Goal: Task Accomplishment & Management: Manage account settings

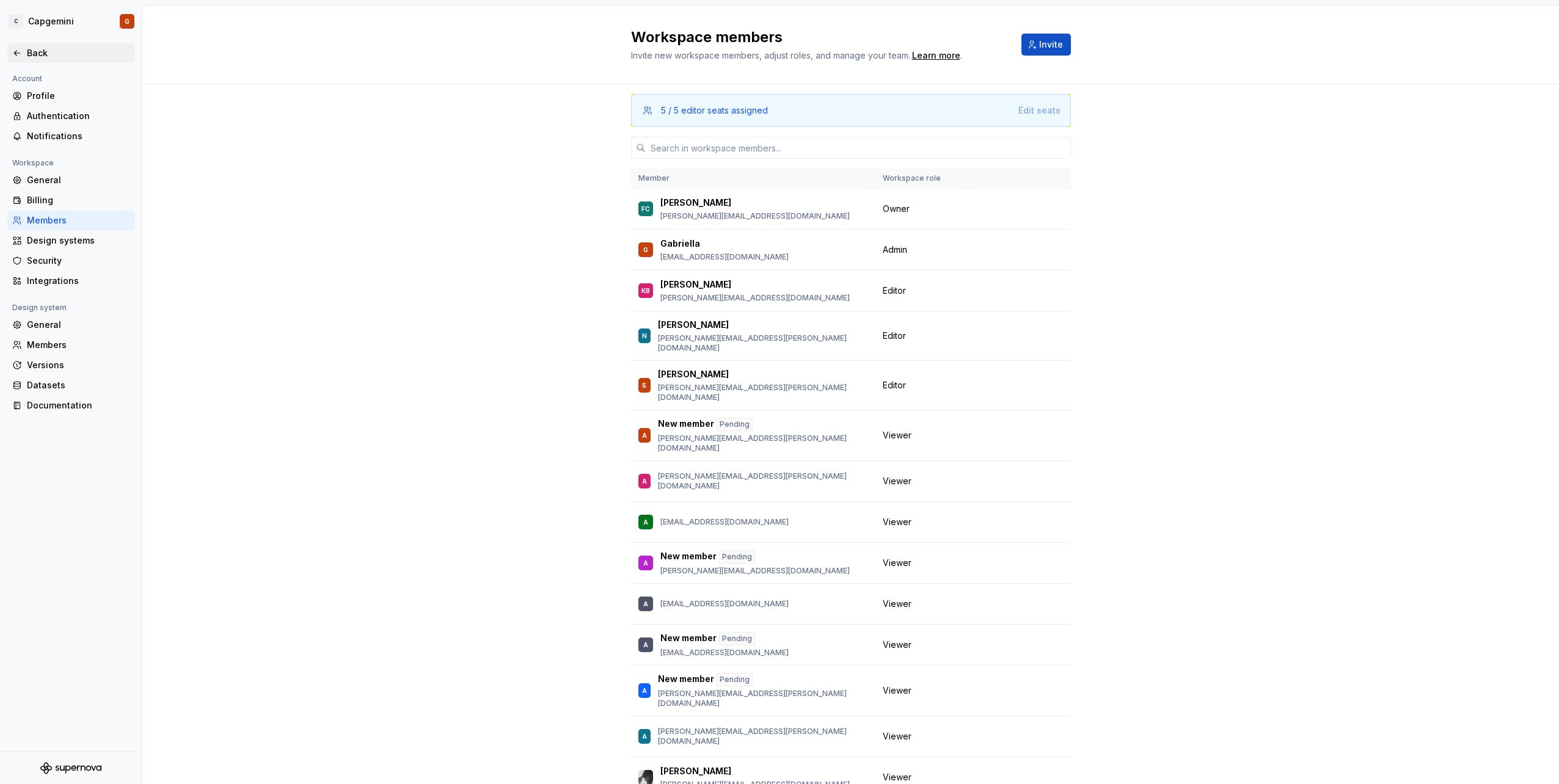
click at [55, 61] on div "Back" at bounding box center [71, 53] width 127 height 19
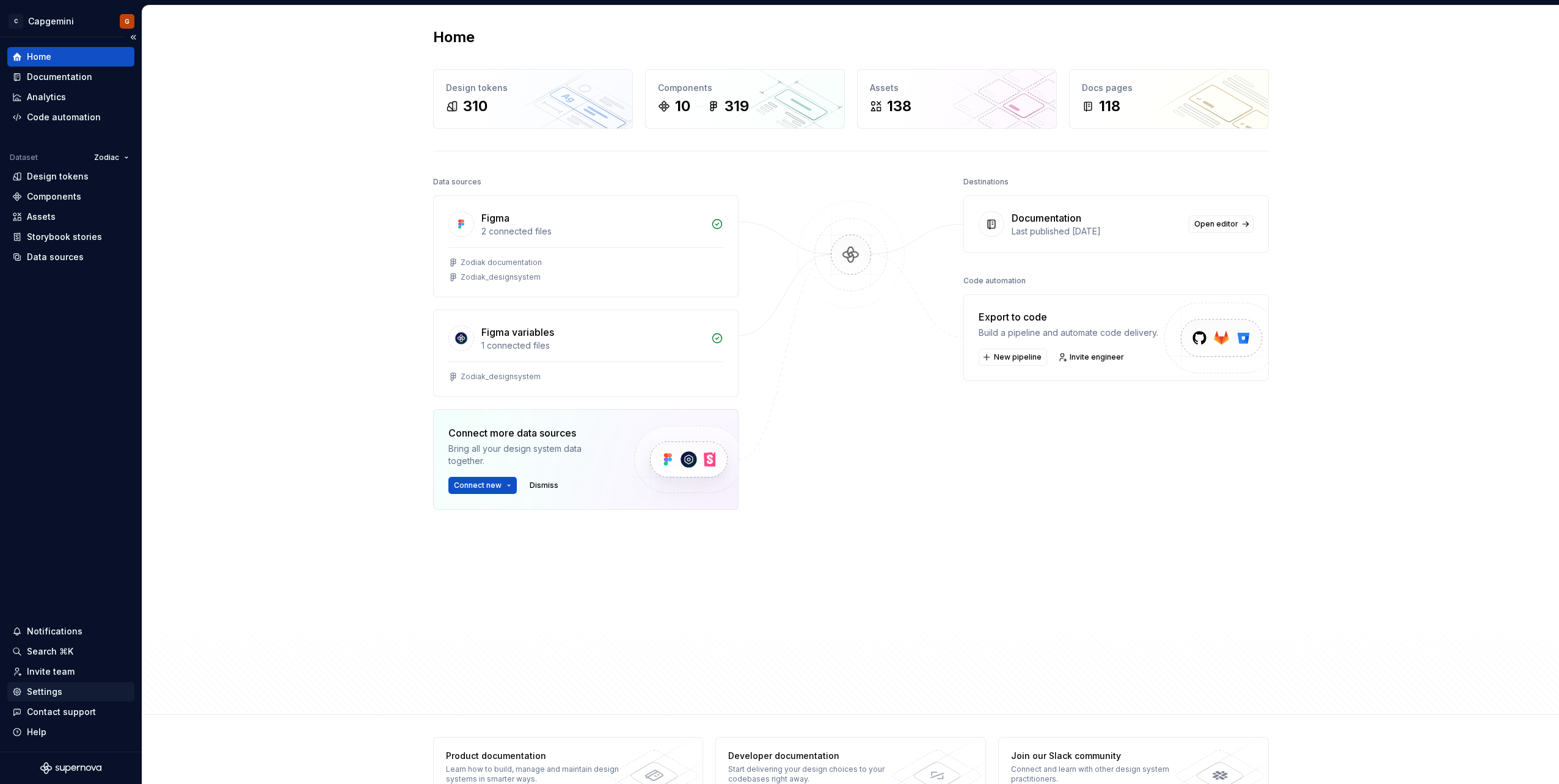
click at [55, 684] on div "Settings" at bounding box center [71, 691] width 127 height 19
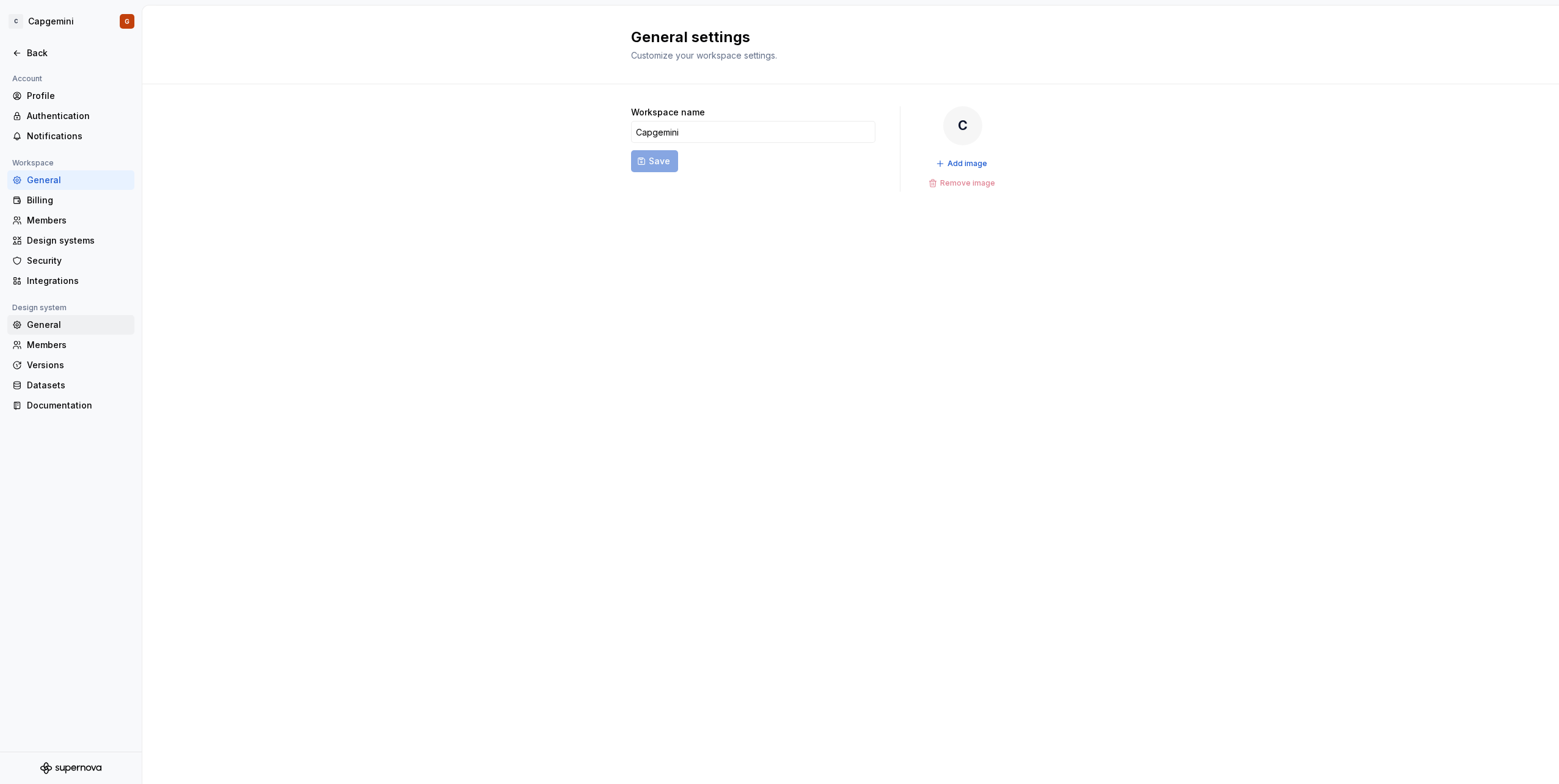
click at [65, 321] on div "General" at bounding box center [78, 325] width 102 height 12
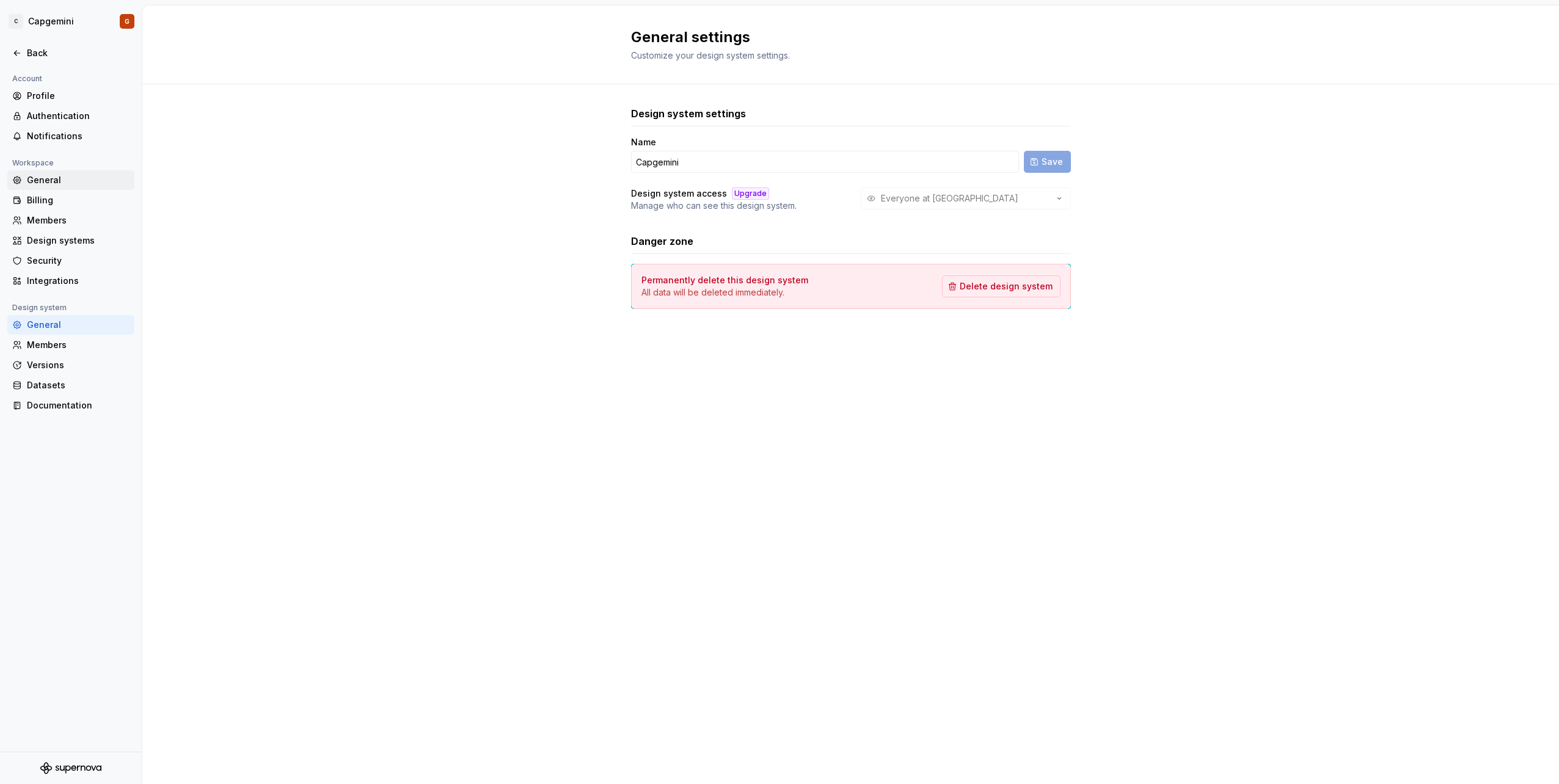
click at [74, 181] on div "General" at bounding box center [78, 180] width 102 height 12
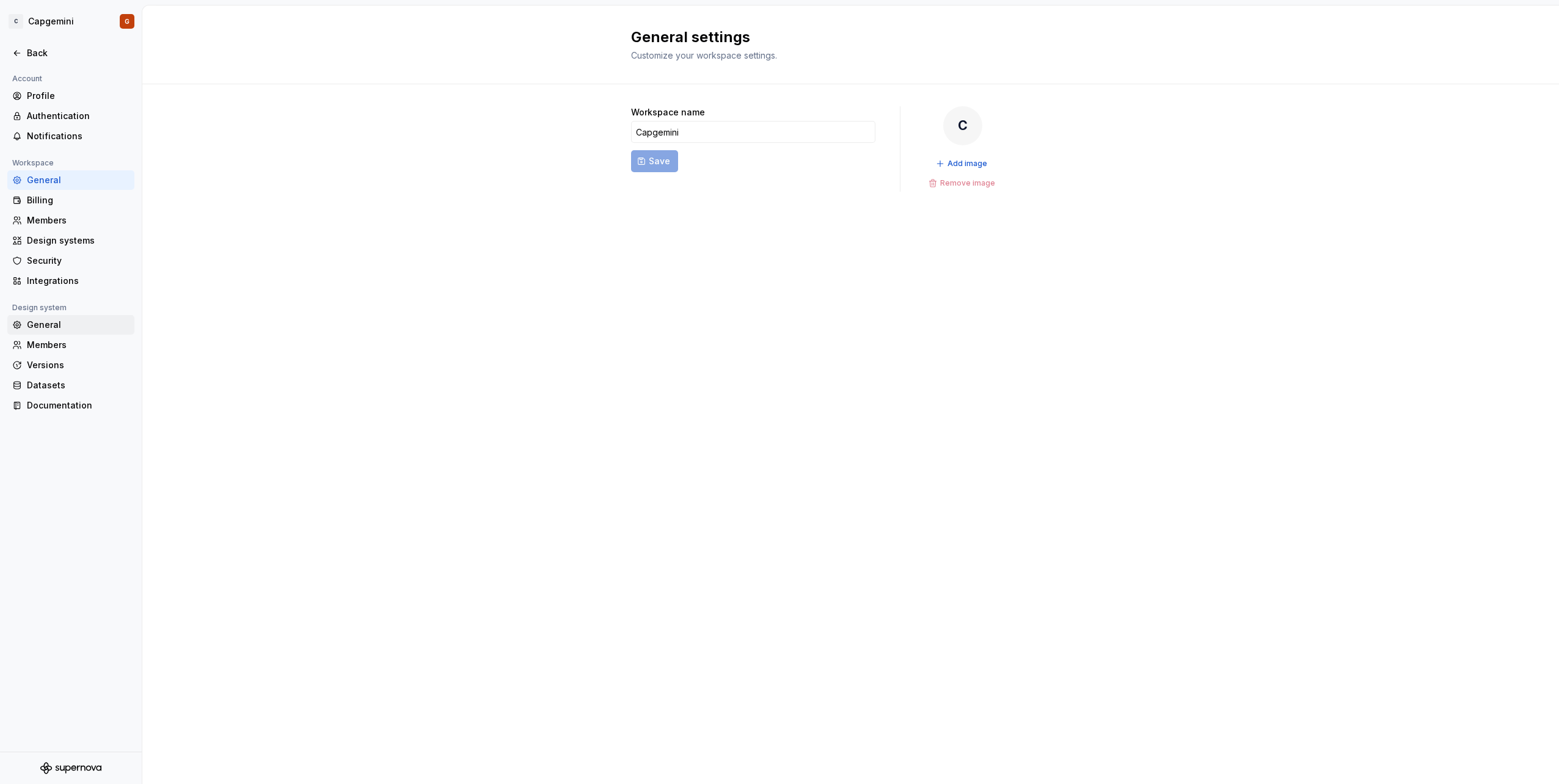
click at [67, 321] on div "General" at bounding box center [78, 325] width 102 height 12
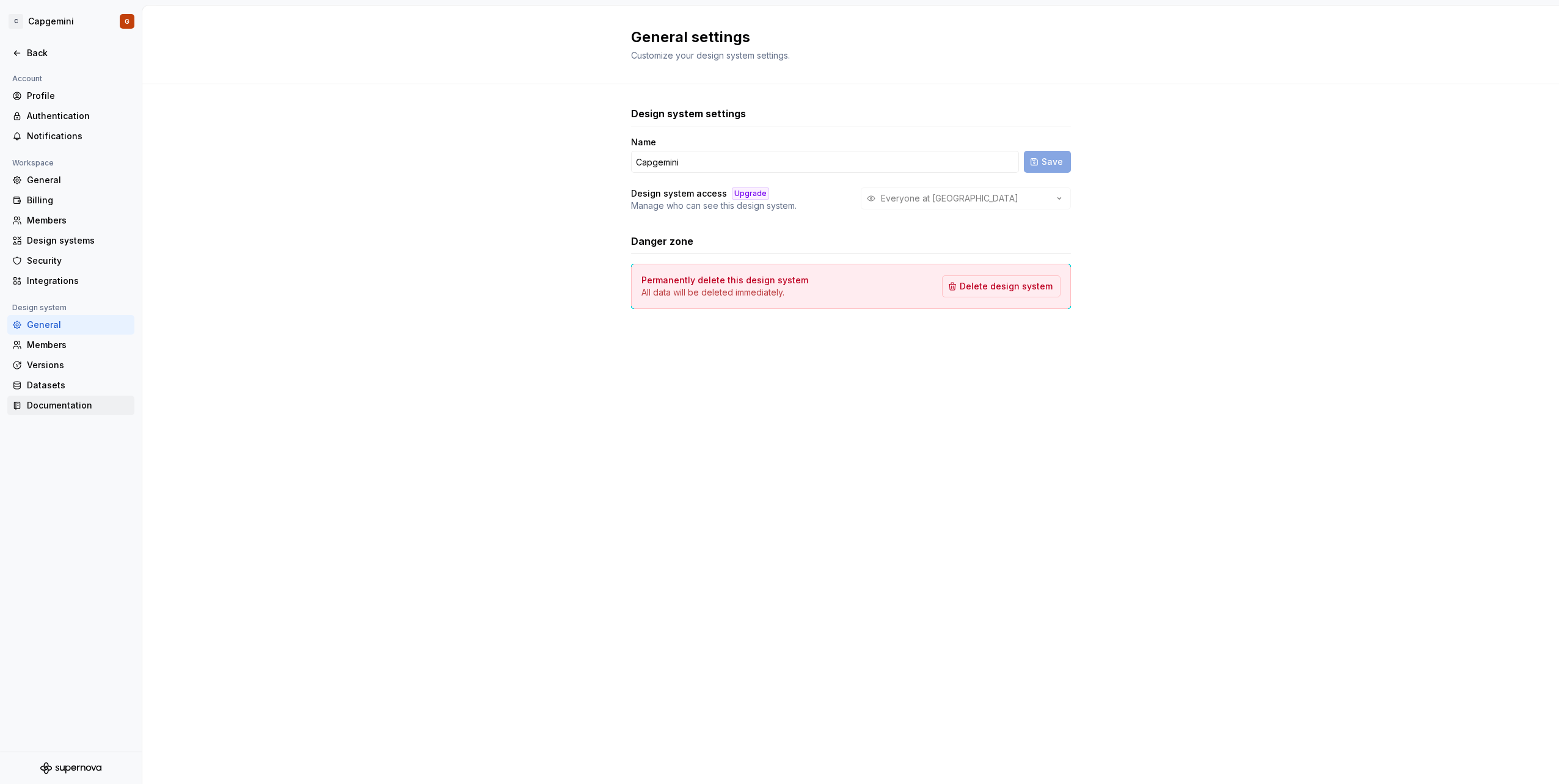
click at [65, 412] on div "Documentation" at bounding box center [78, 405] width 102 height 12
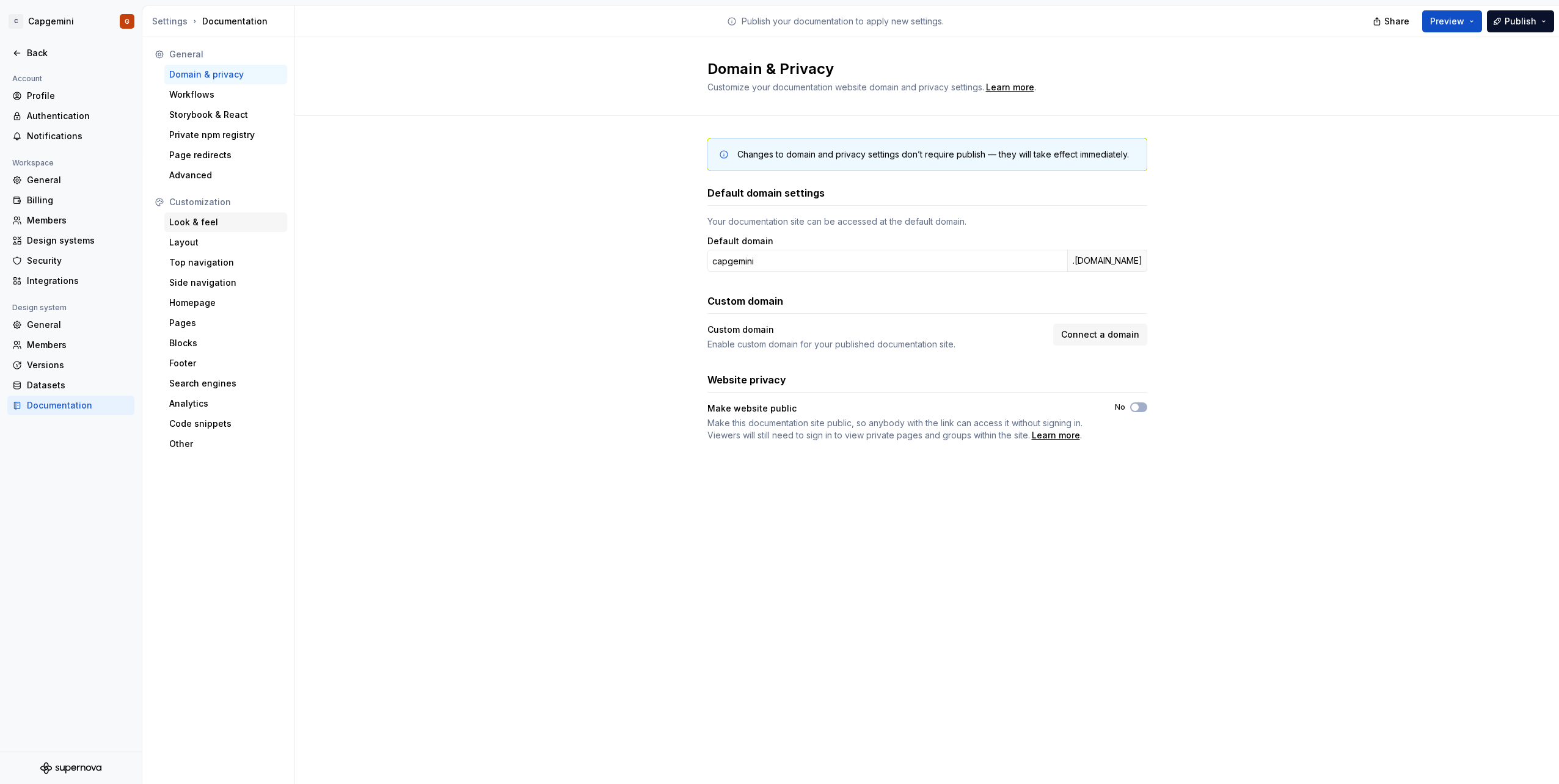
click at [190, 227] on div "Look & feel" at bounding box center [226, 222] width 113 height 12
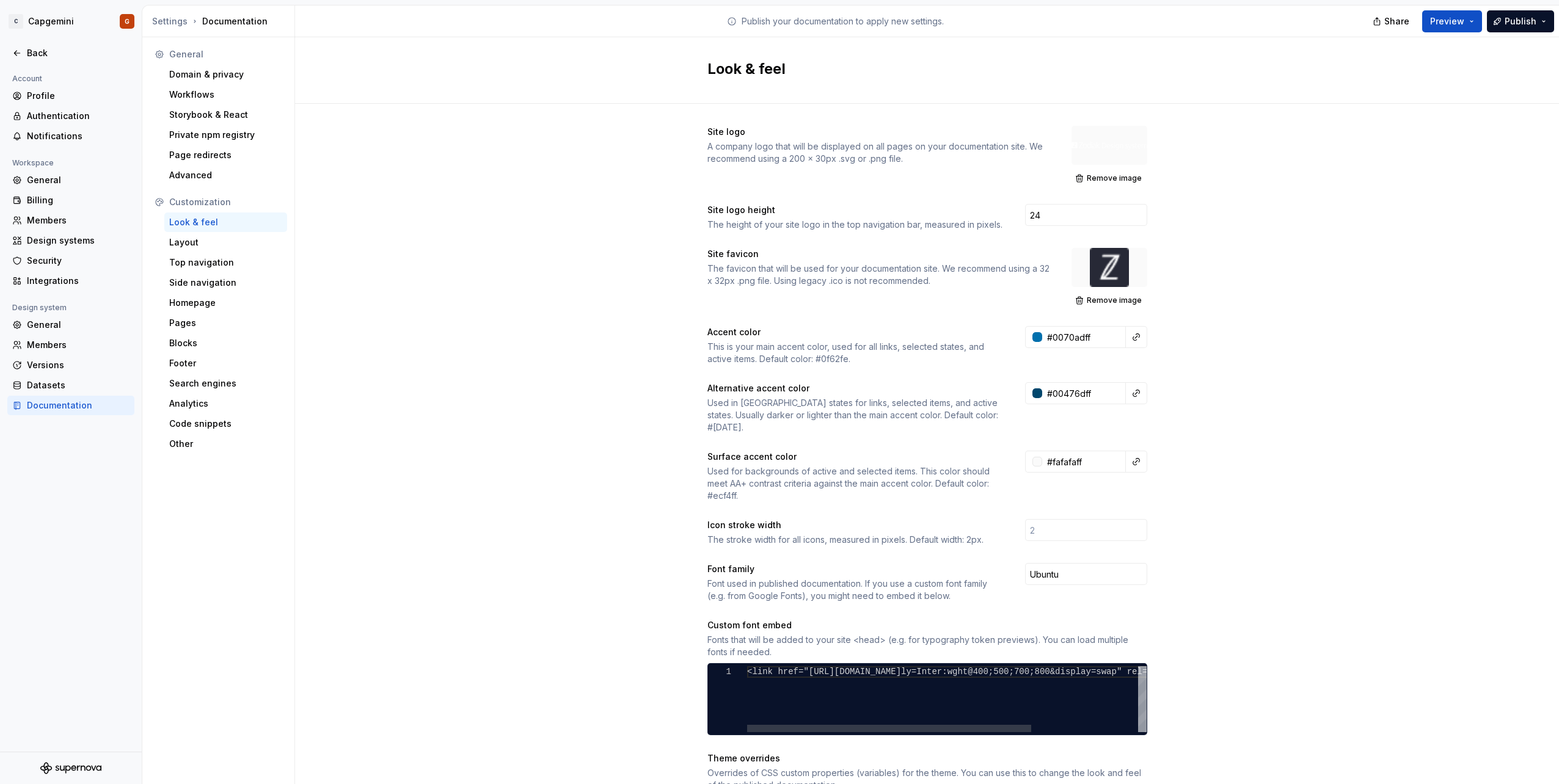
scroll to position [246, 0]
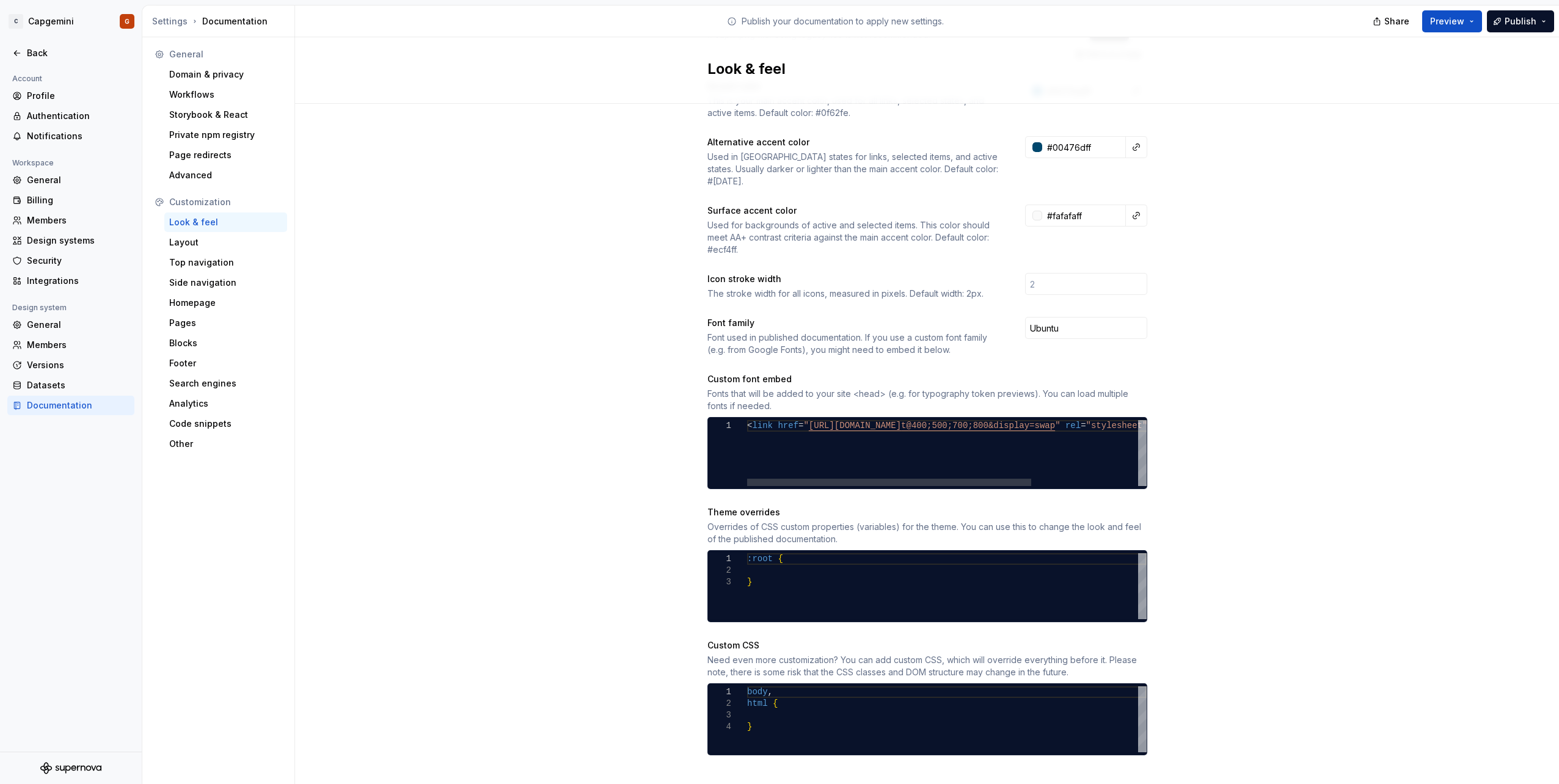
type textarea "**********"
click at [870, 445] on div "< link href = " [URL][DOMAIN_NAME] t@400;500;700;800&display=swap " rel = "styl…" at bounding box center [1021, 453] width 549 height 66
type textarea "******* ** *"
click at [810, 580] on div ":root { }" at bounding box center [947, 586] width 399 height 66
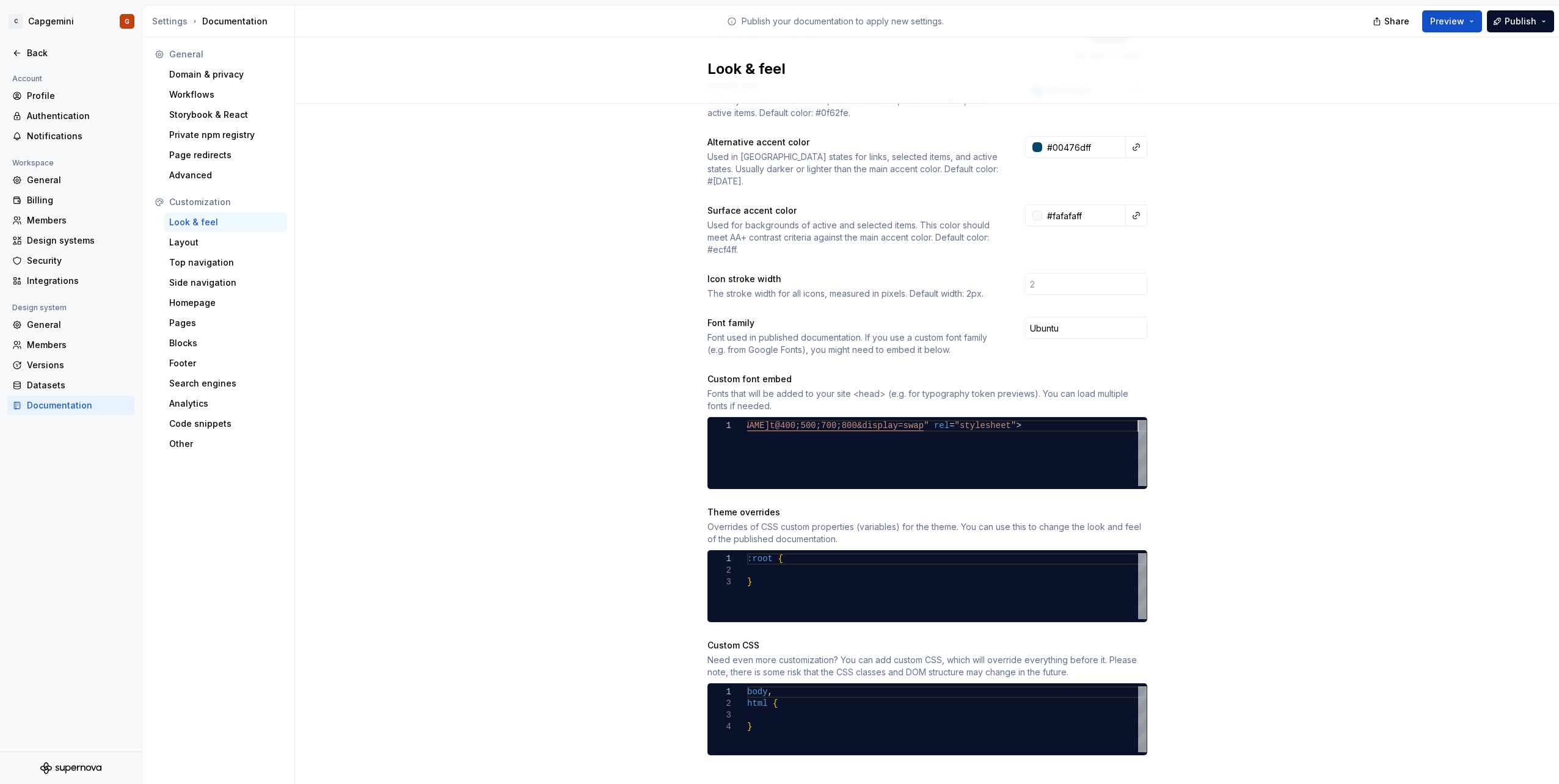
scroll to position [0, 4]
click at [792, 553] on div ":root { }" at bounding box center [947, 586] width 399 height 66
click at [579, 414] on div "Site logo A company logo that will be displayed on all pages on your documentat…" at bounding box center [926, 329] width 1264 height 944
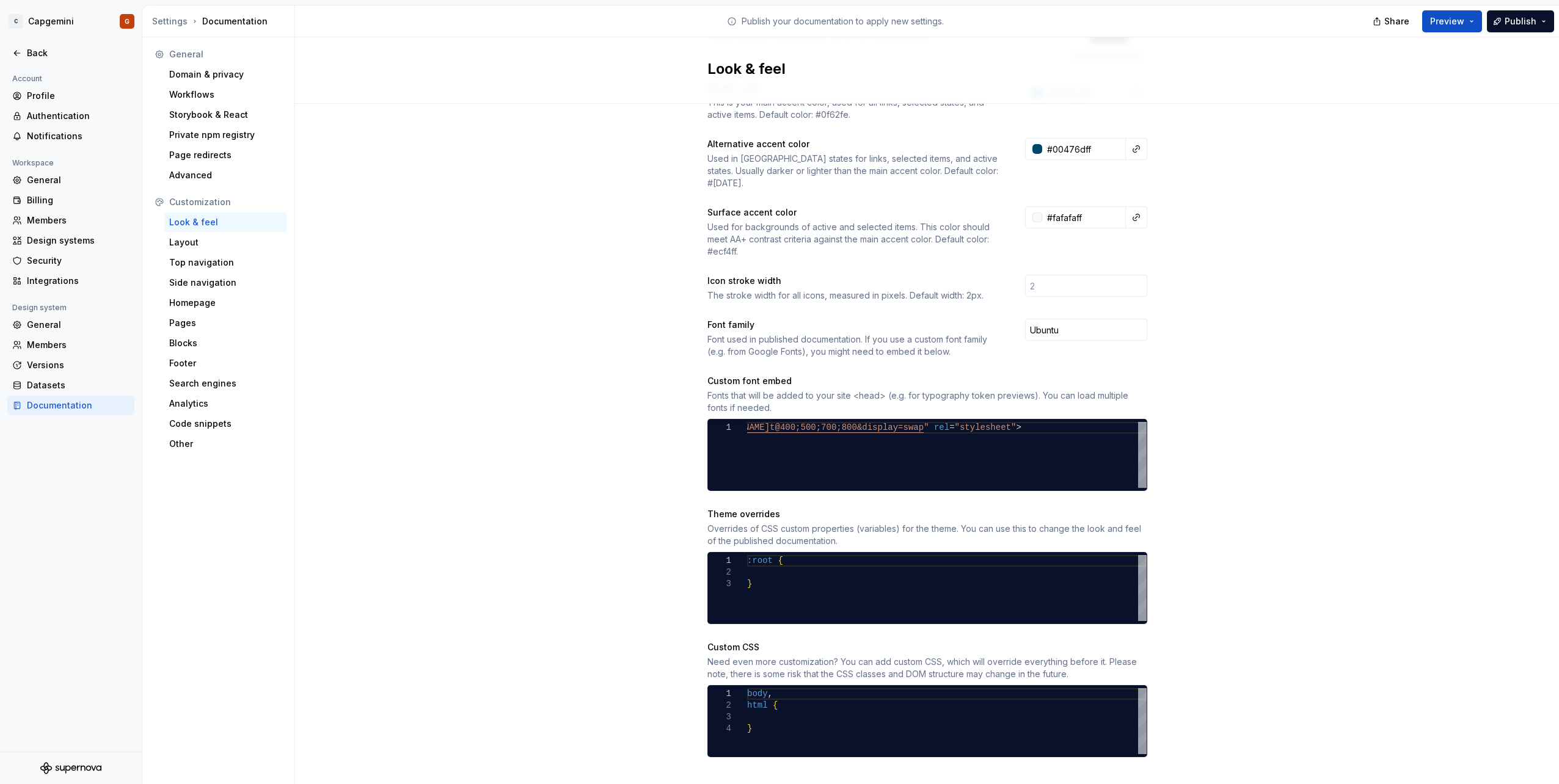
scroll to position [246, 0]
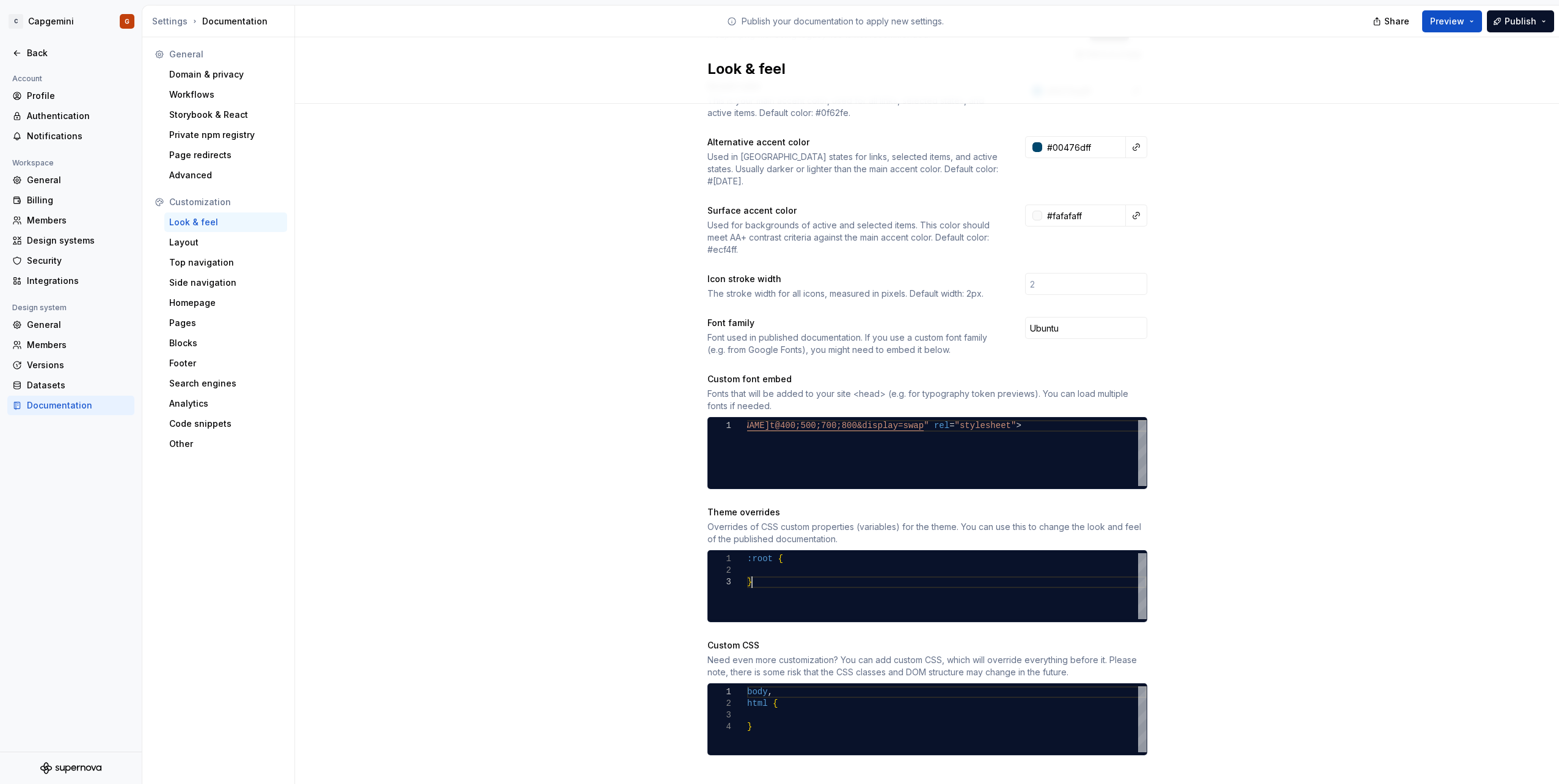
click at [792, 577] on div ":root { }" at bounding box center [947, 586] width 399 height 66
click at [790, 559] on div ":root { }" at bounding box center [947, 586] width 399 height 66
click at [639, 412] on div "Site logo A company logo that will be displayed on all pages on your documentat…" at bounding box center [926, 329] width 1264 height 944
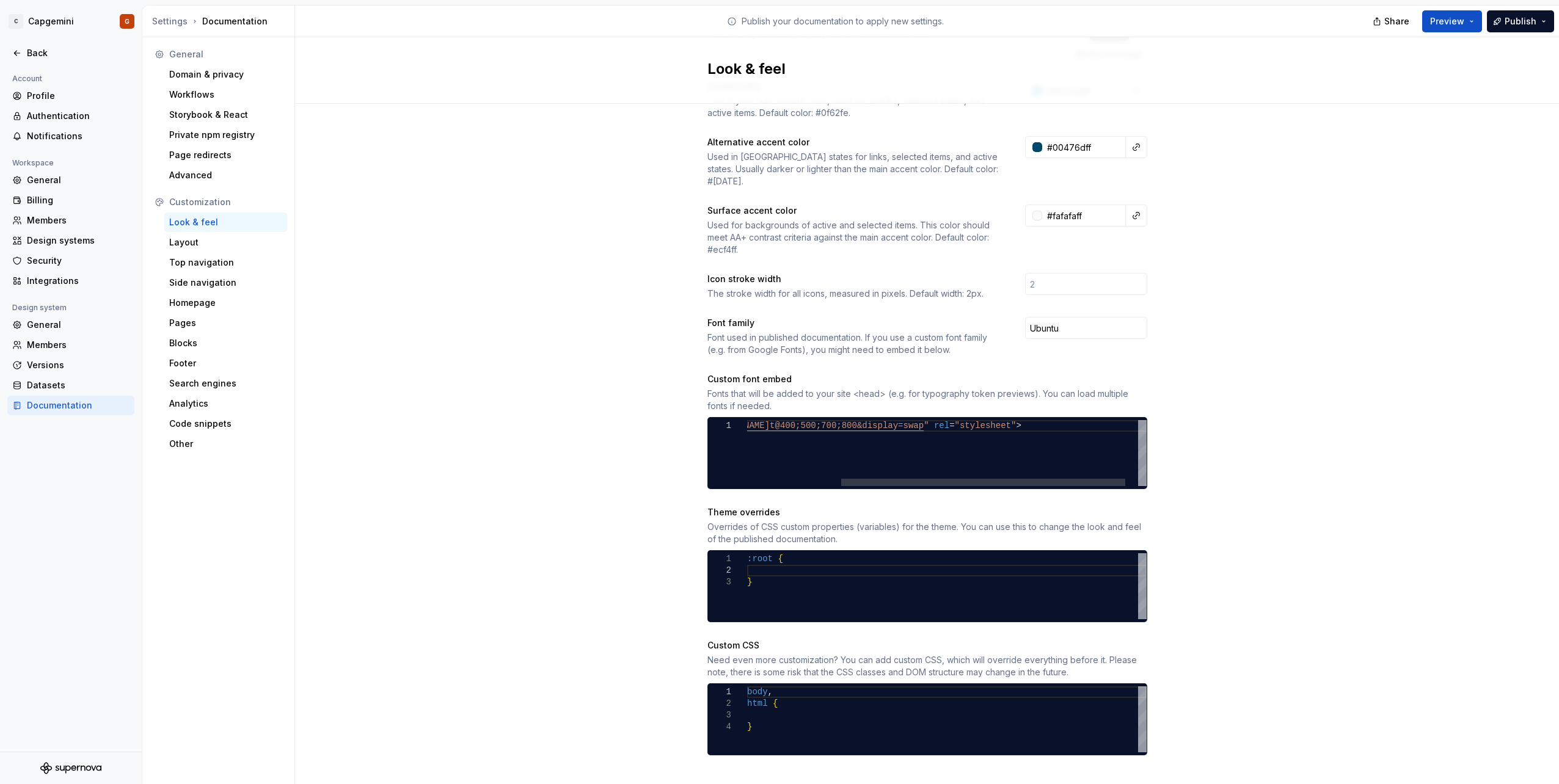
click at [936, 449] on div "< link href = " [URL][DOMAIN_NAME] t@400;500;700;800&display=swap " rel = "styl…" at bounding box center [890, 453] width 549 height 66
click at [771, 479] on div at bounding box center [889, 482] width 284 height 7
click at [980, 455] on div "< link href = " [URL][DOMAIN_NAME] t@400;500;700;800&display=swap " rel = "styl…" at bounding box center [1021, 453] width 549 height 66
click at [952, 479] on div at bounding box center [889, 482] width 284 height 7
click at [915, 420] on div "< link href = " [URL][DOMAIN_NAME] t@400;500;700;800&display=swap " rel = "styl…" at bounding box center [1021, 453] width 549 height 66
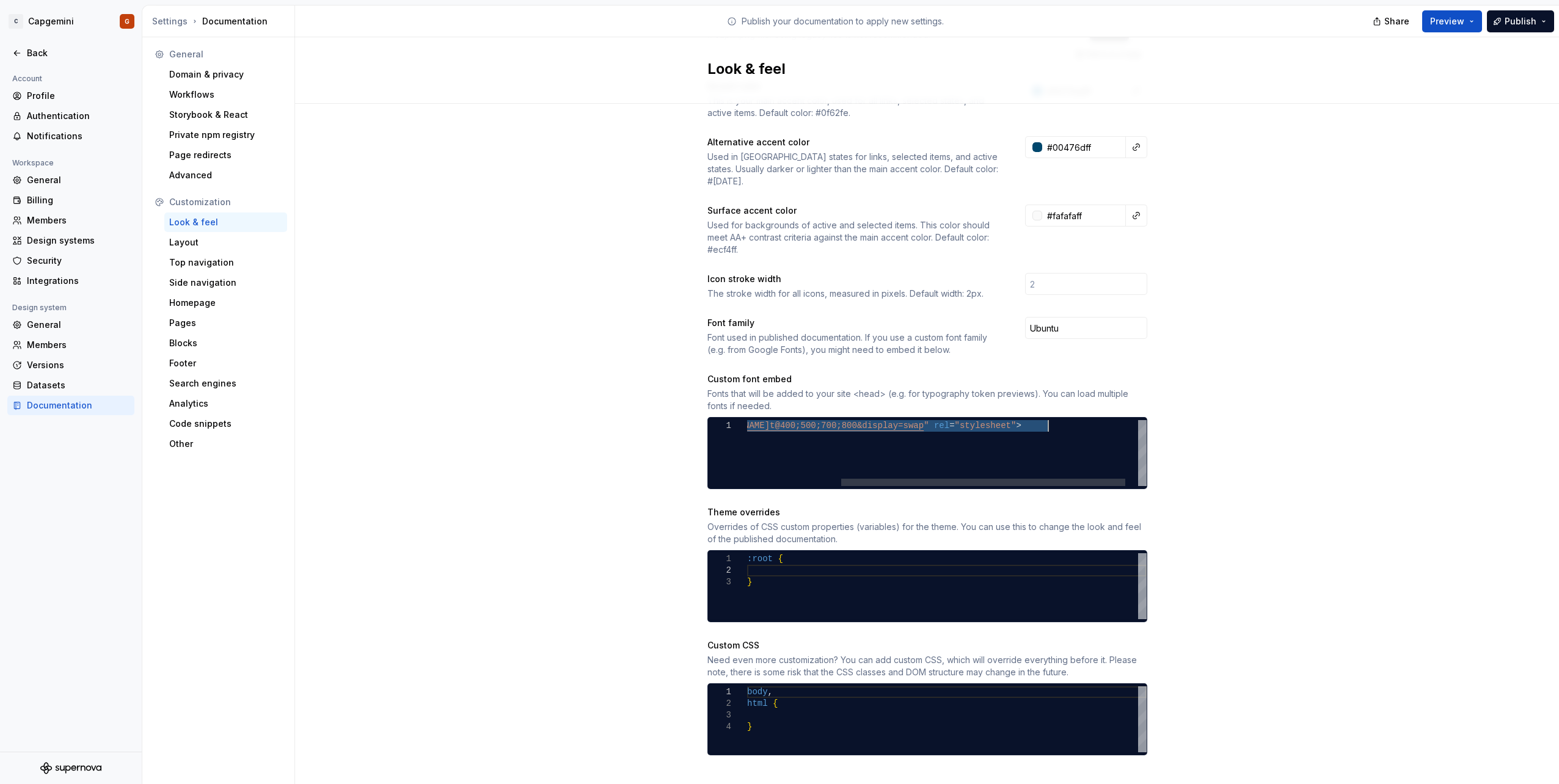
drag, startPoint x: 799, startPoint y: 417, endPoint x: 1044, endPoint y: 413, distance: 245.0
click at [1044, 420] on div "< link href = " [URL][DOMAIN_NAME] t@400;500;700;800&display=swap " rel = "styl…" at bounding box center [890, 453] width 549 height 66
click at [797, 446] on div "< link href = " [URL][DOMAIN_NAME] t@400;500;700;800&display=swap " rel = "styl…" at bounding box center [890, 453] width 549 height 66
type textarea "**********"
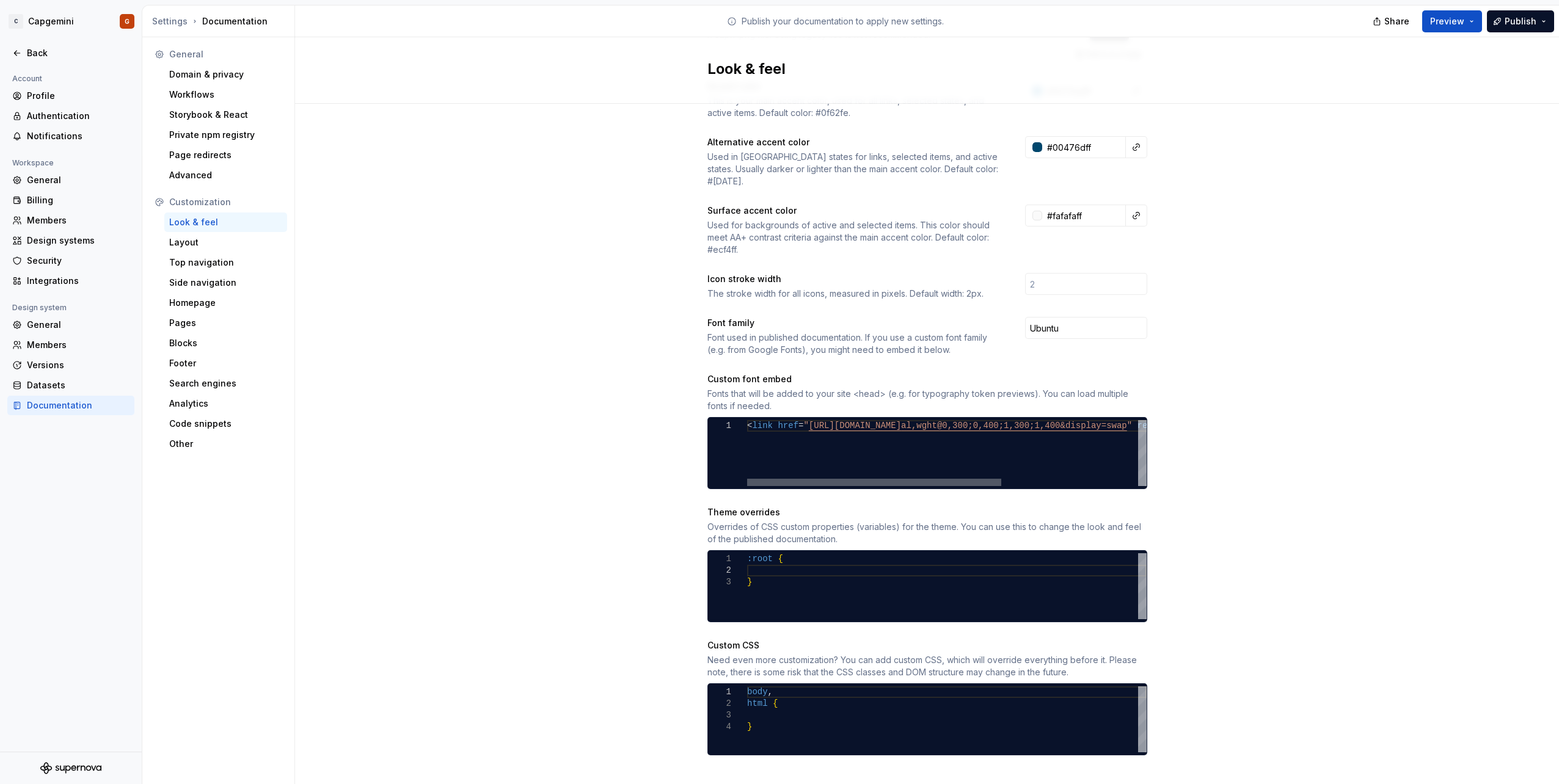
click at [840, 479] on div at bounding box center [874, 482] width 254 height 7
click at [1210, 366] on div "Site logo A company logo that will be displayed on all pages on your documentat…" at bounding box center [926, 329] width 1264 height 944
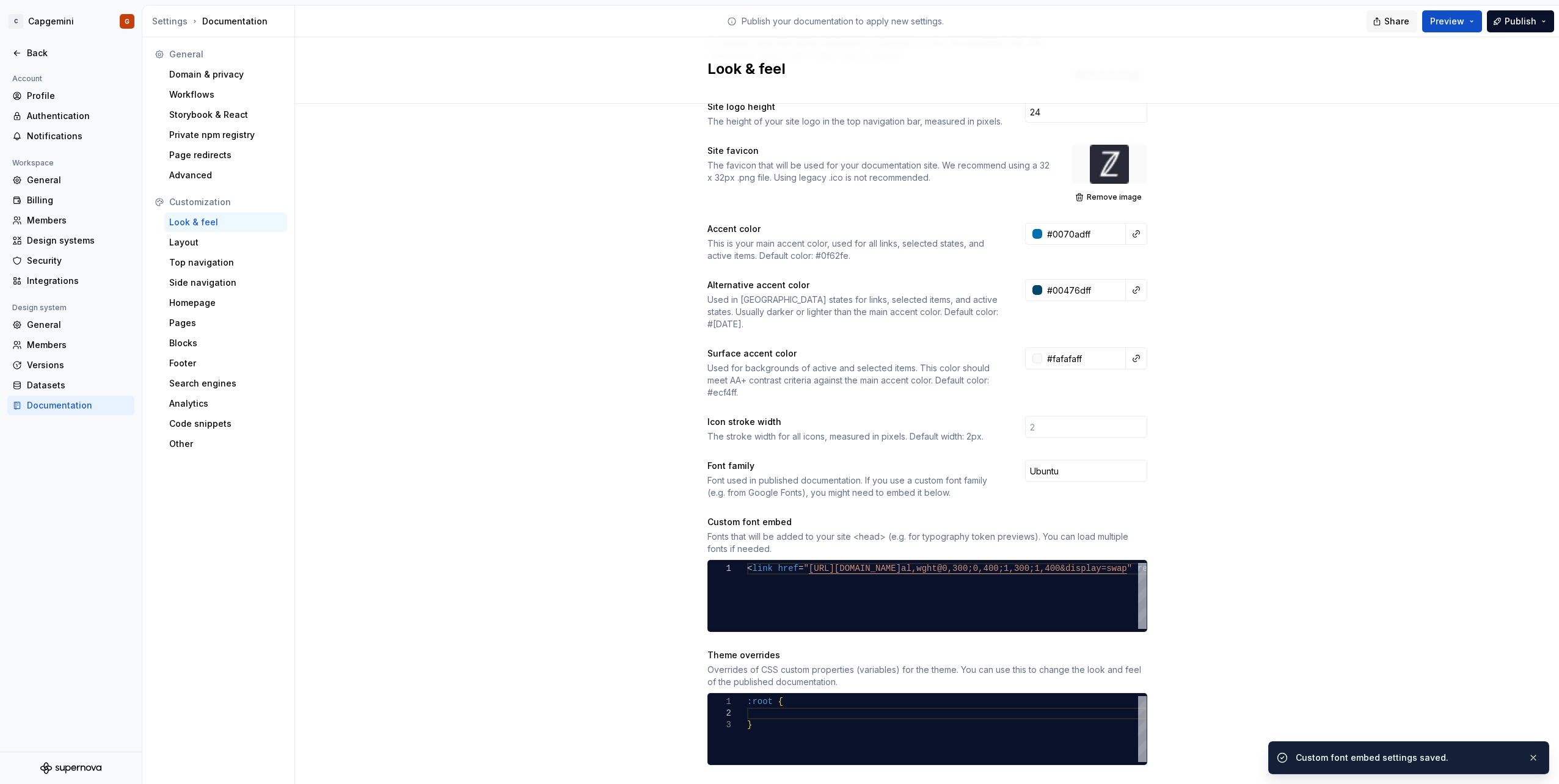
scroll to position [2, 0]
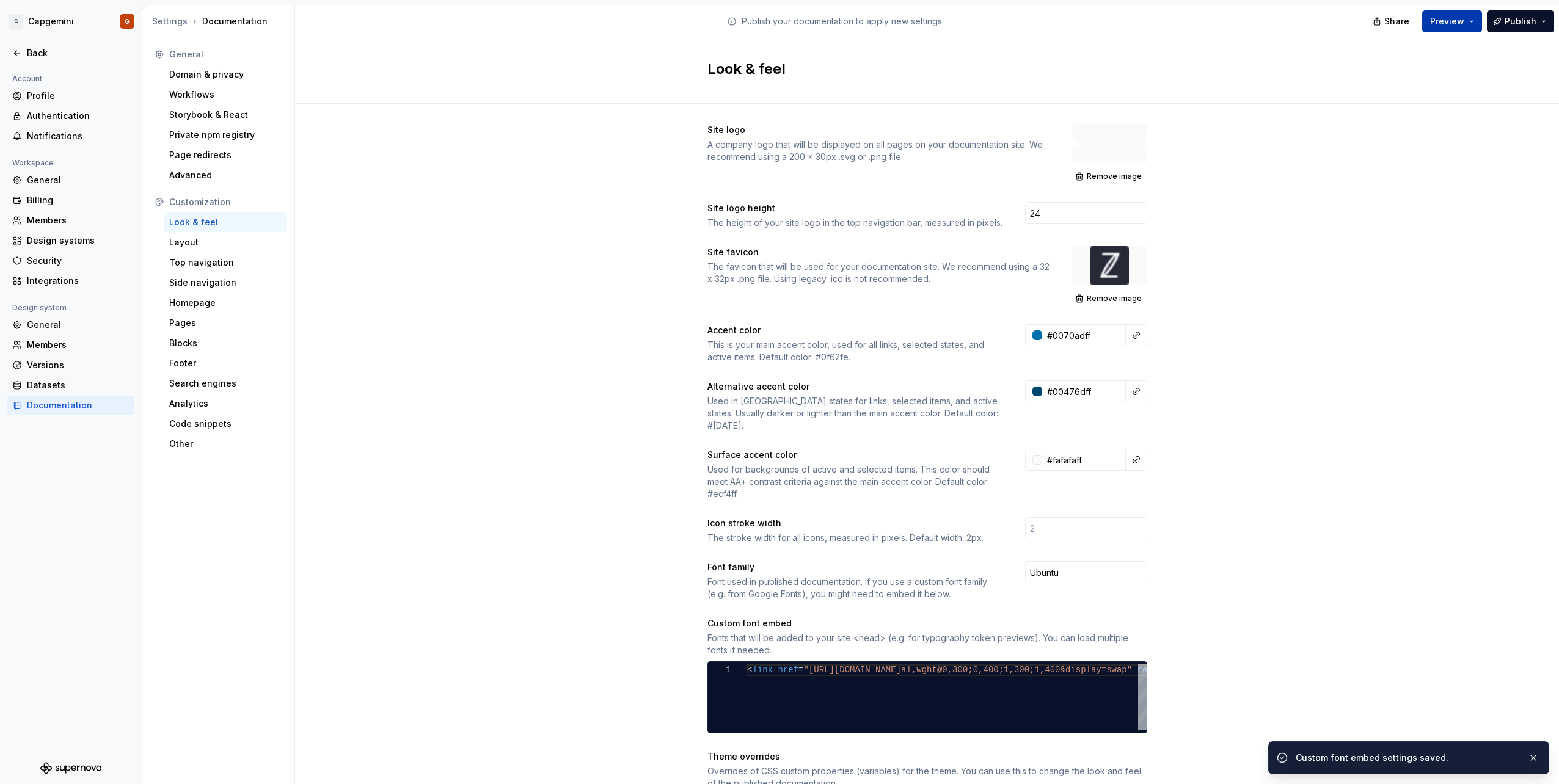
click at [1469, 23] on button "Preview" at bounding box center [1452, 21] width 60 height 22
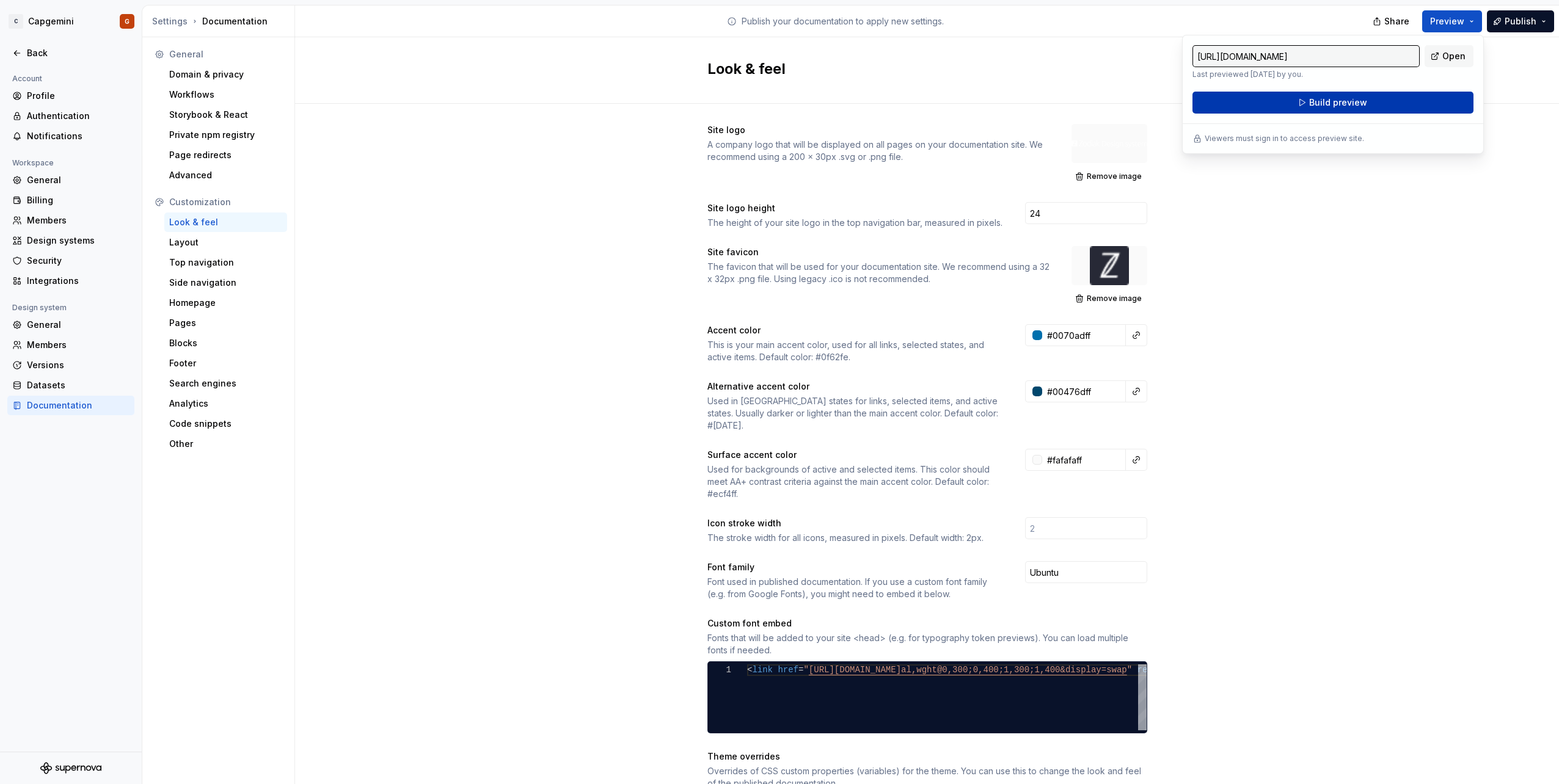
drag, startPoint x: 1469, startPoint y: 23, endPoint x: 1379, endPoint y: 100, distance: 118.4
click at [1379, 100] on button "Build preview" at bounding box center [1333, 102] width 281 height 22
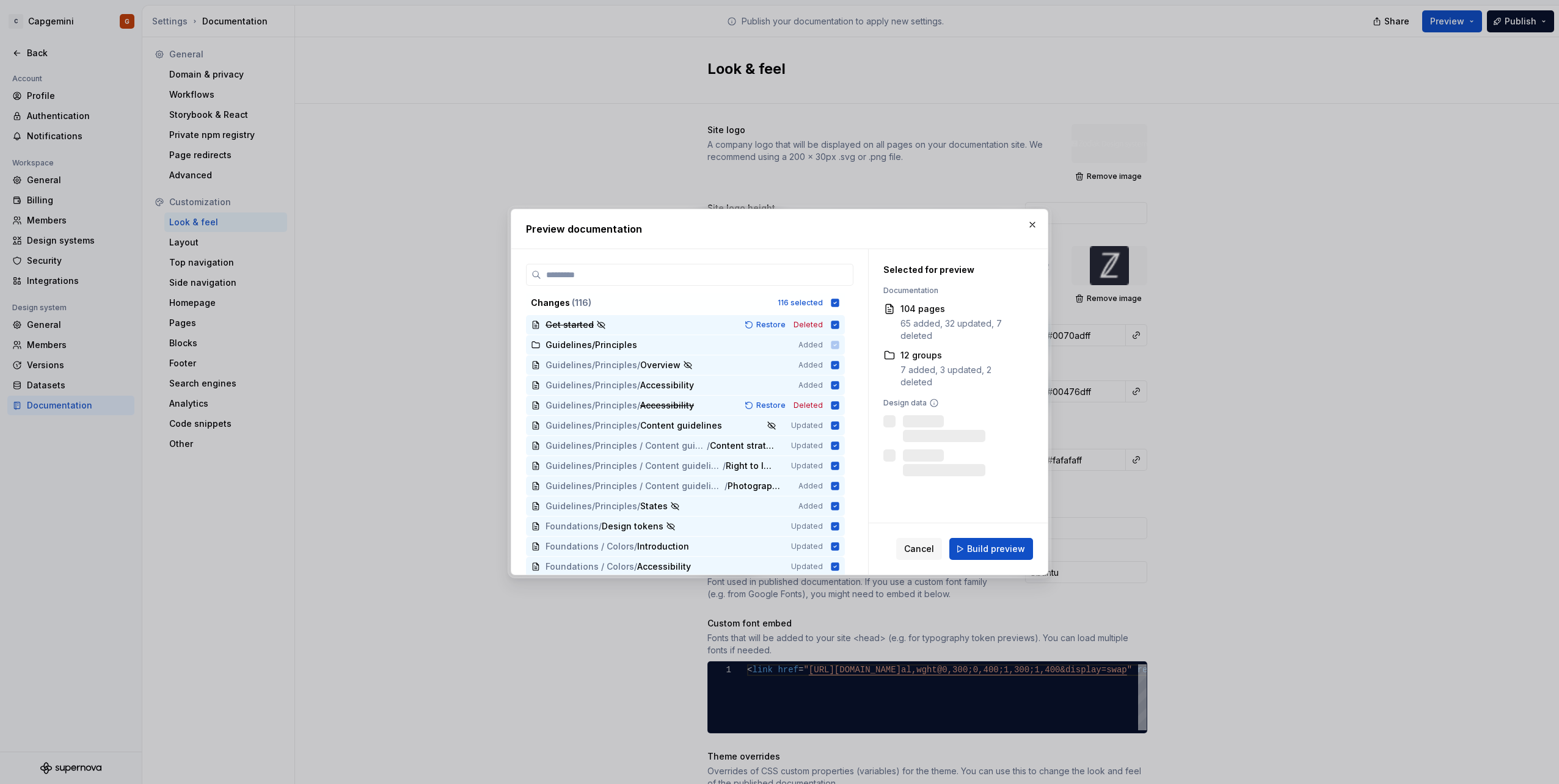
click at [831, 301] on icon at bounding box center [835, 303] width 8 height 8
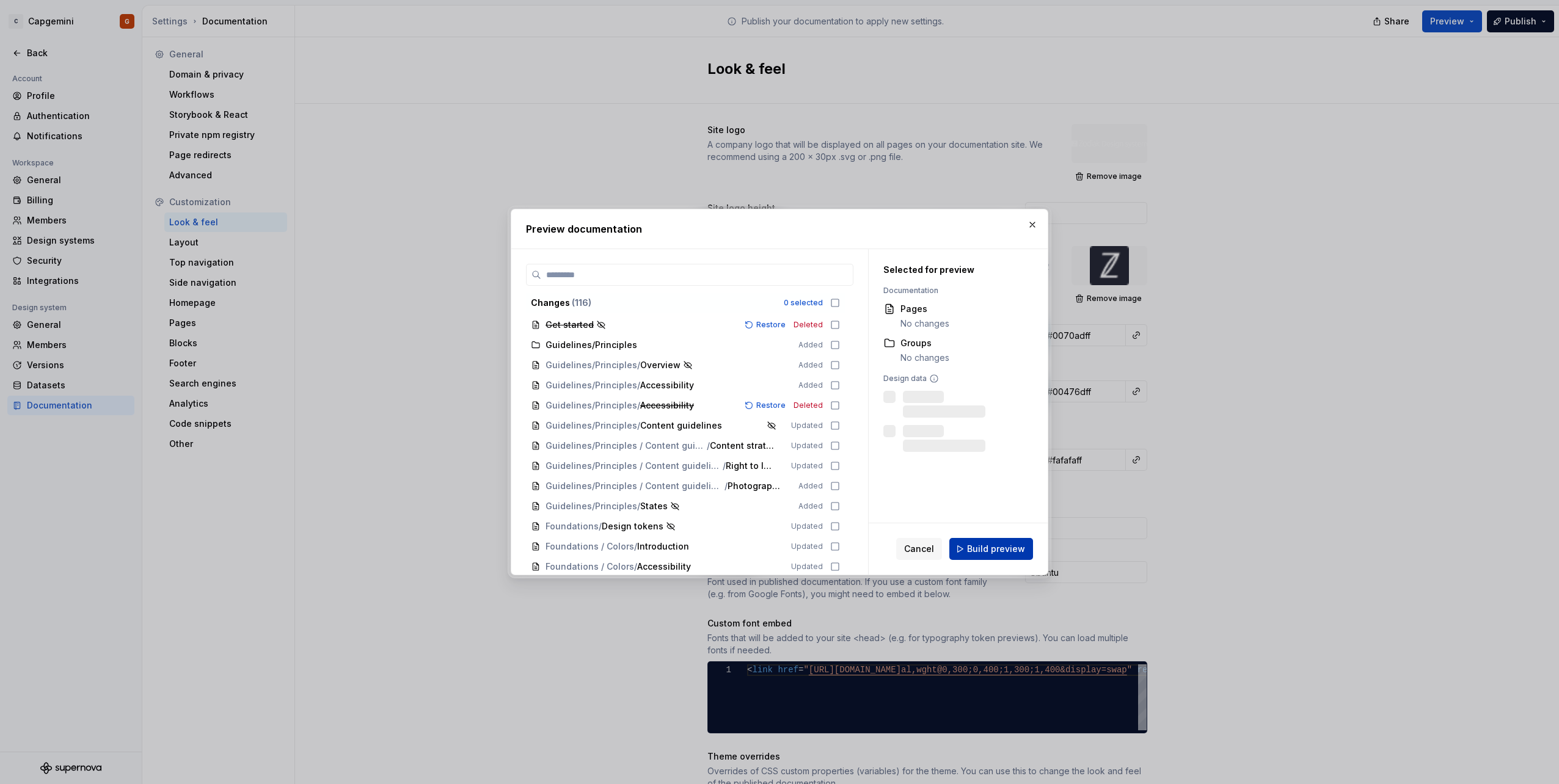
click at [993, 547] on span "Build preview" at bounding box center [995, 549] width 58 height 12
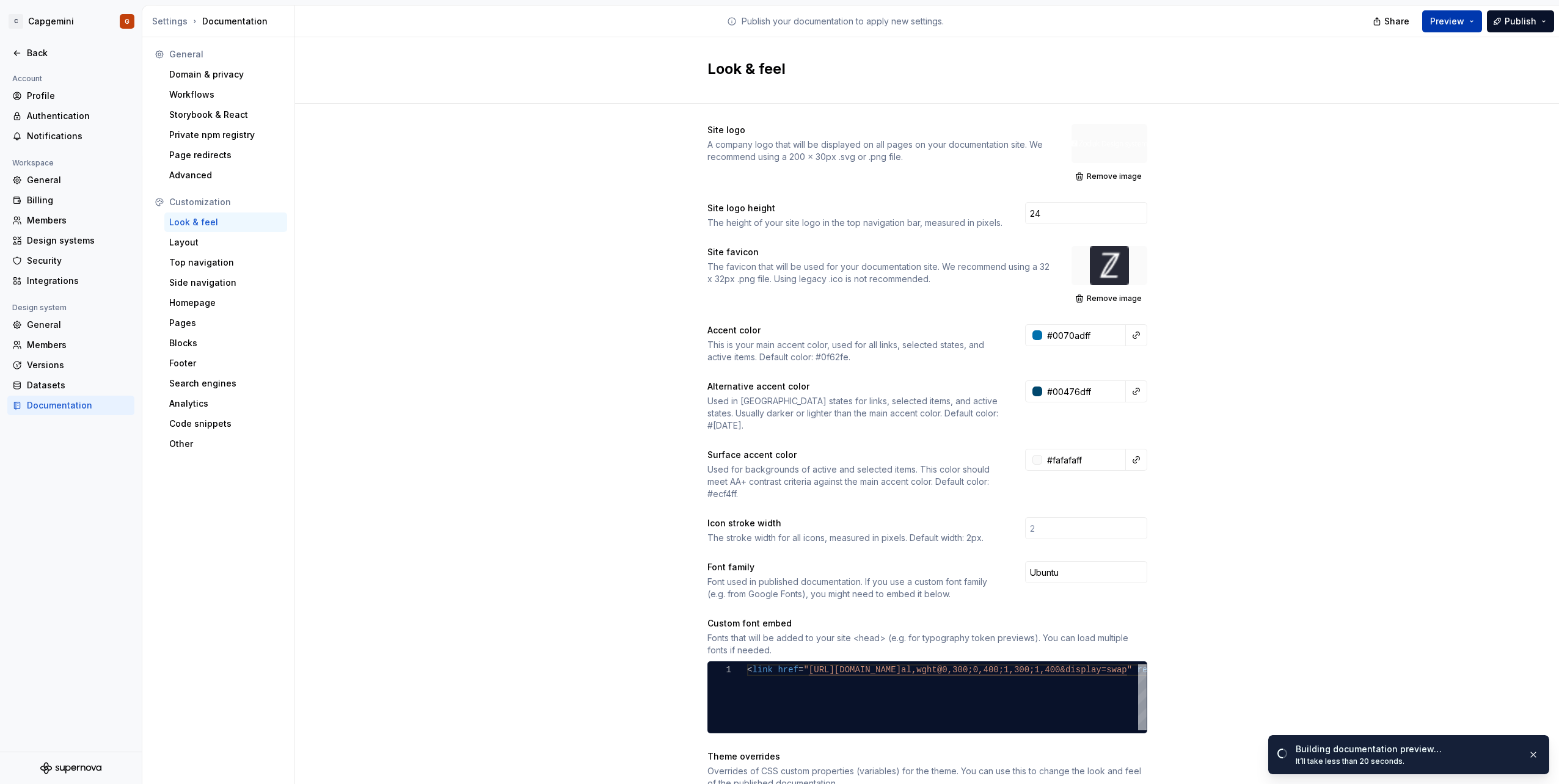
click at [1469, 19] on button "Preview" at bounding box center [1452, 21] width 60 height 22
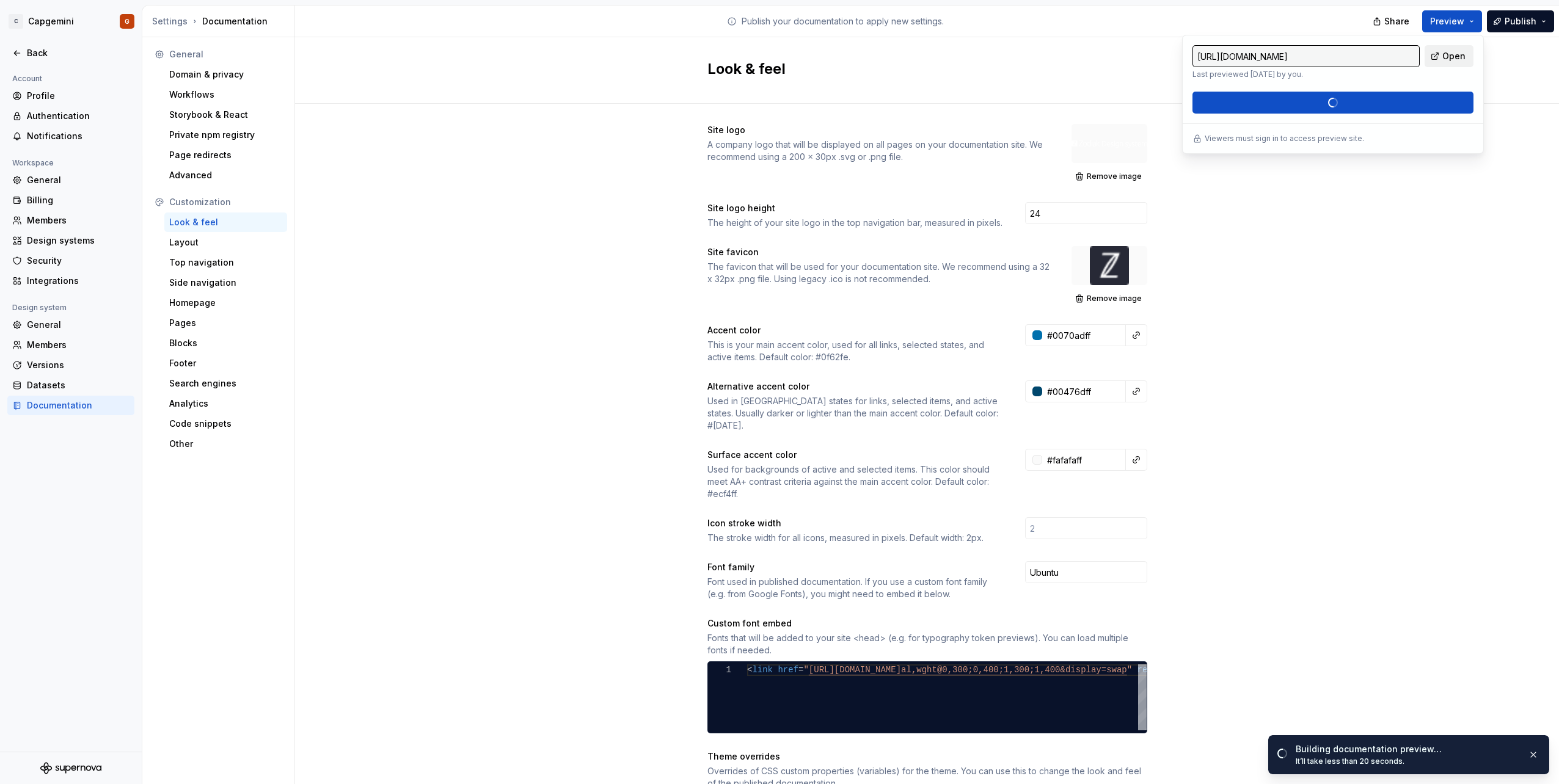
drag, startPoint x: 1469, startPoint y: 19, endPoint x: 1428, endPoint y: 63, distance: 60.1
click at [1428, 63] on link "Open" at bounding box center [1449, 56] width 49 height 22
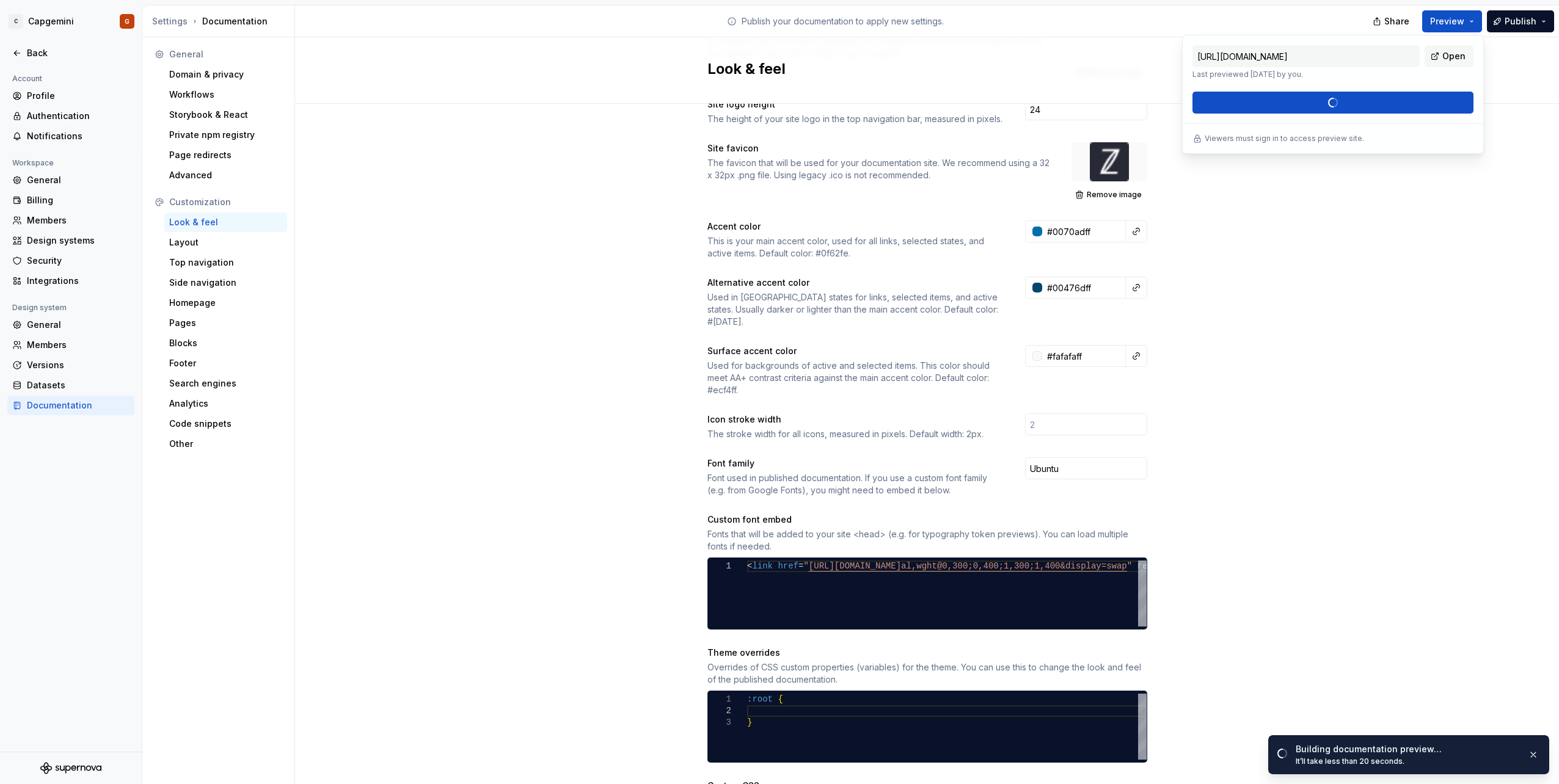
scroll to position [124, 0]
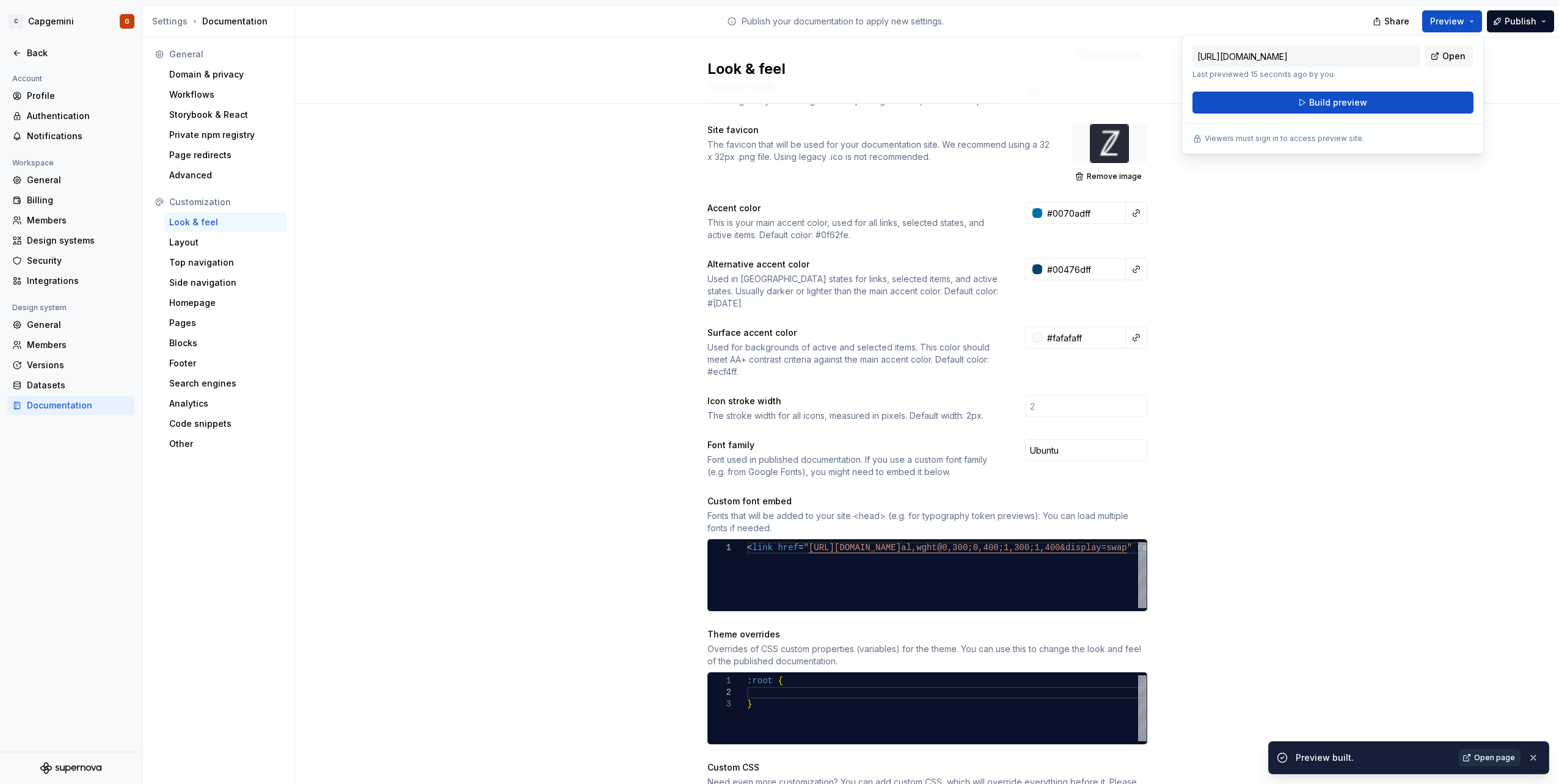
click at [1487, 765] on link "Open page" at bounding box center [1489, 757] width 62 height 17
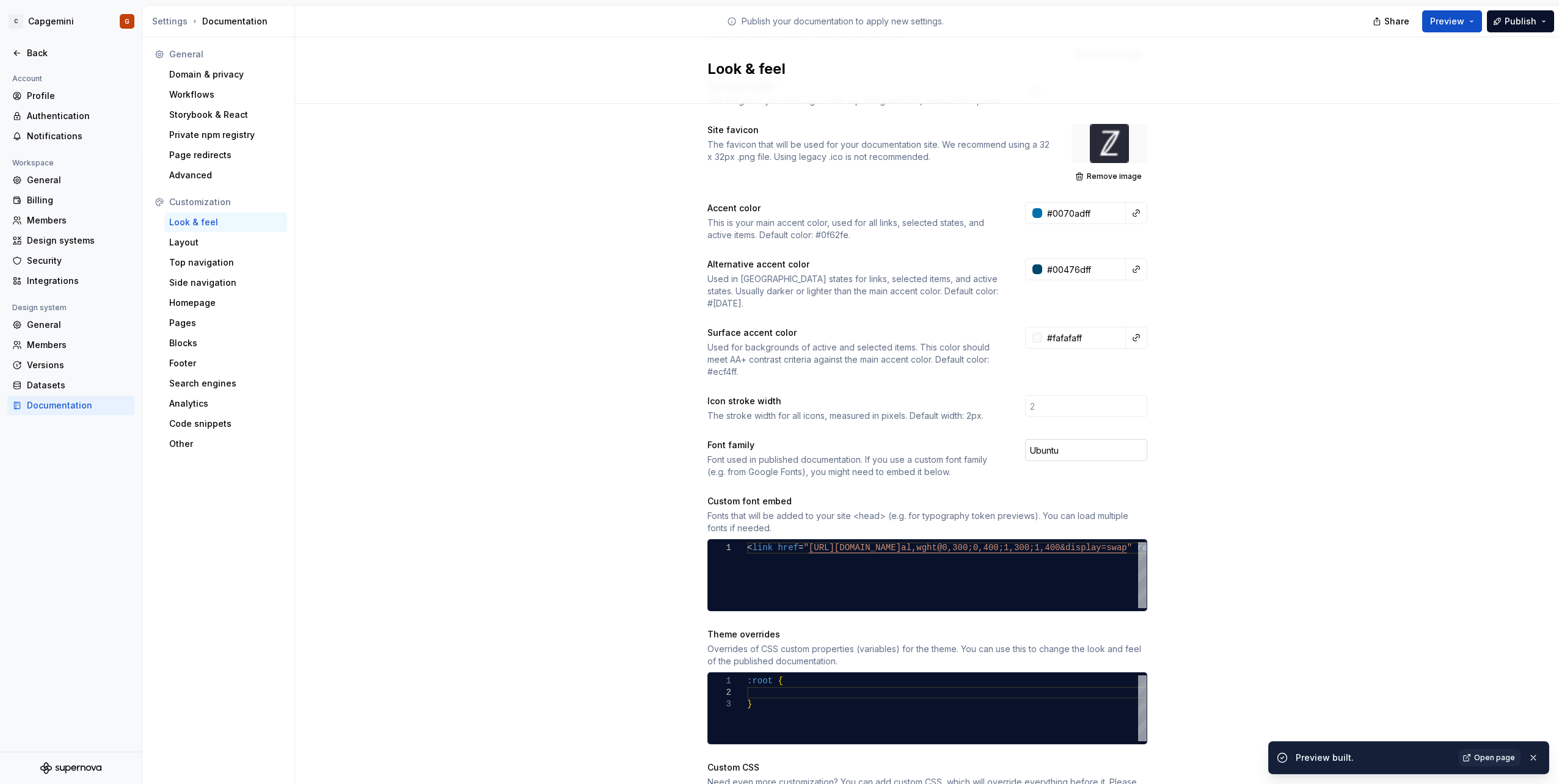
click at [1079, 442] on input "Ubuntu" at bounding box center [1086, 450] width 122 height 22
type input "U"
click at [1135, 477] on div "Site logo A company logo that will be displayed on all pages on your documentat…" at bounding box center [927, 440] width 440 height 875
click at [1472, 27] on button "Preview" at bounding box center [1452, 21] width 60 height 22
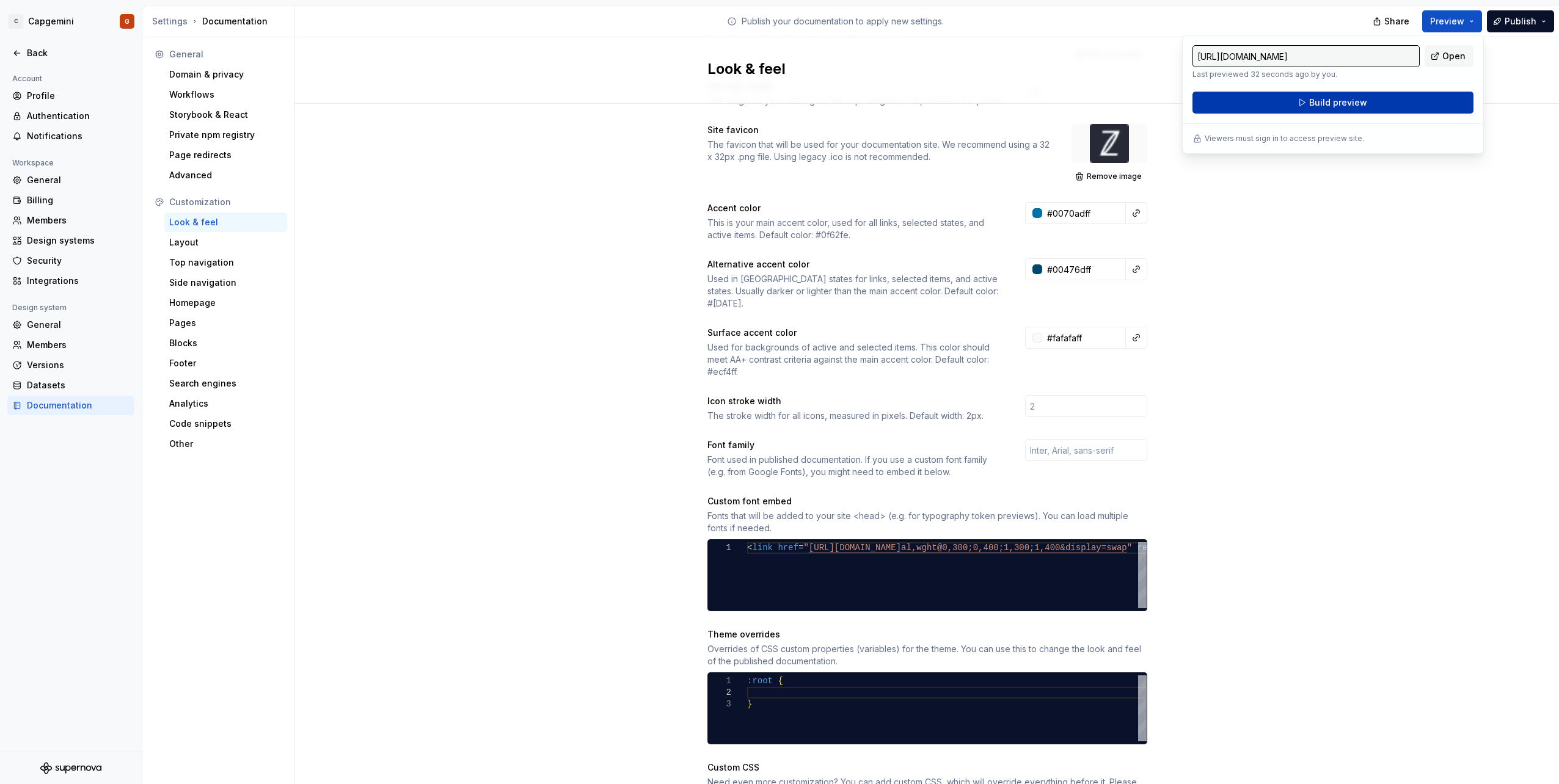
drag, startPoint x: 1472, startPoint y: 27, endPoint x: 1397, endPoint y: 108, distance: 110.4
click at [1397, 108] on button "Build preview" at bounding box center [1333, 102] width 281 height 22
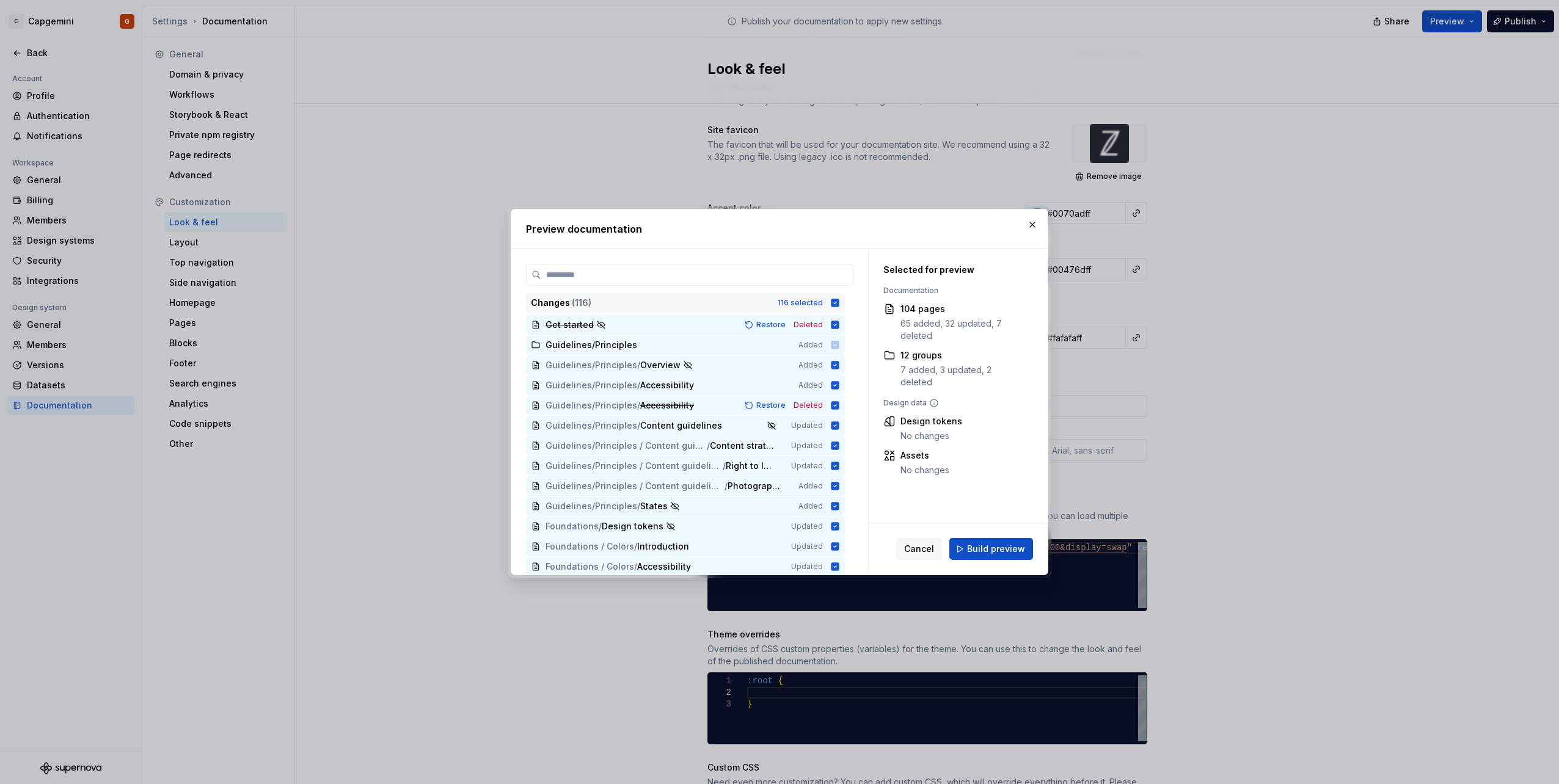
click at [828, 297] on div "Changes ( 116 ) 116 selected" at bounding box center [685, 303] width 319 height 19
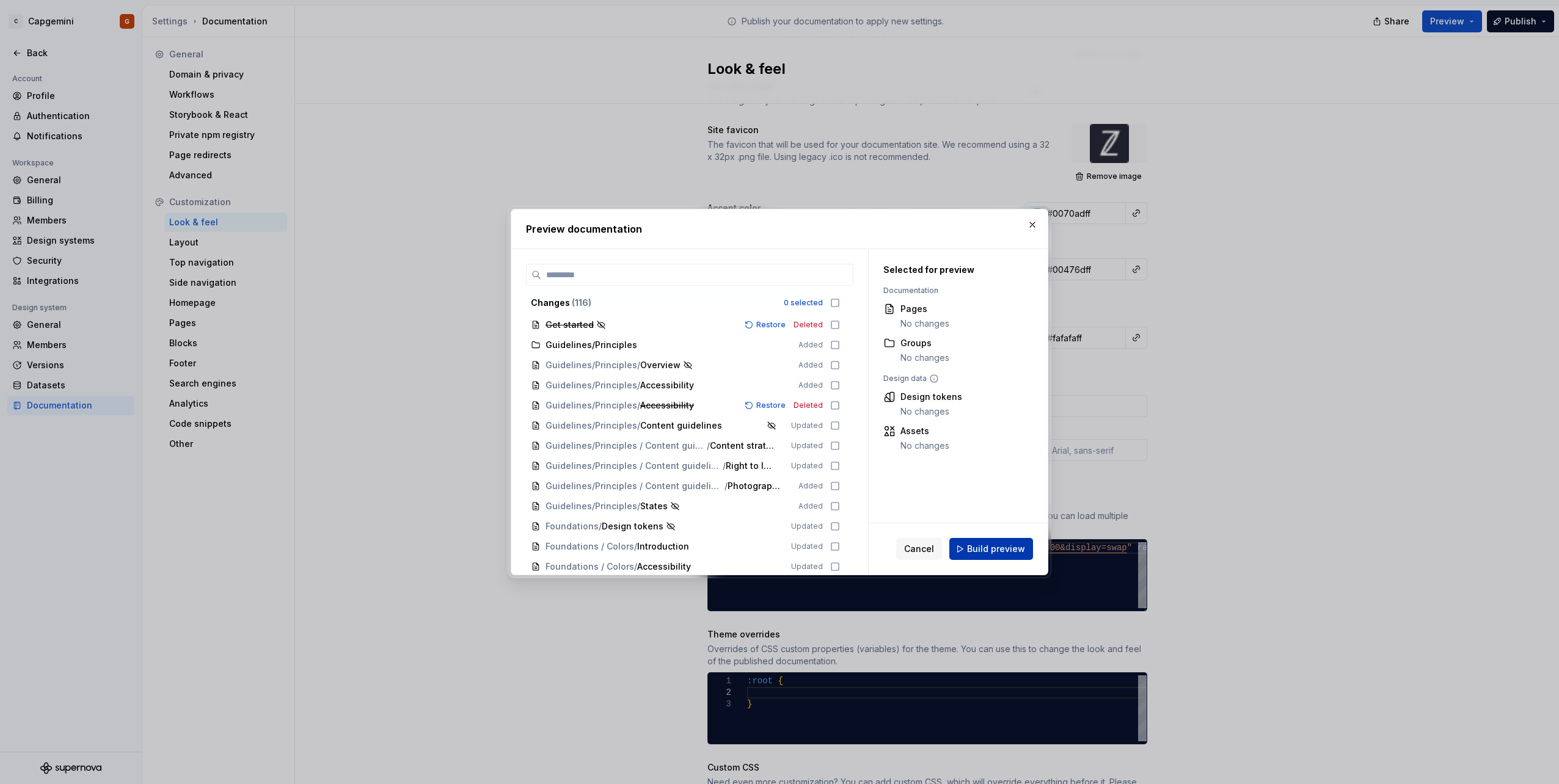
click at [997, 545] on span "Build preview" at bounding box center [995, 549] width 58 height 12
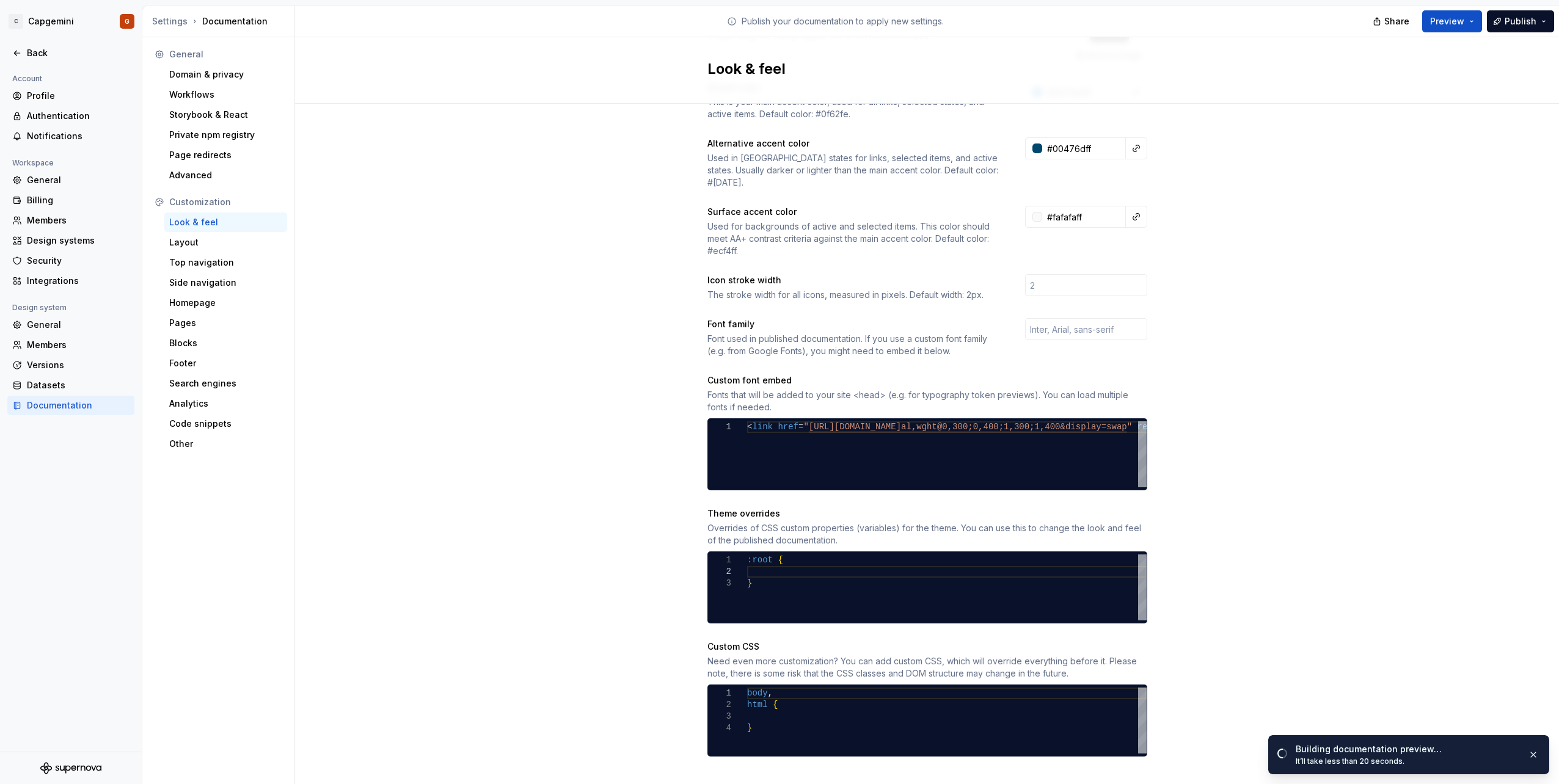
click at [1155, 550] on div "Site logo A company logo that will be displayed on all pages on your documentat…" at bounding box center [926, 330] width 1264 height 944
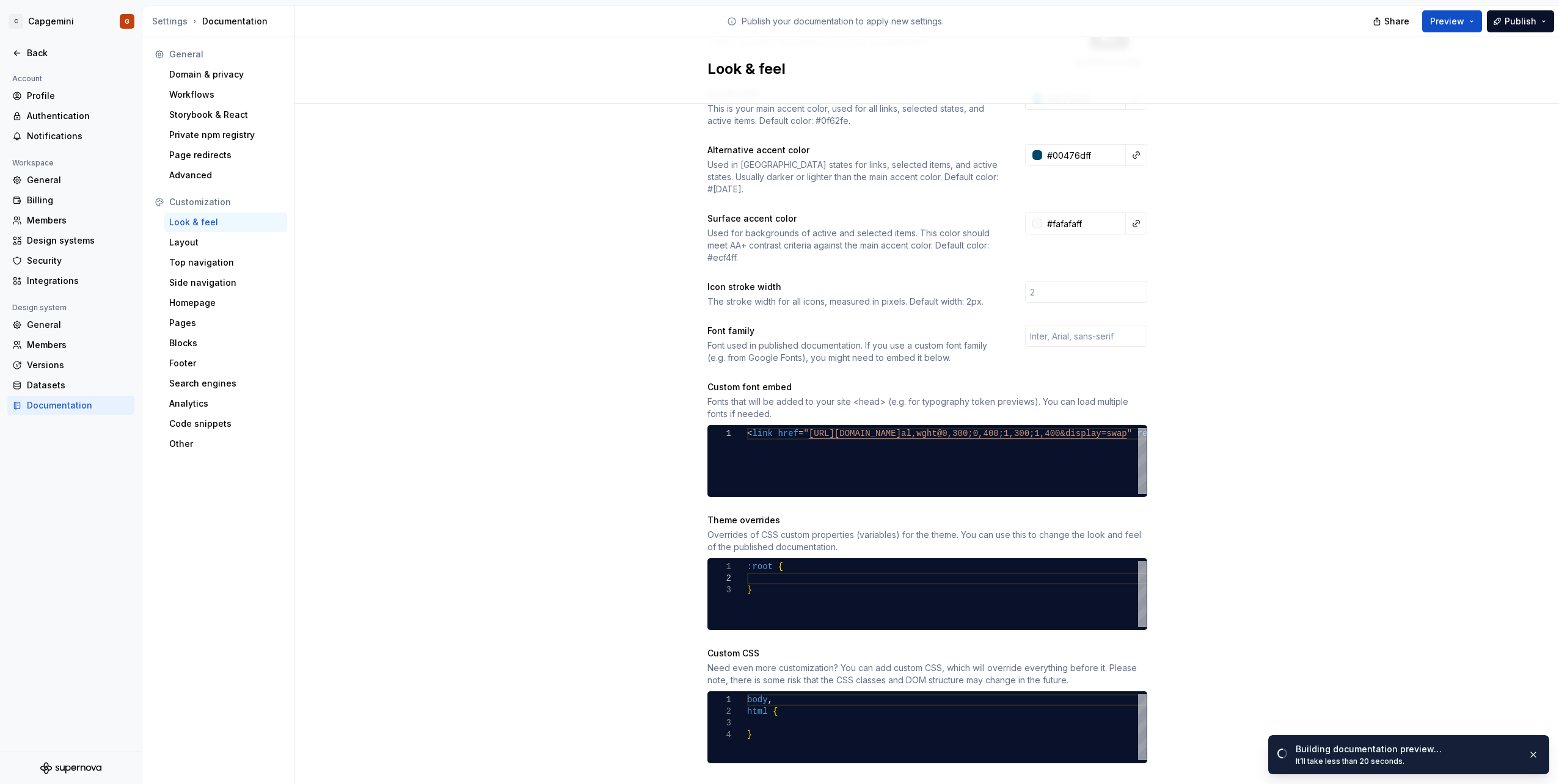
scroll to position [185, 0]
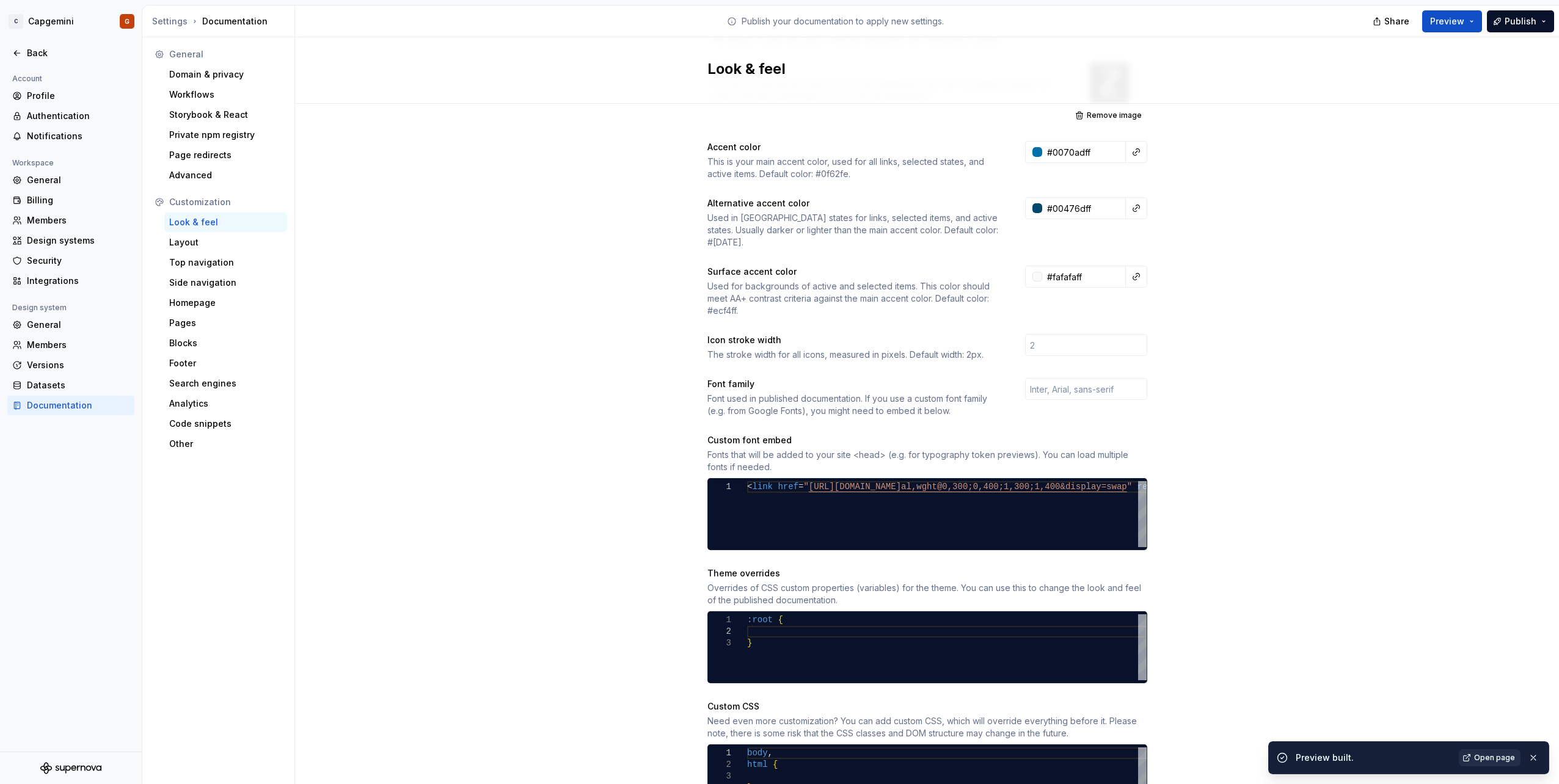
click at [1491, 753] on span "Open page" at bounding box center [1494, 757] width 41 height 10
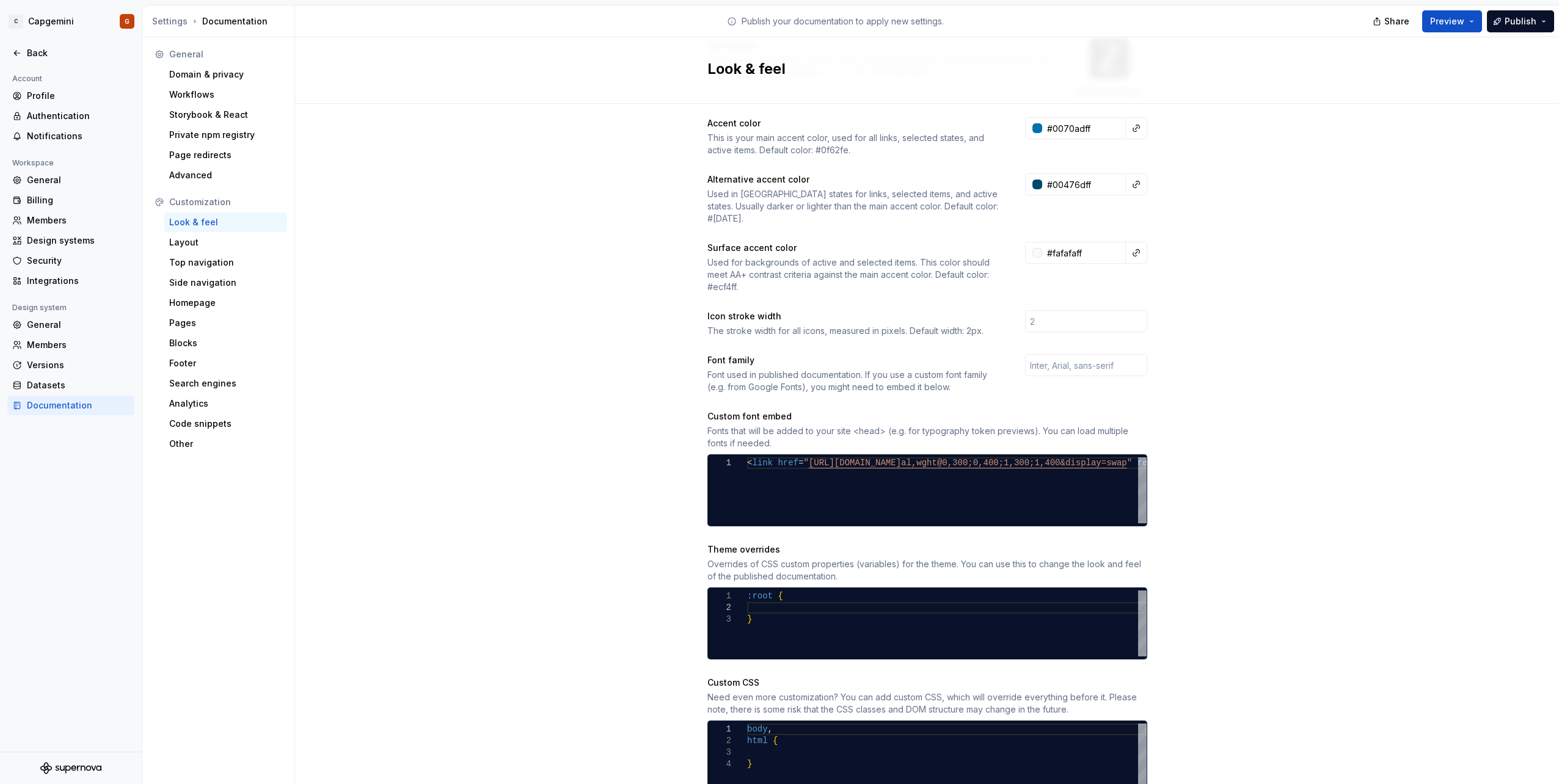
scroll to position [246, 0]
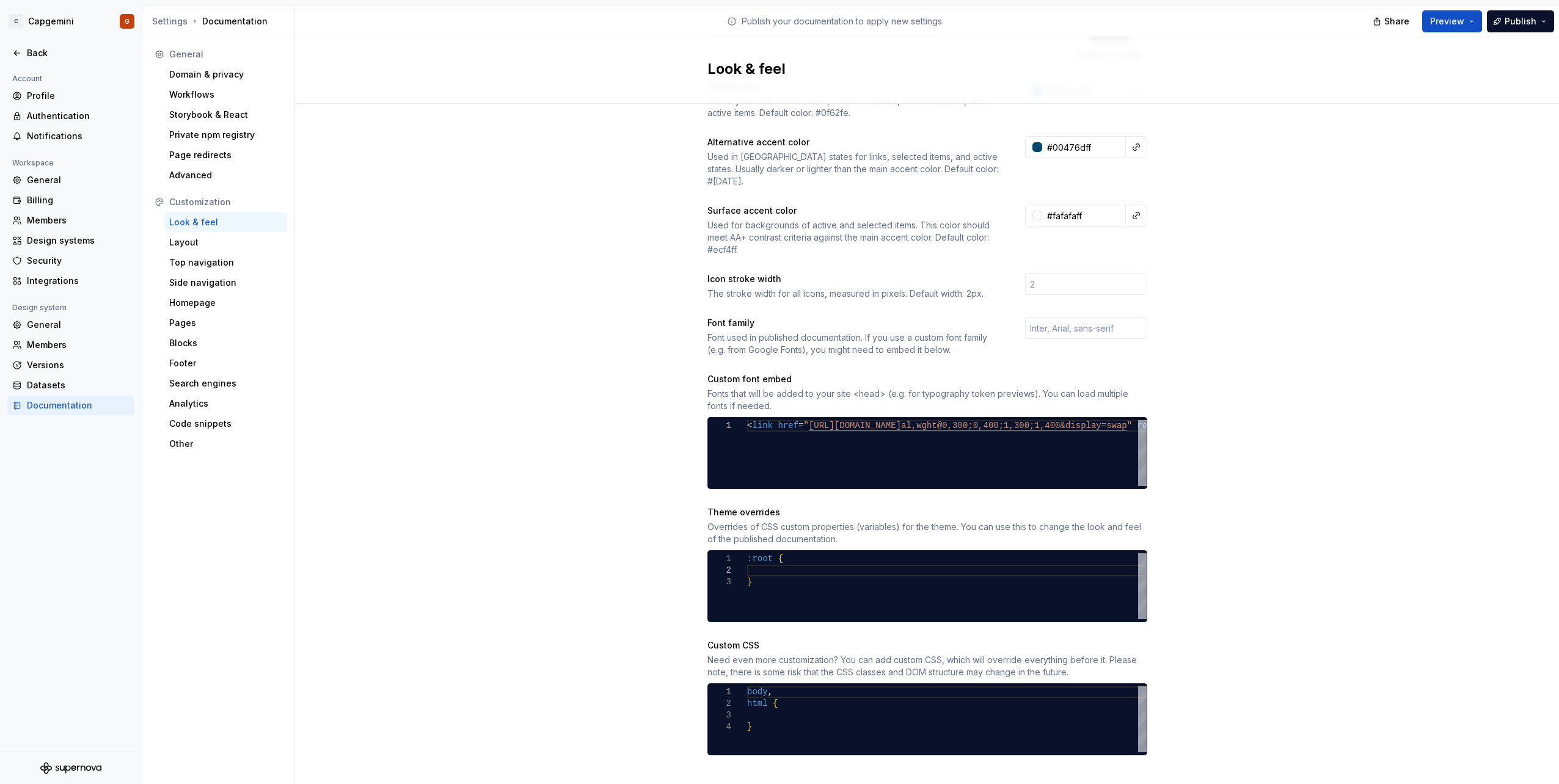
click at [794, 553] on div ":root { }" at bounding box center [947, 586] width 399 height 66
click at [792, 559] on div ":root { }" at bounding box center [947, 586] width 399 height 66
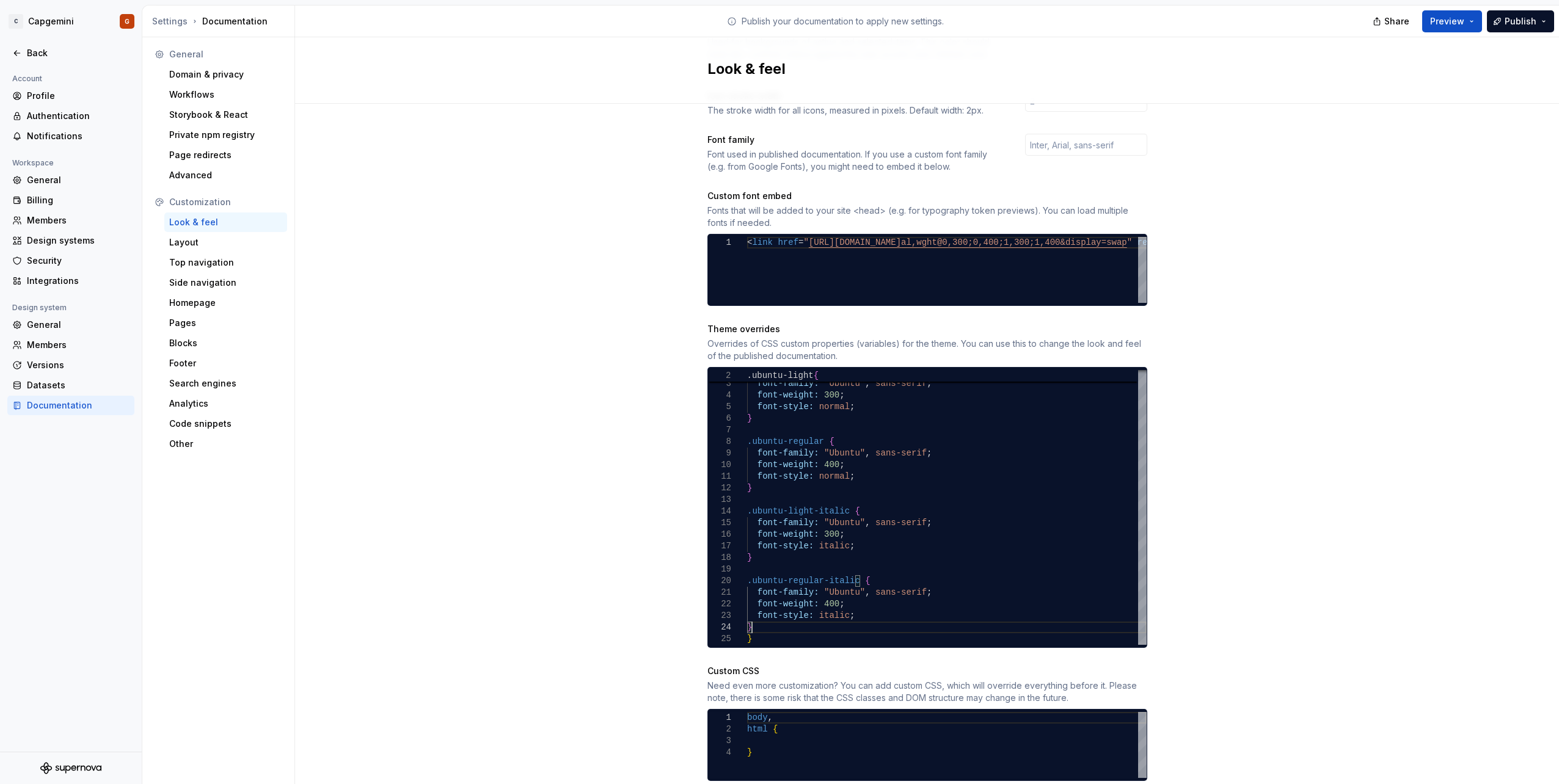
scroll to position [455, 0]
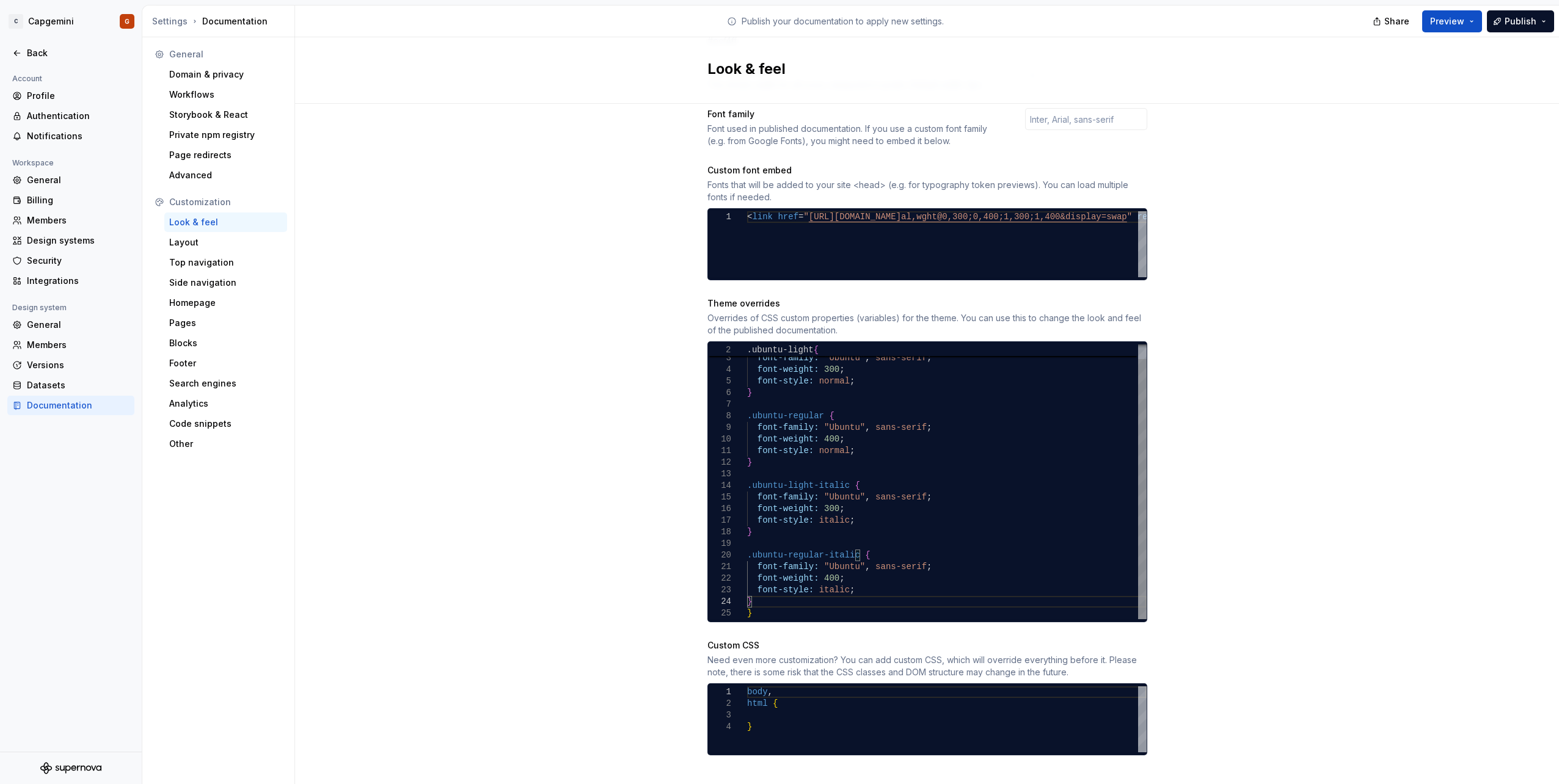
click at [796, 587] on div ".ubuntu-regular-italic { font-family: "Ubuntu" , sans-serif ; font-weight: 400 …" at bounding box center [947, 474] width 399 height 290
type textarea "**********"
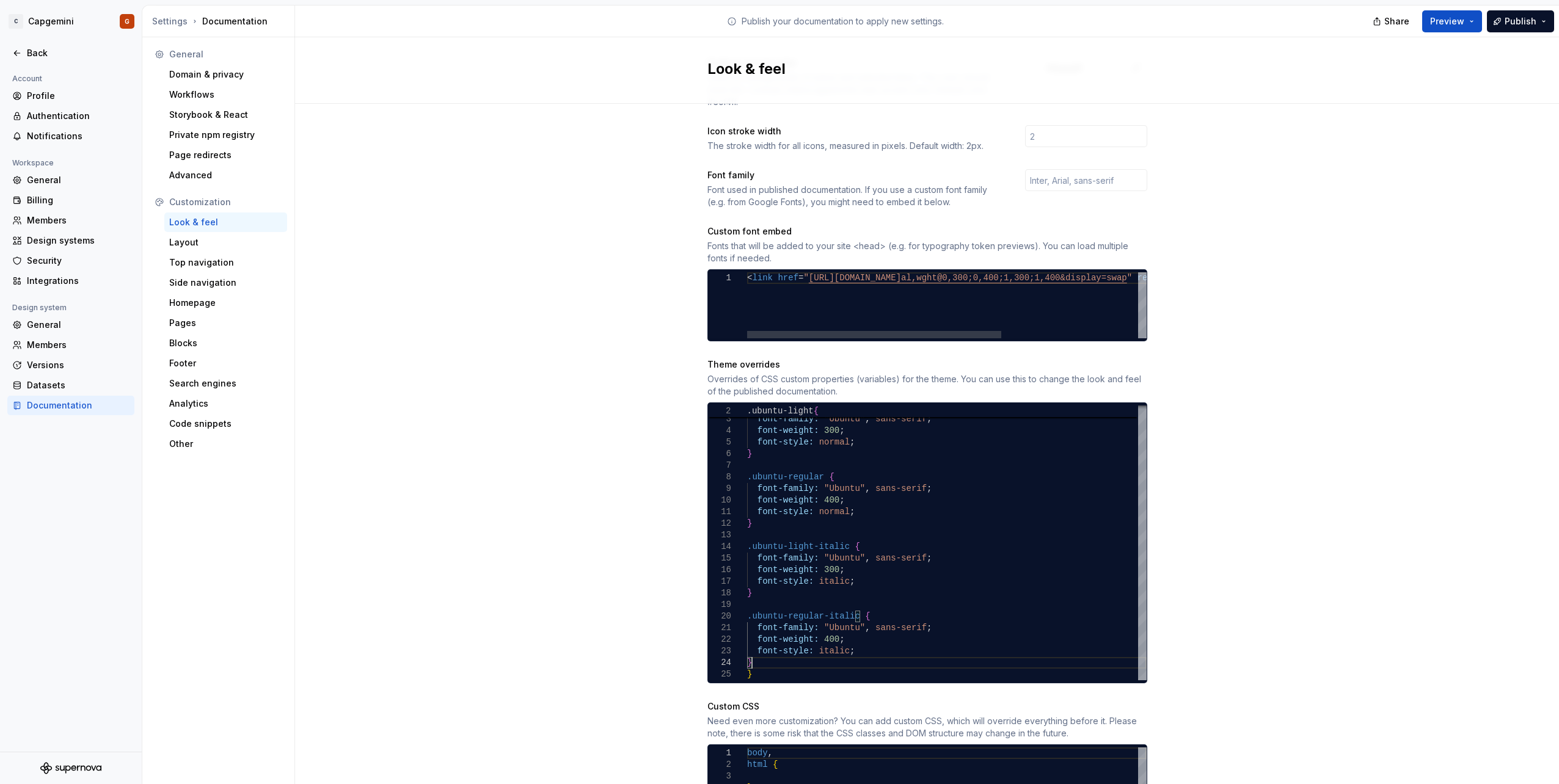
scroll to position [0, 587]
click at [748, 272] on div "< link href = " [URL][DOMAIN_NAME] al,wght@0,300;0,400;1,300;1,400&display=swap…" at bounding box center [1054, 305] width 614 height 66
click at [874, 328] on div "**********" at bounding box center [927, 305] width 440 height 72
click at [1033, 331] on div at bounding box center [1011, 334] width 254 height 7
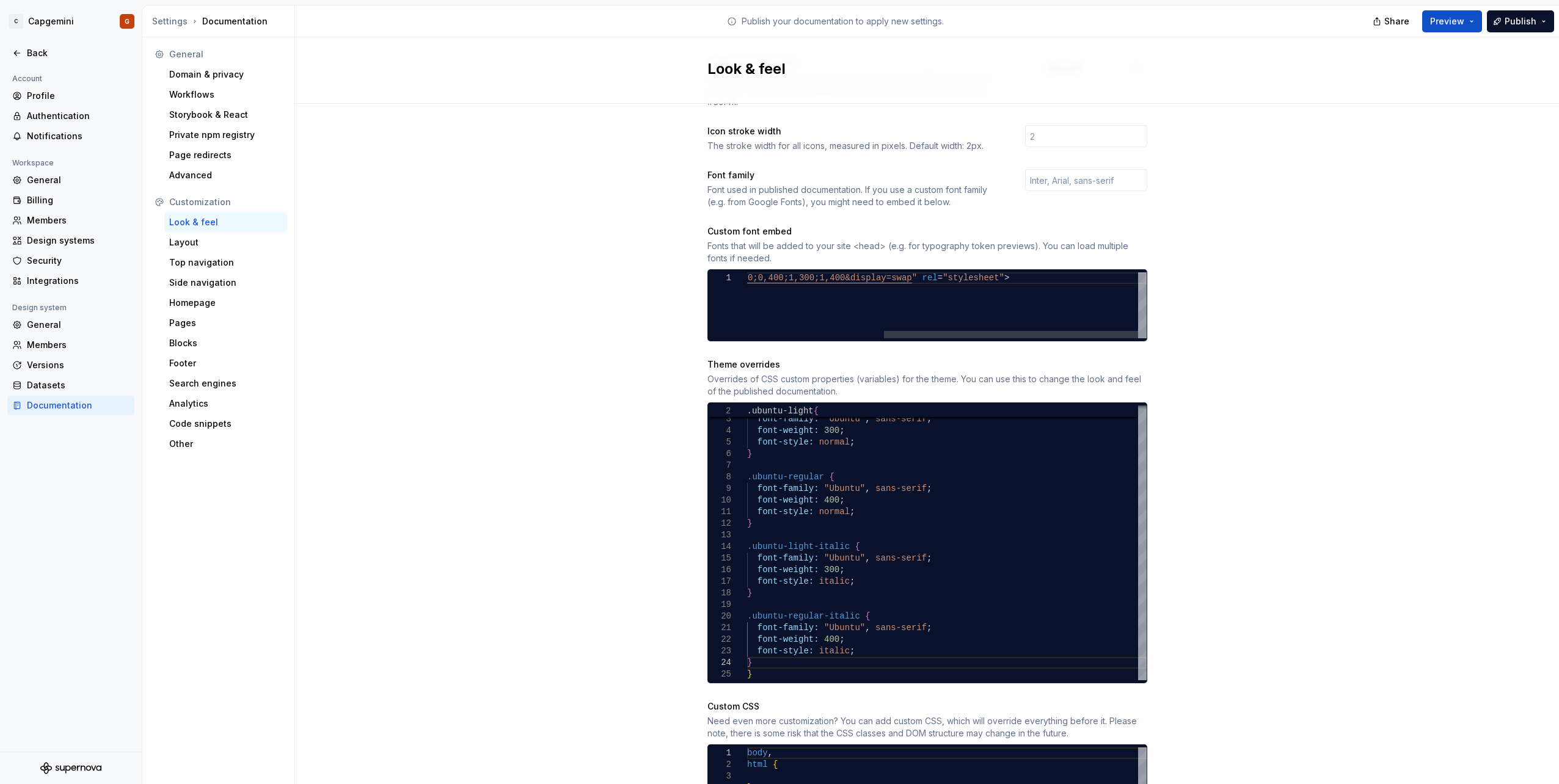
click at [834, 295] on div "< link href = " [URL][DOMAIN_NAME] al,wght@0,300;0,400;1,300;1,400&display=swap…" at bounding box center [839, 305] width 614 height 66
type textarea "**********"
click at [1470, 19] on button "Preview" at bounding box center [1452, 21] width 60 height 22
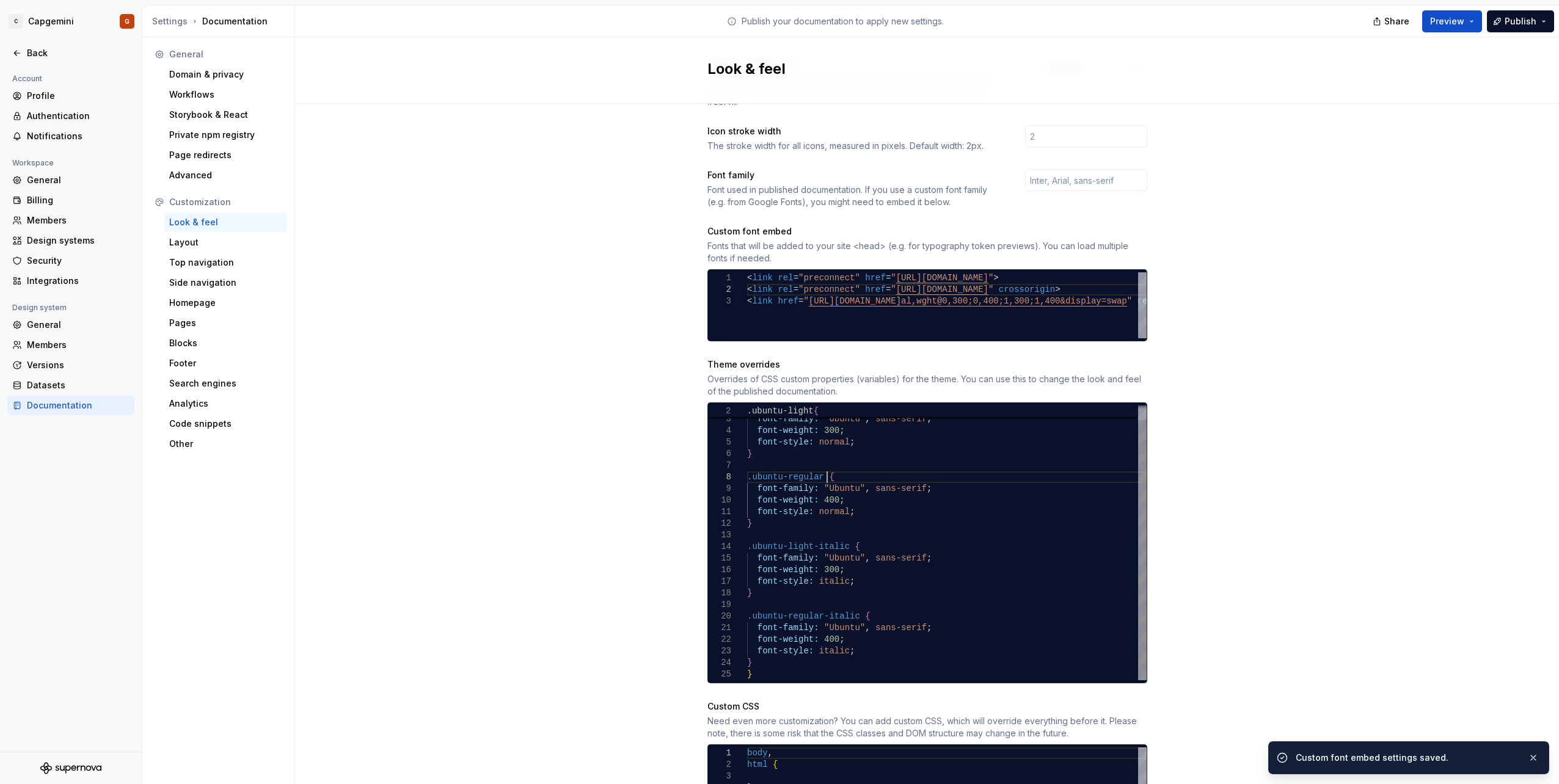
click at [961, 461] on div ".ubuntu-regular-italic { font-family: "Ubuntu" , sans-serif ; font-weight: 400 …" at bounding box center [947, 535] width 399 height 290
type textarea "**********"
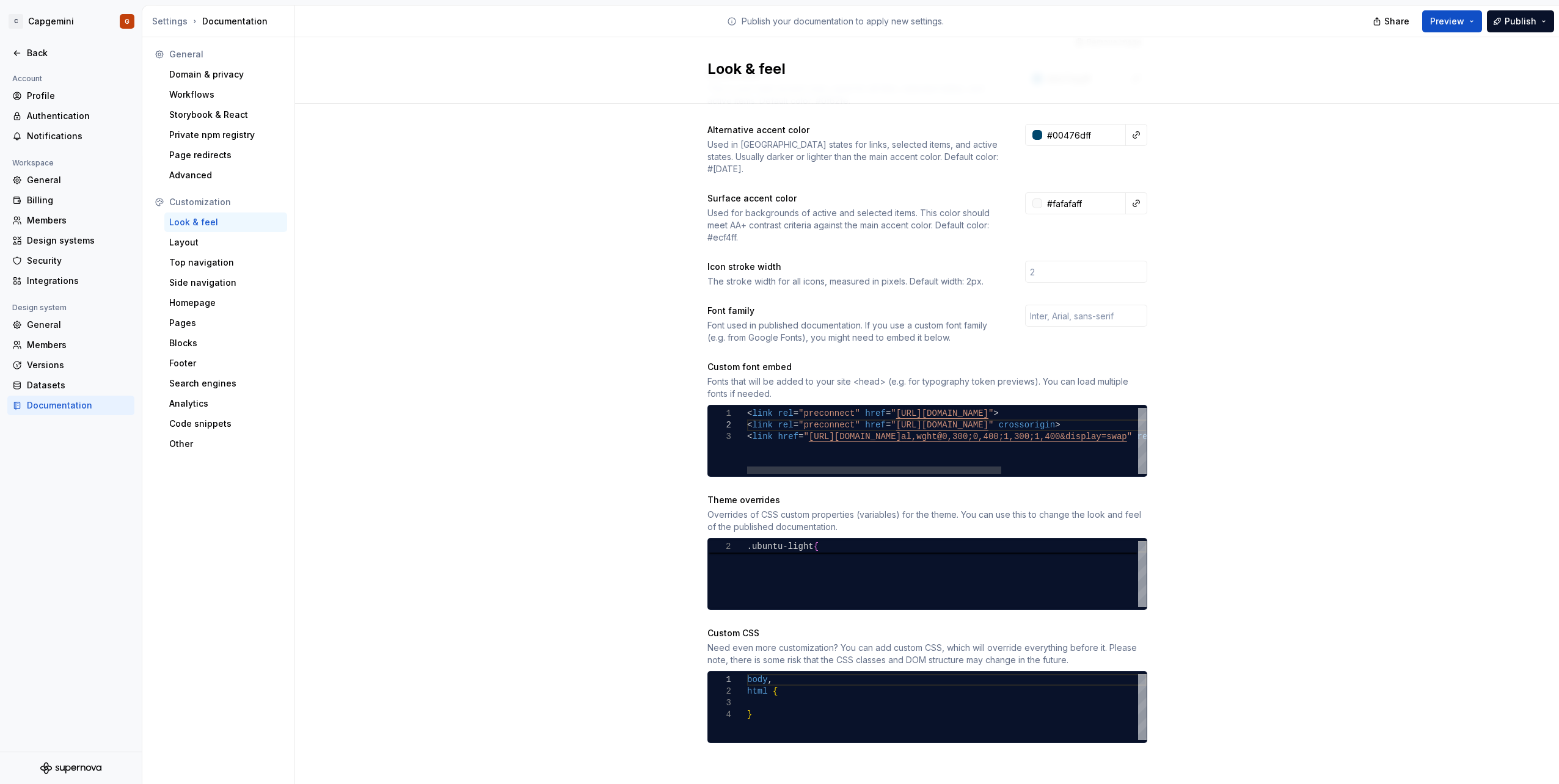
scroll to position [246, 0]
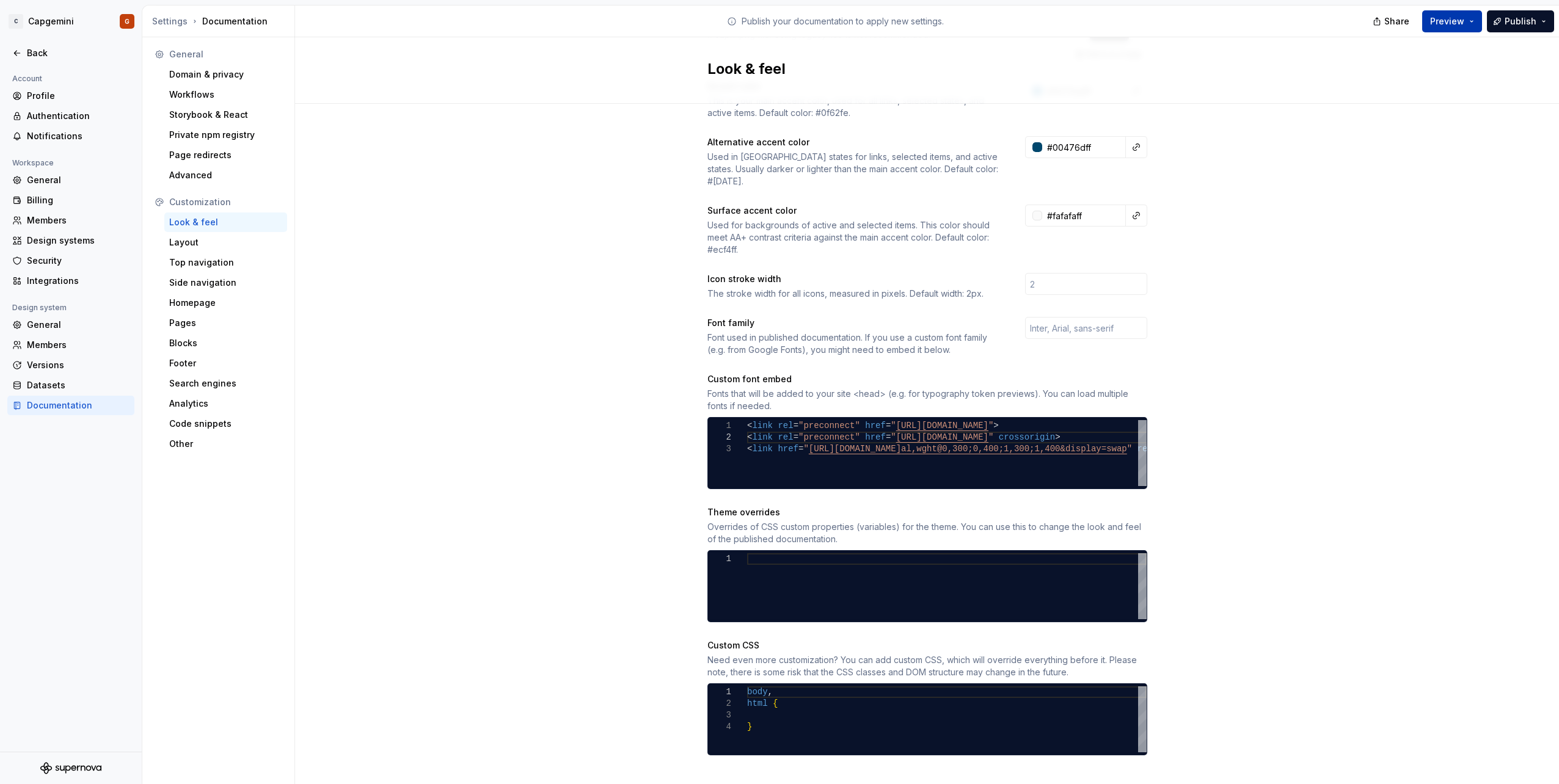
click at [1476, 14] on button "Preview" at bounding box center [1452, 21] width 60 height 22
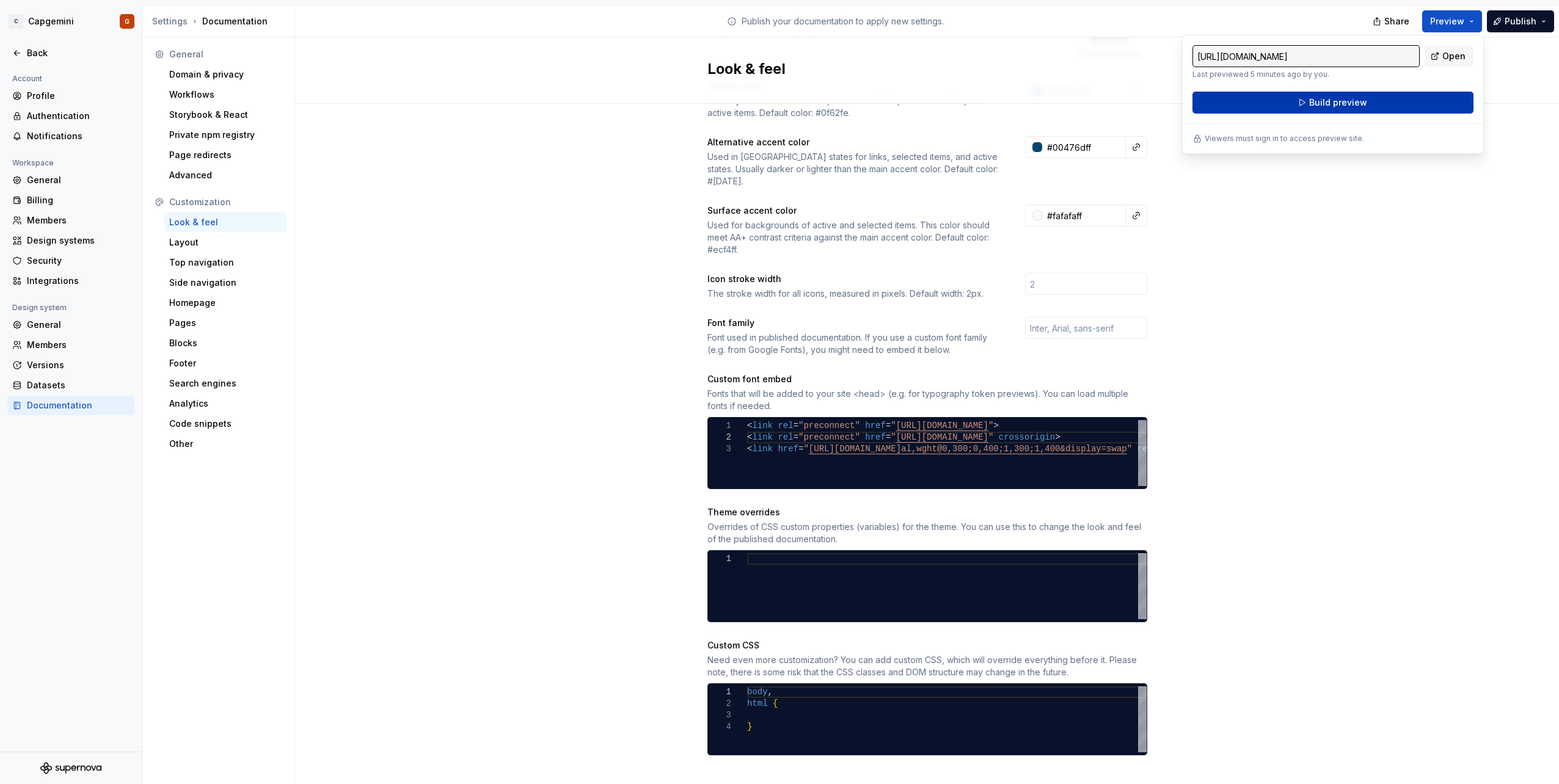
click at [1365, 104] on span "Build preview" at bounding box center [1337, 102] width 58 height 12
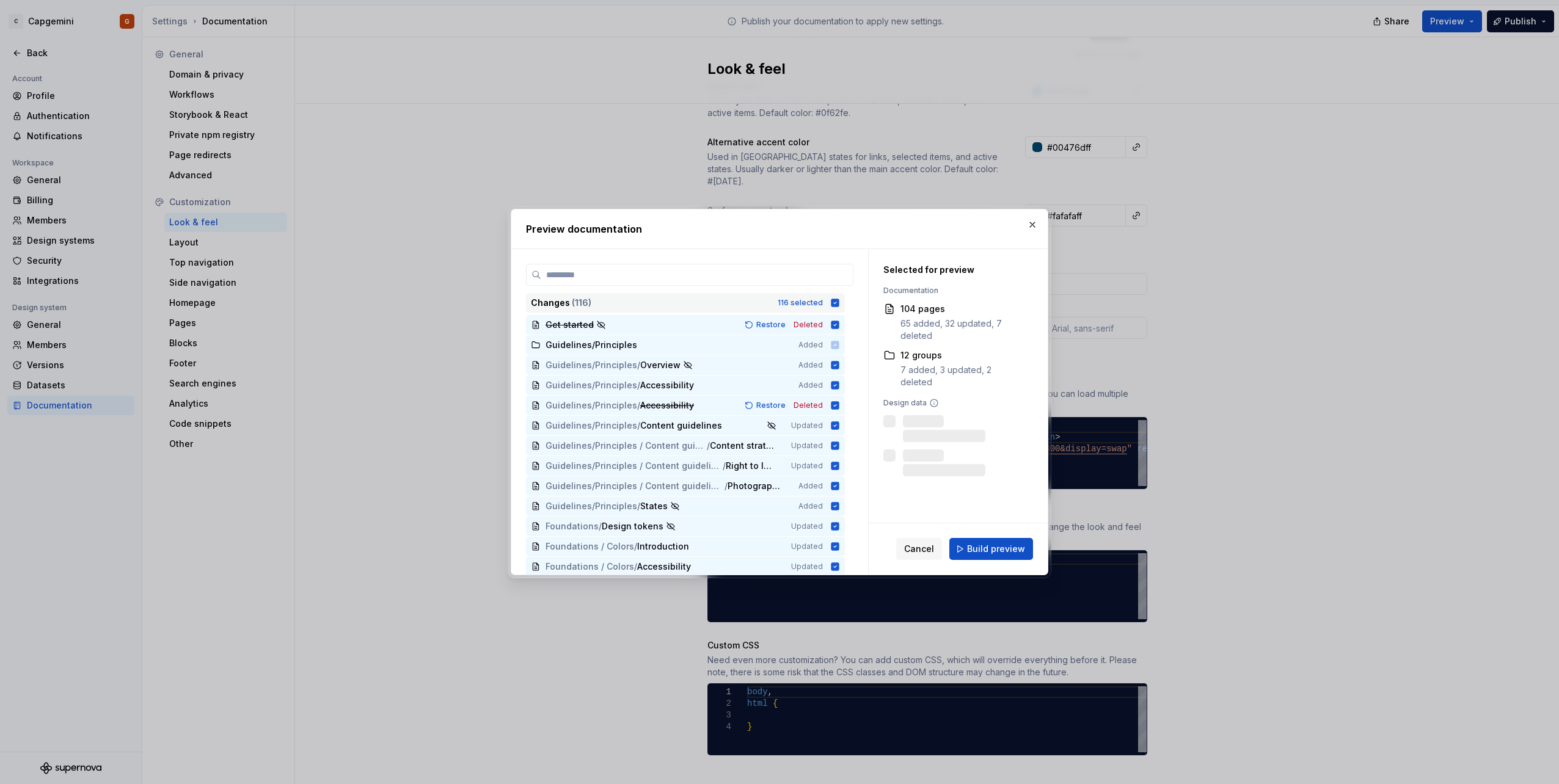
click at [836, 304] on icon at bounding box center [835, 303] width 8 height 8
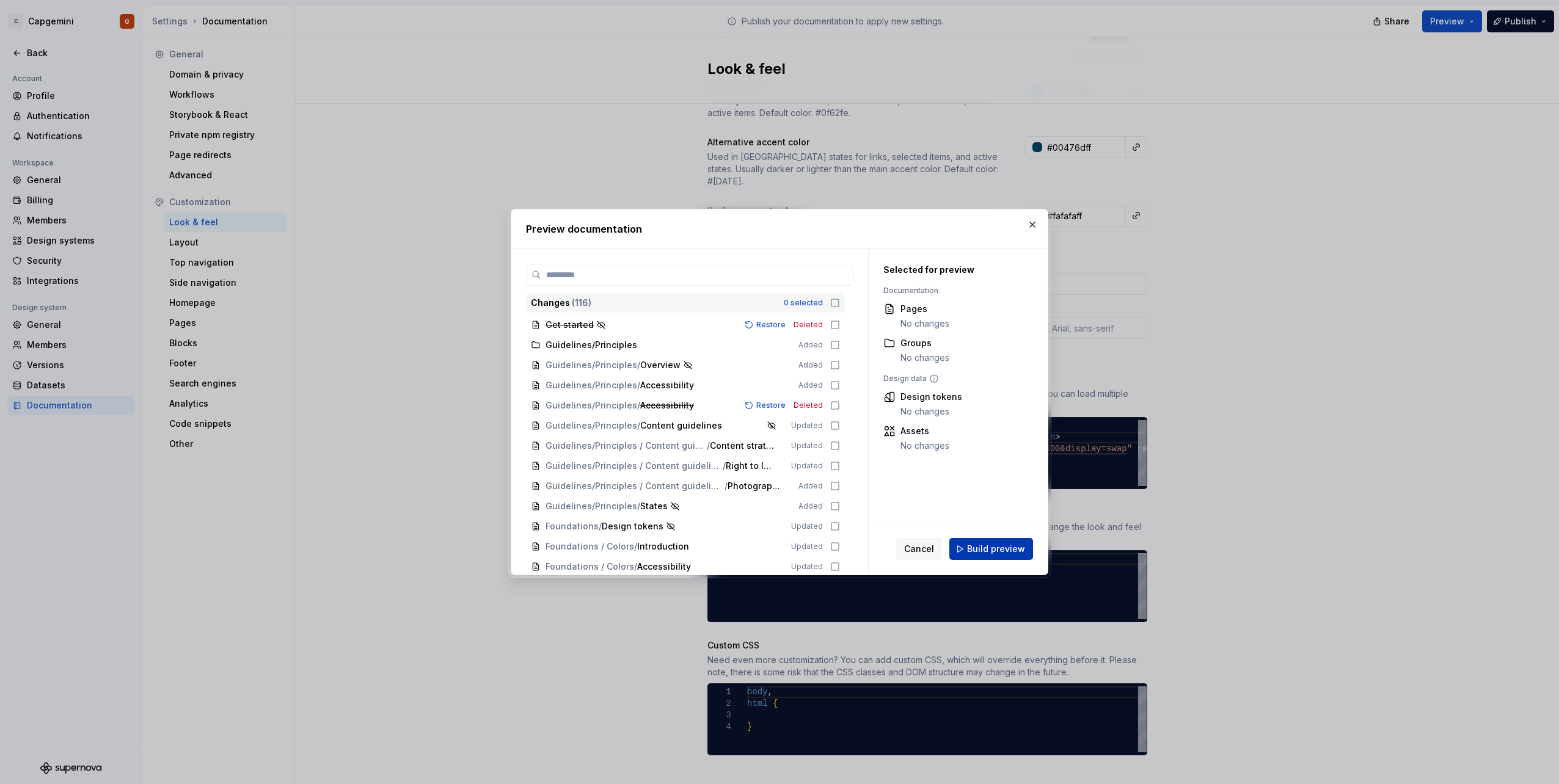
click at [1007, 540] on button "Build preview" at bounding box center [991, 549] width 84 height 22
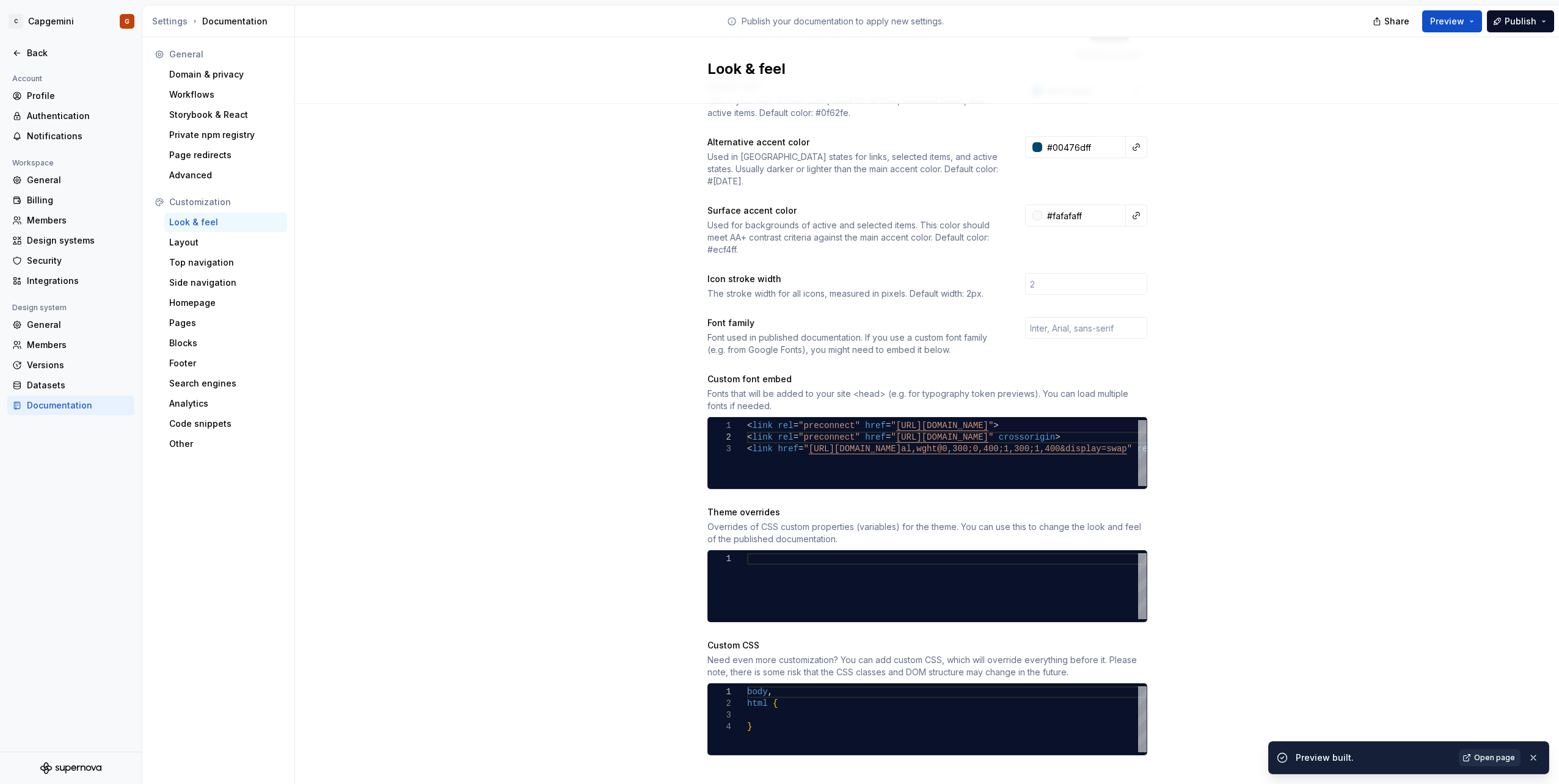
click at [1497, 753] on span "Open page" at bounding box center [1494, 757] width 41 height 10
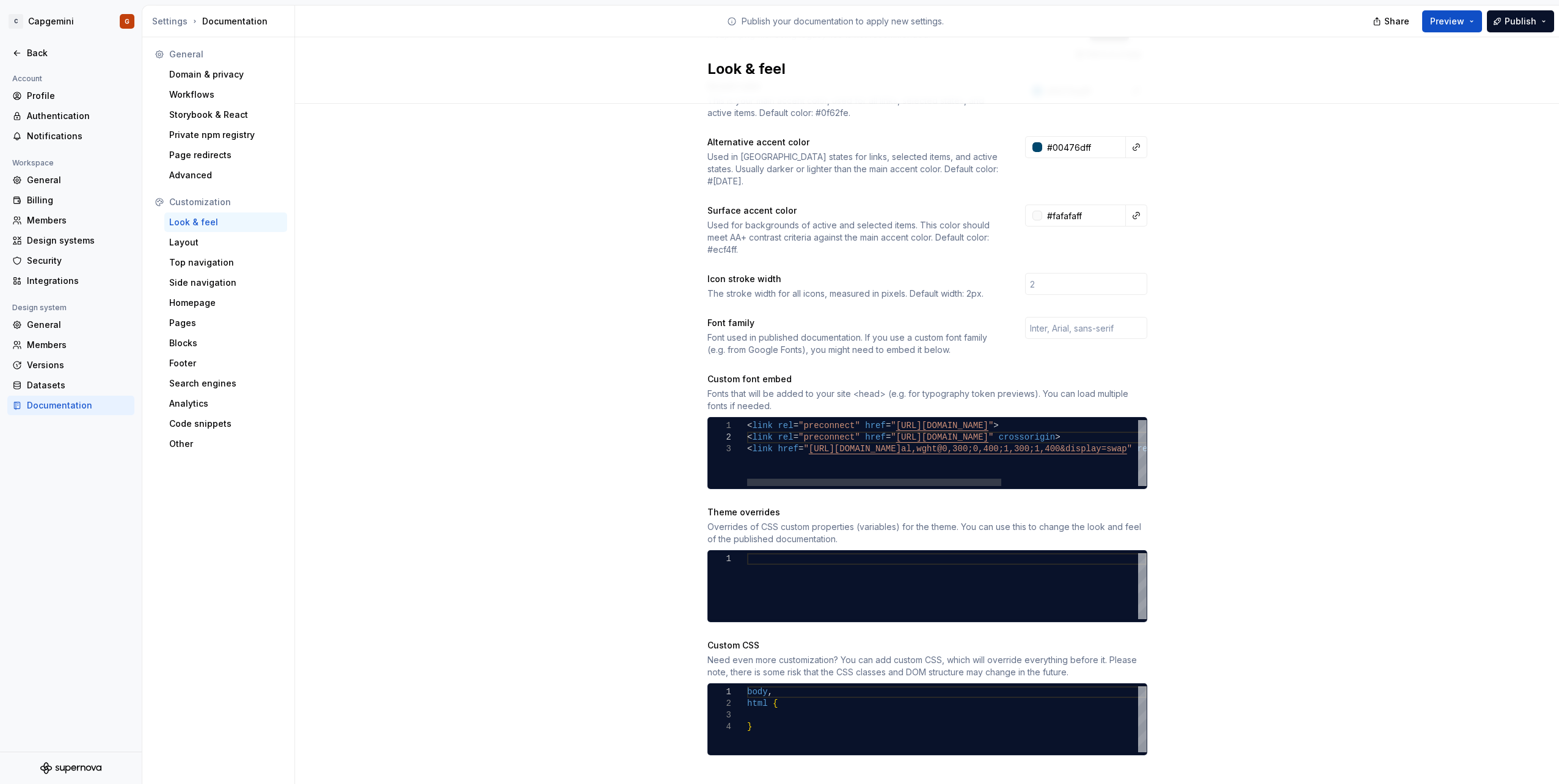
click at [950, 454] on div "< link rel = "preconnect" href = " [URL][DOMAIN_NAME] " > < link rel = "preconn…" at bounding box center [1054, 453] width 614 height 66
click at [793, 479] on div at bounding box center [874, 482] width 254 height 7
click at [779, 420] on div "< link rel = "preconnect" href = " [URL][DOMAIN_NAME] " > < link rel = "preconn…" at bounding box center [1054, 453] width 614 height 66
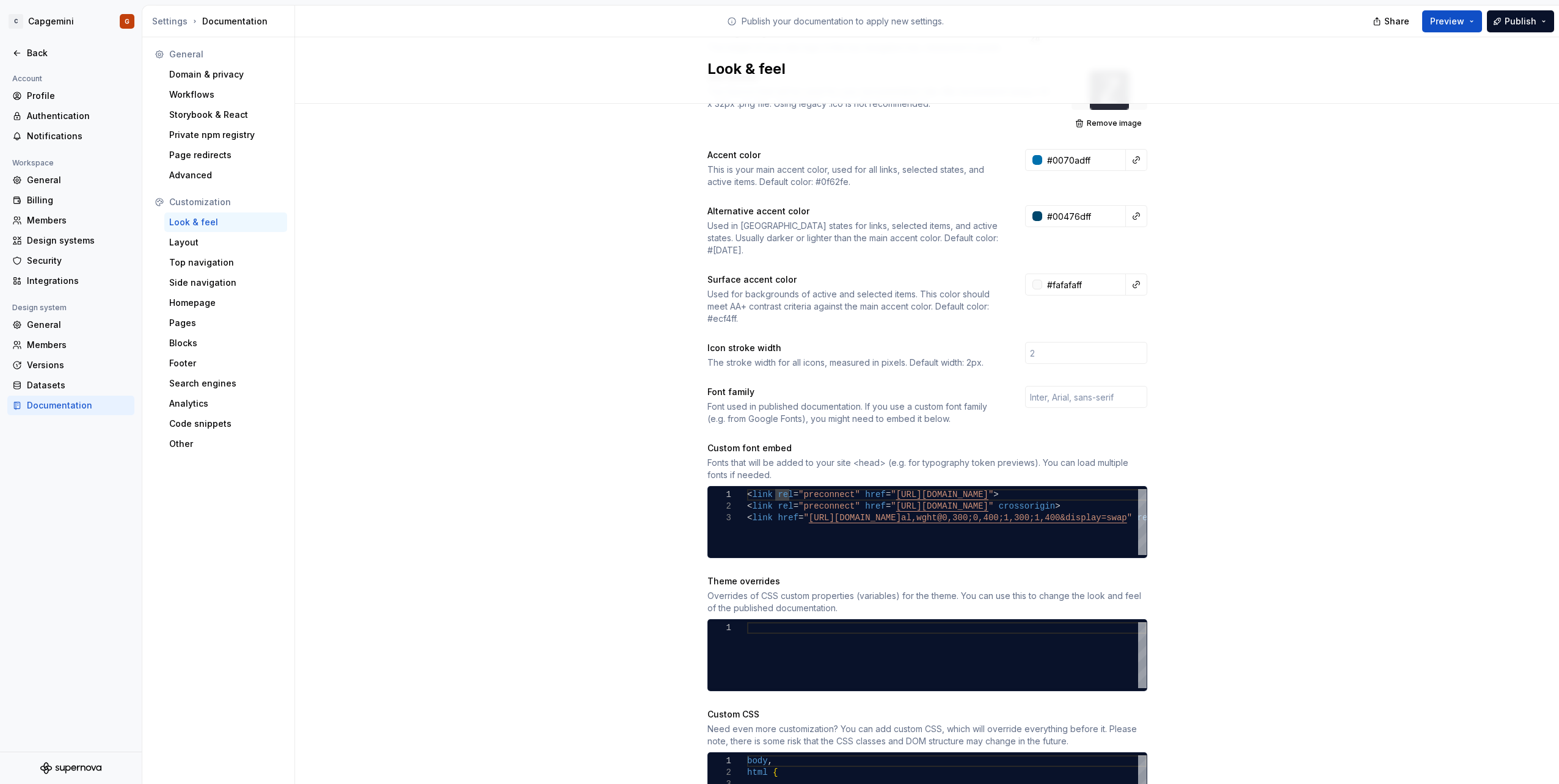
scroll to position [246, 0]
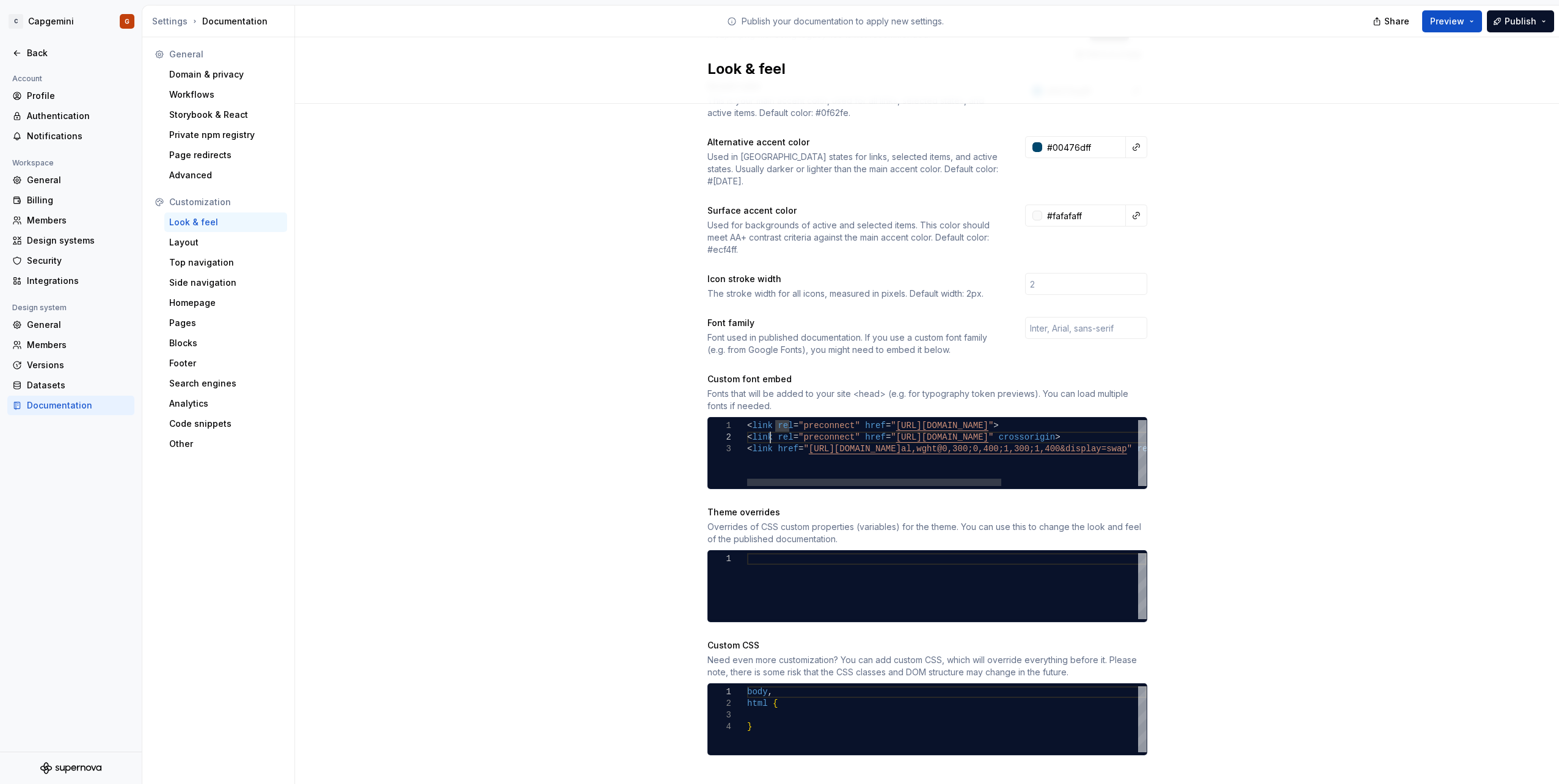
click at [765, 428] on div "< link rel = "preconnect" href = " [URL][DOMAIN_NAME] " > < link rel = "preconn…" at bounding box center [1054, 453] width 614 height 66
click at [1472, 19] on button "Preview" at bounding box center [1452, 21] width 60 height 22
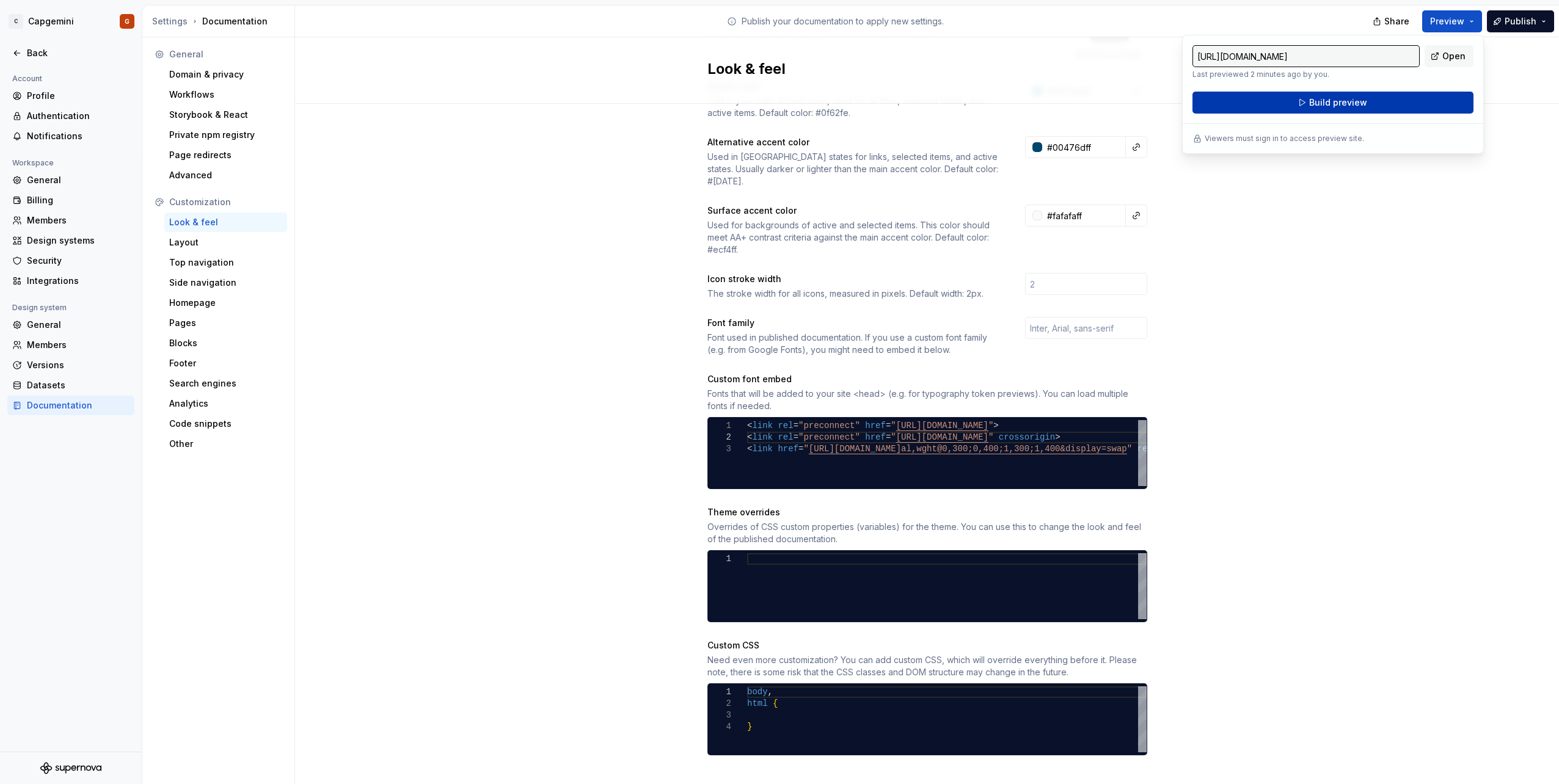
drag, startPoint x: 1472, startPoint y: 19, endPoint x: 1382, endPoint y: 102, distance: 122.4
click at [1382, 102] on button "Build preview" at bounding box center [1333, 102] width 281 height 22
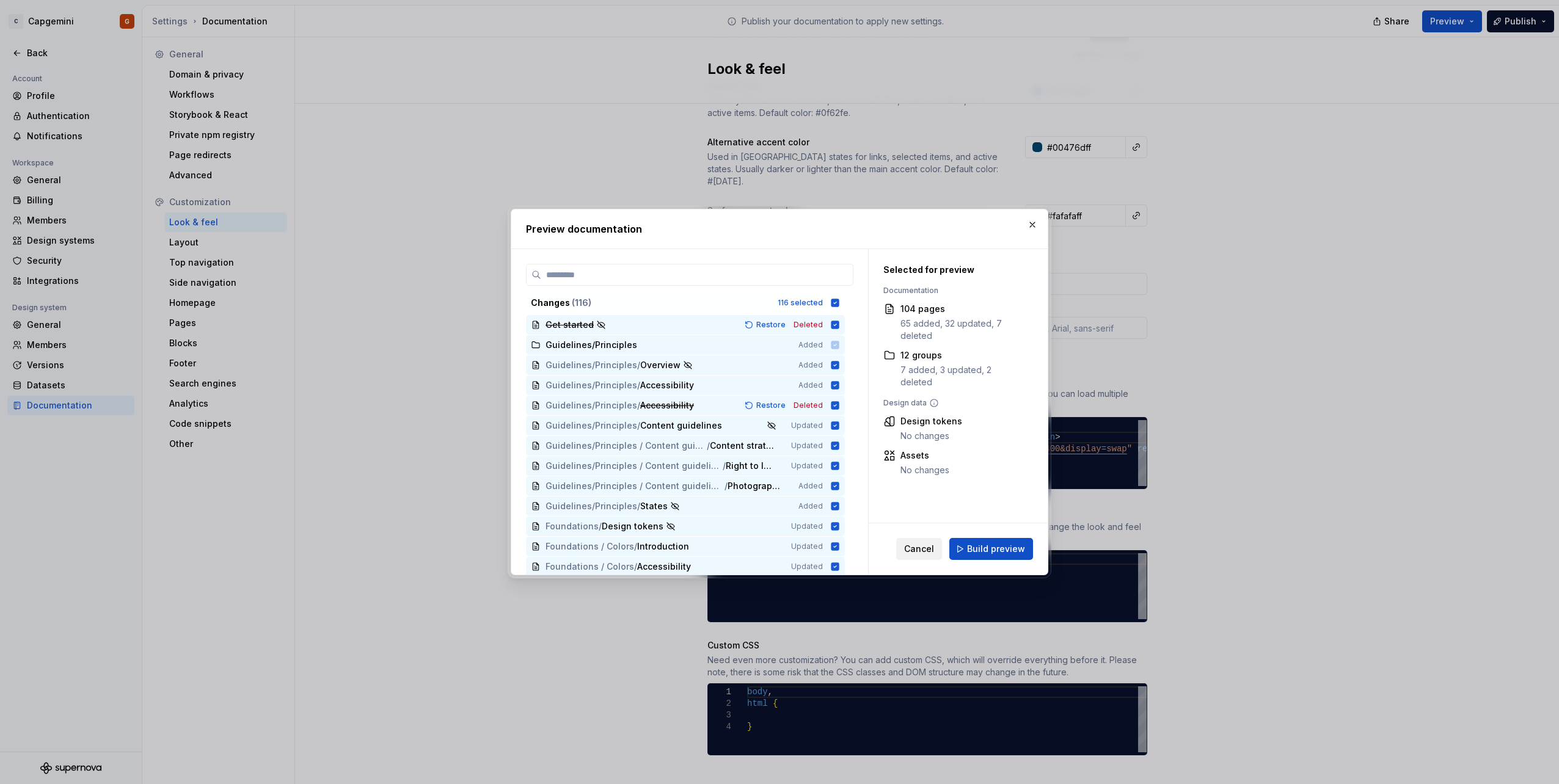
click at [928, 547] on span "Cancel" at bounding box center [919, 549] width 30 height 12
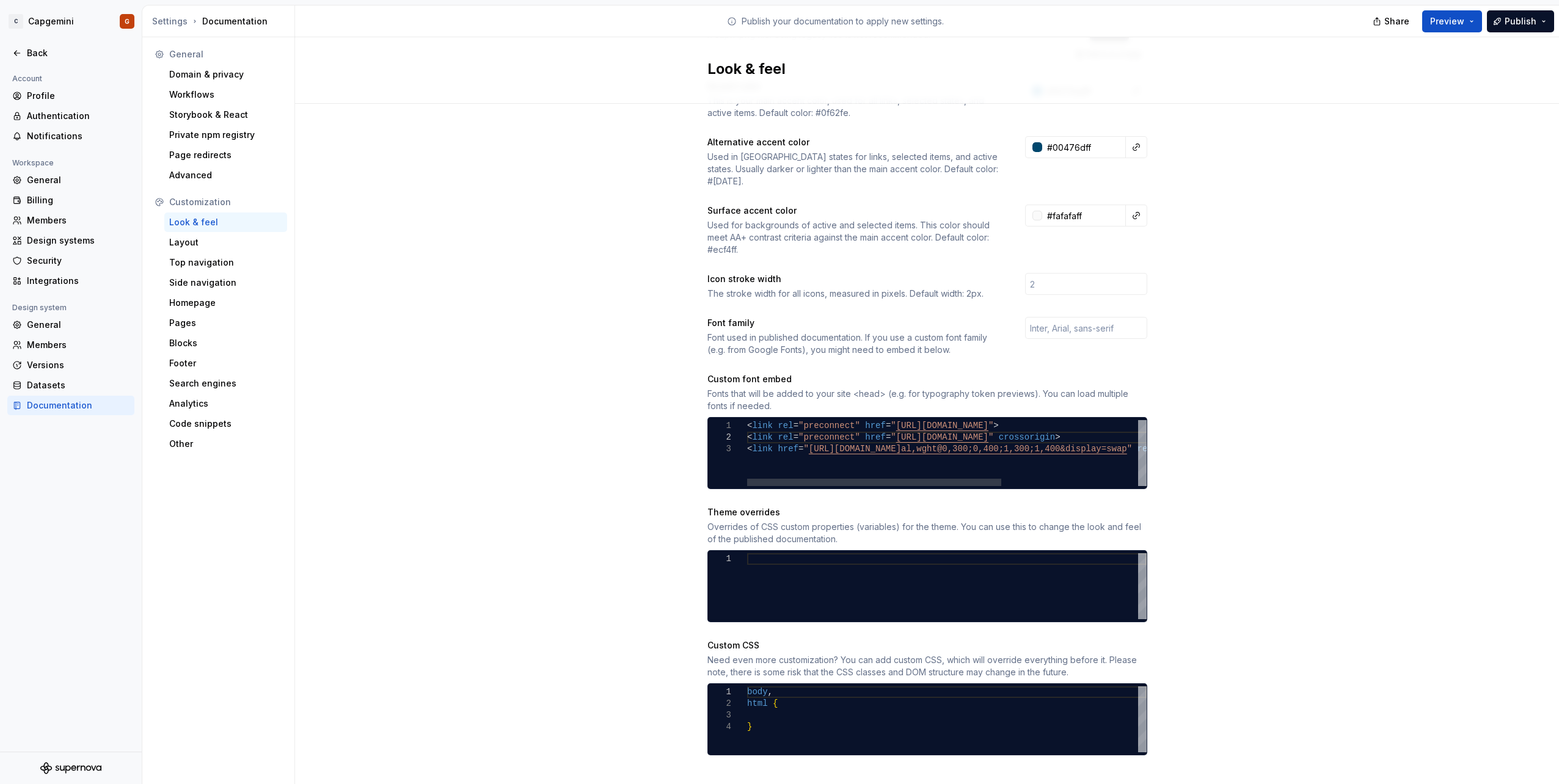
click at [740, 432] on div at bounding box center [727, 437] width 39 height 11
click at [753, 430] on div "< link rel = "preconnect" href = " [URL][DOMAIN_NAME] " > < link rel = "preconn…" at bounding box center [1054, 453] width 614 height 66
type textarea "**********"
click at [1448, 28] on button "Preview" at bounding box center [1452, 21] width 60 height 22
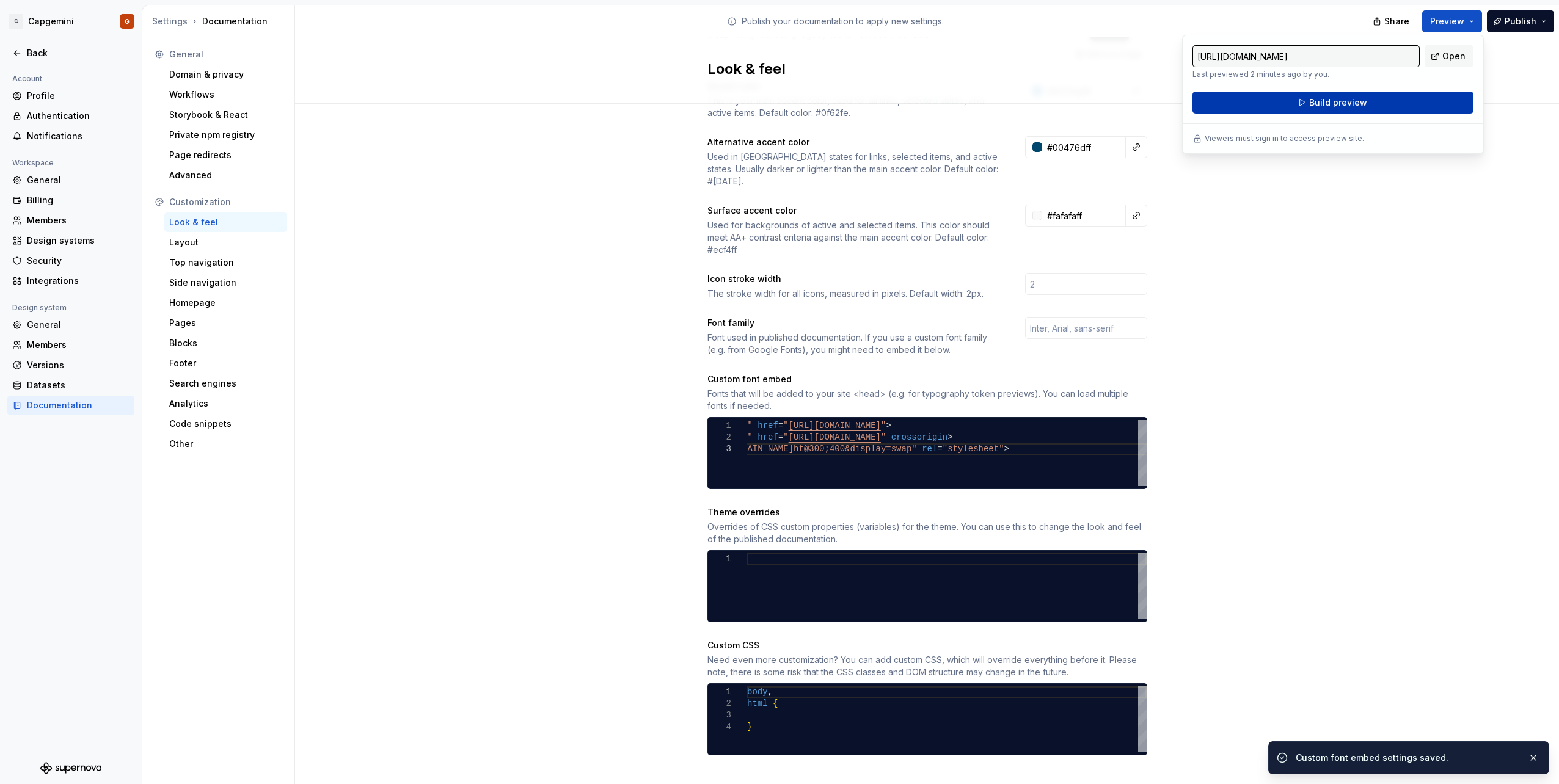
click at [1313, 96] on button "Build preview" at bounding box center [1333, 102] width 281 height 22
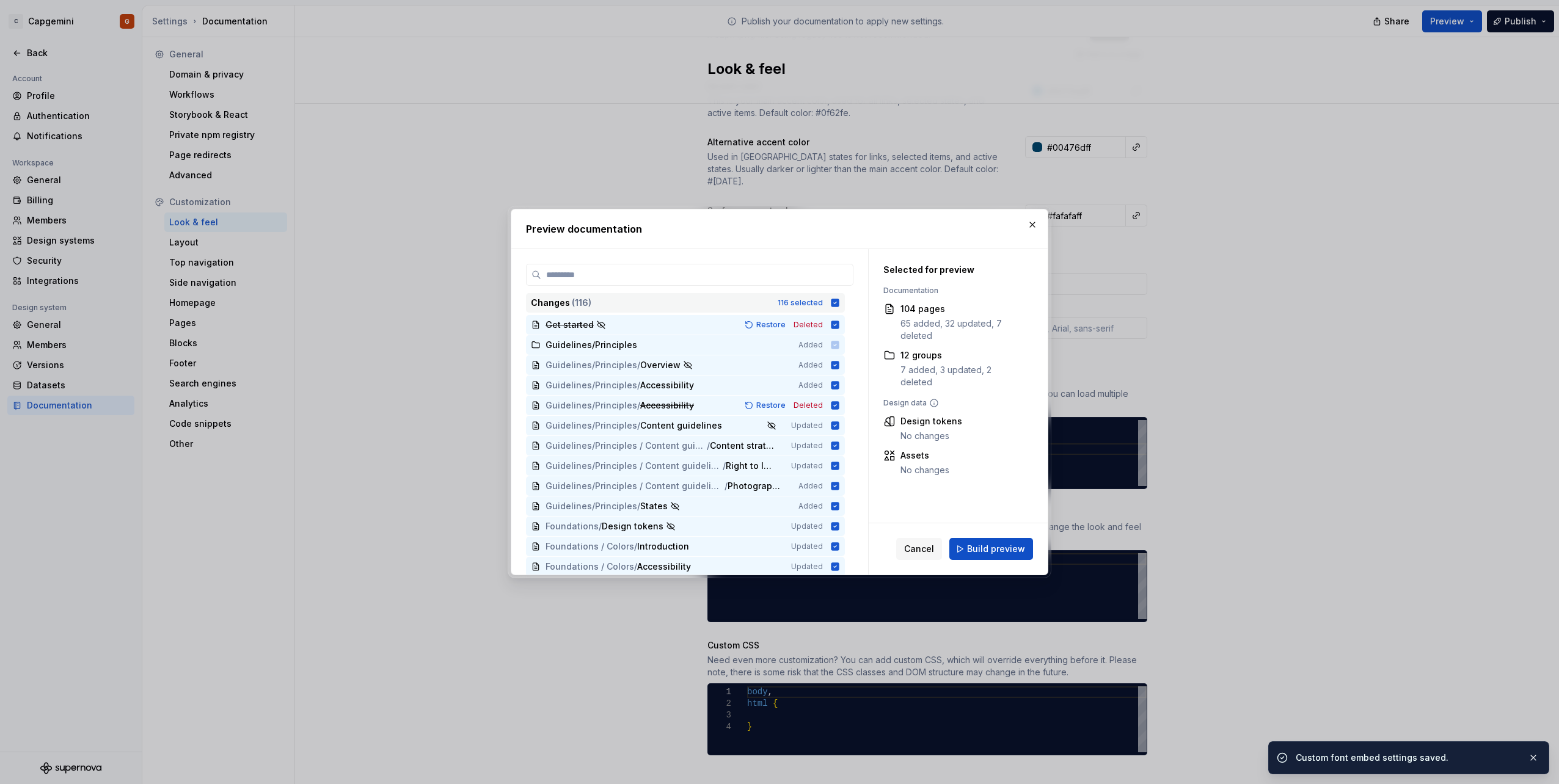
click at [822, 299] on div "116 selected" at bounding box center [800, 303] width 45 height 10
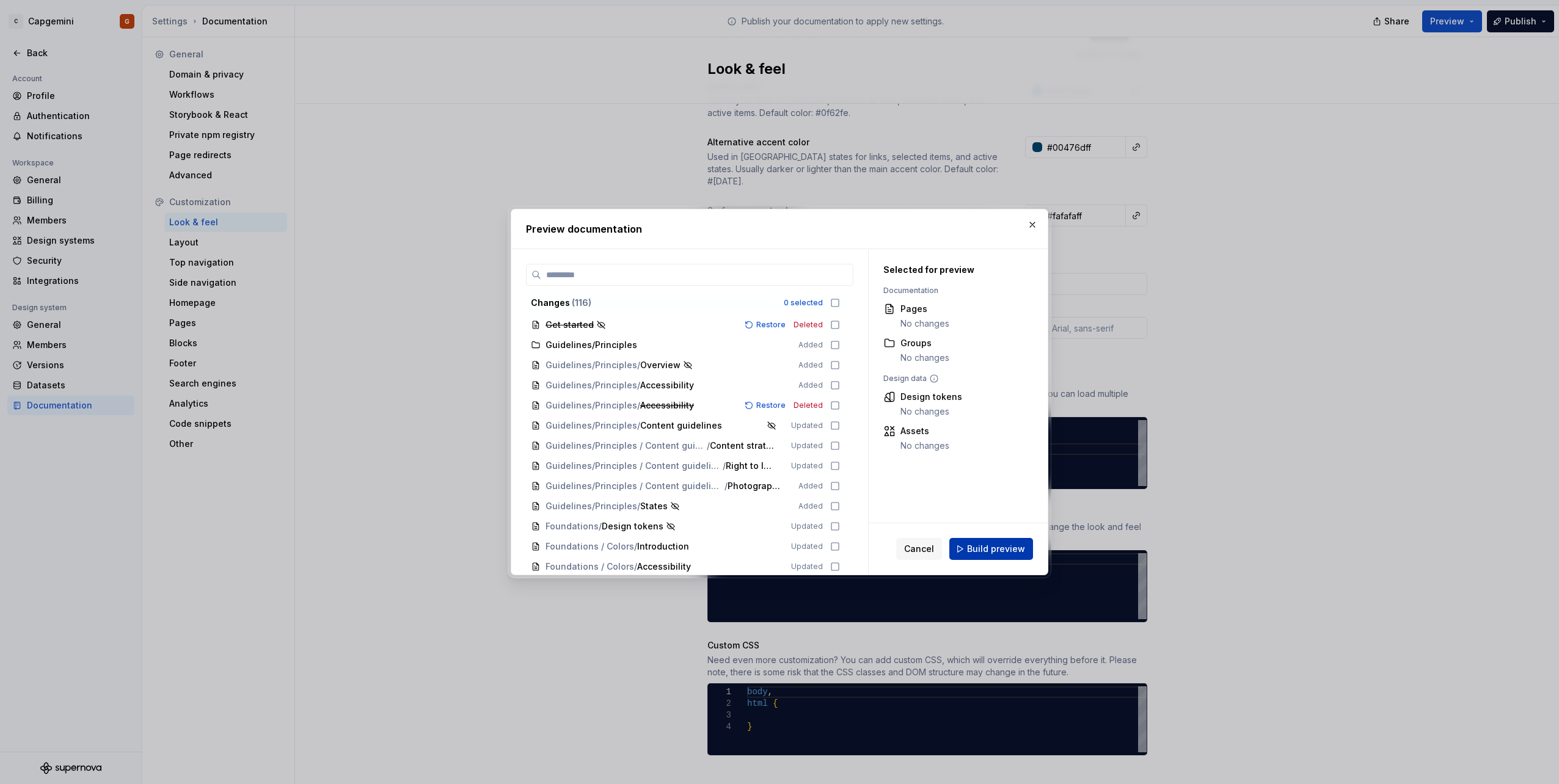
click at [999, 545] on span "Build preview" at bounding box center [995, 549] width 58 height 12
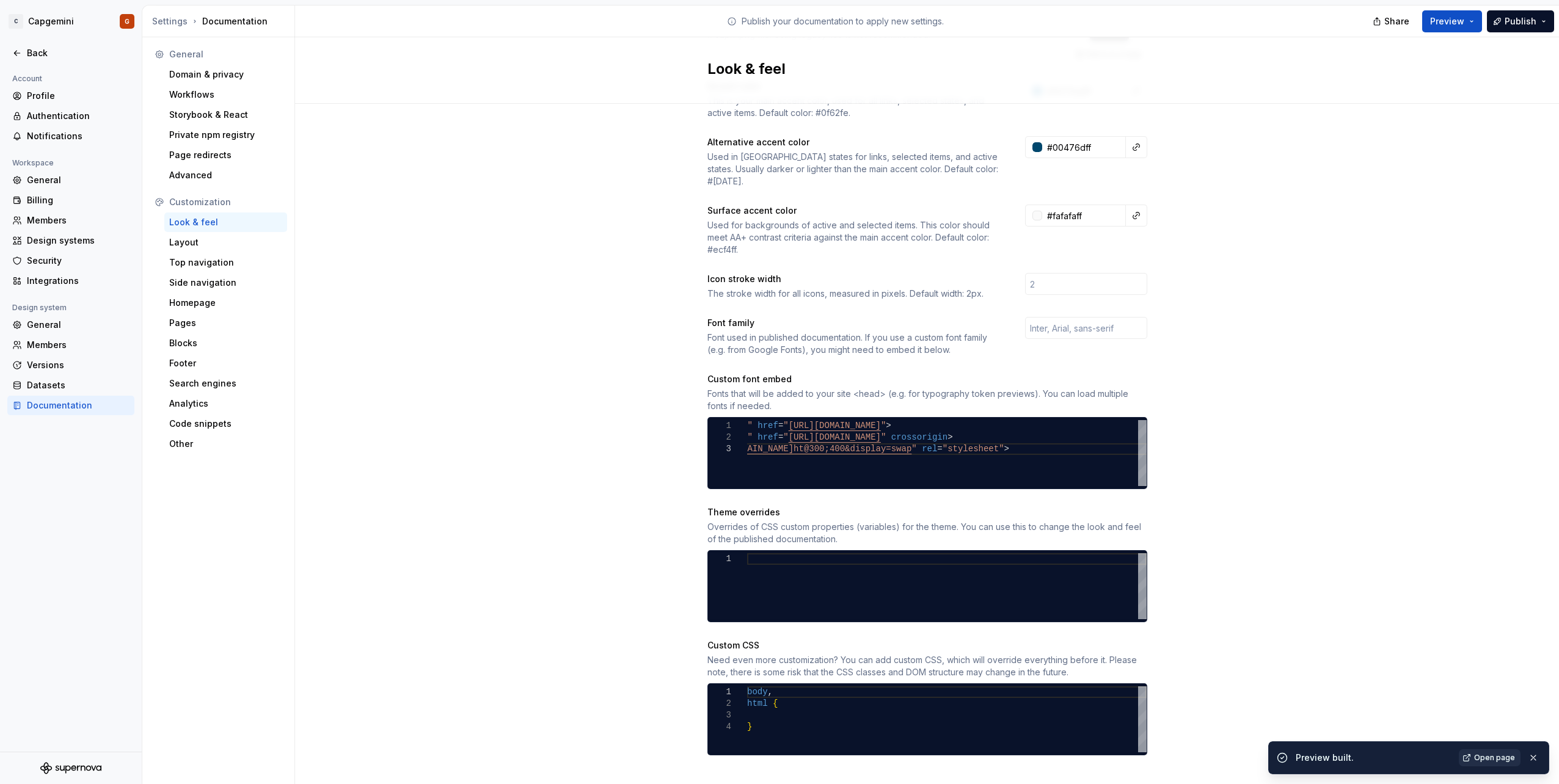
click at [1480, 759] on span "Open page" at bounding box center [1494, 757] width 41 height 10
click at [1068, 317] on input "text" at bounding box center [1086, 327] width 122 height 22
type input "c"
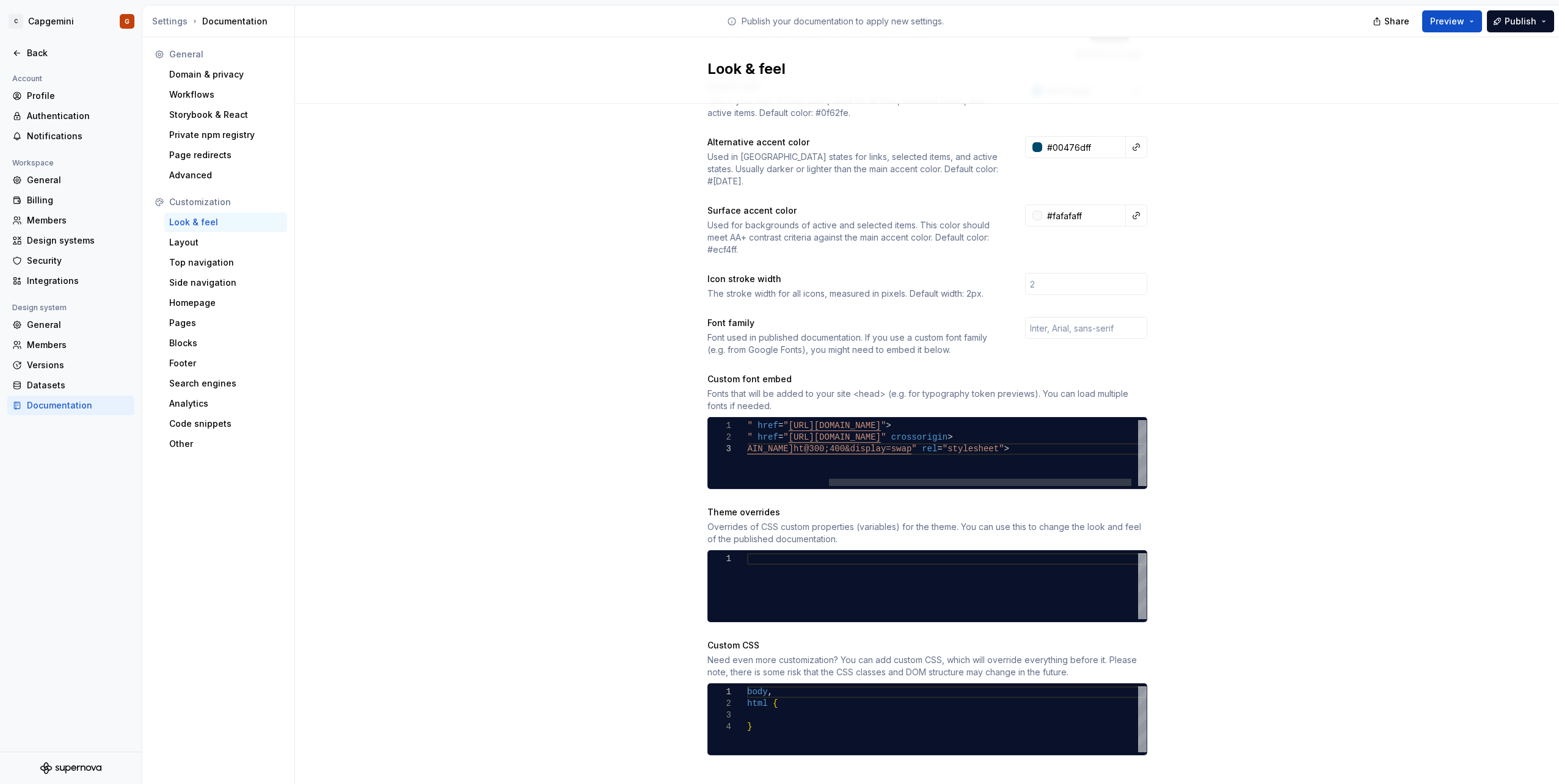
scroll to position [12, 488]
drag, startPoint x: 1040, startPoint y: 454, endPoint x: 944, endPoint y: 450, distance: 96.1
click at [948, 479] on div at bounding box center [980, 482] width 302 height 7
click at [807, 479] on div at bounding box center [898, 482] width 302 height 7
click at [792, 441] on div "< link rel = "preconnect" href = " [URL][DOMAIN_NAME] " > < link rel = "preconn…" at bounding box center [1005, 453] width 516 height 66
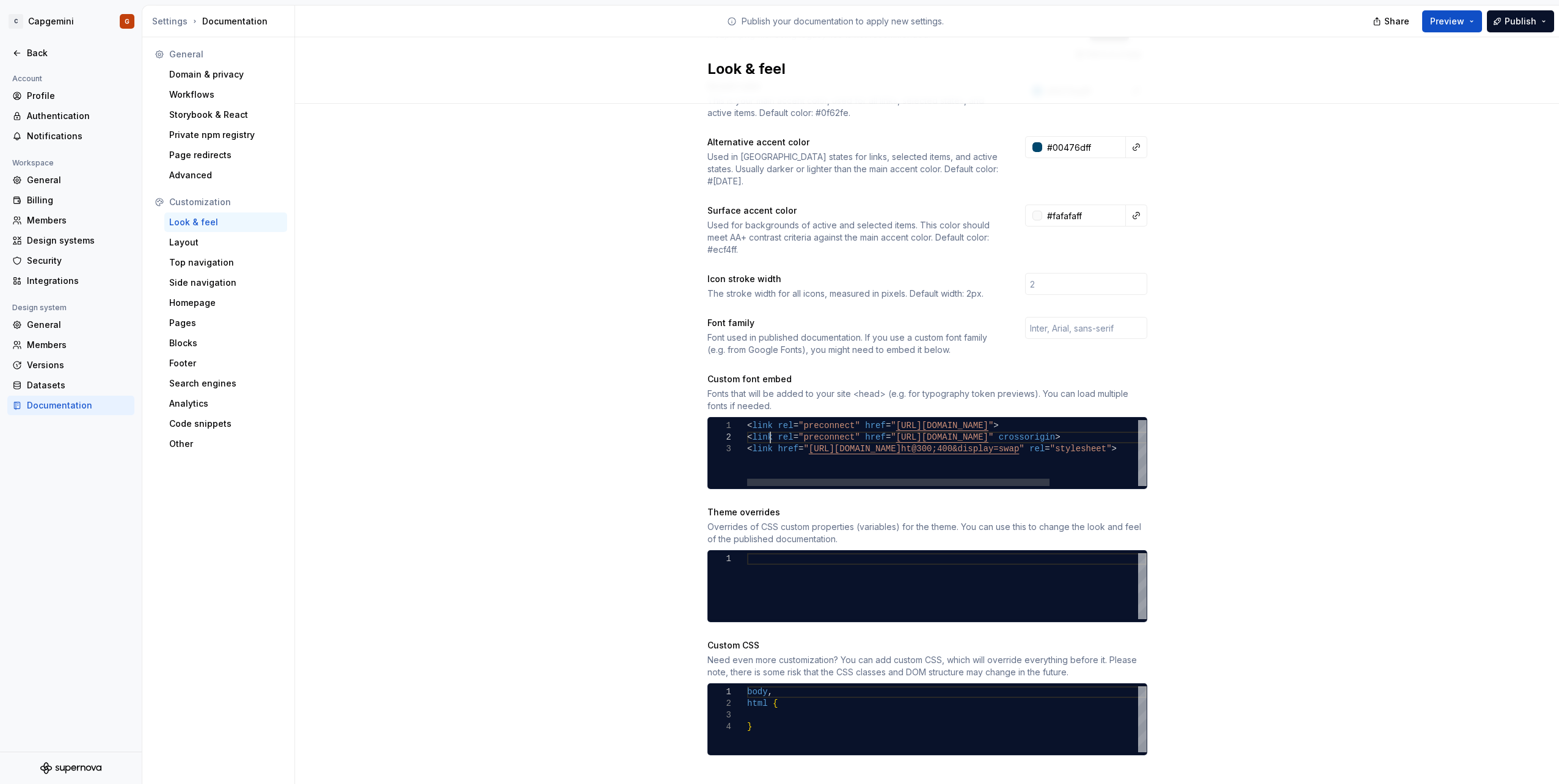
click at [765, 428] on div "< link rel = "preconnect" href = " [URL][DOMAIN_NAME] " > < link rel = "preconn…" at bounding box center [1005, 453] width 516 height 66
drag, startPoint x: 1076, startPoint y: 426, endPoint x: 715, endPoint y: 404, distance: 361.7
click at [747, 420] on div "< link rel = "preconnect" href = " [URL][DOMAIN_NAME] " > < link rel = "preconn…" at bounding box center [1005, 453] width 516 height 66
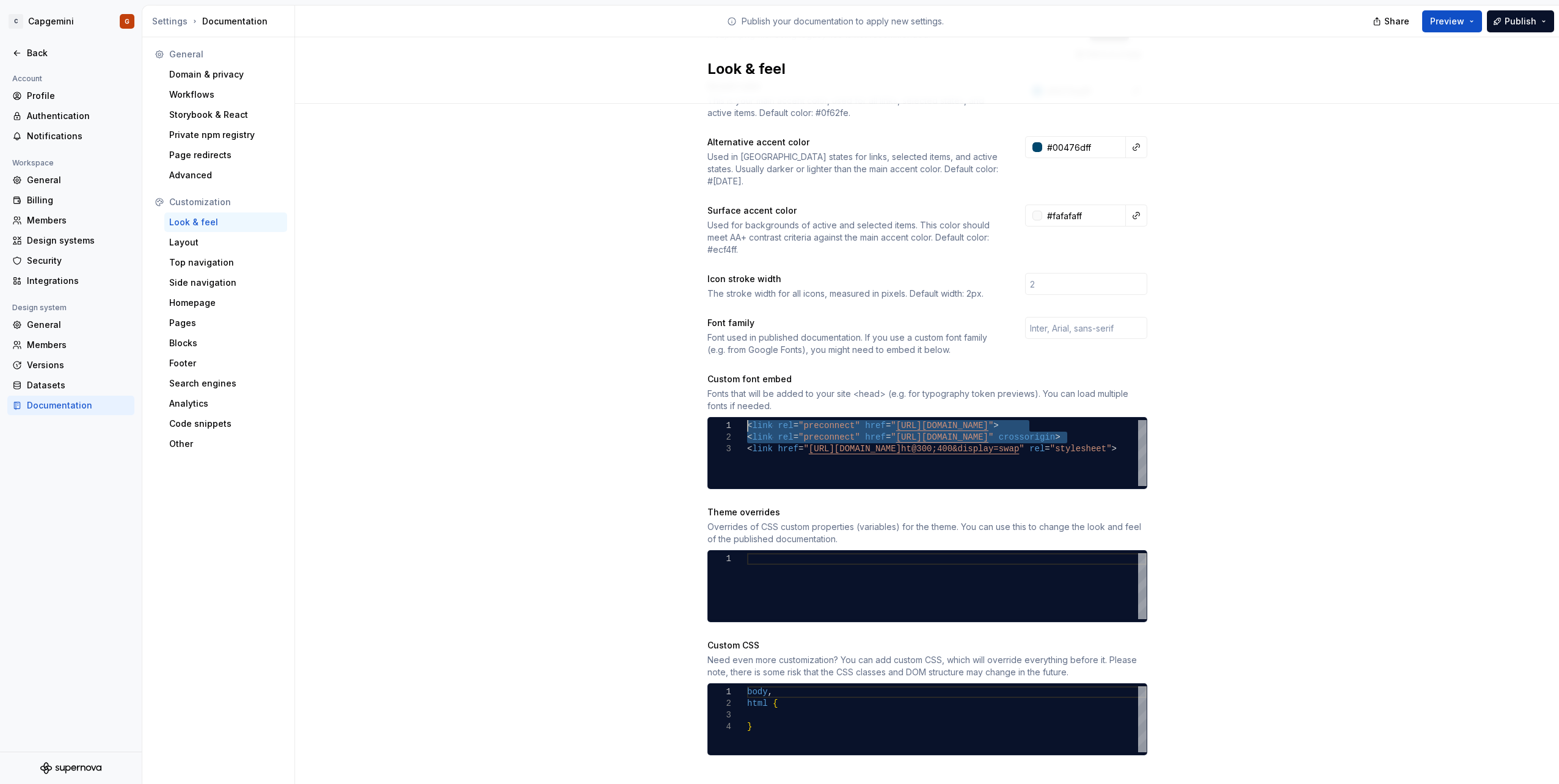
click at [867, 557] on div at bounding box center [947, 586] width 399 height 66
click at [805, 553] on div at bounding box center [947, 586] width 399 height 66
type textarea "**********"
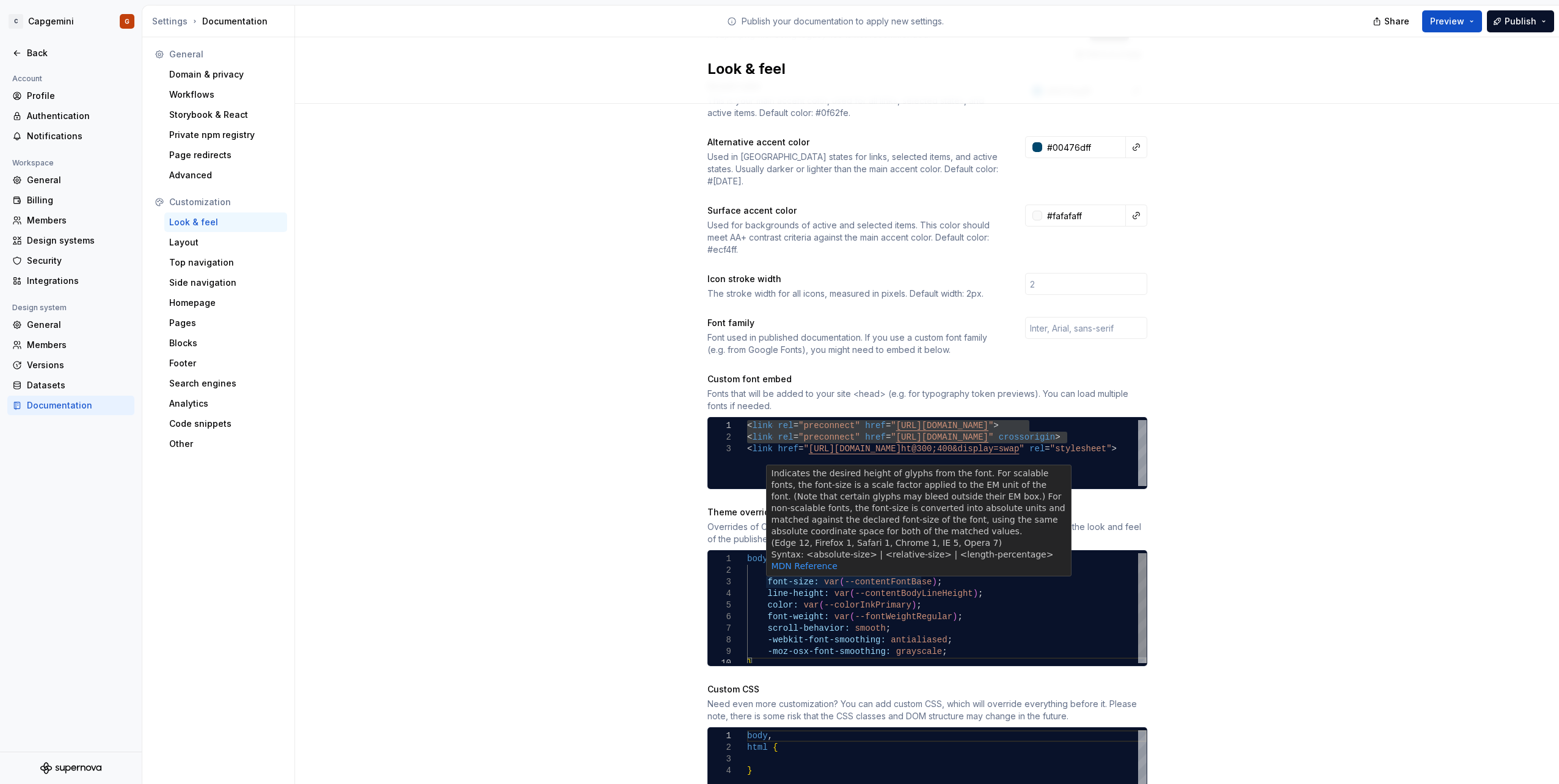
click at [876, 561] on p "MDN Reference" at bounding box center [918, 566] width 294 height 11
click at [875, 606] on div "color: var ( --colorInkPrimary ) ; font-weight: var ( --fontWeightRegular ) ; s…" at bounding box center [947, 611] width 399 height 116
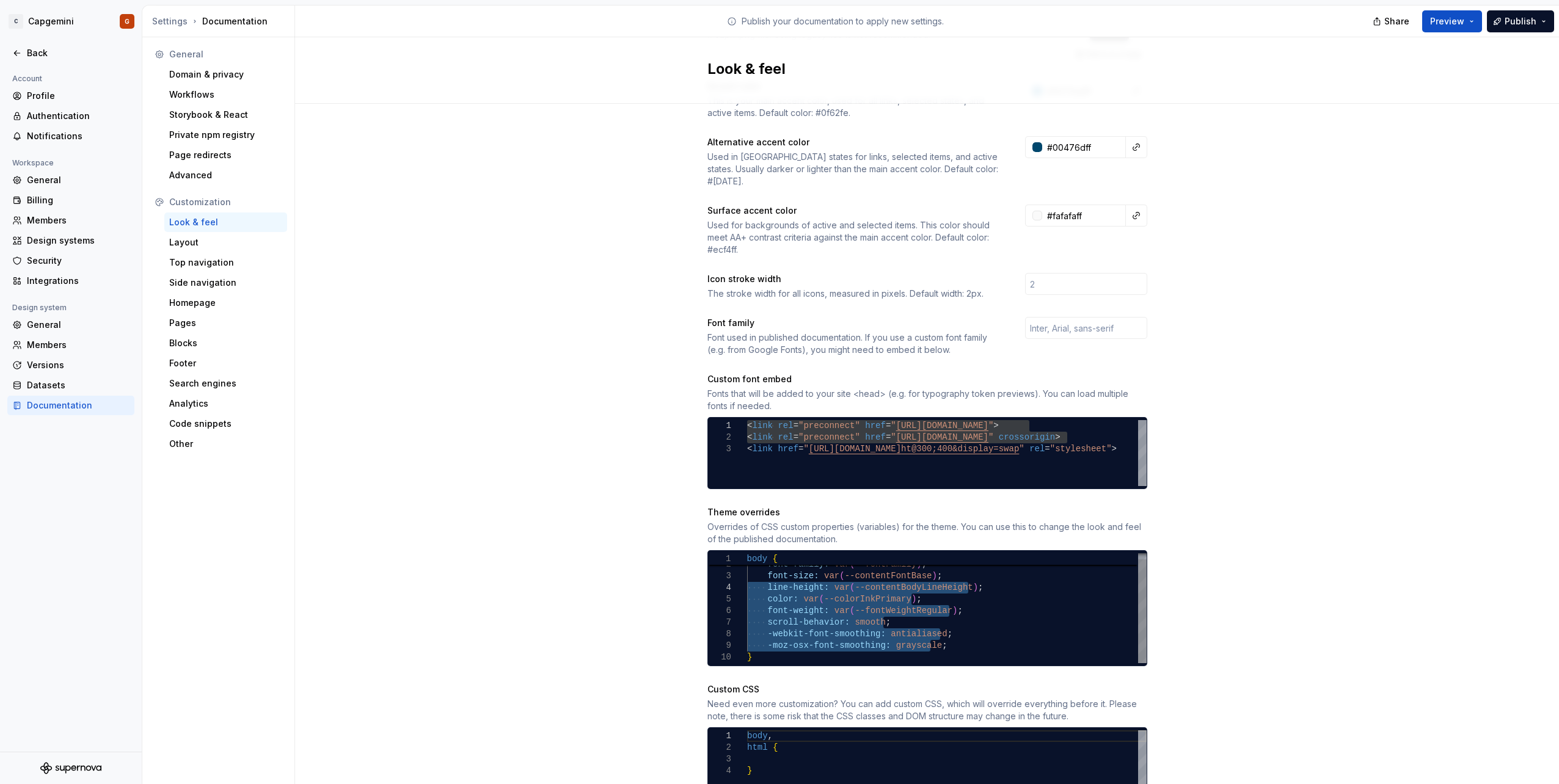
drag, startPoint x: 953, startPoint y: 634, endPoint x: 667, endPoint y: 575, distance: 292.0
click at [747, 575] on div "color: var ( --colorInkPrimary ) ; font-weight: var ( --fontWeightRegular ) ; s…" at bounding box center [947, 604] width 399 height 116
click at [956, 630] on div "color: var ( --colorInkPrimary ) ; font-weight: var ( --fontWeightRegular ) ; s…" at bounding box center [947, 604] width 399 height 116
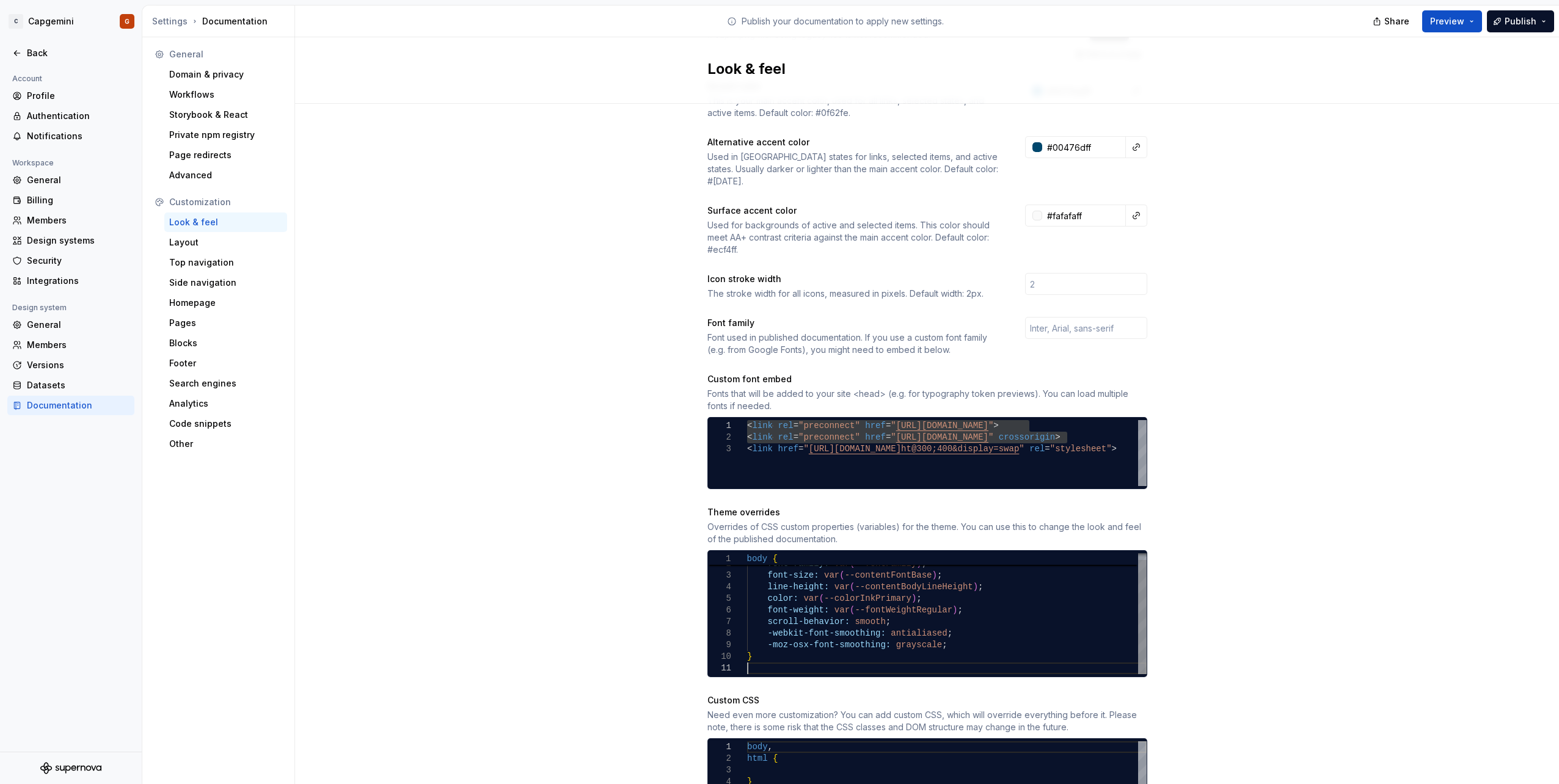
type textarea "**********"
drag, startPoint x: 847, startPoint y: 653, endPoint x: 698, endPoint y: 662, distance: 149.3
click at [747, 662] on div "color: var ( --colorInkPrimary ) ; font-weight: var ( --fontWeightRegular ) ; s…" at bounding box center [947, 610] width 399 height 128
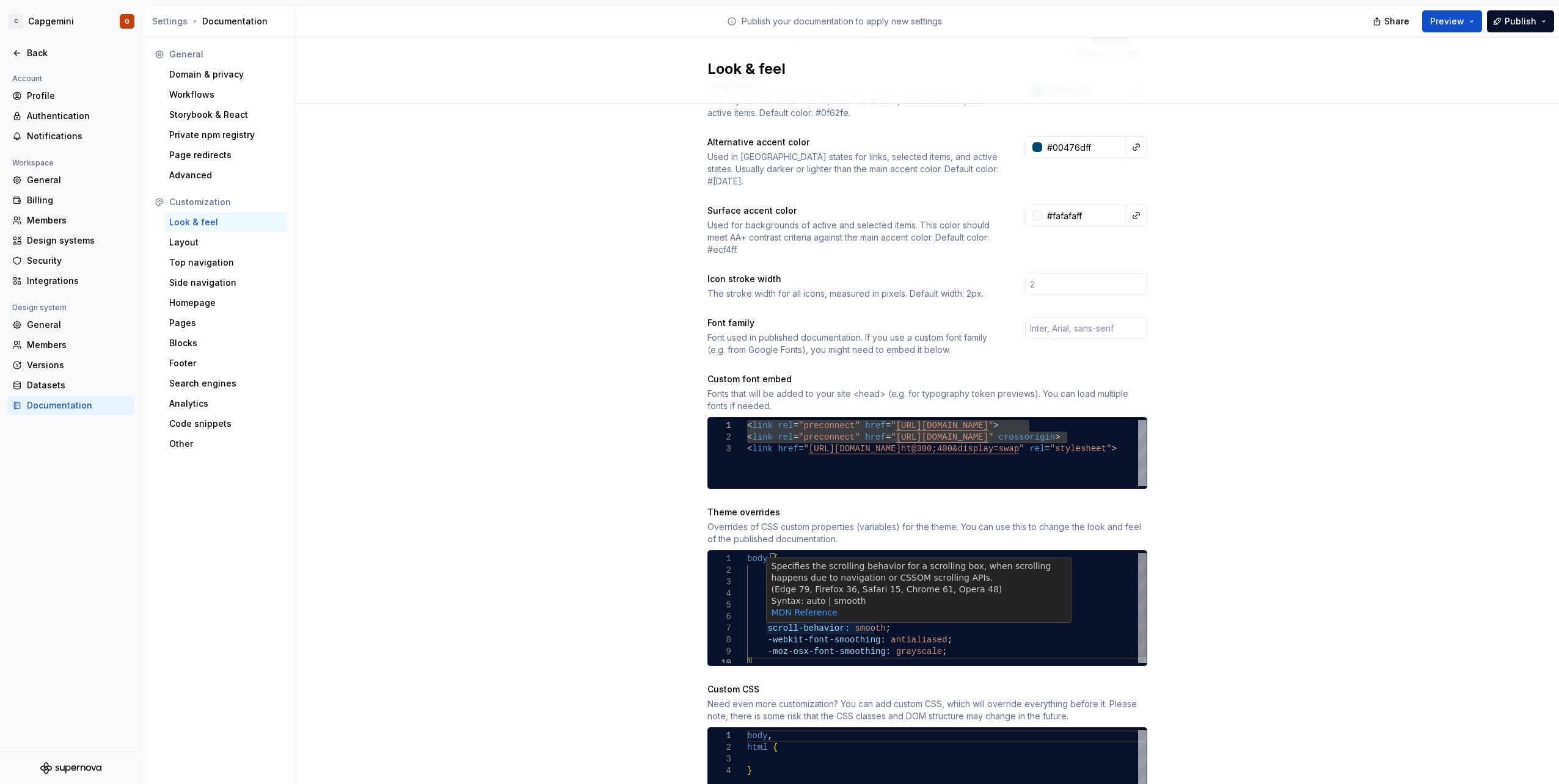
click at [749, 592] on div "color: var ( --colorInkPrimary ) ; font-weight: var ( --fontWeightRegular ) ; s…" at bounding box center [947, 611] width 399 height 116
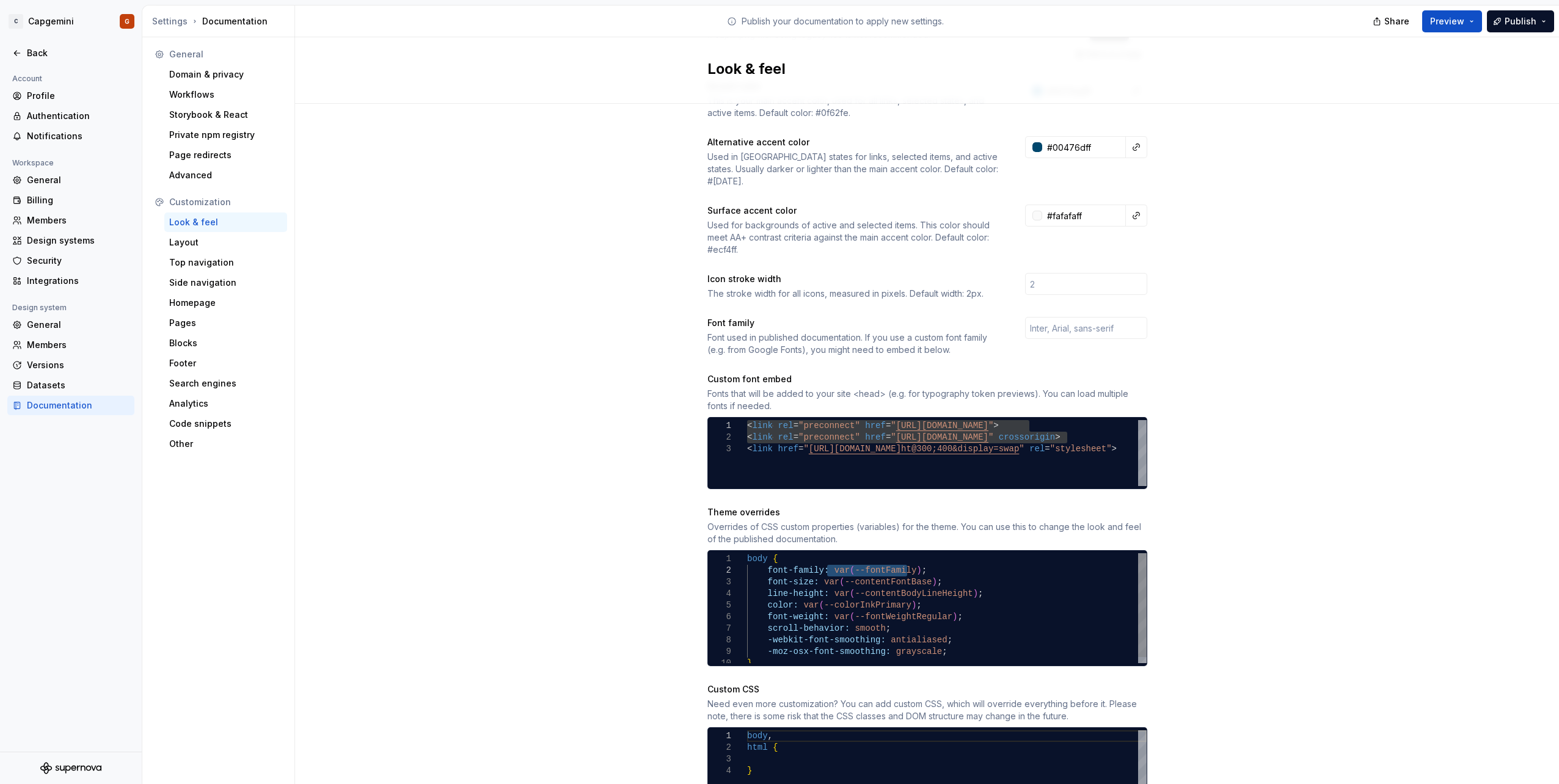
drag, startPoint x: 822, startPoint y: 559, endPoint x: 900, endPoint y: 561, distance: 78.0
click at [900, 561] on div "color: var ( --colorInkPrimary ) ; font-weight: var ( --fontWeightRegular ) ; s…" at bounding box center [947, 611] width 399 height 116
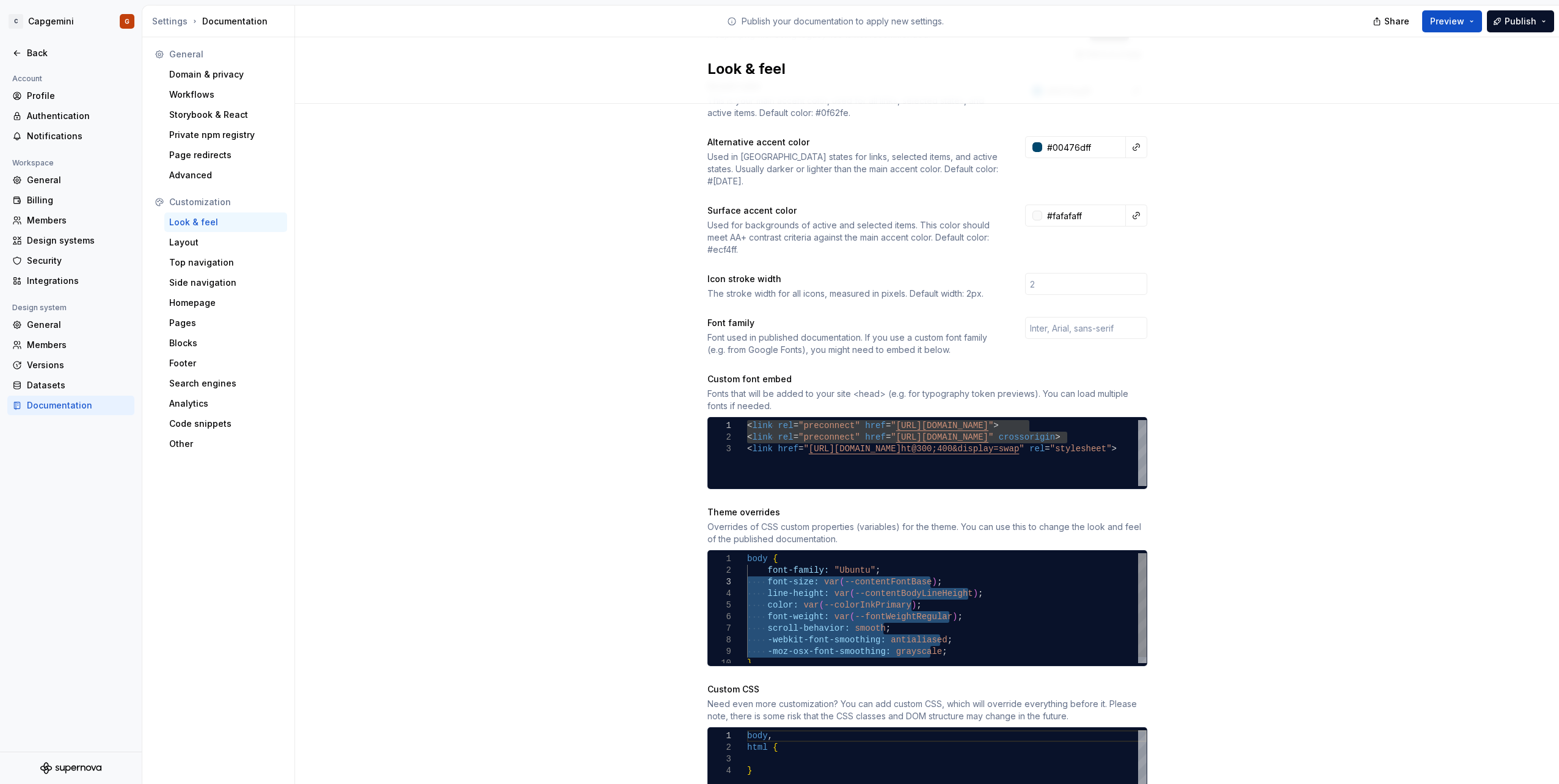
drag, startPoint x: 938, startPoint y: 638, endPoint x: 691, endPoint y: 569, distance: 256.5
click at [747, 569] on div "color: var ( --colorInkPrimary ) ; font-weight: var ( --fontWeightRegular ) ; s…" at bounding box center [947, 611] width 399 height 116
click at [896, 596] on div "color: var ( --colorInkPrimary ) ; font-weight: var ( --fontWeightRegular ) ; s…" at bounding box center [947, 611] width 399 height 116
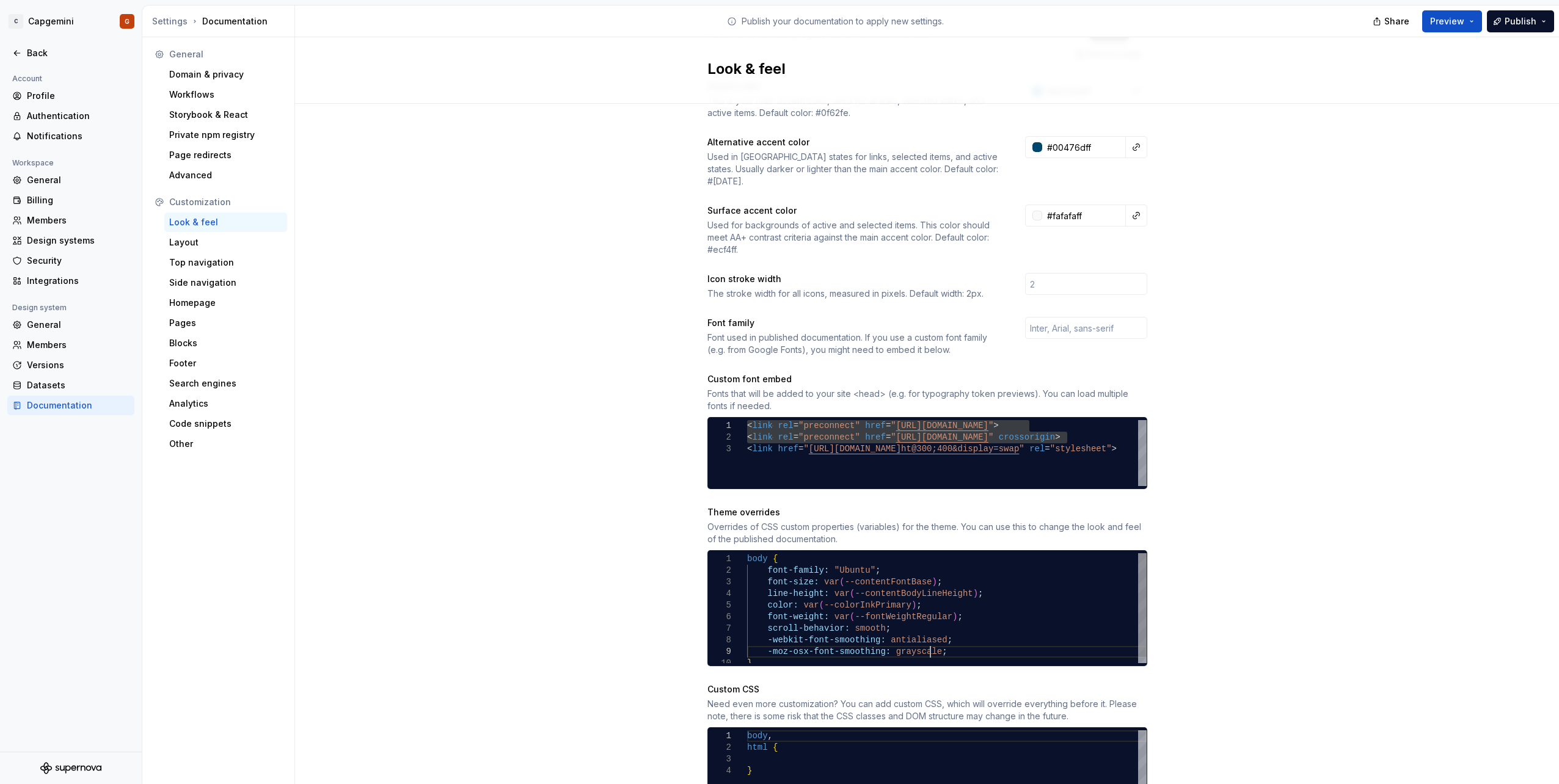
click at [933, 640] on div "color: var ( --colorInkPrimary ) ; font-weight: var ( --fontWeightRegular ) ; s…" at bounding box center [947, 611] width 399 height 116
drag, startPoint x: 939, startPoint y: 637, endPoint x: 650, endPoint y: 595, distance: 292.0
click at [747, 595] on div "color: var ( --colorInkPrimary ) ; font-weight: var ( --fontWeightRegular ) ; s…" at bounding box center [947, 611] width 399 height 116
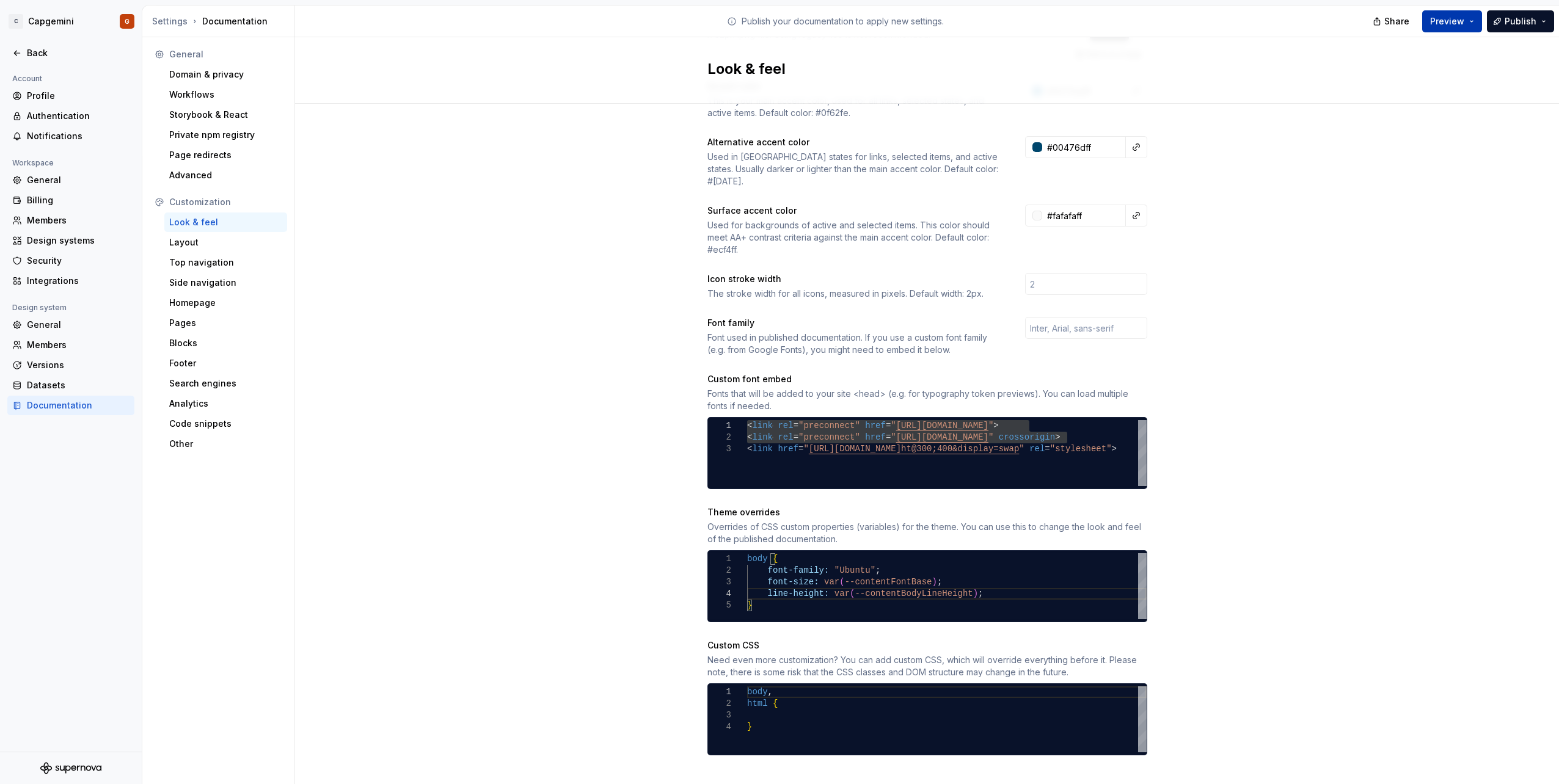
click at [1468, 11] on button "Preview" at bounding box center [1452, 21] width 60 height 22
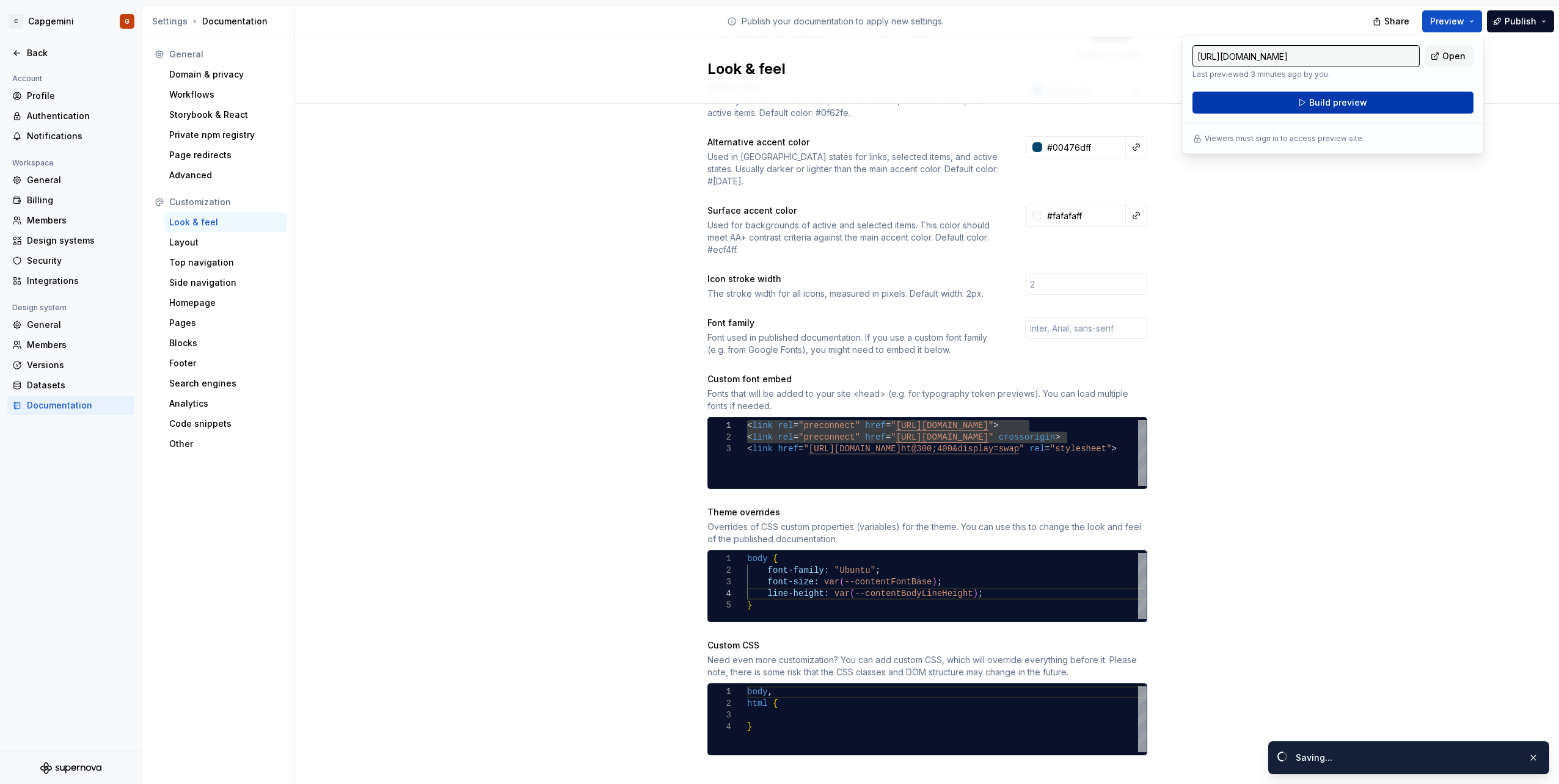
drag, startPoint x: 1468, startPoint y: 11, endPoint x: 1361, endPoint y: 94, distance: 135.4
click at [1361, 94] on button "Build preview" at bounding box center [1333, 102] width 281 height 22
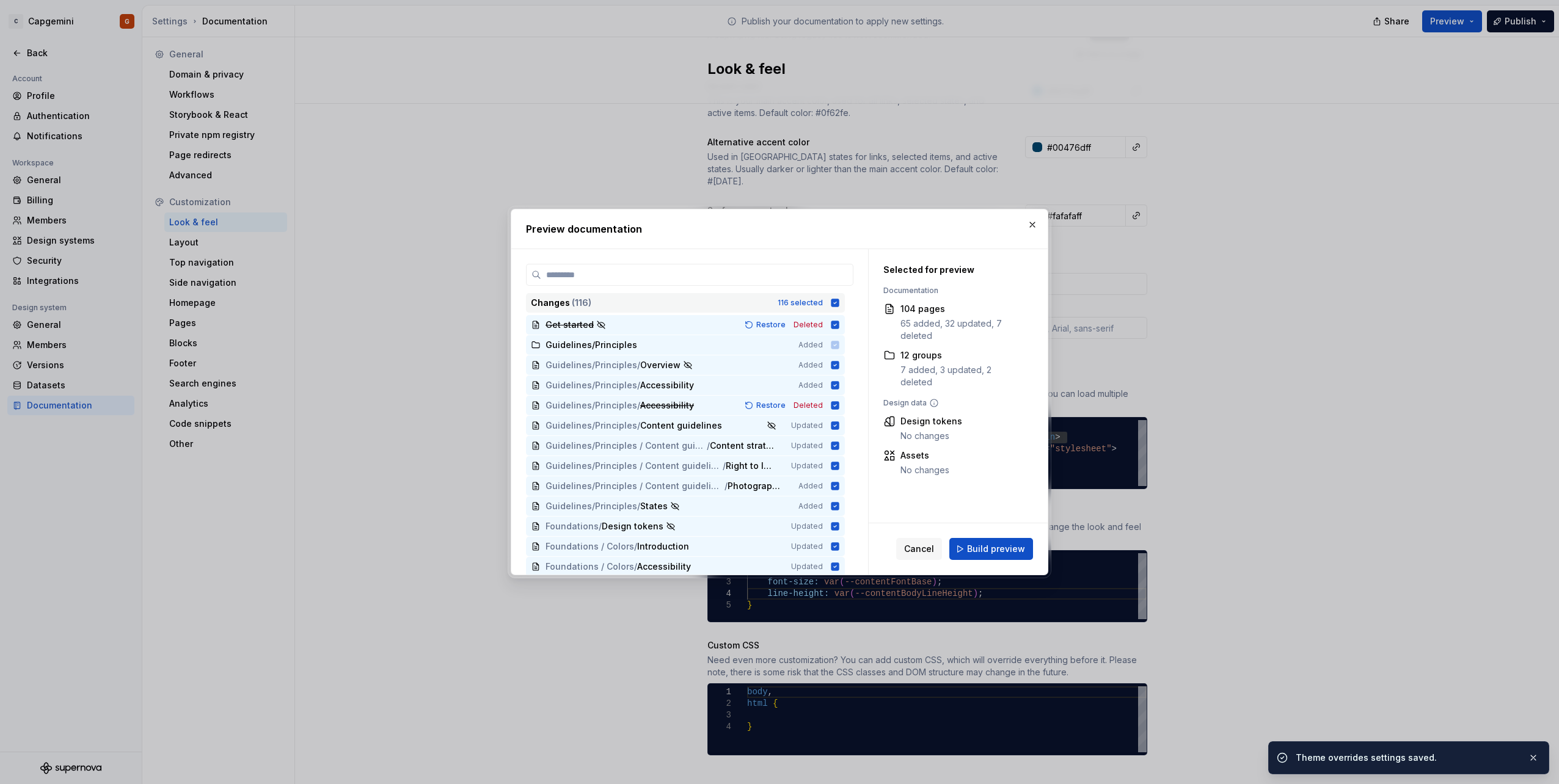
click at [831, 298] on icon at bounding box center [834, 303] width 10 height 10
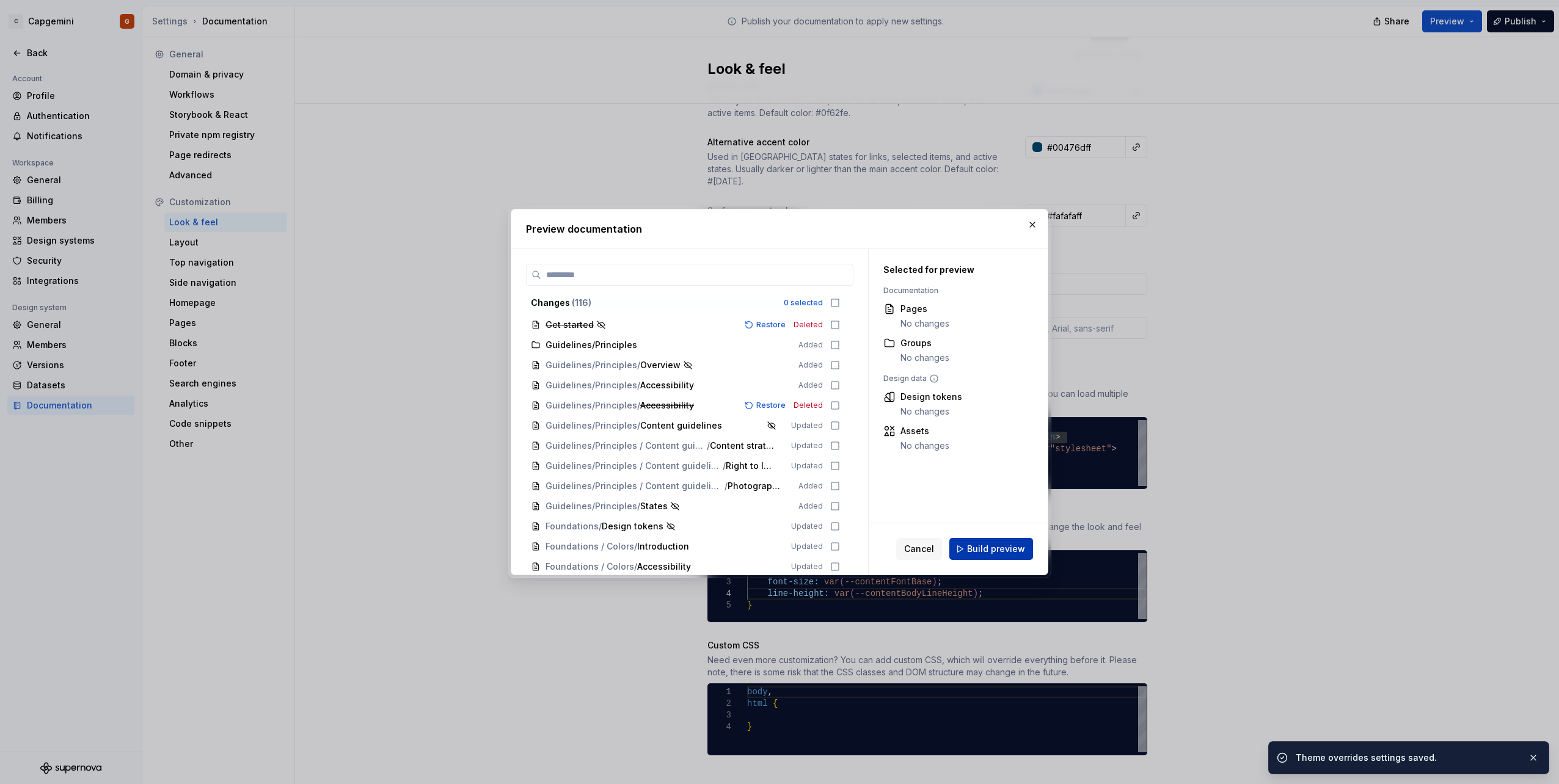
click at [997, 547] on span "Build preview" at bounding box center [995, 549] width 58 height 12
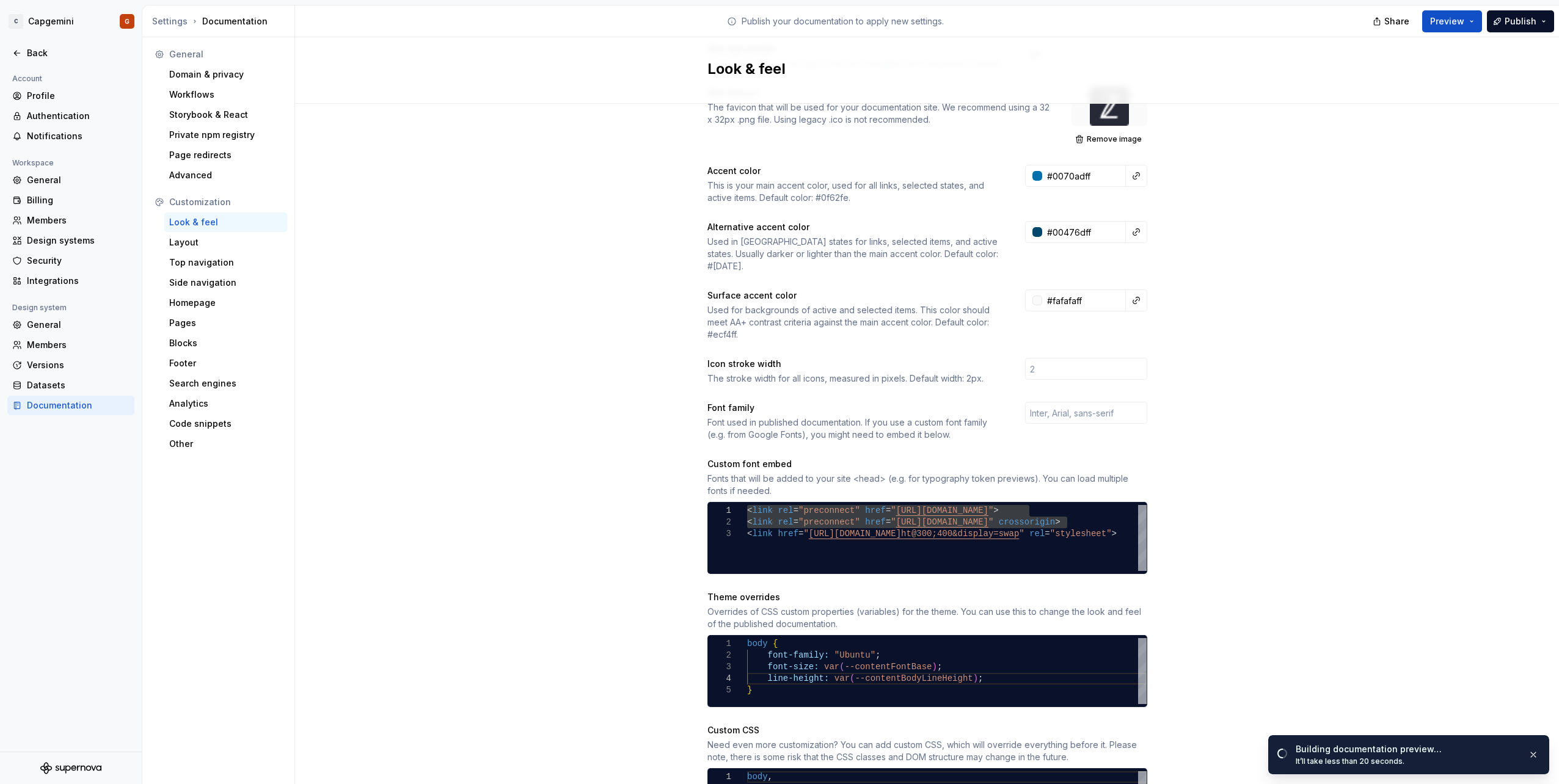
scroll to position [246, 0]
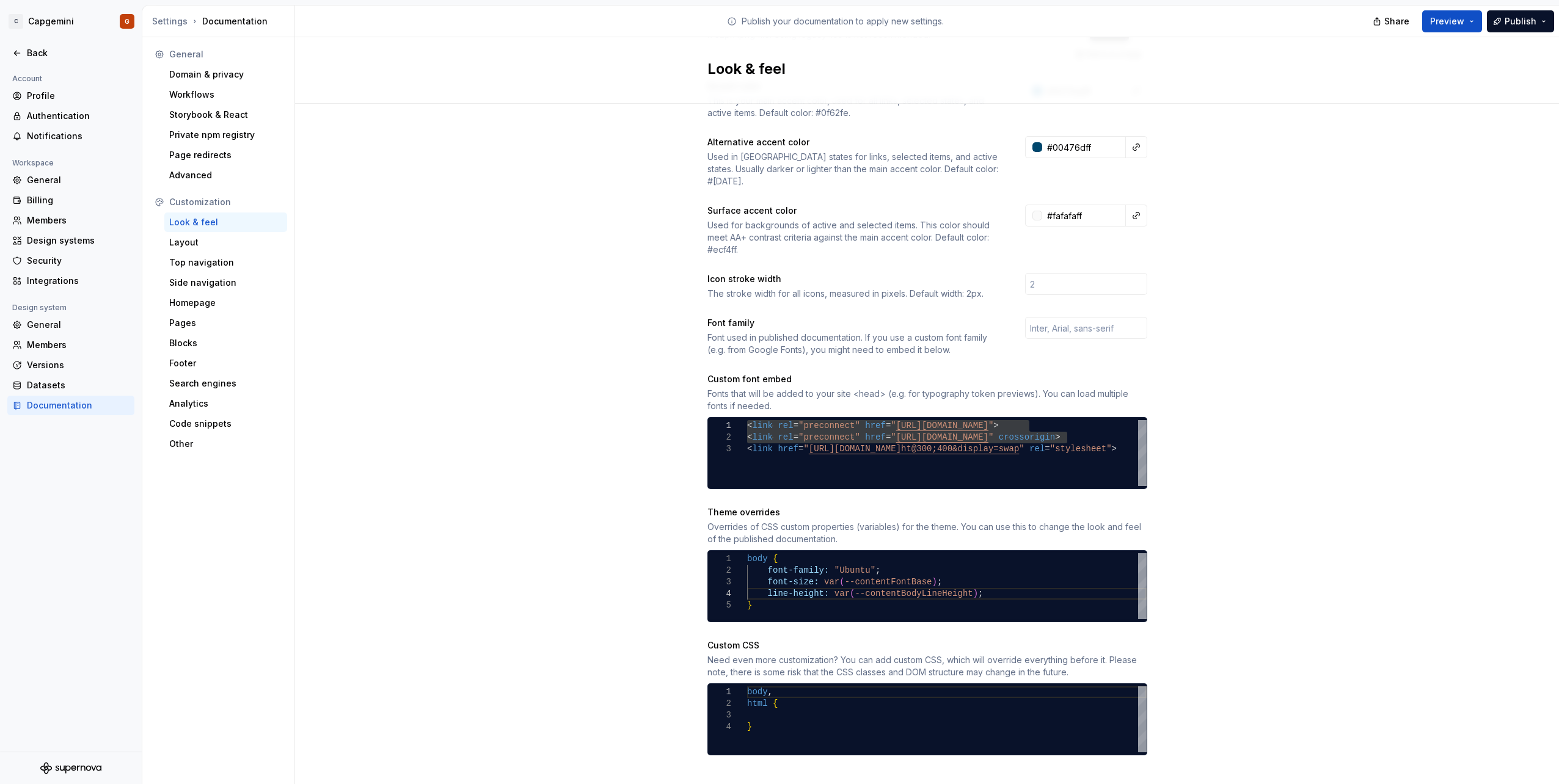
click at [902, 580] on div "} font-family: "Ubuntu" ; font-size: var ( --contentFontBase ) ; line-height: v…" at bounding box center [947, 586] width 399 height 66
click at [741, 553] on div at bounding box center [741, 559] width 16 height 11
click at [733, 553] on div at bounding box center [741, 559] width 16 height 11
click at [747, 553] on div "body { font-family: "Ubuntu" ; font-size: var ( --contentFontBase ) ; line-heig…" at bounding box center [947, 586] width 399 height 66
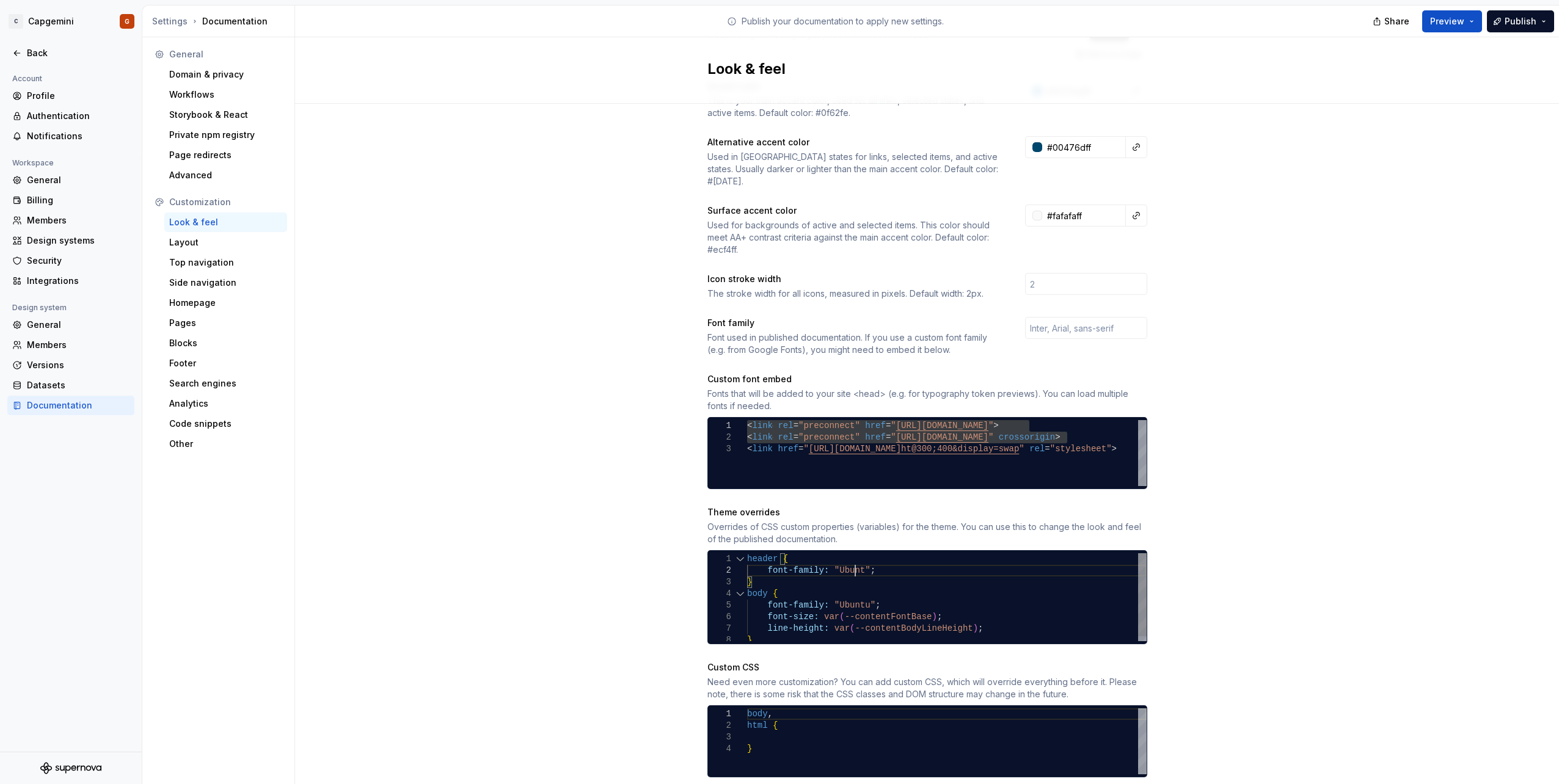
scroll to position [12, 112]
drag, startPoint x: 967, startPoint y: 619, endPoint x: 709, endPoint y: 603, distance: 258.5
click at [747, 603] on div "header { font-family: "Ubuntu" ; font-size: var ( --contentFontBase ) ; body { …" at bounding box center [947, 600] width 399 height 93
click at [935, 569] on div "header { font-family: "Ubuntu" ; font-size: var ( --contentFontBase ) ; body { …" at bounding box center [947, 600] width 399 height 93
drag, startPoint x: 1225, startPoint y: 478, endPoint x: 1216, endPoint y: 479, distance: 9.1
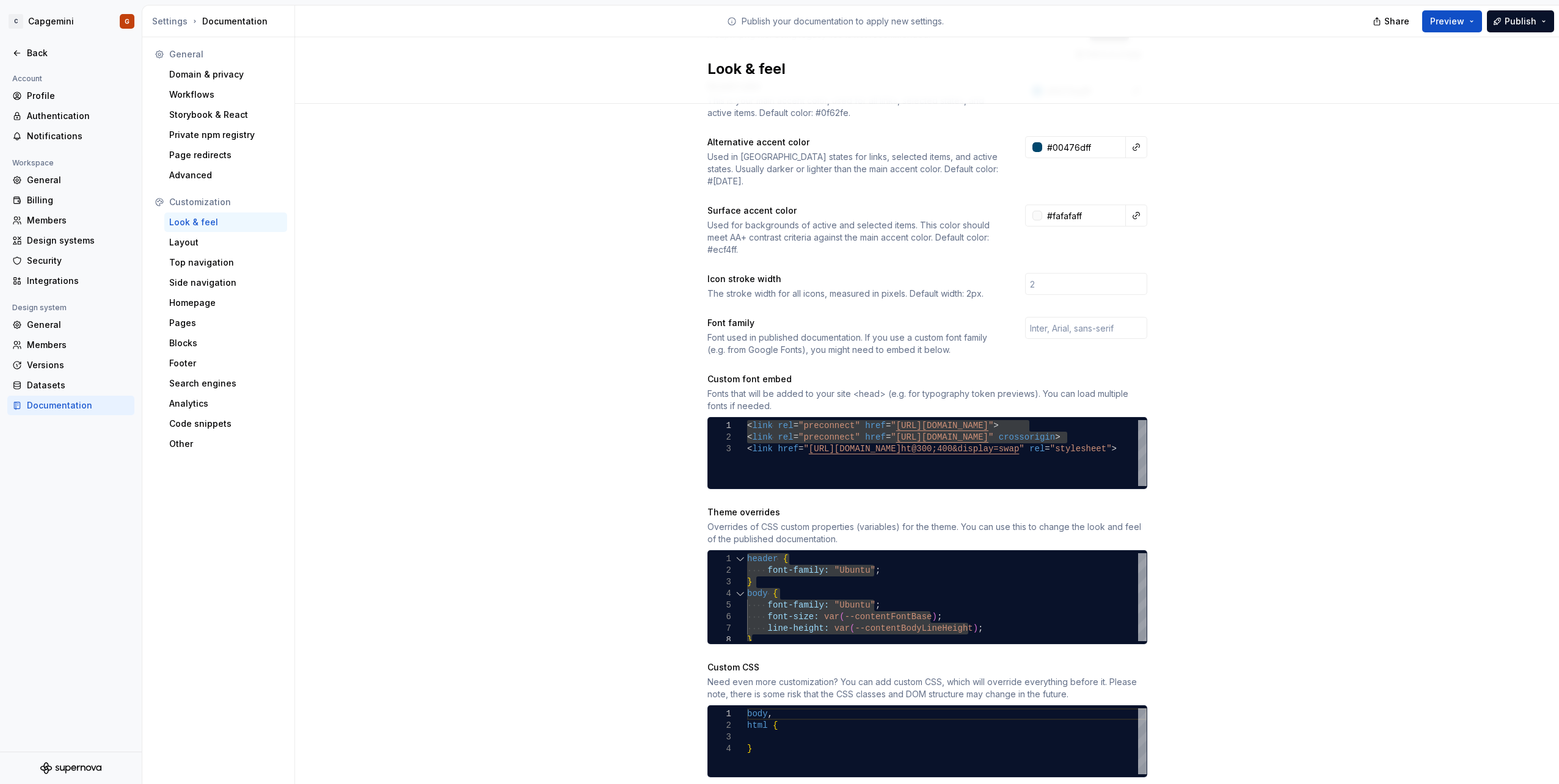
click at [1225, 478] on div "Site logo A company logo that will be displayed on all pages on your documentat…" at bounding box center [926, 340] width 1264 height 966
click at [1033, 579] on div "header { font-family: "Ubuntu" ; font-size: var ( --contentFontBase ) ; body { …" at bounding box center [947, 600] width 399 height 93
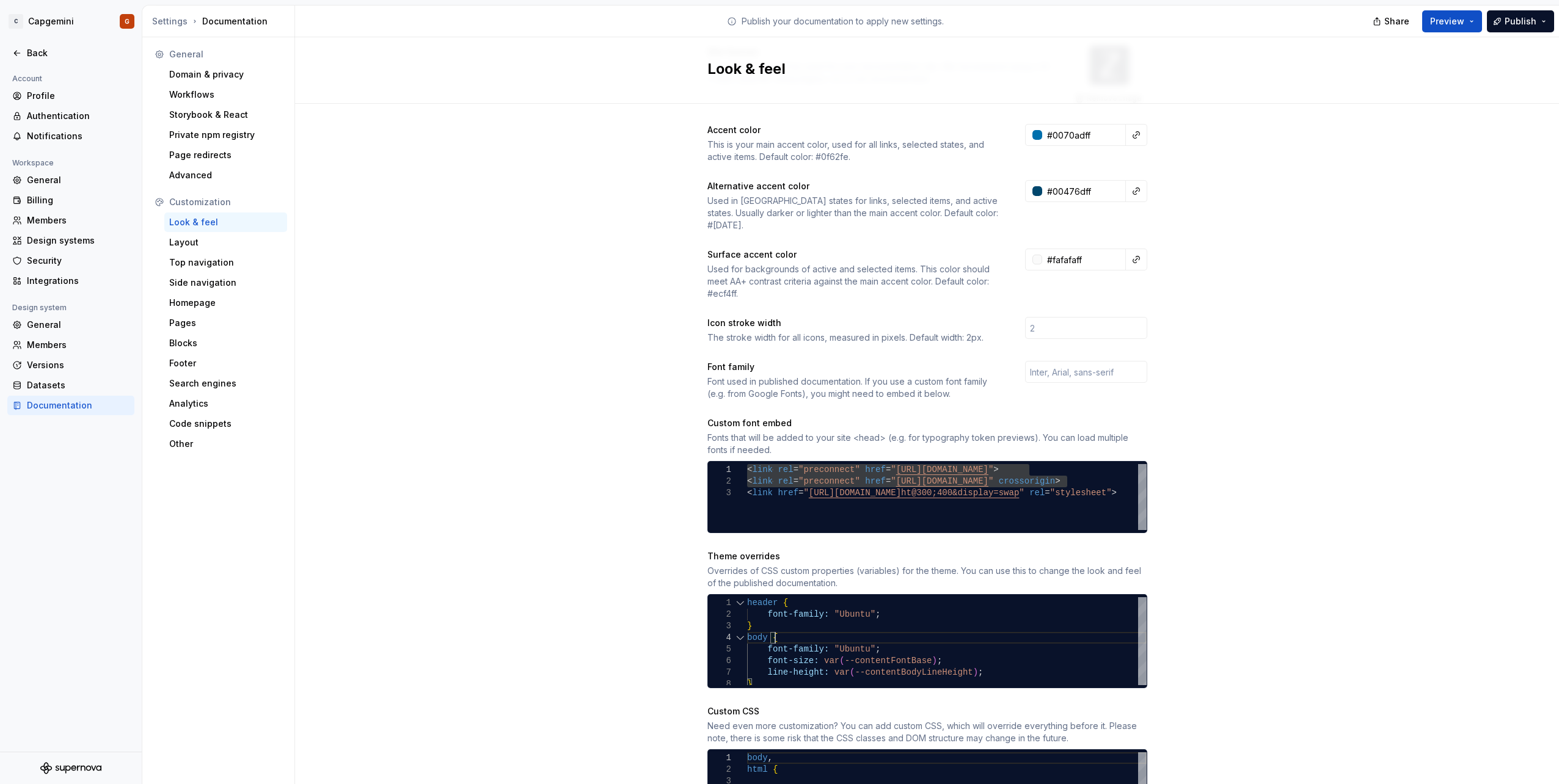
scroll to position [185, 0]
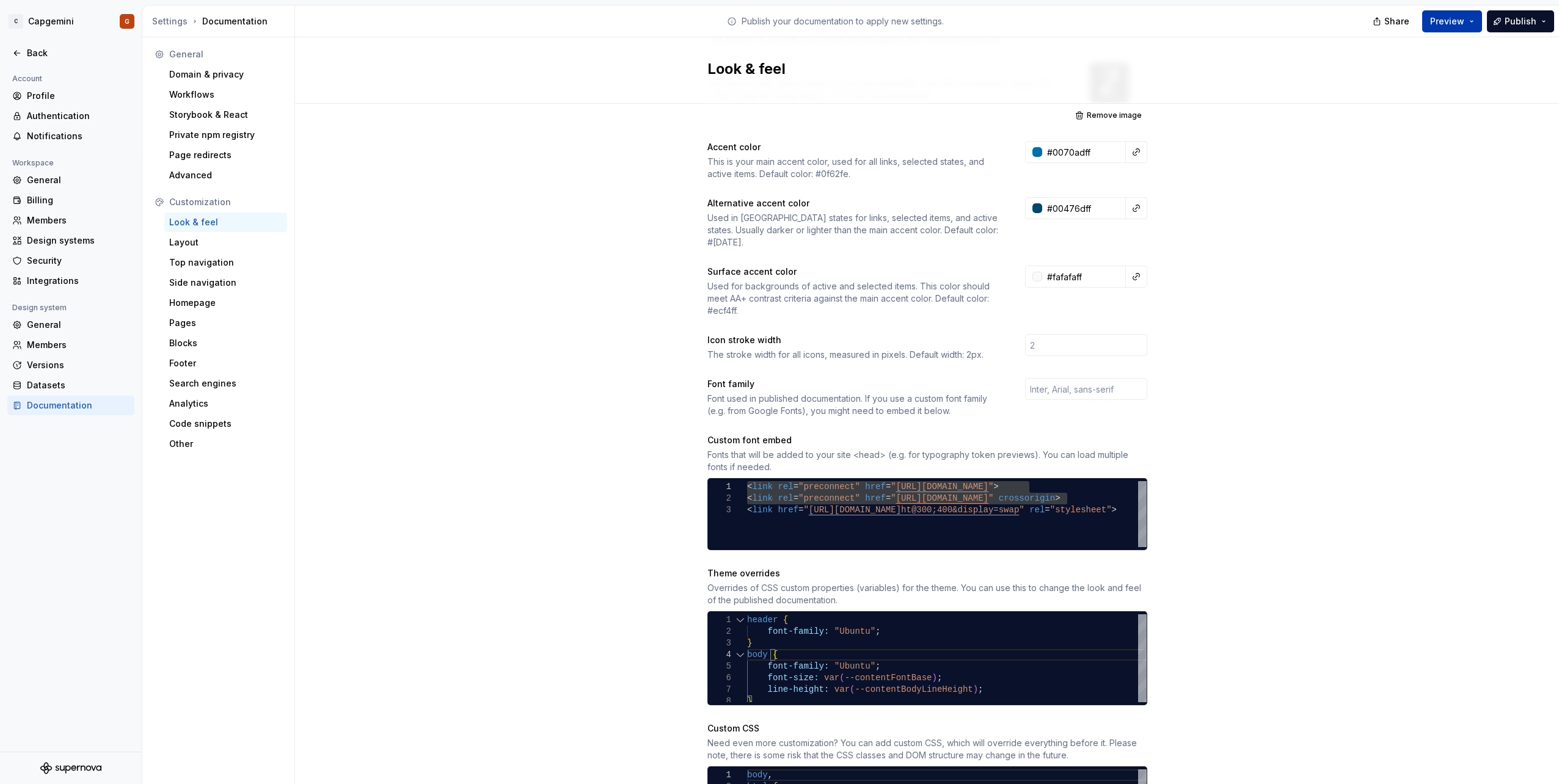
click at [1464, 19] on span "Preview" at bounding box center [1447, 21] width 34 height 12
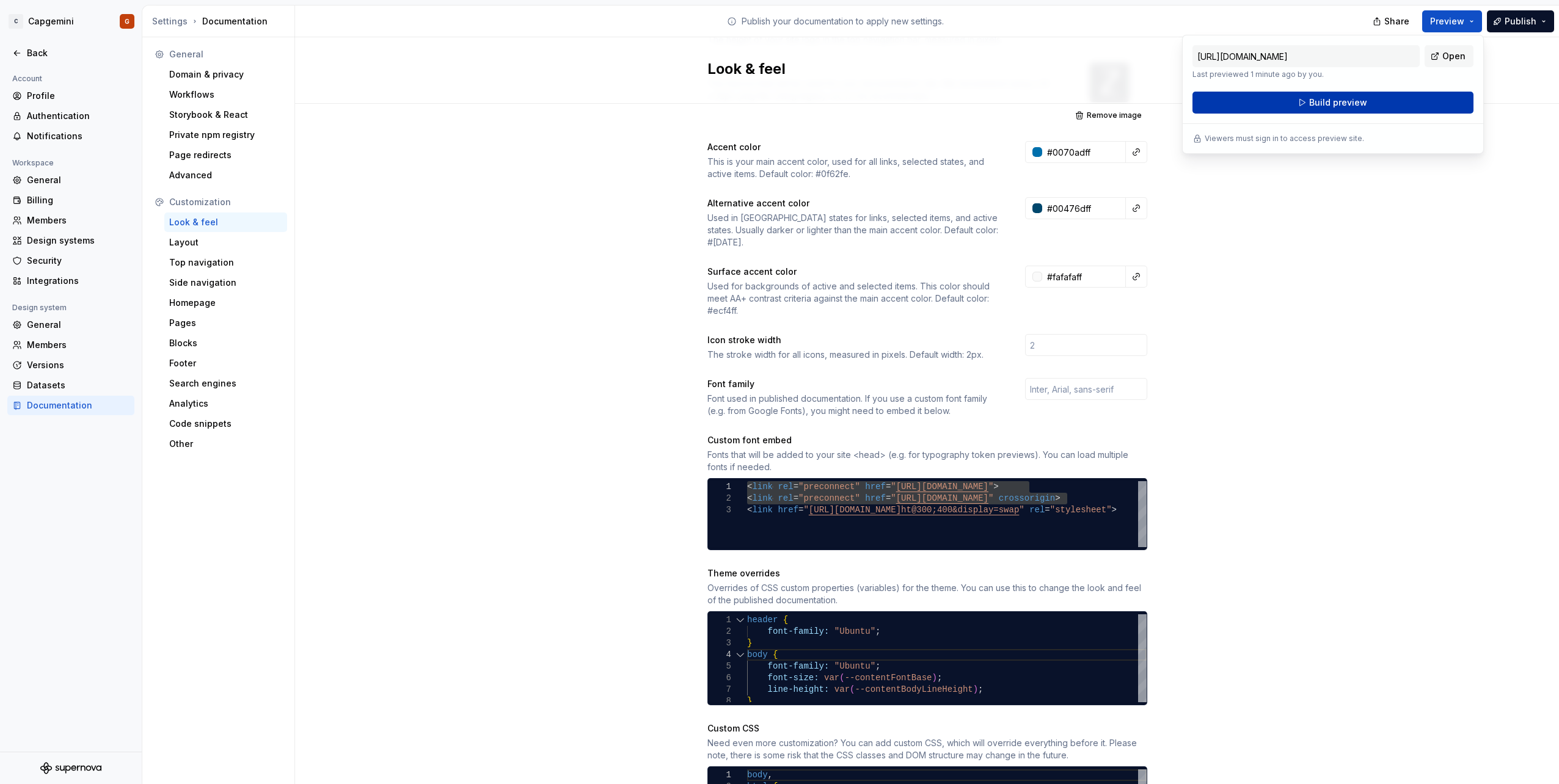
drag, startPoint x: 1465, startPoint y: 19, endPoint x: 1387, endPoint y: 93, distance: 107.5
click at [1387, 93] on button "Build preview" at bounding box center [1333, 102] width 281 height 22
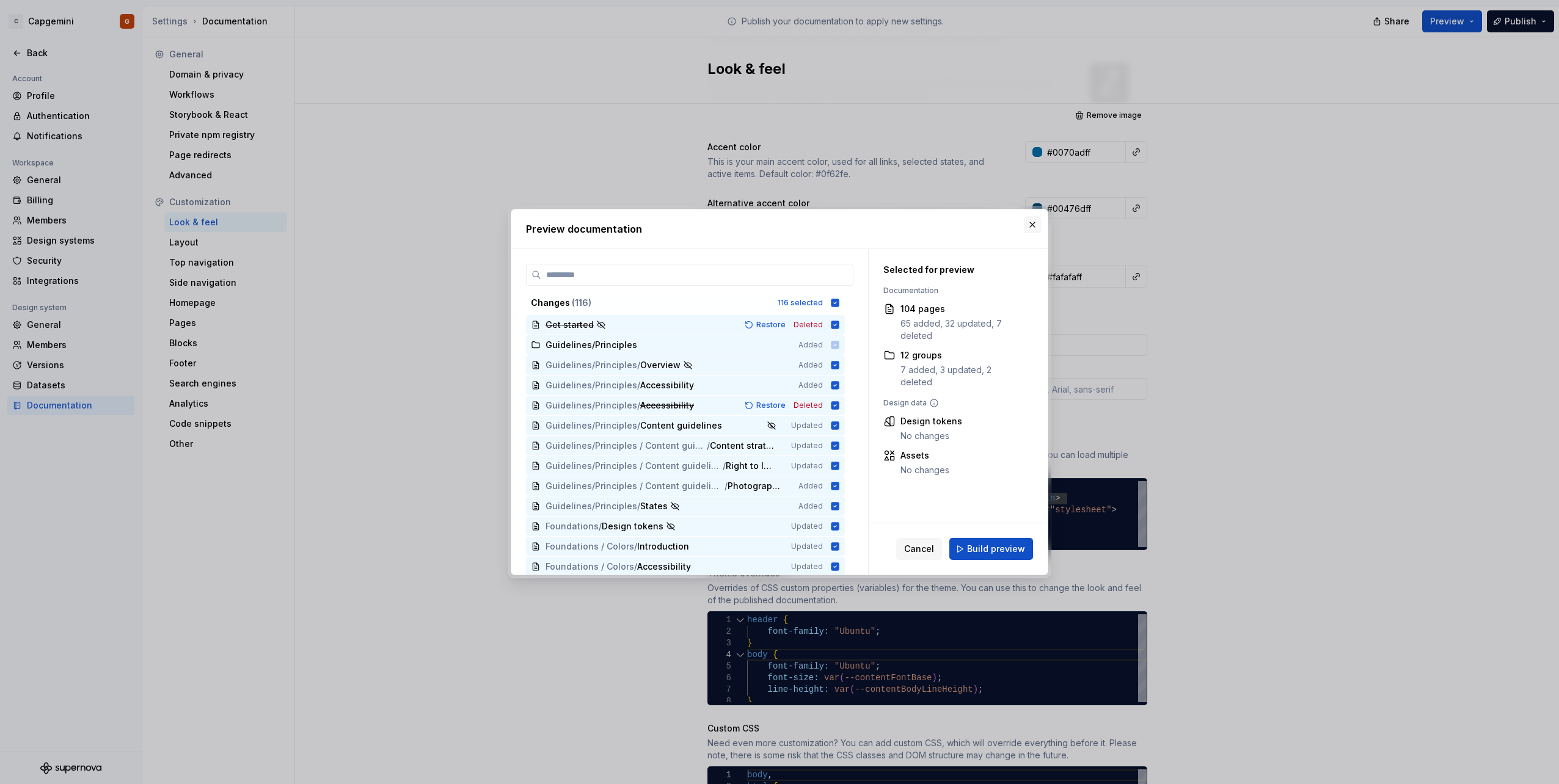
click at [1031, 229] on button "button" at bounding box center [1032, 225] width 17 height 17
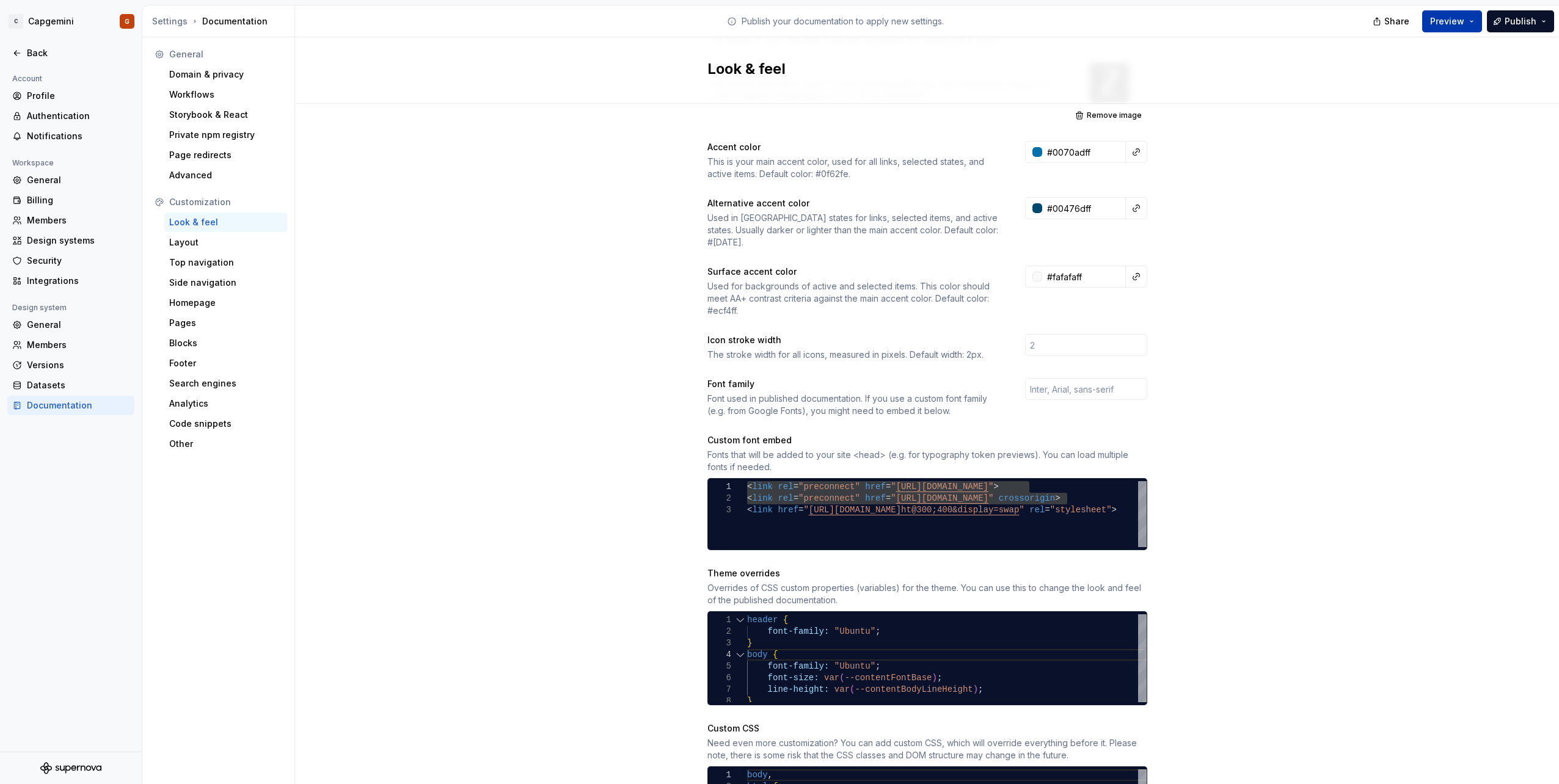
click at [1474, 27] on button "Preview" at bounding box center [1452, 21] width 60 height 22
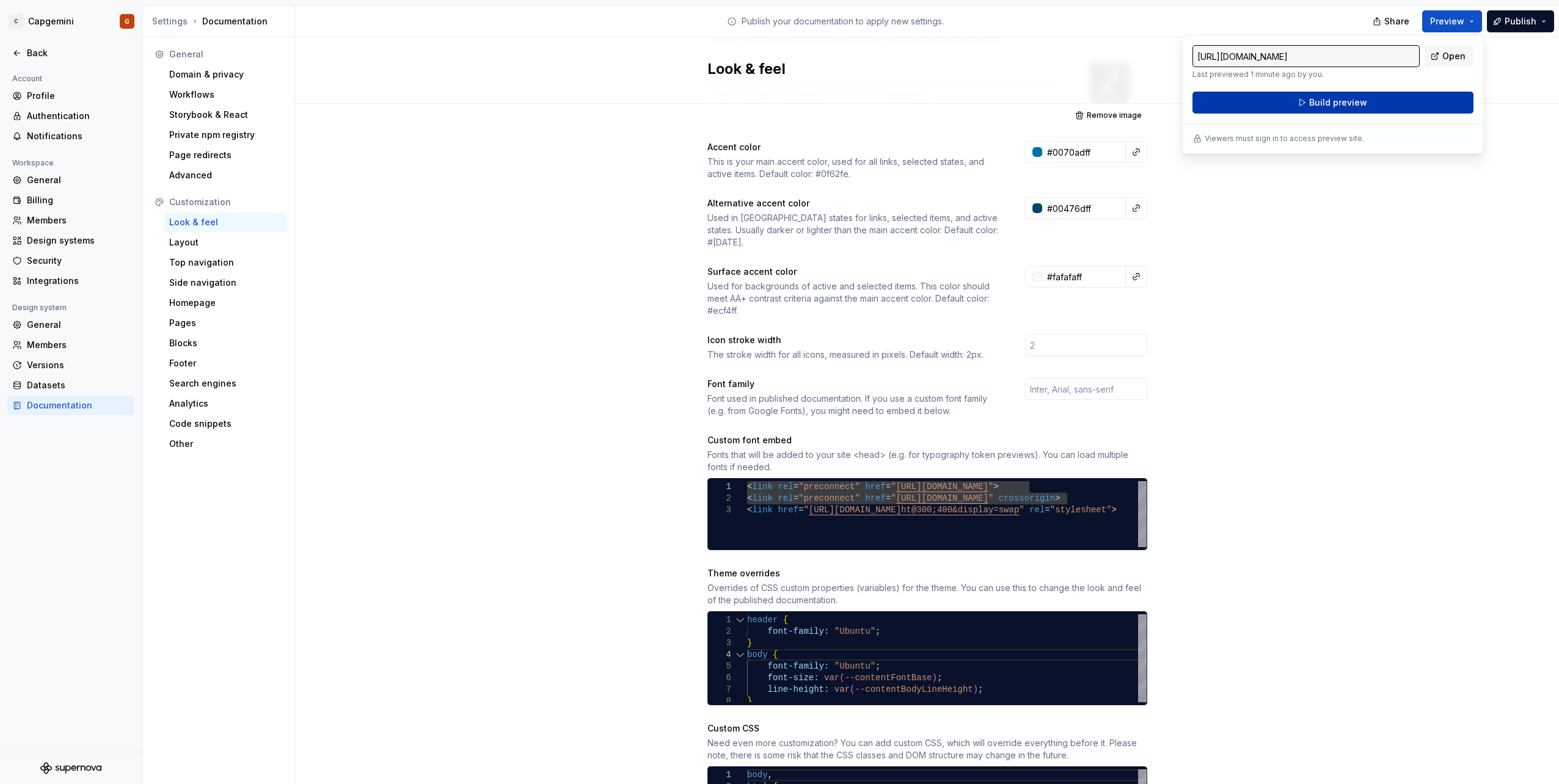
click at [1313, 97] on span "Build preview" at bounding box center [1337, 102] width 58 height 12
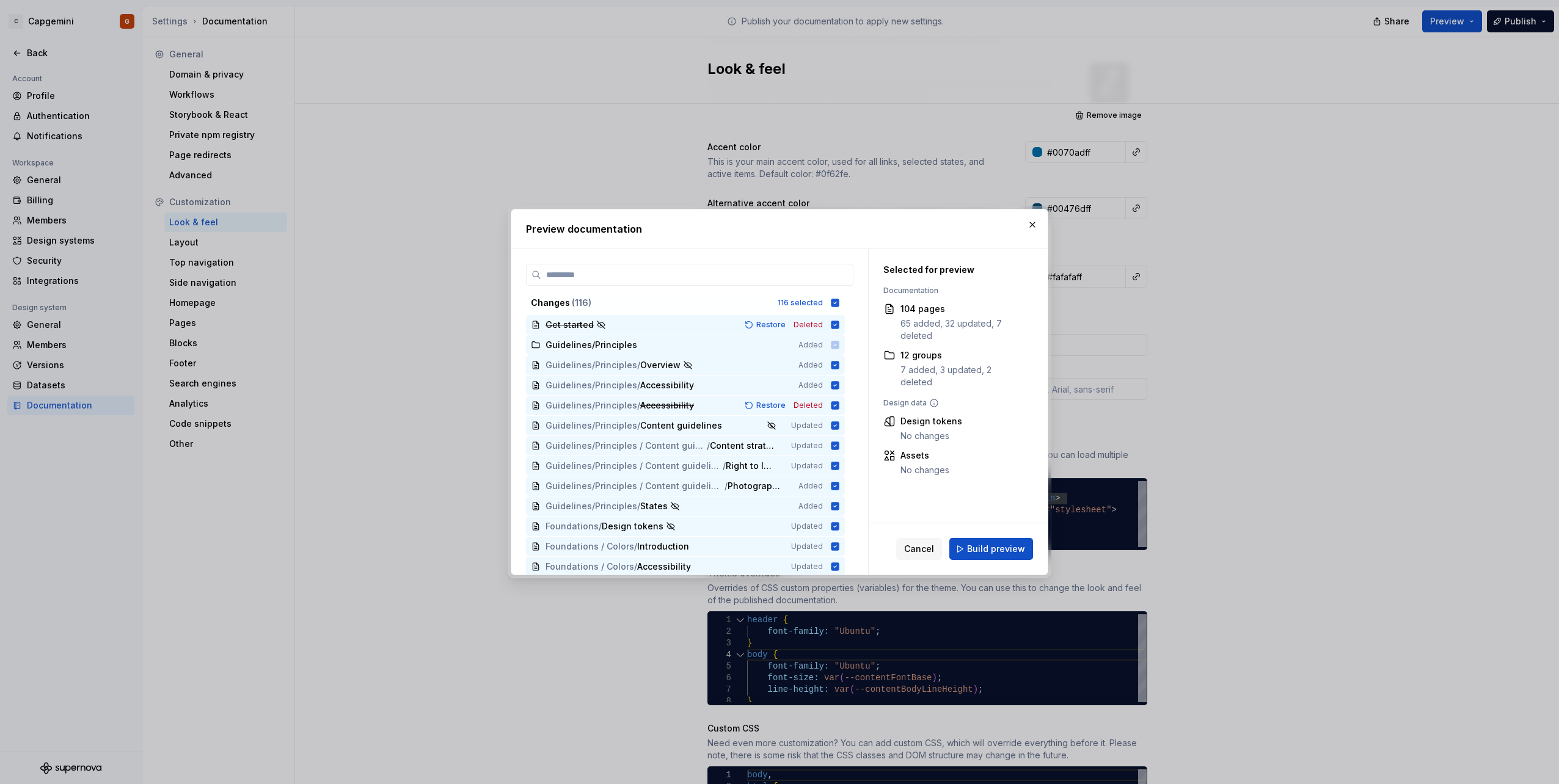
click at [832, 303] on icon at bounding box center [835, 303] width 8 height 8
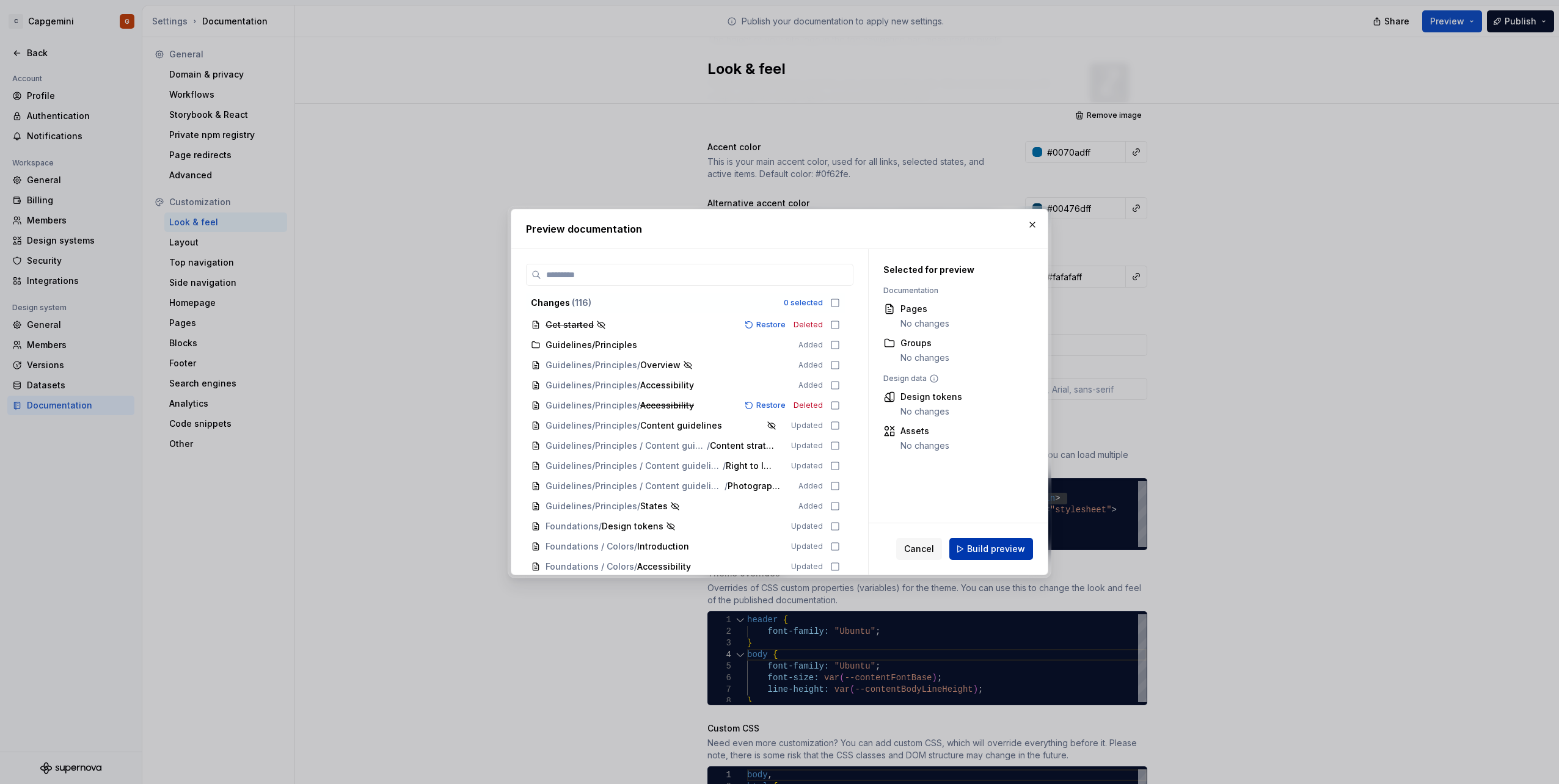
click at [993, 550] on span "Build preview" at bounding box center [995, 549] width 58 height 12
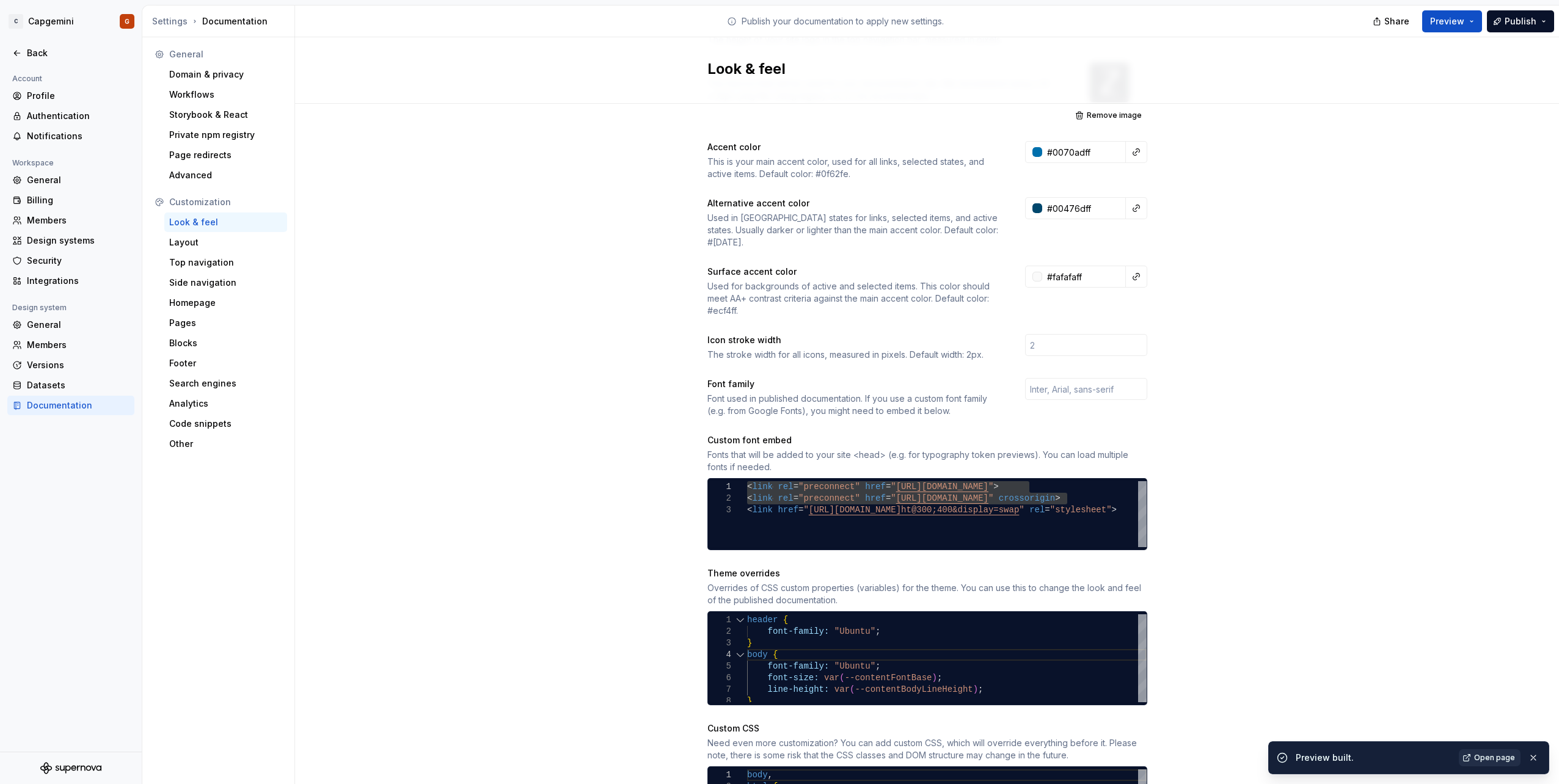
click at [1498, 756] on span "Open page" at bounding box center [1494, 757] width 41 height 10
click at [880, 655] on div "header { font-family: "Ubuntu" ; font-size: var ( --contentFontBase ) ; body { …" at bounding box center [947, 660] width 399 height 93
click at [927, 662] on div "header { font-family: "Ubuntu" ; font-size: var ( --contentFontBase ) ; body { …" at bounding box center [947, 656] width 399 height 93
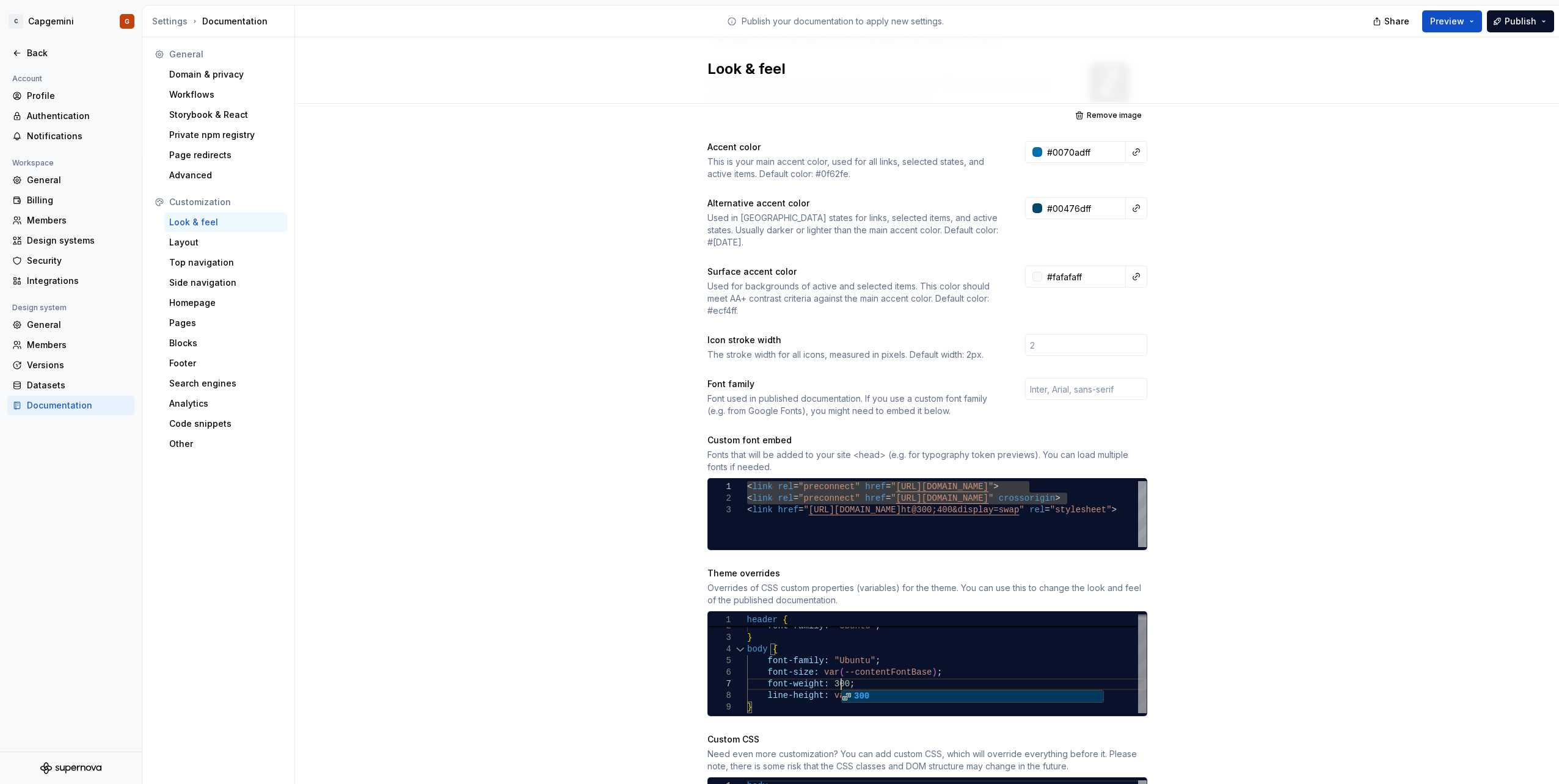
scroll to position [70, 93]
click at [586, 614] on div "Site logo A company logo that will be displayed on all pages on your documentat…" at bounding box center [926, 407] width 1264 height 977
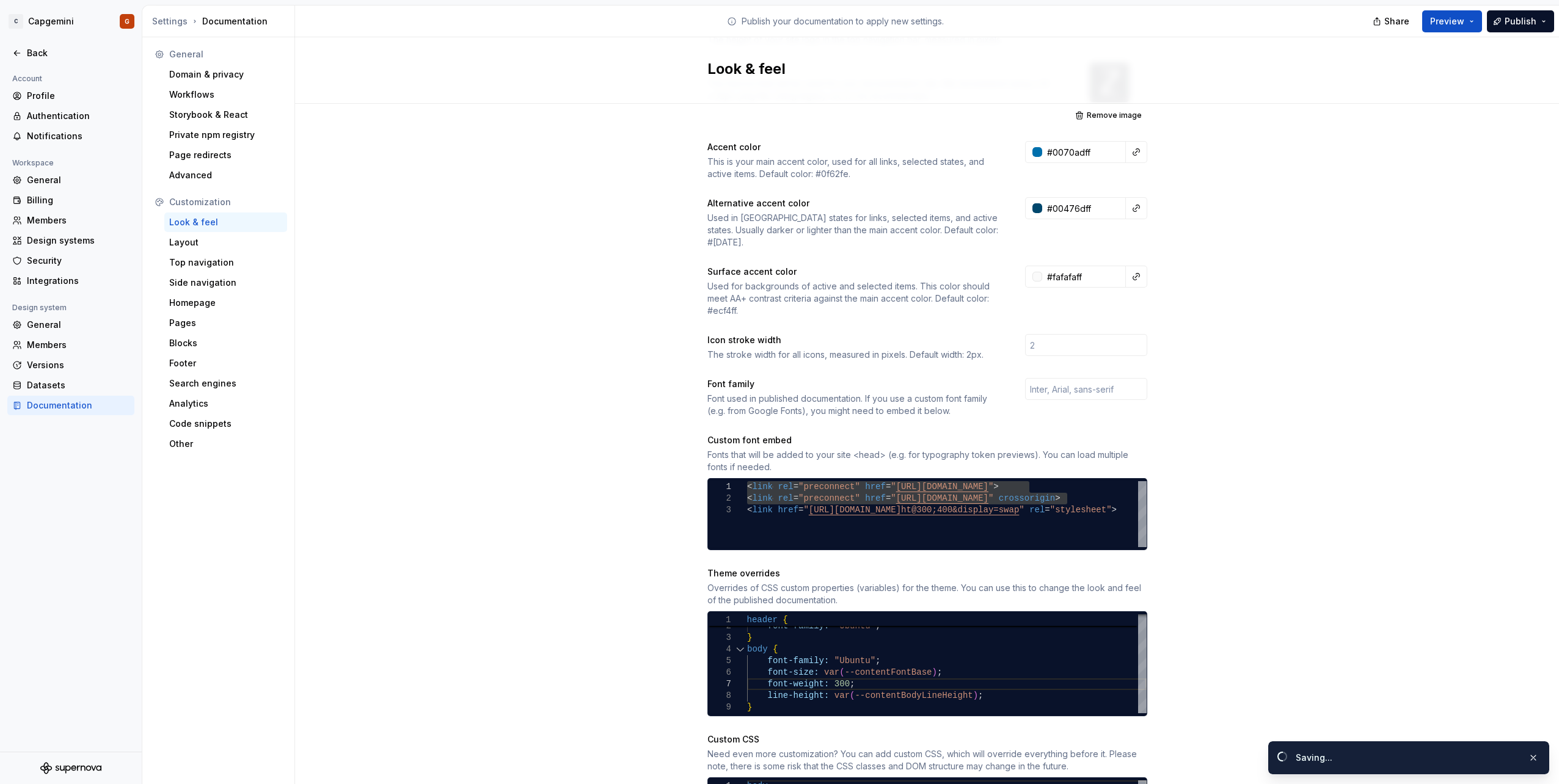
scroll to position [279, 0]
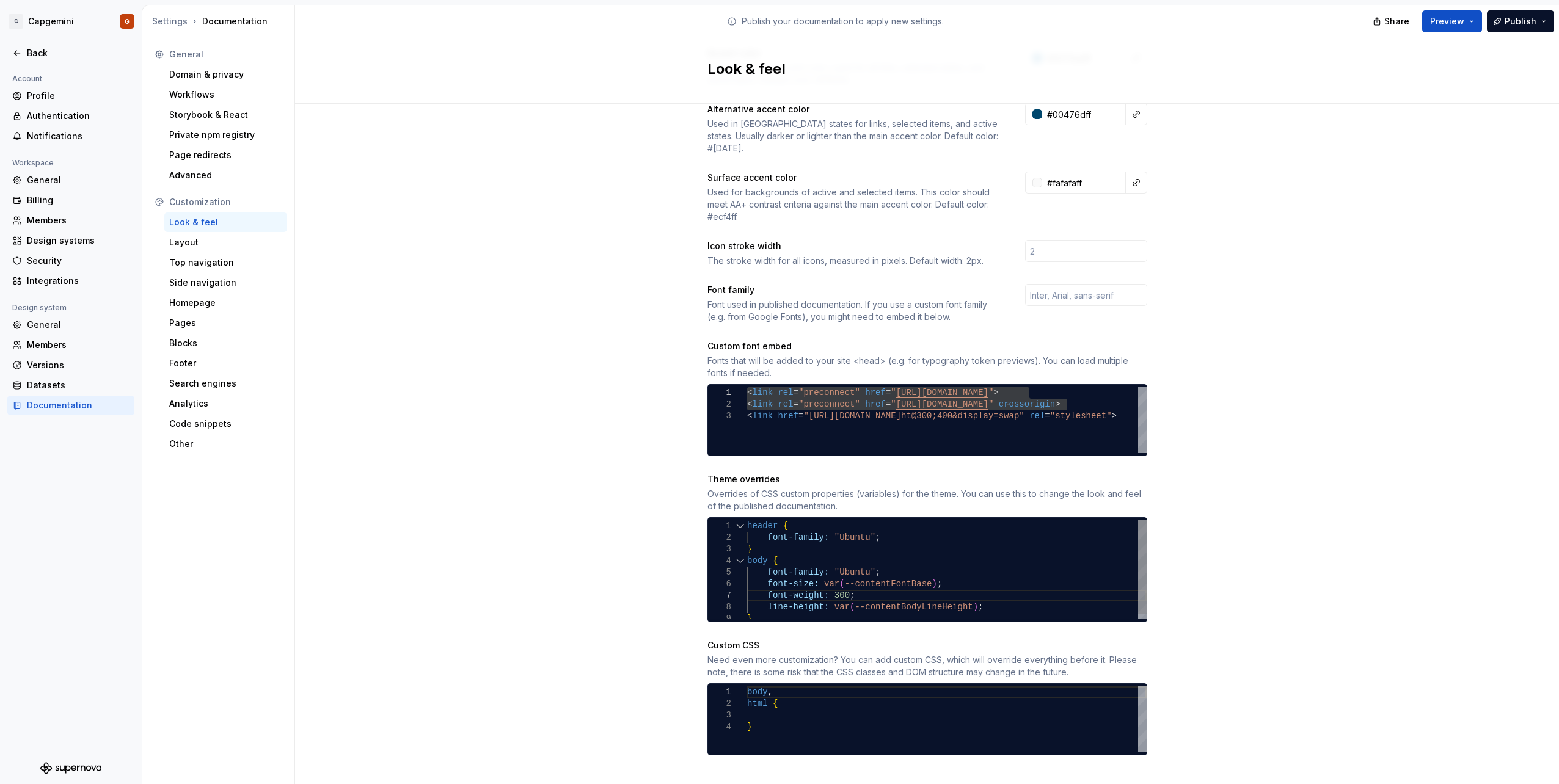
click at [873, 525] on div "font-family: "Ubuntu" ; font-size: var ( --contentFontBase ) ; body { font-fami…" at bounding box center [947, 572] width 399 height 104
click at [768, 520] on div "font-family: "Ubuntu" ; font-size: var ( --contentFontBase ) ; body { font-fami…" at bounding box center [947, 572] width 399 height 104
click at [915, 526] on div "font-family: "Ubuntu" ; font-size: var ( --contentFontBase ) ; body { font-fami…" at bounding box center [947, 572] width 399 height 104
click at [762, 520] on div "font-family: "Ubuntu" ; font-size: var ( --contentFontBase ) ; body { font-fami…" at bounding box center [947, 572] width 399 height 104
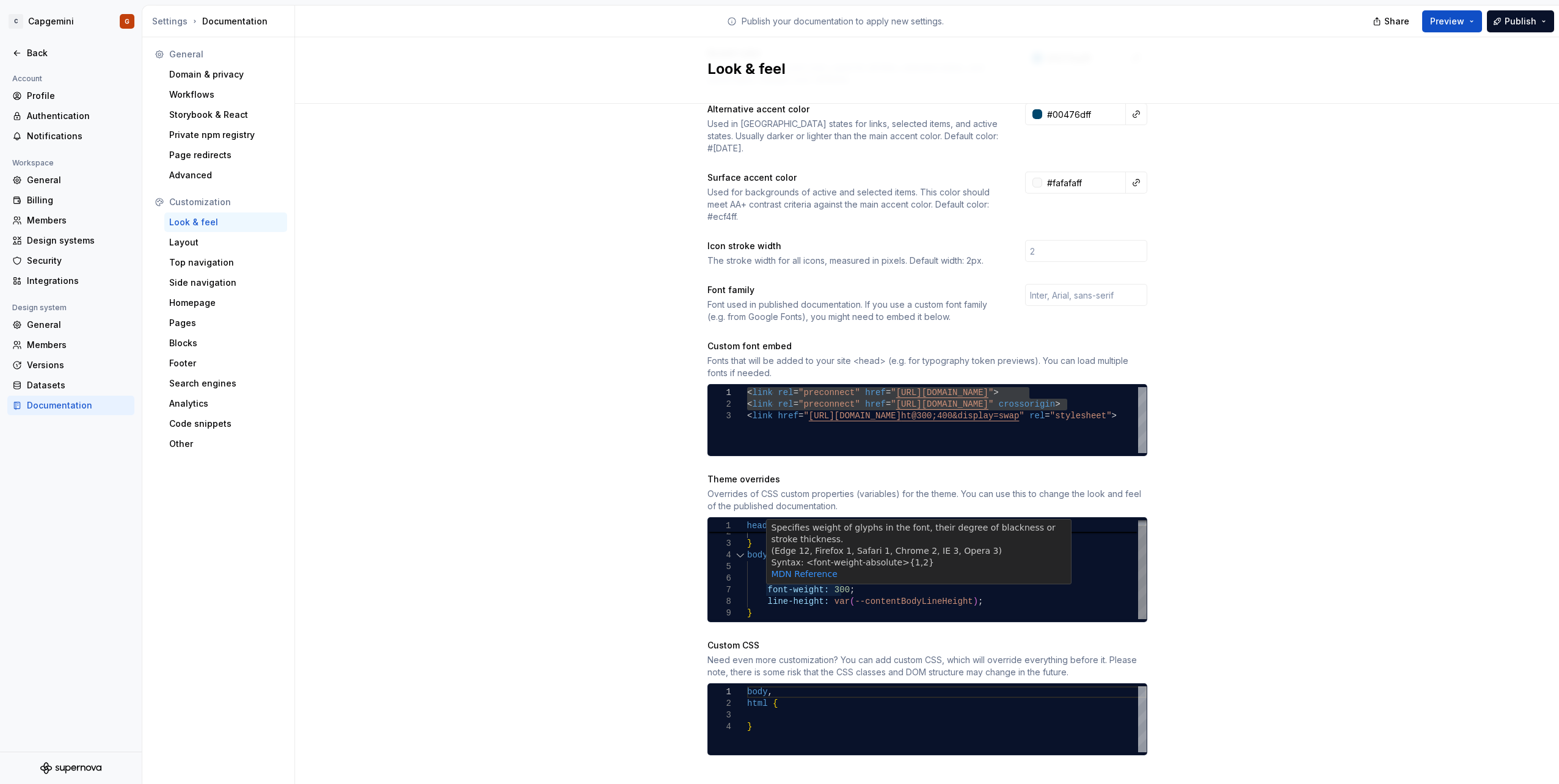
click at [807, 583] on div "font-family: "Ubuntu" ; font-size: var ( --contentFontBase ) ; body { font-fami…" at bounding box center [947, 567] width 399 height 104
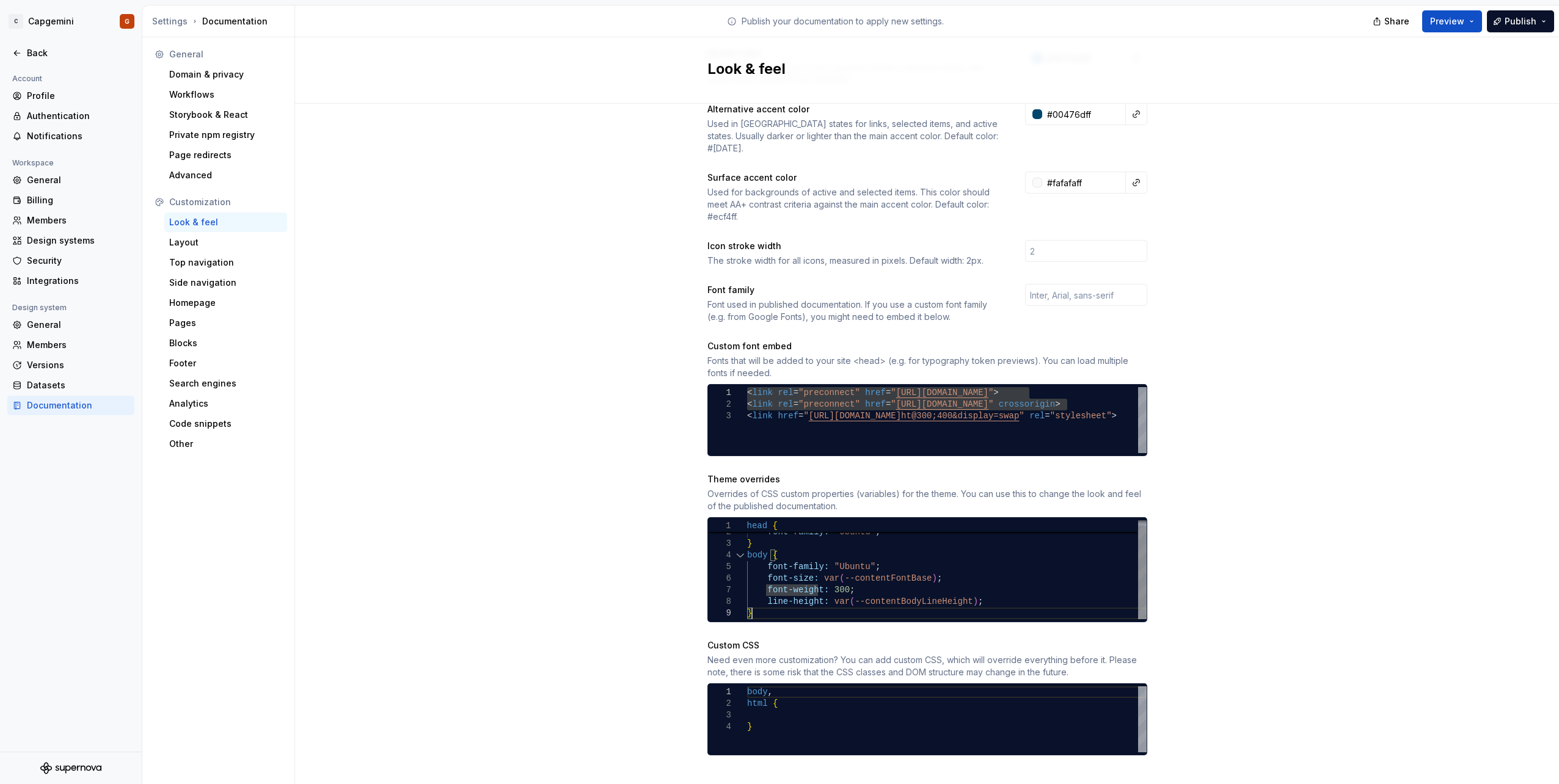
click at [777, 600] on div "font-family: "Ubuntu" ; font-size: var ( --contentFontBase ) ; body { font-fami…" at bounding box center [947, 567] width 399 height 104
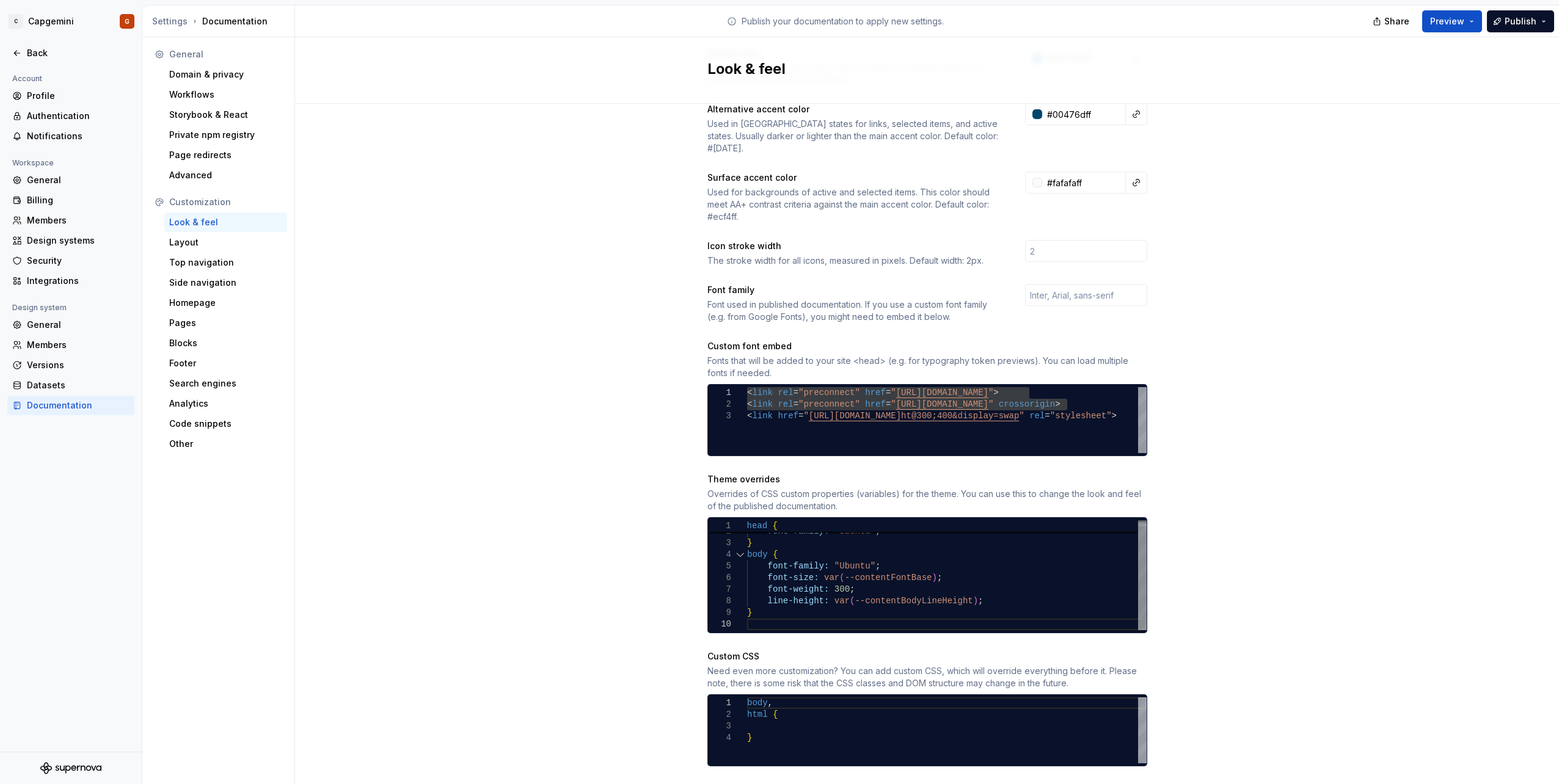
scroll to position [104, 0]
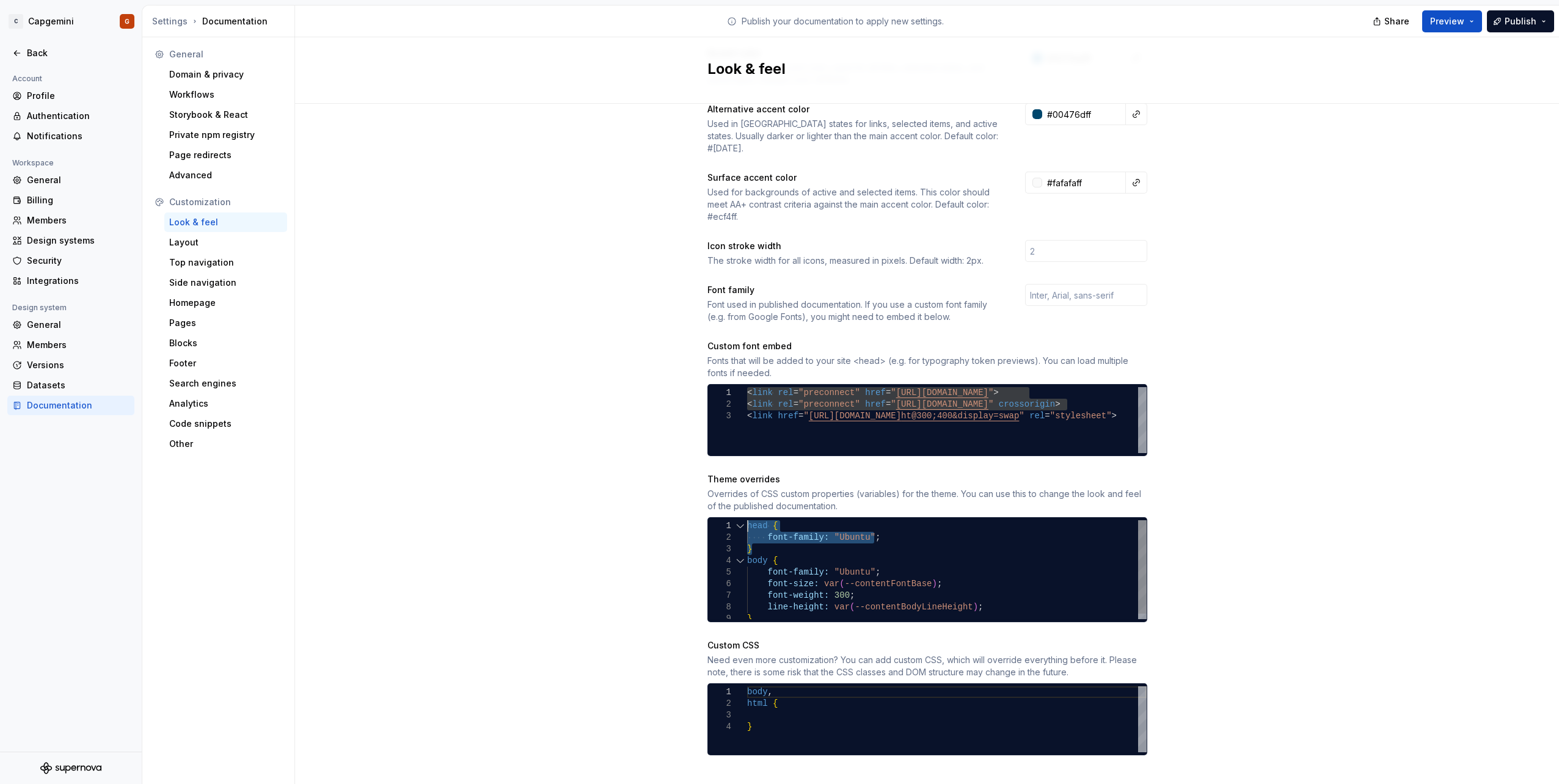
drag, startPoint x: 747, startPoint y: 538, endPoint x: 734, endPoint y: 513, distance: 28.2
click at [747, 520] on div "font-family: "Ubuntu" ; font-size: var ( --contentFontBase ) ; body { font-fami…" at bounding box center [947, 572] width 399 height 104
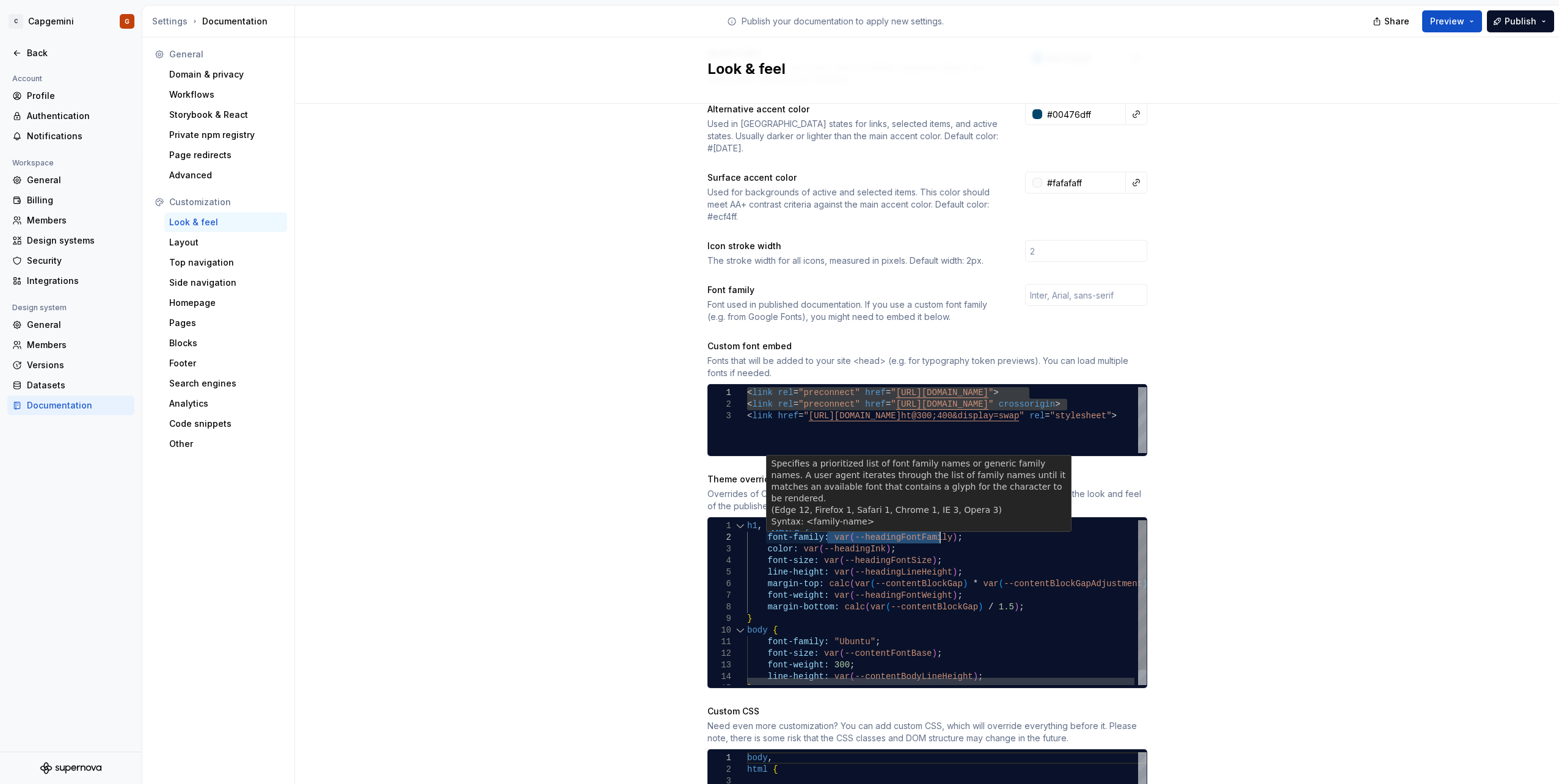
drag, startPoint x: 824, startPoint y: 527, endPoint x: 933, endPoint y: 525, distance: 109.0
click at [933, 525] on div "font-size: var ( --headingFontSize ) ; line-height: var ( --headingLineHeight )…" at bounding box center [949, 610] width 403 height 182
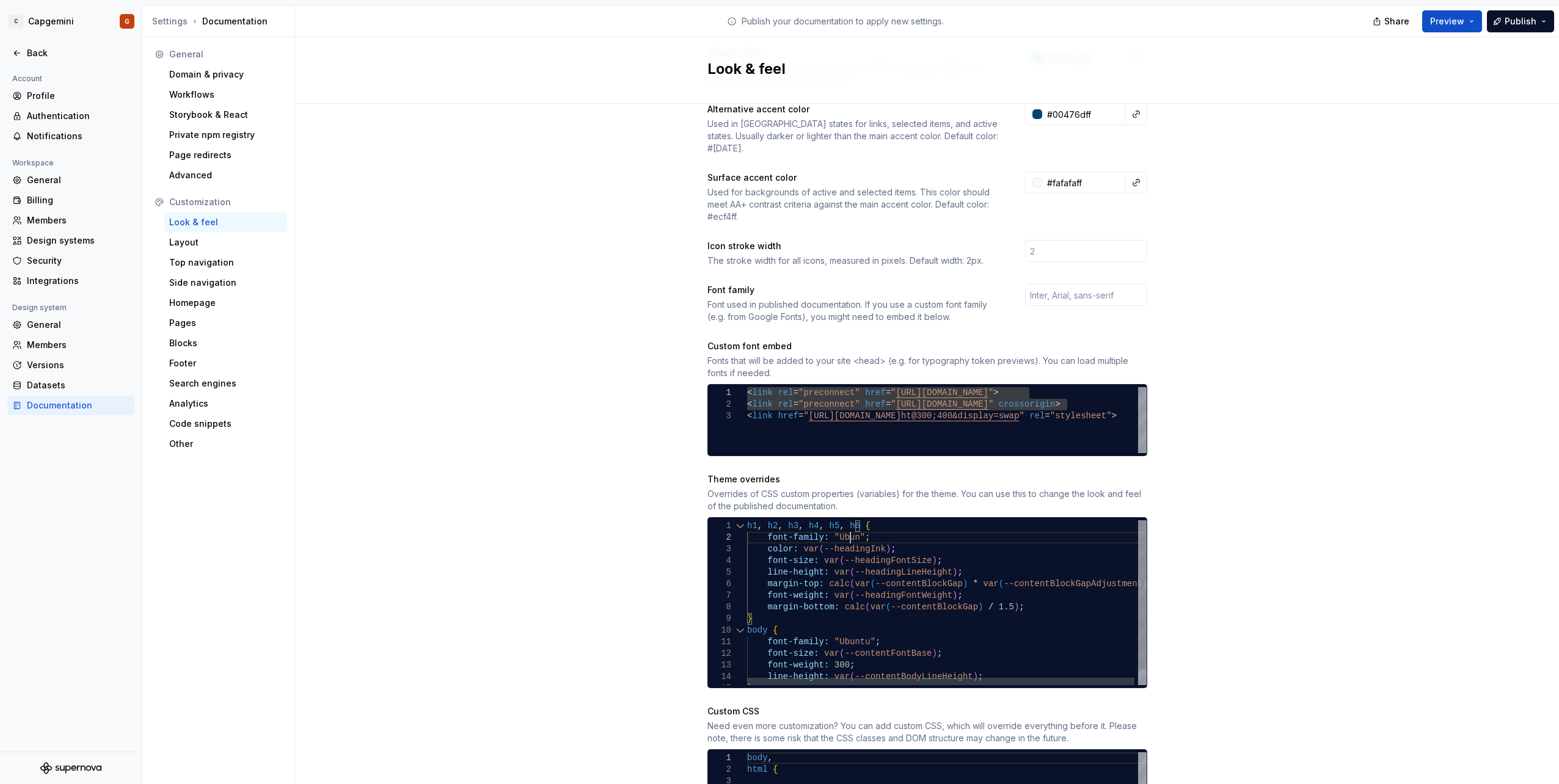
scroll to position [22, 112]
click at [927, 548] on div "font-size: var ( --headingFontSize ) ; line-height: var ( --headingLineHeight )…" at bounding box center [949, 610] width 403 height 182
click at [910, 539] on div "font-size: var ( --headingFontSize ) ; line-height: var ( --headingLineHeight )…" at bounding box center [949, 610] width 403 height 182
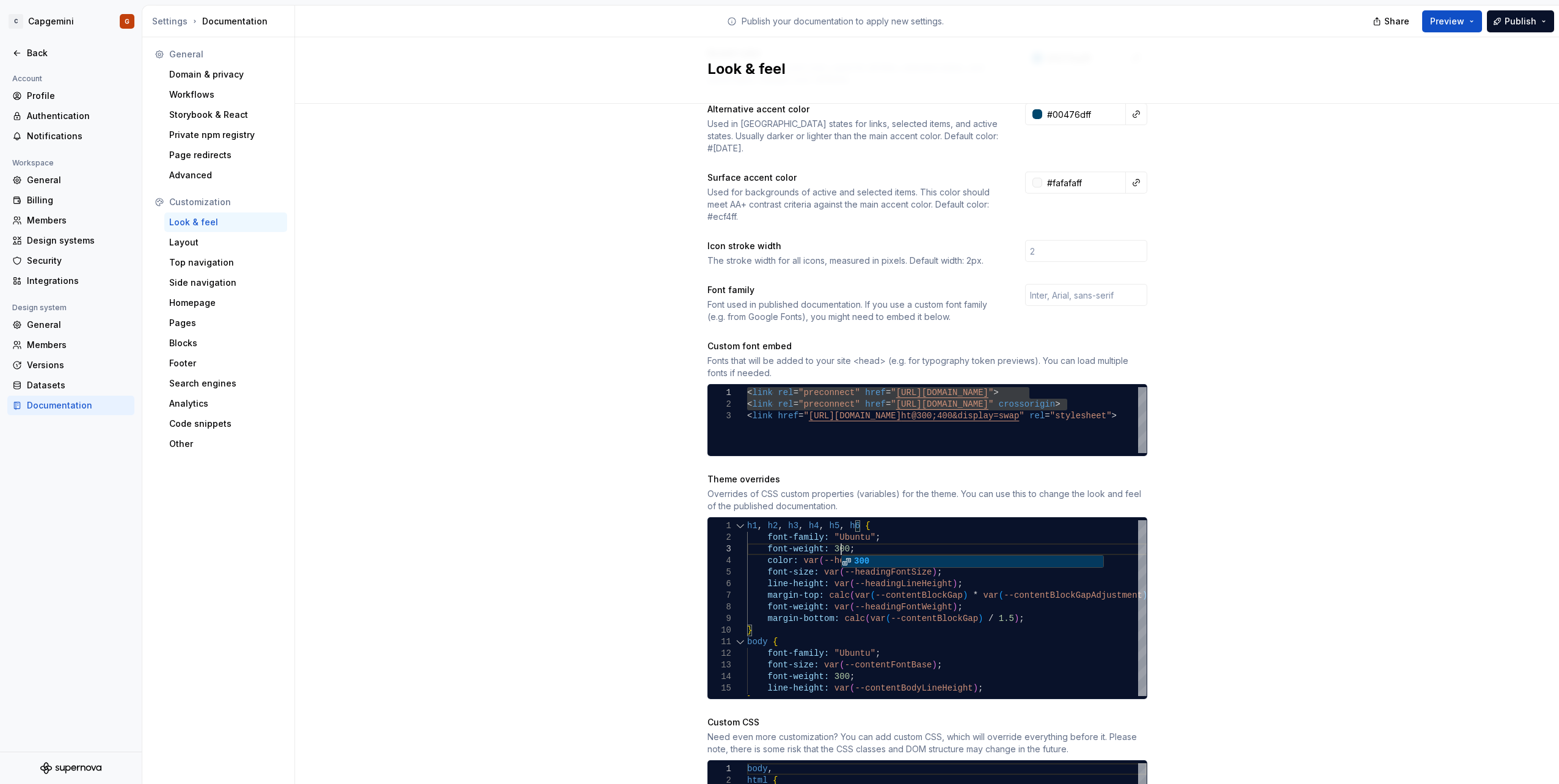
scroll to position [24, 93]
click at [774, 580] on div "font-size: var ( --headingFontSize ) ; line-height: var ( --headingLineHeight )…" at bounding box center [949, 616] width 403 height 193
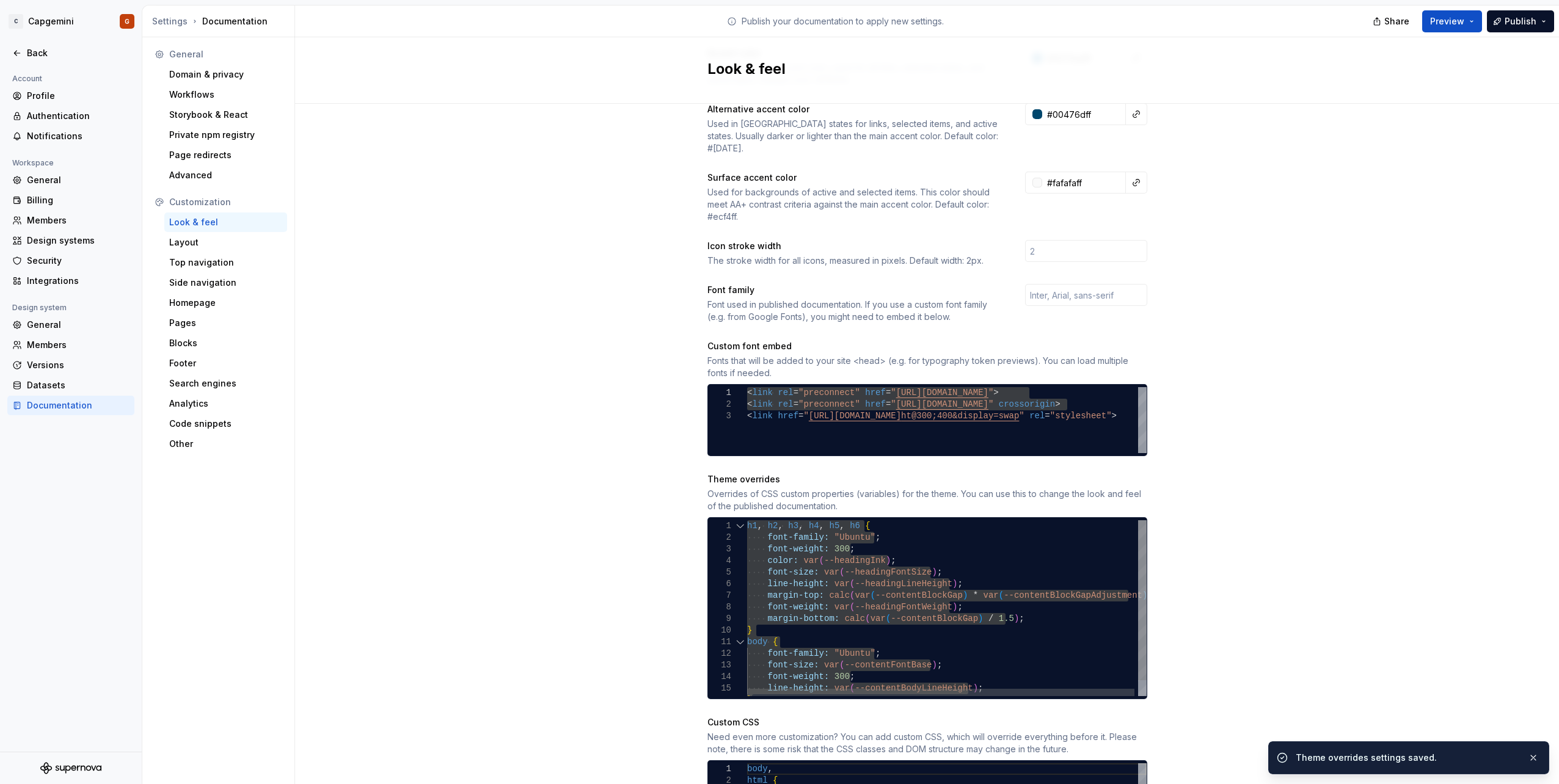
click at [901, 557] on div "font-size: var ( --headingFontSize ) ; line-height: var ( --headingLineHeight )…" at bounding box center [949, 616] width 403 height 193
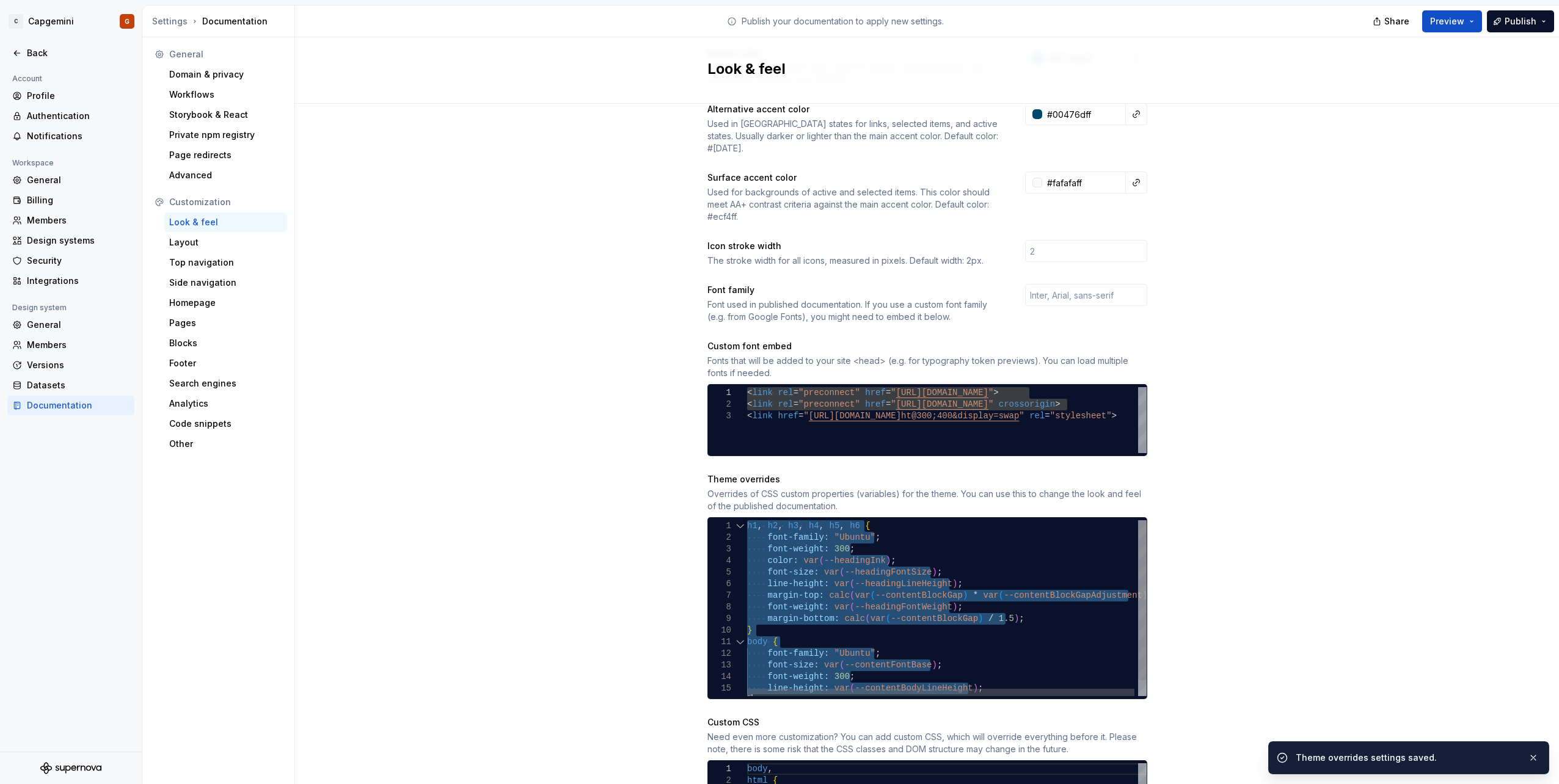
click at [1033, 618] on div "font-size: var ( --headingFontSize ) ; line-height: var ( --headingLineHeight )…" at bounding box center [949, 616] width 403 height 193
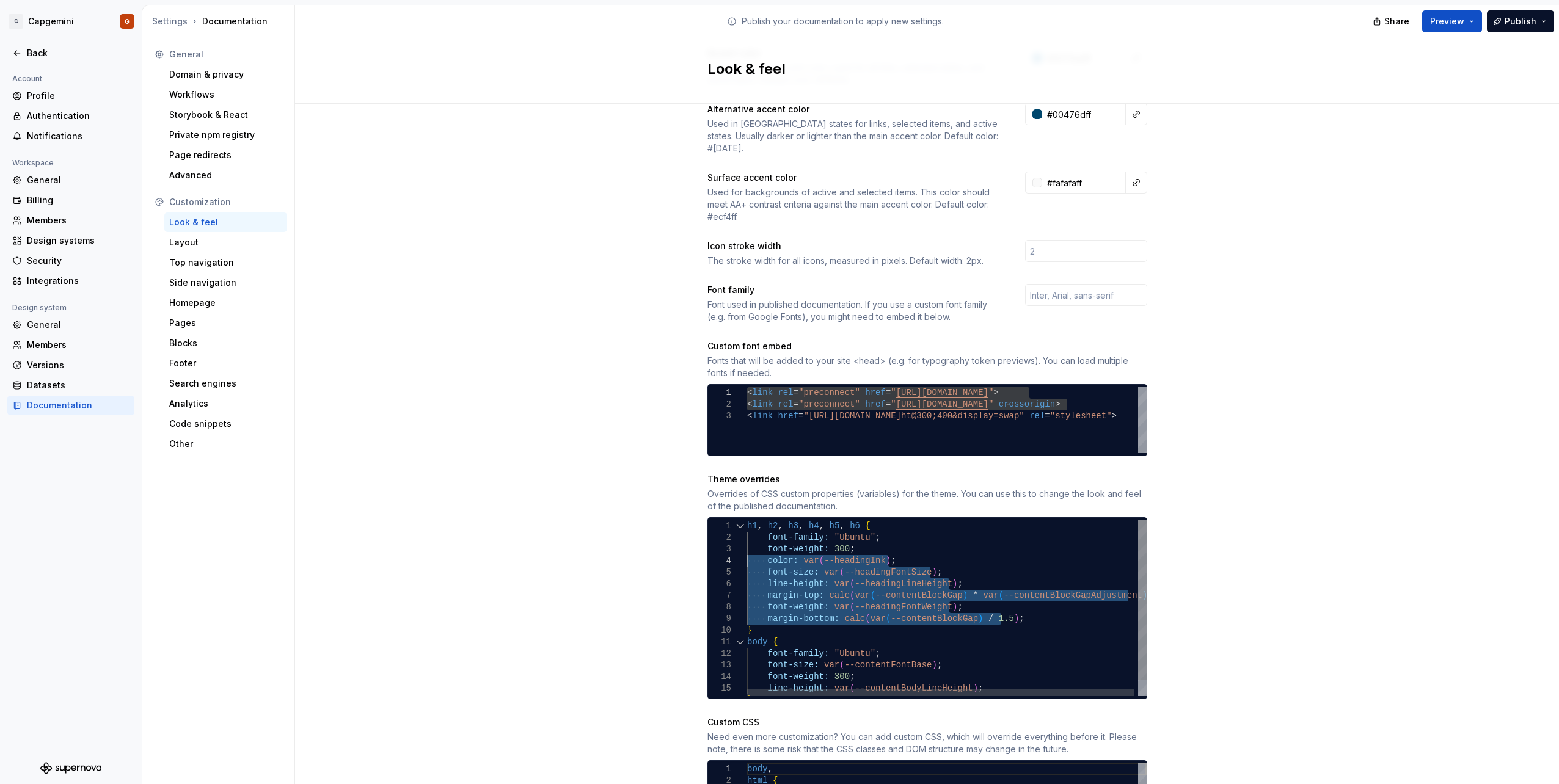
drag, startPoint x: 1011, startPoint y: 610, endPoint x: 671, endPoint y: 547, distance: 345.8
click at [747, 547] on div "font-size: var ( --headingFontSize ) ; line-height: var ( --headingLineHeight )…" at bounding box center [949, 616] width 403 height 193
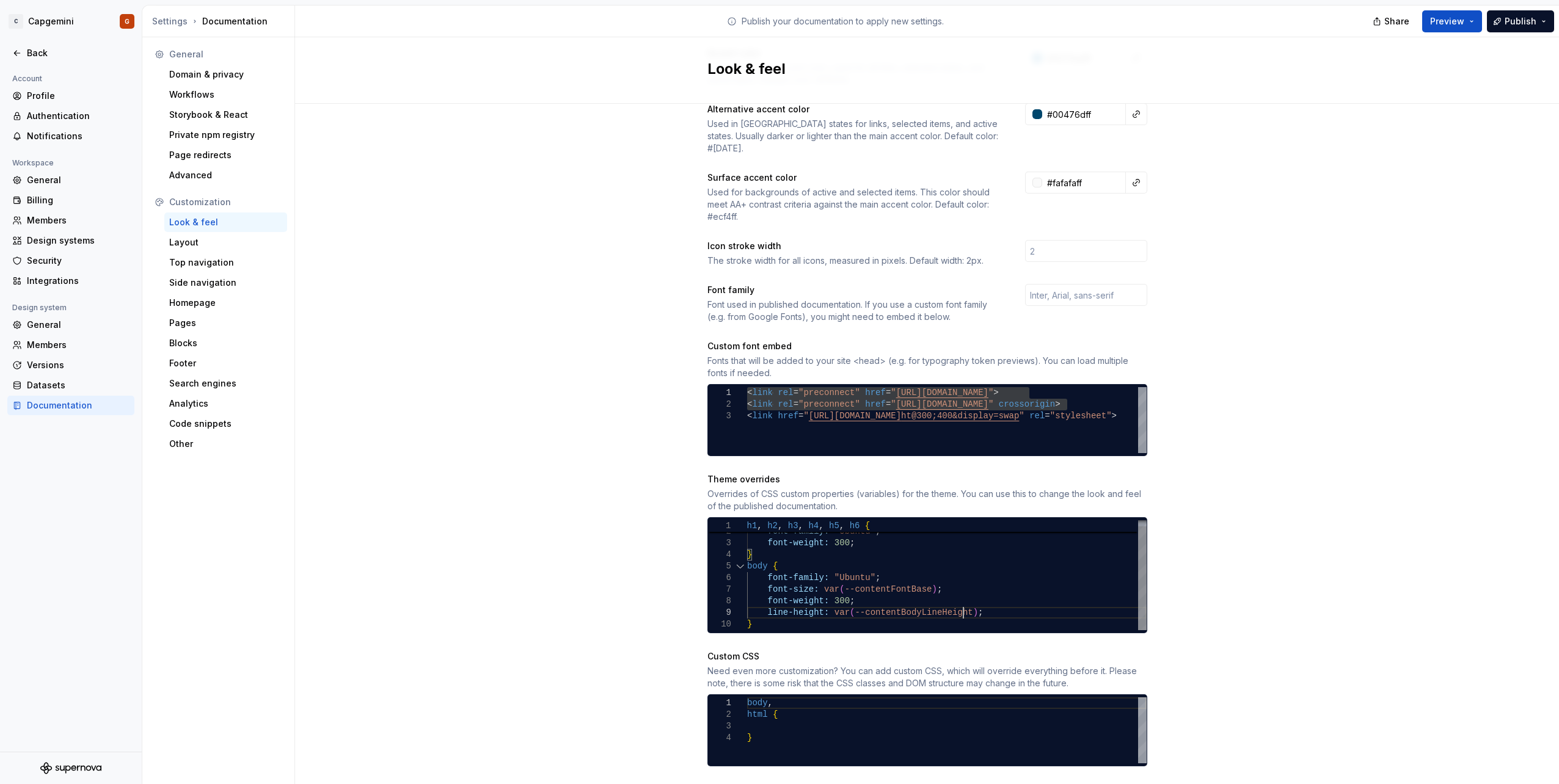
click at [961, 602] on div "} body { font-family: "Ubuntu" ; font-size: var ( --contentFontBase ) ; font-we…" at bounding box center [947, 572] width 399 height 116
drag, startPoint x: 985, startPoint y: 598, endPoint x: 638, endPoint y: 599, distance: 347.0
click at [747, 599] on div "} body { font-family: "Ubuntu" ; font-size: var ( --contentFontBase ) ; font-we…" at bounding box center [947, 572] width 399 height 116
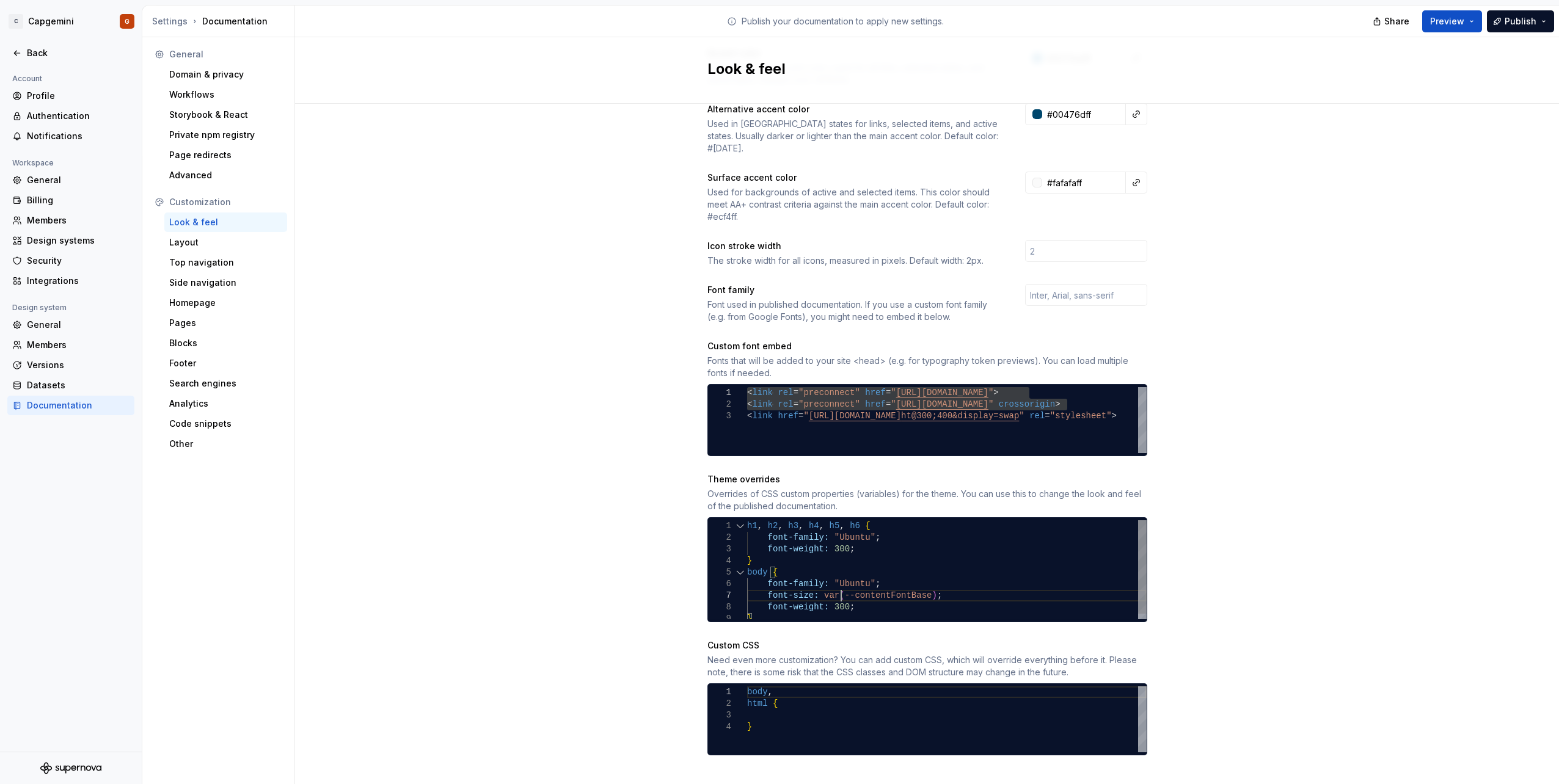
click at [836, 579] on div "} body { font-family: "Ubuntu" ; font-size: var ( --contentFontBase ) ; font-we…" at bounding box center [947, 572] width 399 height 104
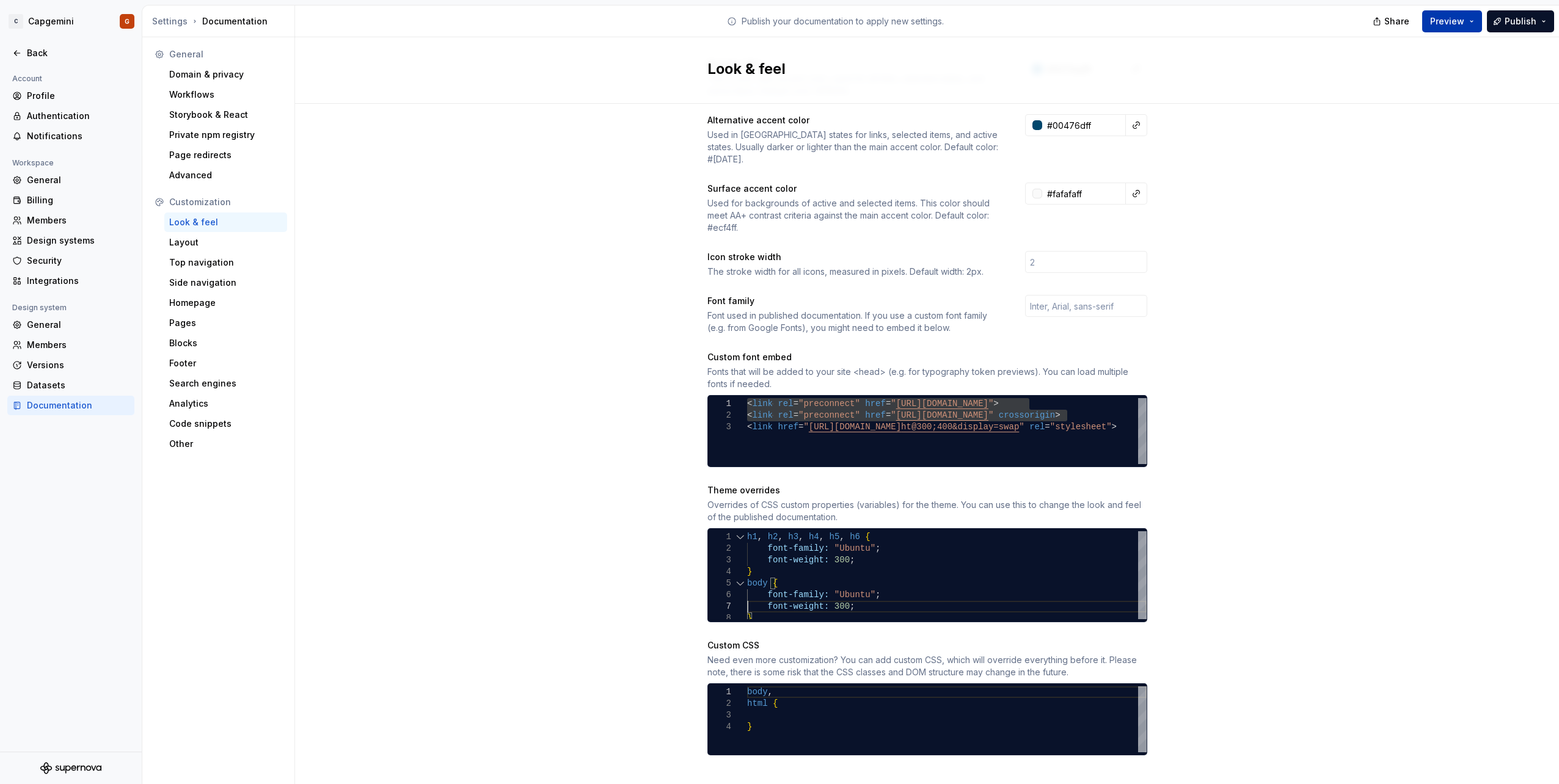
click at [1461, 26] on span "Preview" at bounding box center [1447, 21] width 34 height 12
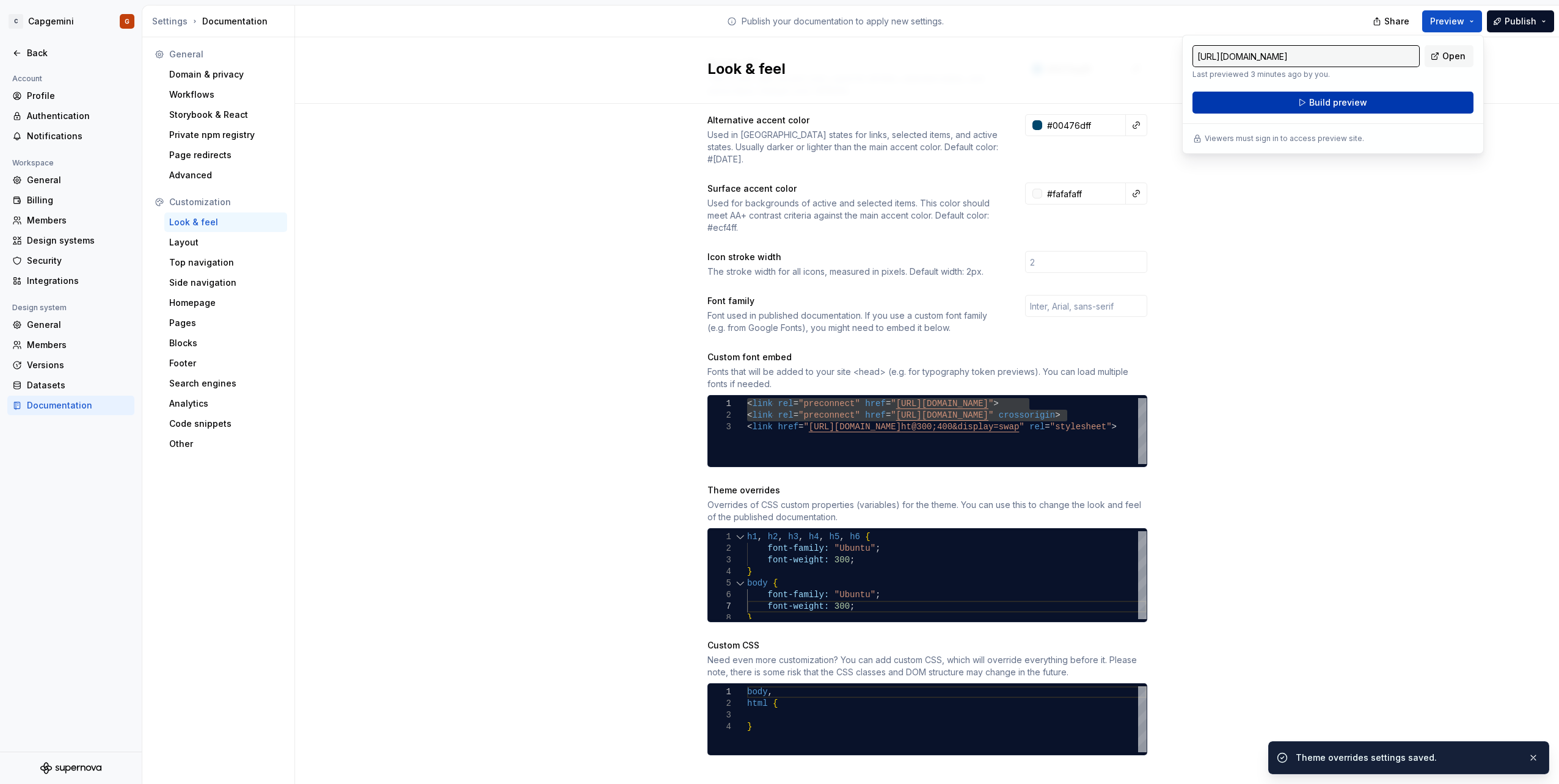
click at [1357, 98] on span "Build preview" at bounding box center [1337, 102] width 58 height 12
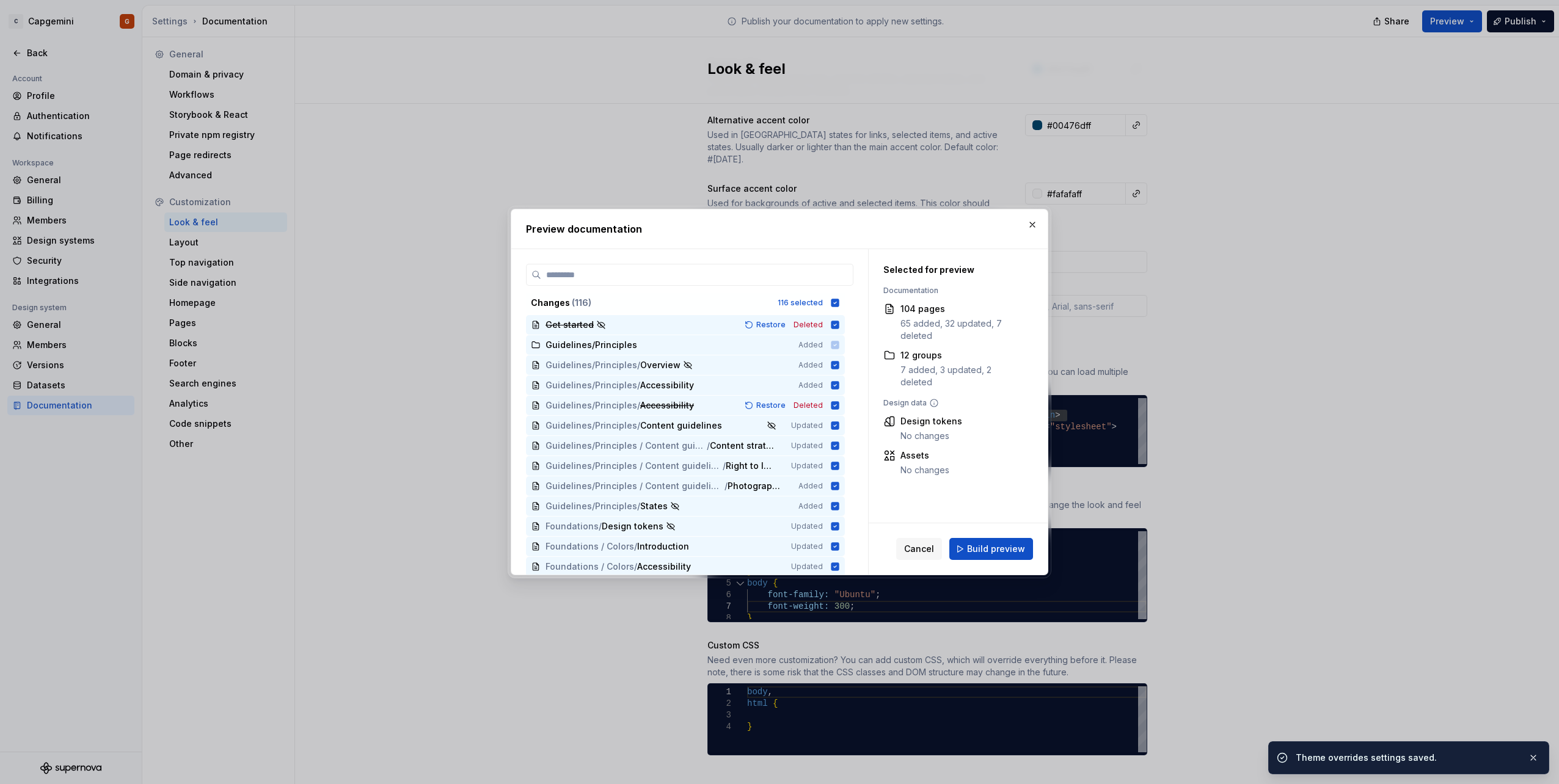
click at [823, 303] on div "Changes ( 116 ) 116 selected" at bounding box center [685, 303] width 319 height 19
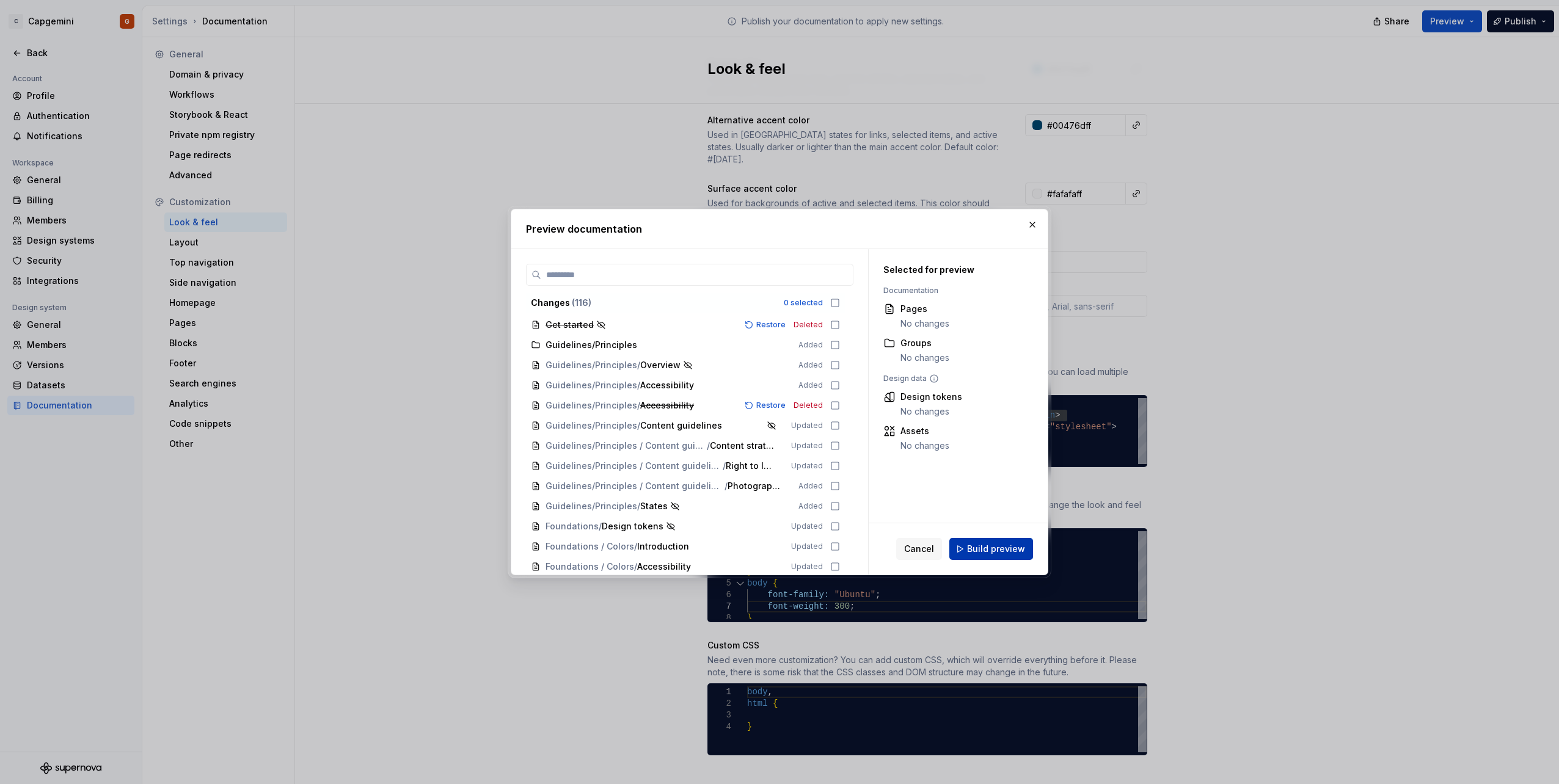
click at [989, 546] on span "Build preview" at bounding box center [995, 549] width 58 height 12
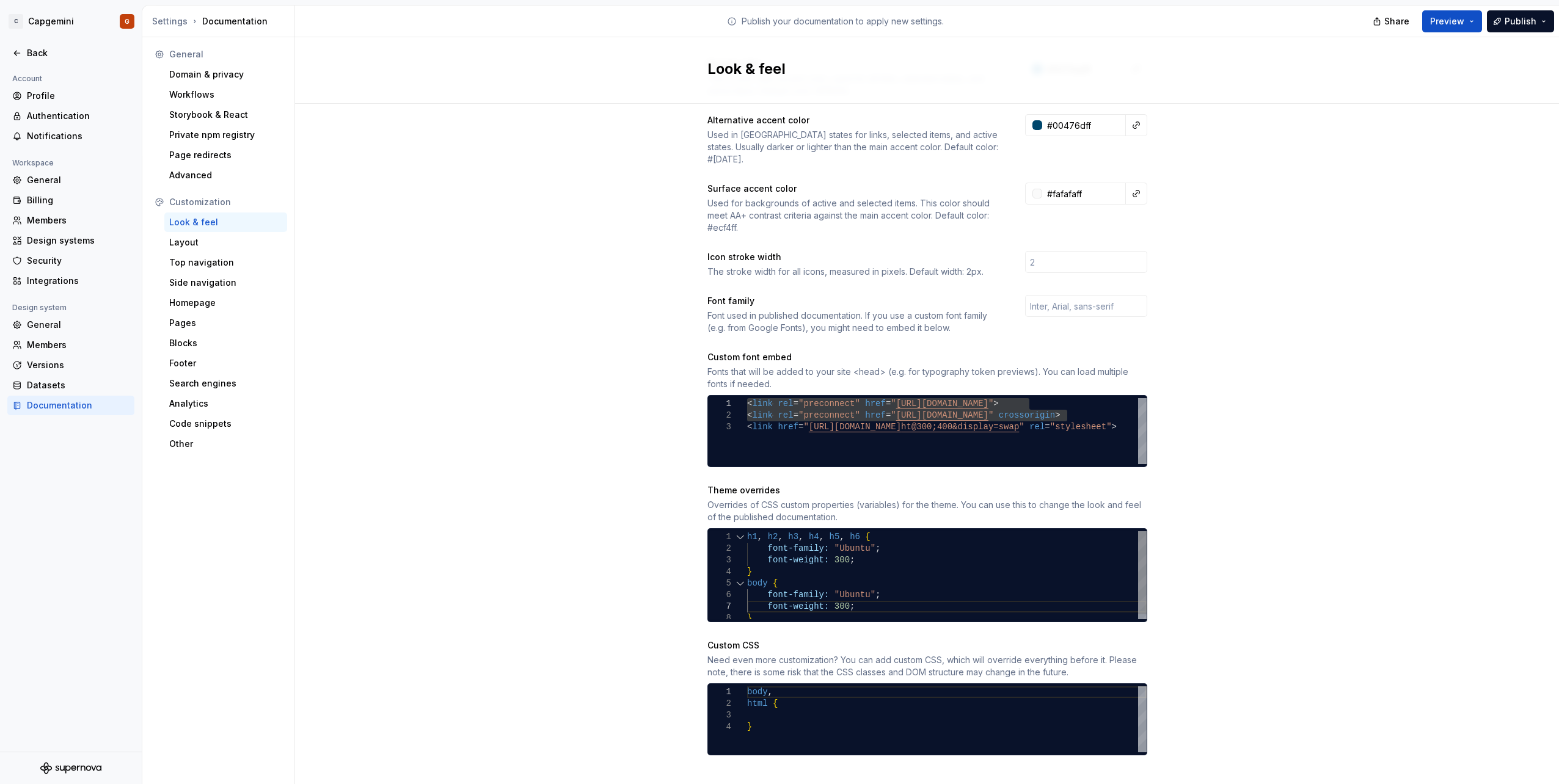
click at [759, 531] on div "} body { font-family: "Ubuntu" ; font-weight: 300 ; font-family: "Ubuntu" ; h1 …" at bounding box center [947, 578] width 399 height 93
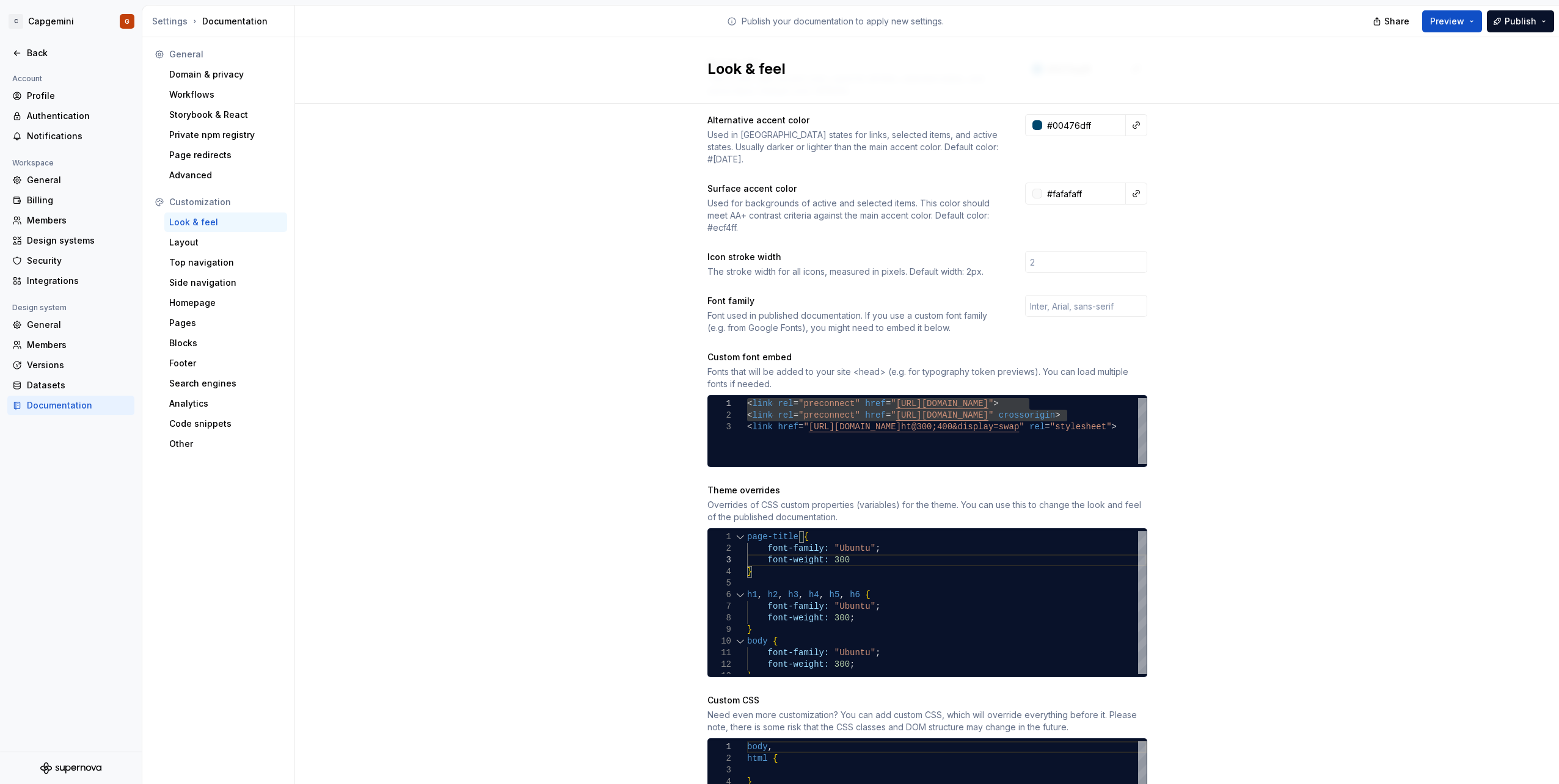
scroll to position [24, 98]
click at [1477, 21] on button "Preview" at bounding box center [1452, 21] width 60 height 22
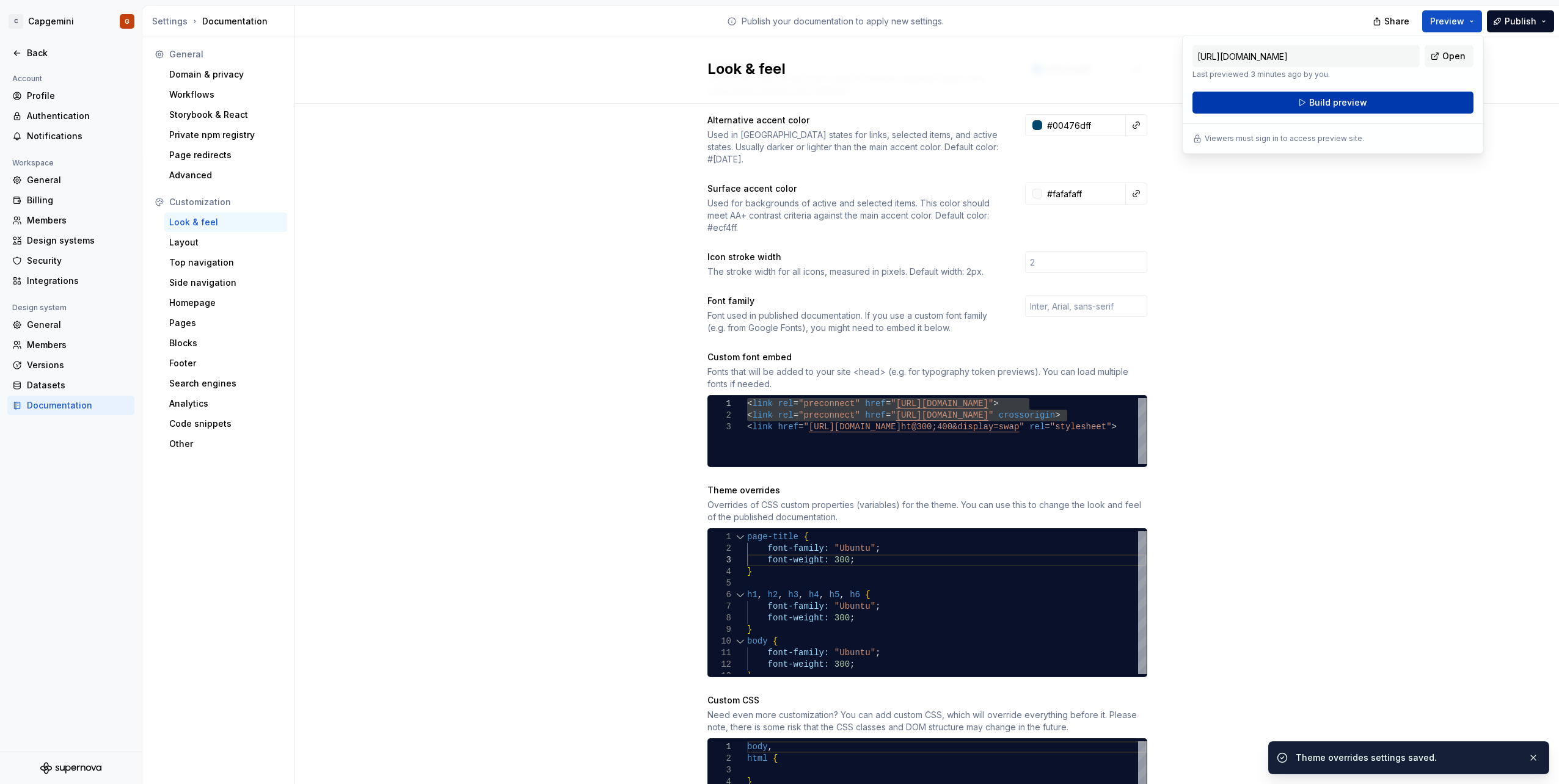
drag, startPoint x: 1477, startPoint y: 21, endPoint x: 1373, endPoint y: 106, distance: 134.3
click at [1373, 106] on button "Build preview" at bounding box center [1333, 102] width 281 height 22
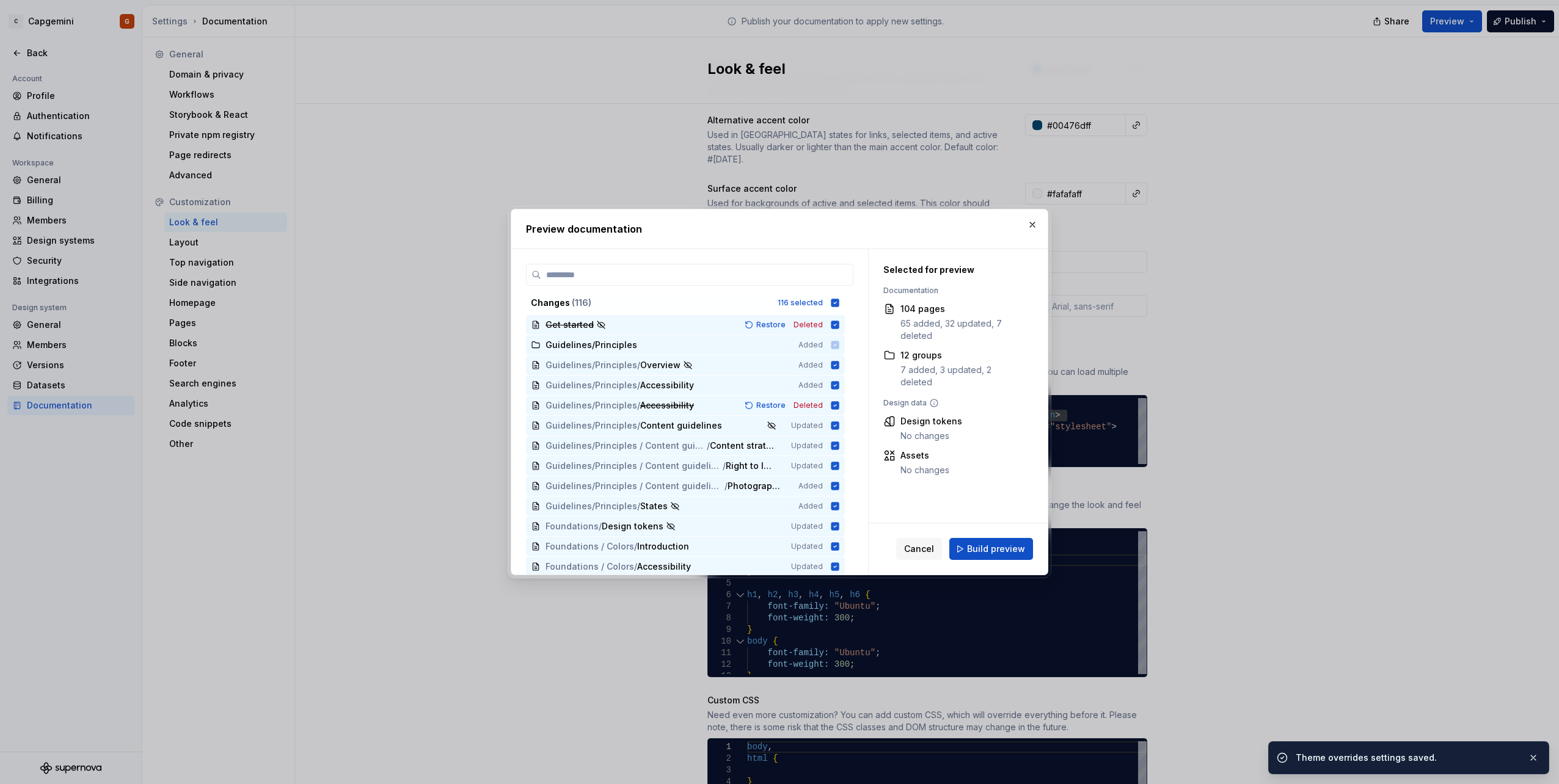
click at [989, 525] on div "Cancel Build preview" at bounding box center [957, 549] width 179 height 51
click at [993, 548] on span "Build preview" at bounding box center [995, 549] width 58 height 12
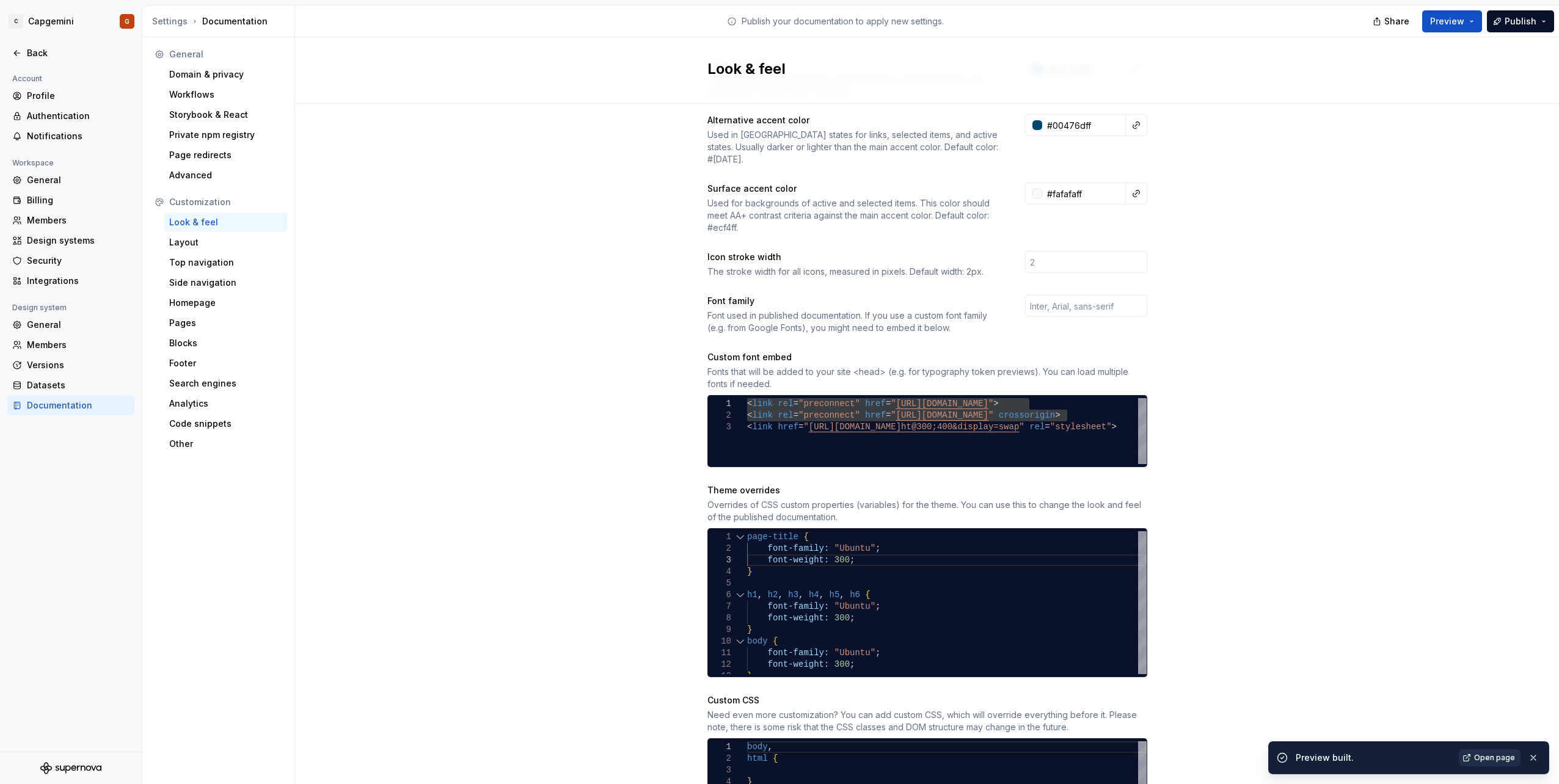
click at [1472, 760] on link "Open page" at bounding box center [1489, 757] width 62 height 17
click at [747, 531] on div "} body { font-family: "Ubuntu" ; font-family: "Ubuntu" ; page-title { font-weig…" at bounding box center [947, 606] width 399 height 151
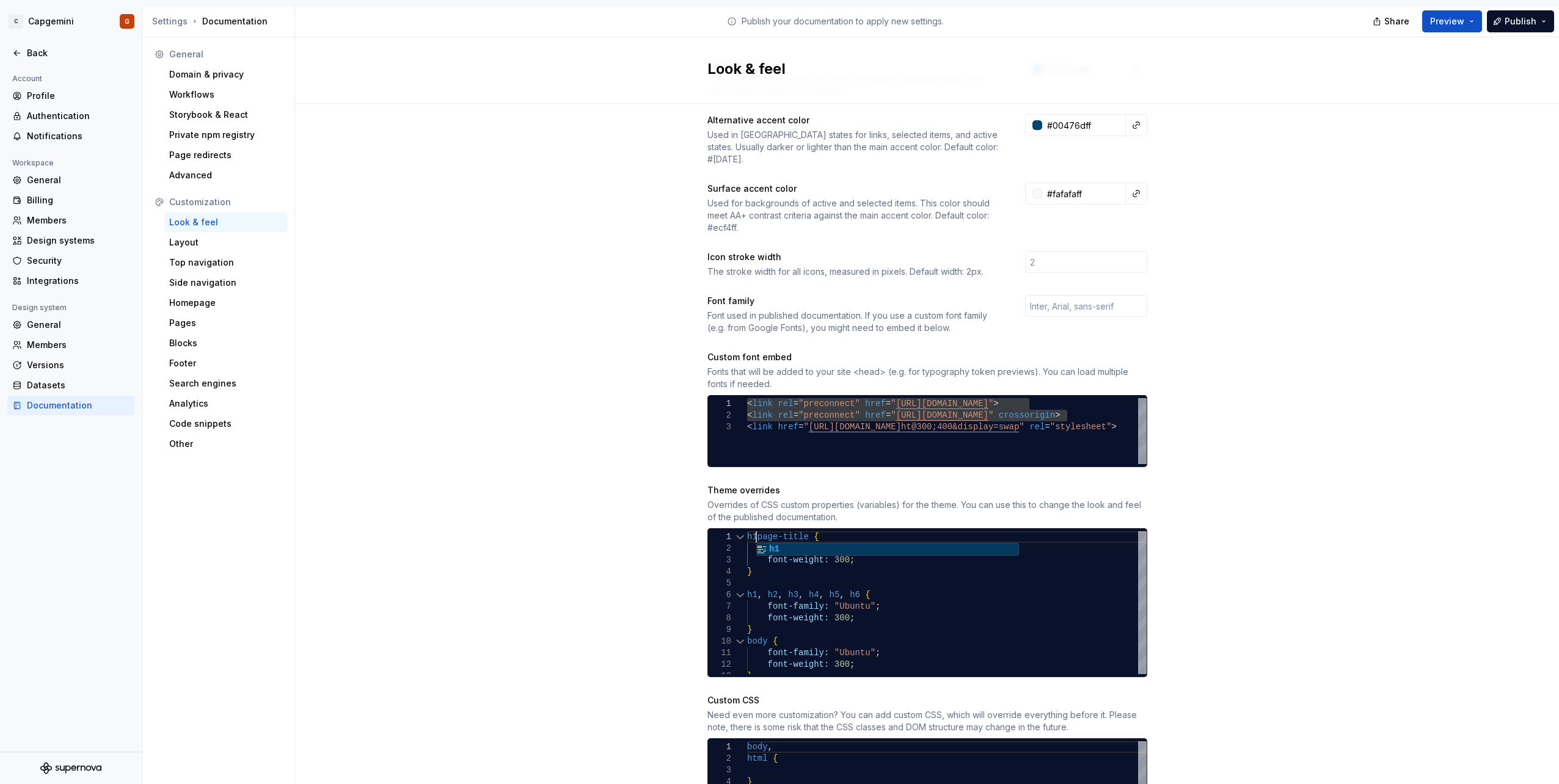
scroll to position [11, 14]
drag, startPoint x: 758, startPoint y: 557, endPoint x: 732, endPoint y: 527, distance: 39.7
click at [747, 531] on div "} body { font-family: "Ubuntu" ; font-family: "Ubuntu" ; h1.page-title { font-w…" at bounding box center [947, 606] width 399 height 151
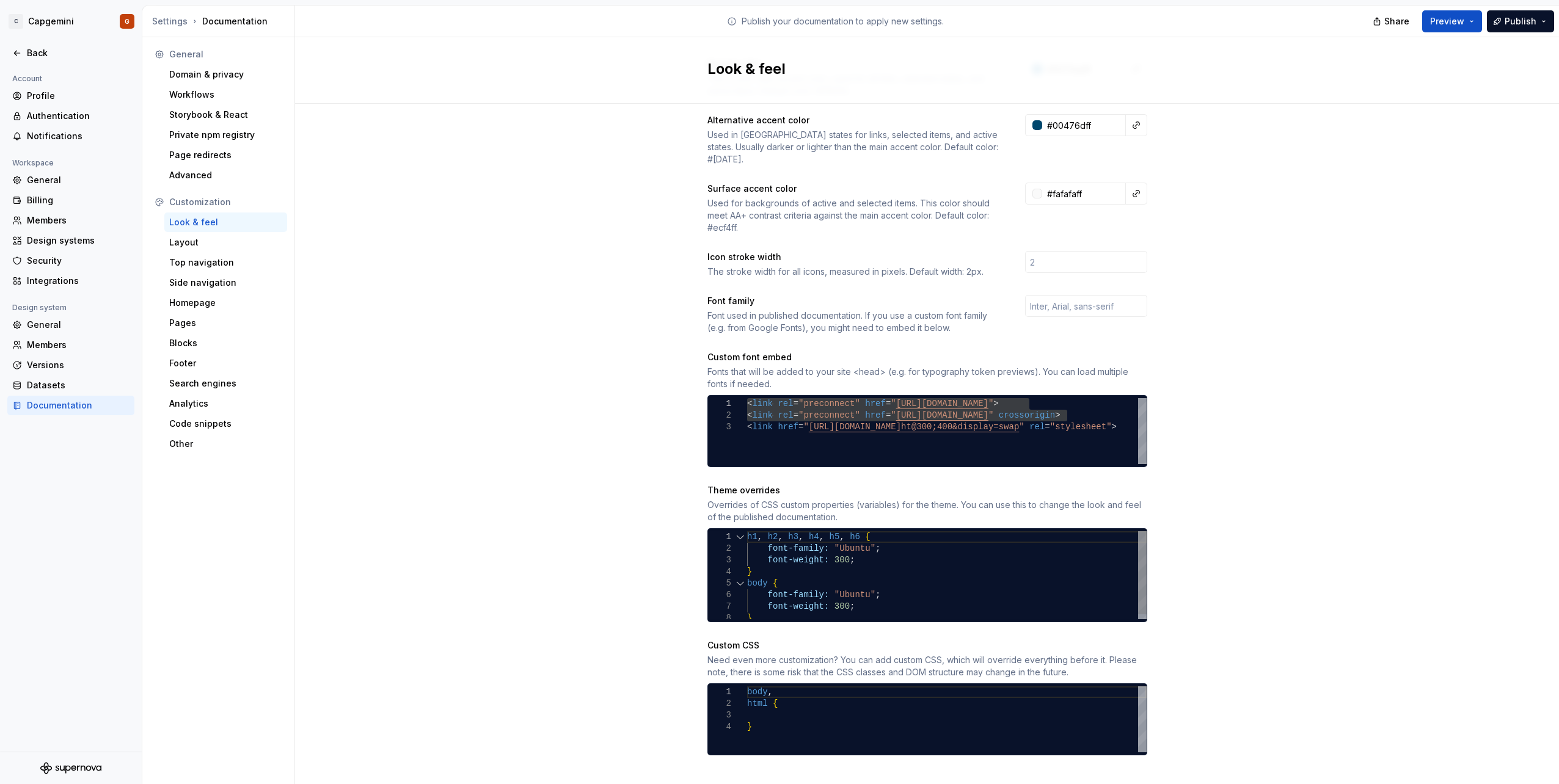
click at [802, 565] on div "} body { font-family: "Ubuntu" ; font-family: "Ubuntu" ; h1 , h2 , h3 , h4 , h5…" at bounding box center [947, 578] width 399 height 93
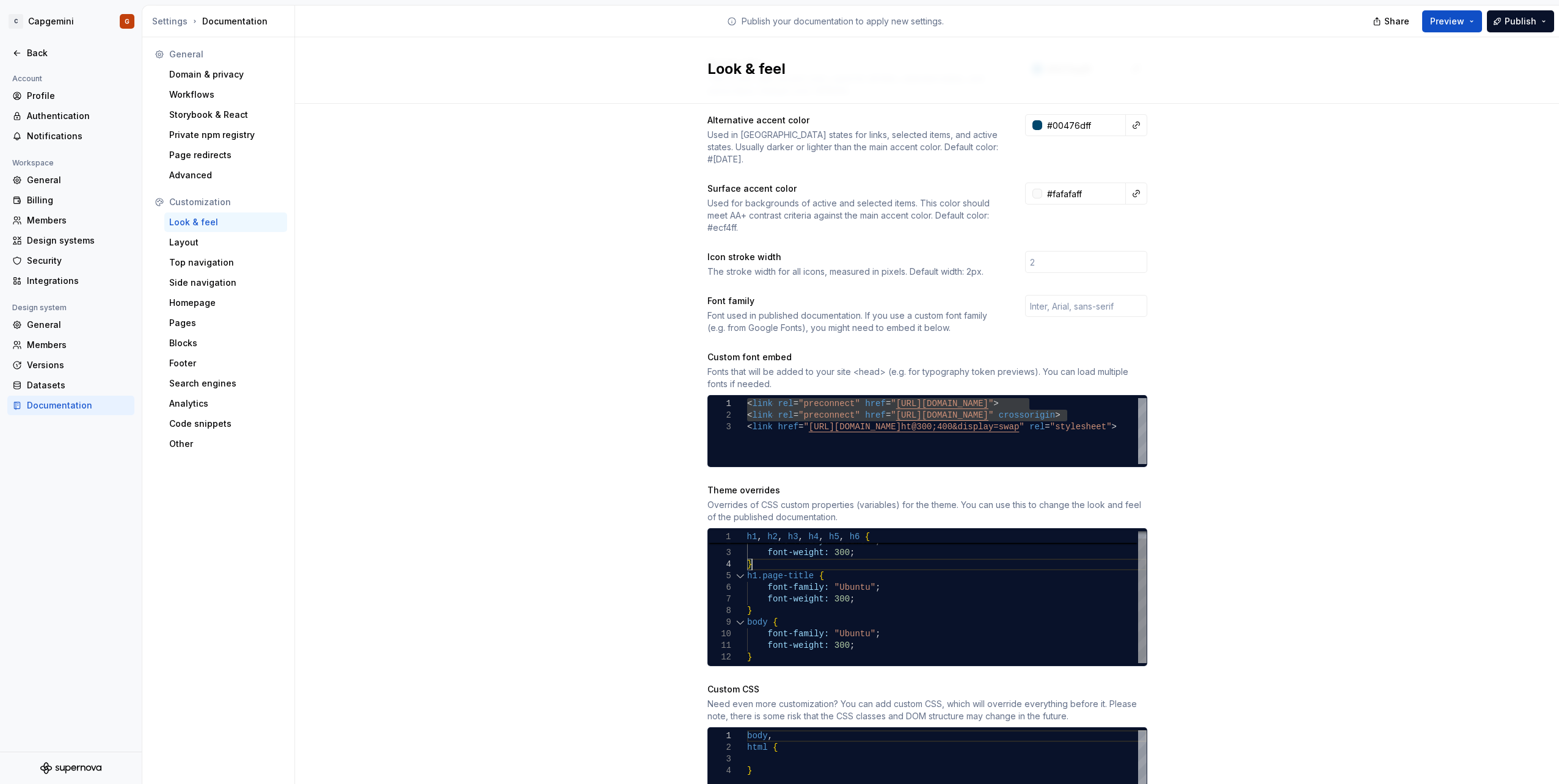
click at [772, 553] on div "} body { font-weight: 300 ; h1.page-title { font-family: "Ubuntu" ; font-weight…" at bounding box center [947, 593] width 399 height 139
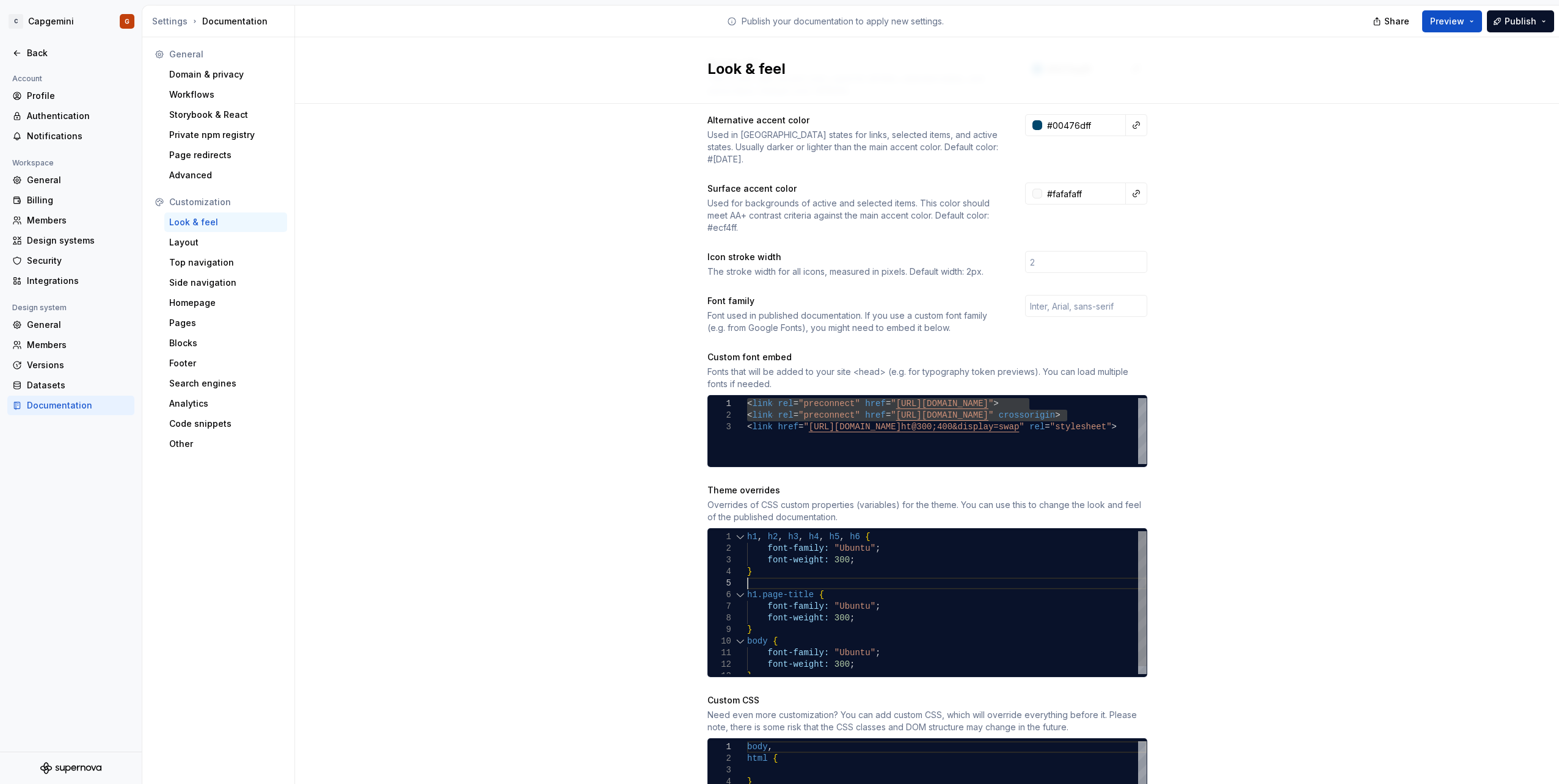
click at [761, 614] on div "} body { font-weight: 300 ; h1.page-title { font-family: "Ubuntu" ; font-weight…" at bounding box center [947, 606] width 399 height 151
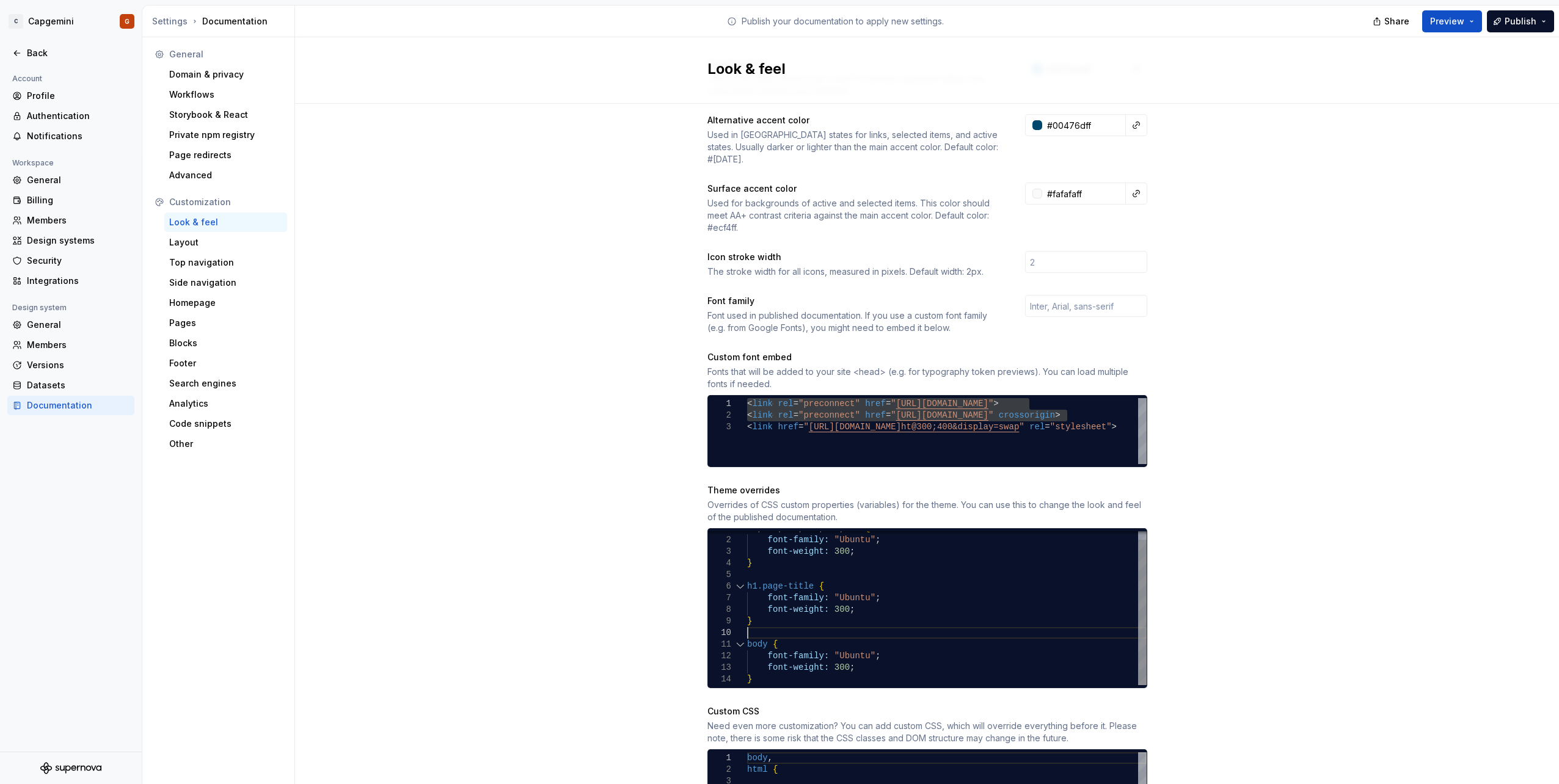
scroll to position [105, 0]
click at [1450, 29] on button "Preview" at bounding box center [1452, 21] width 60 height 22
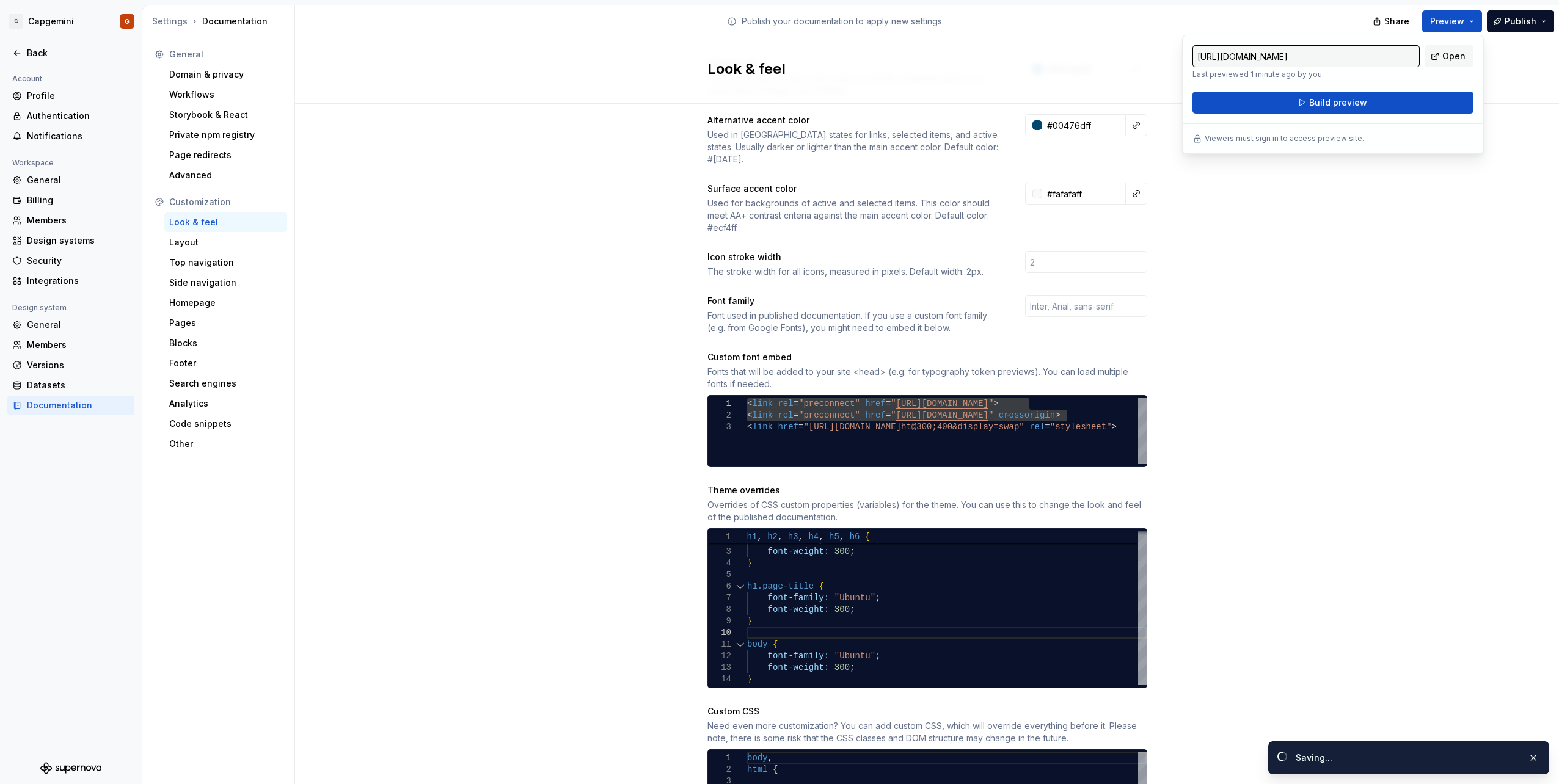
drag, startPoint x: 1448, startPoint y: 30, endPoint x: 1319, endPoint y: 118, distance: 156.2
click at [1319, 118] on div "[URL][DOMAIN_NAME] Last previewed 1 minute ago by you. Open Build preview Viewe…" at bounding box center [1332, 94] width 301 height 119
click at [1326, 106] on span "Build preview" at bounding box center [1337, 102] width 58 height 12
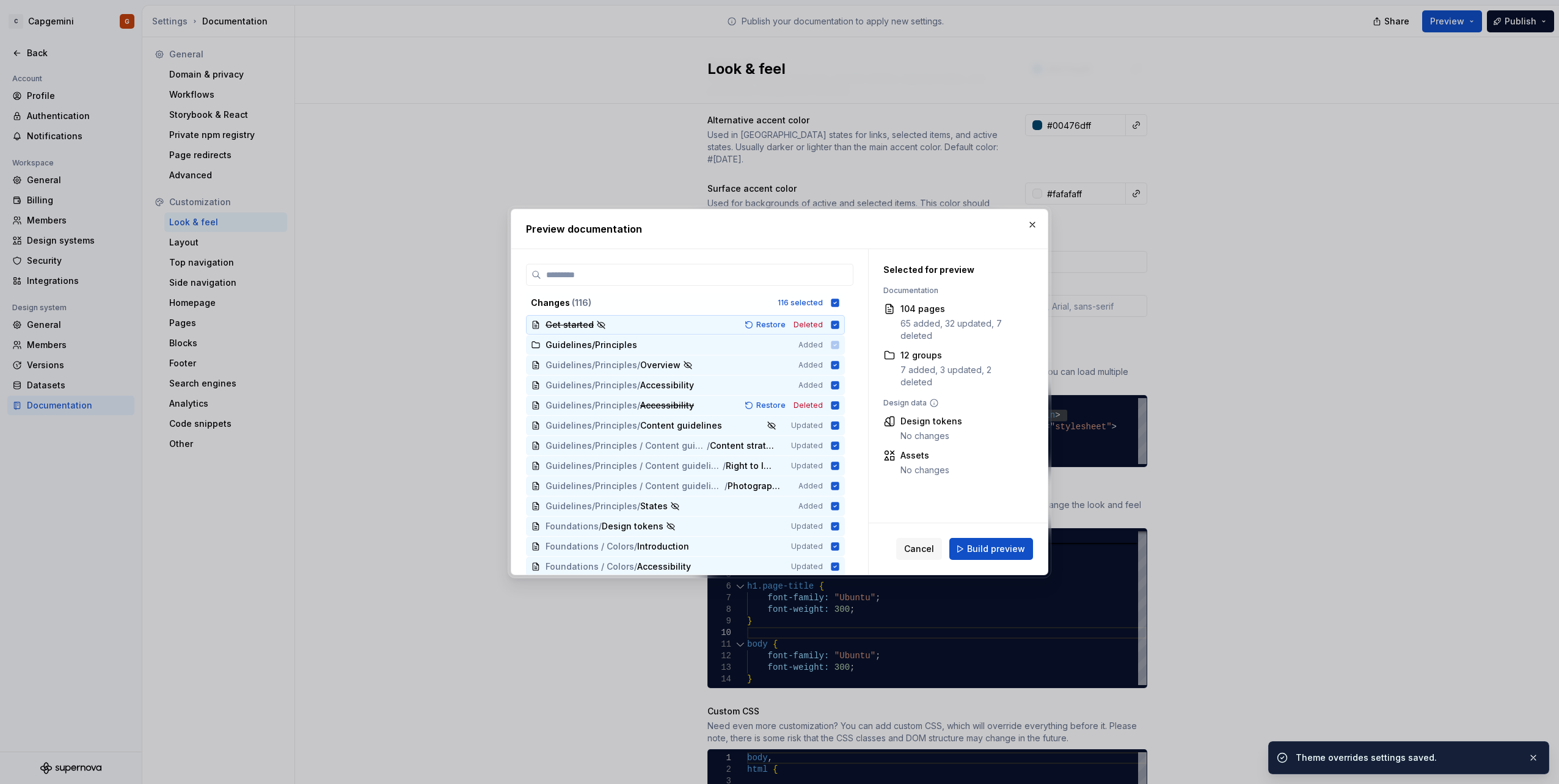
click at [824, 305] on div "Changes ( 116 ) 116 selected" at bounding box center [685, 303] width 319 height 19
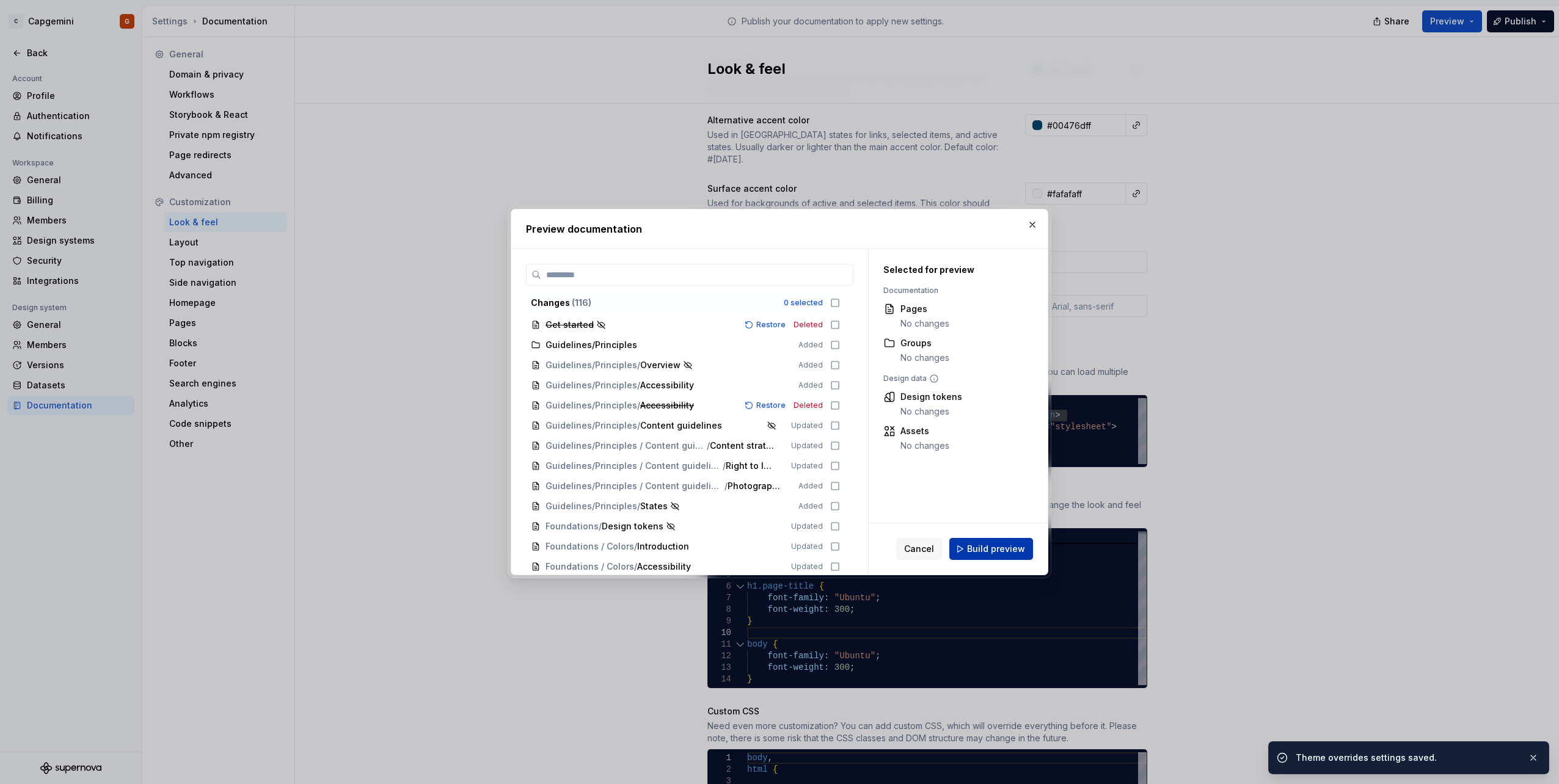
click at [986, 543] on span "Build preview" at bounding box center [995, 549] width 58 height 12
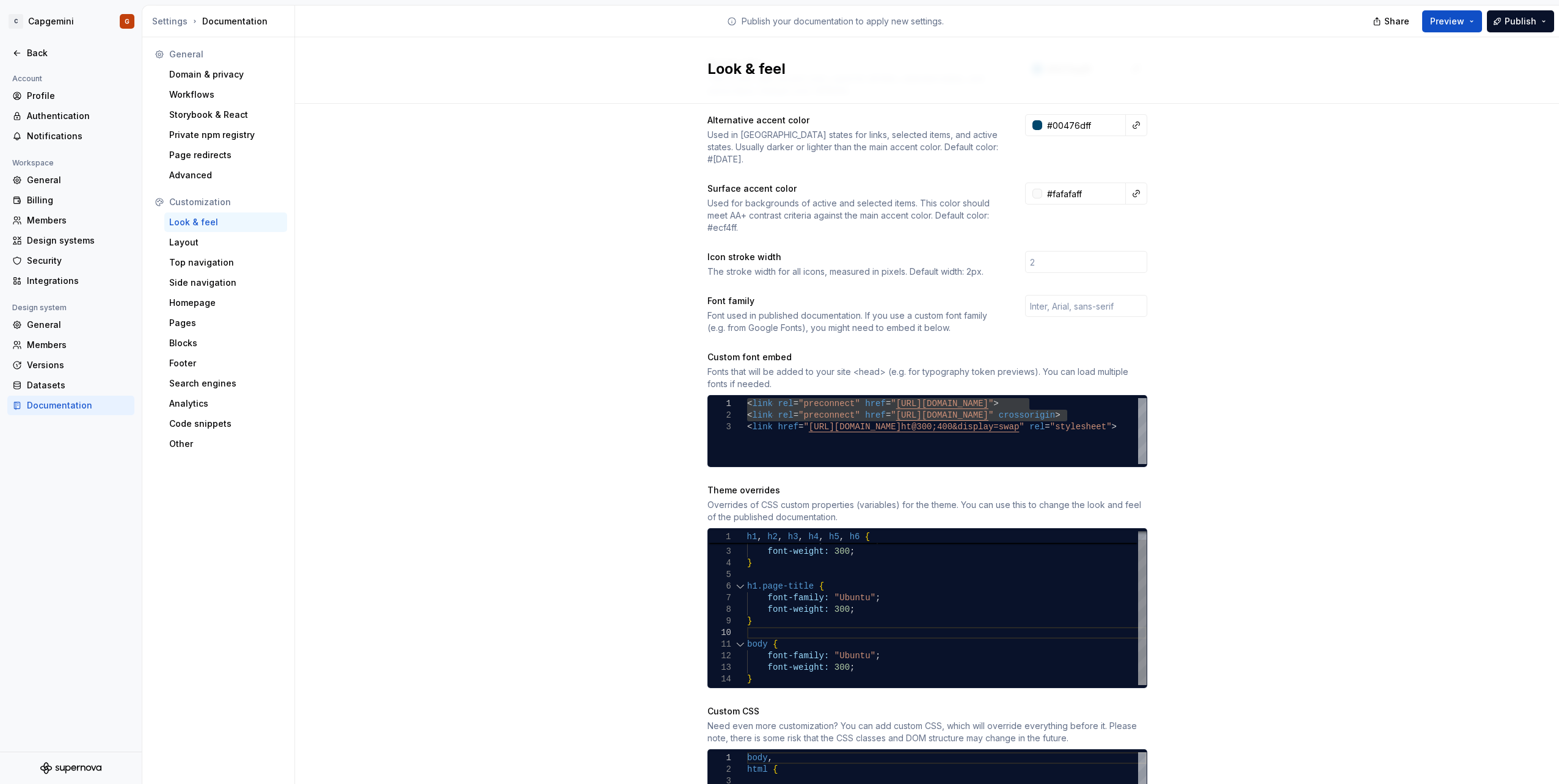
click at [757, 557] on div "} body { font-weight: 300 ; h1.page-title { font-family: "Ubuntu" ; font-weight…" at bounding box center [947, 604] width 399 height 162
drag, startPoint x: 805, startPoint y: 581, endPoint x: 741, endPoint y: 577, distance: 64.1
click at [747, 577] on div "} body { font-weight: 300 ; h1.page-title { font-family: "Ubuntu" ; font-weight…" at bounding box center [947, 612] width 399 height 162
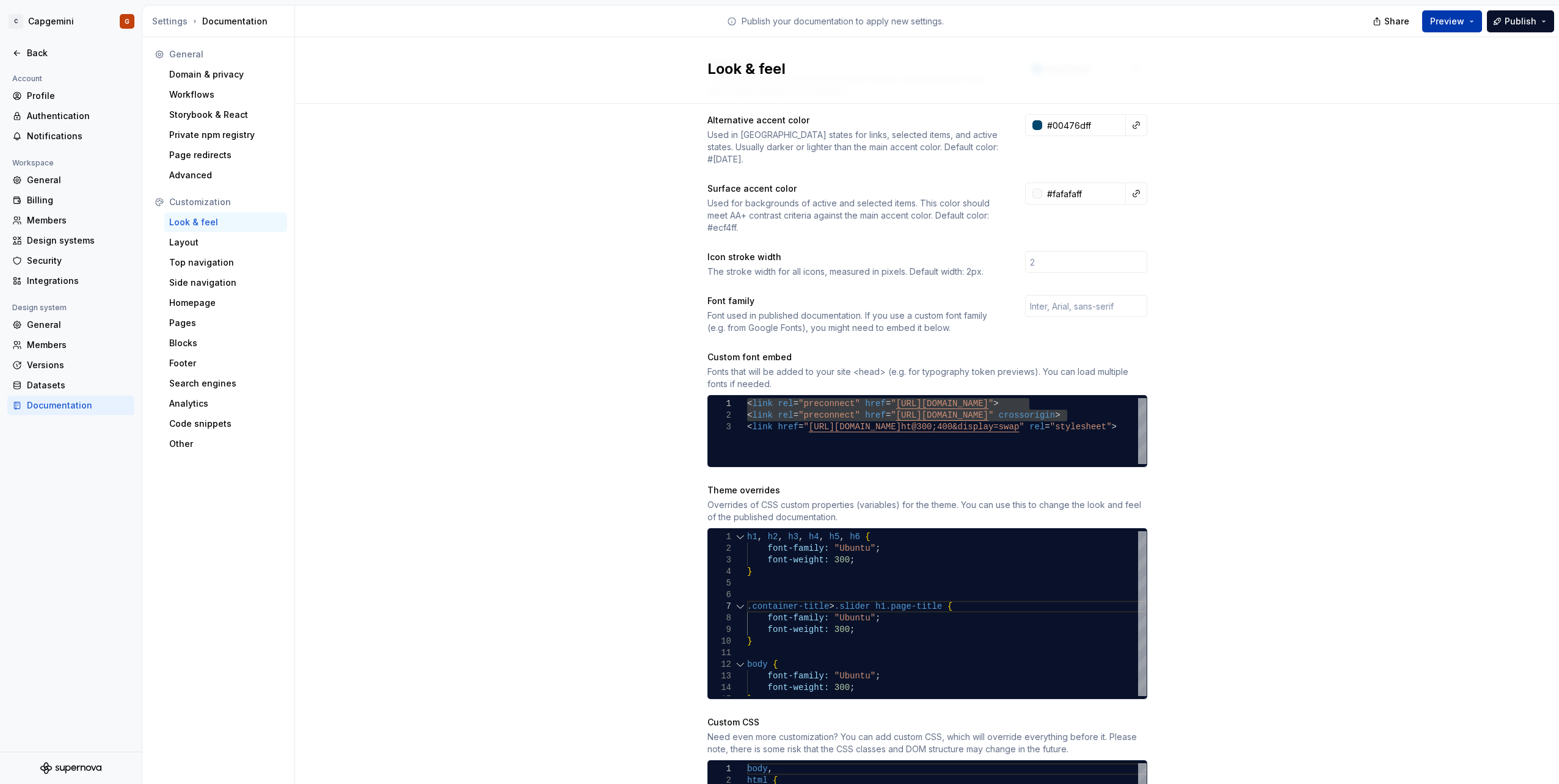
click at [1470, 21] on button "Preview" at bounding box center [1452, 21] width 60 height 22
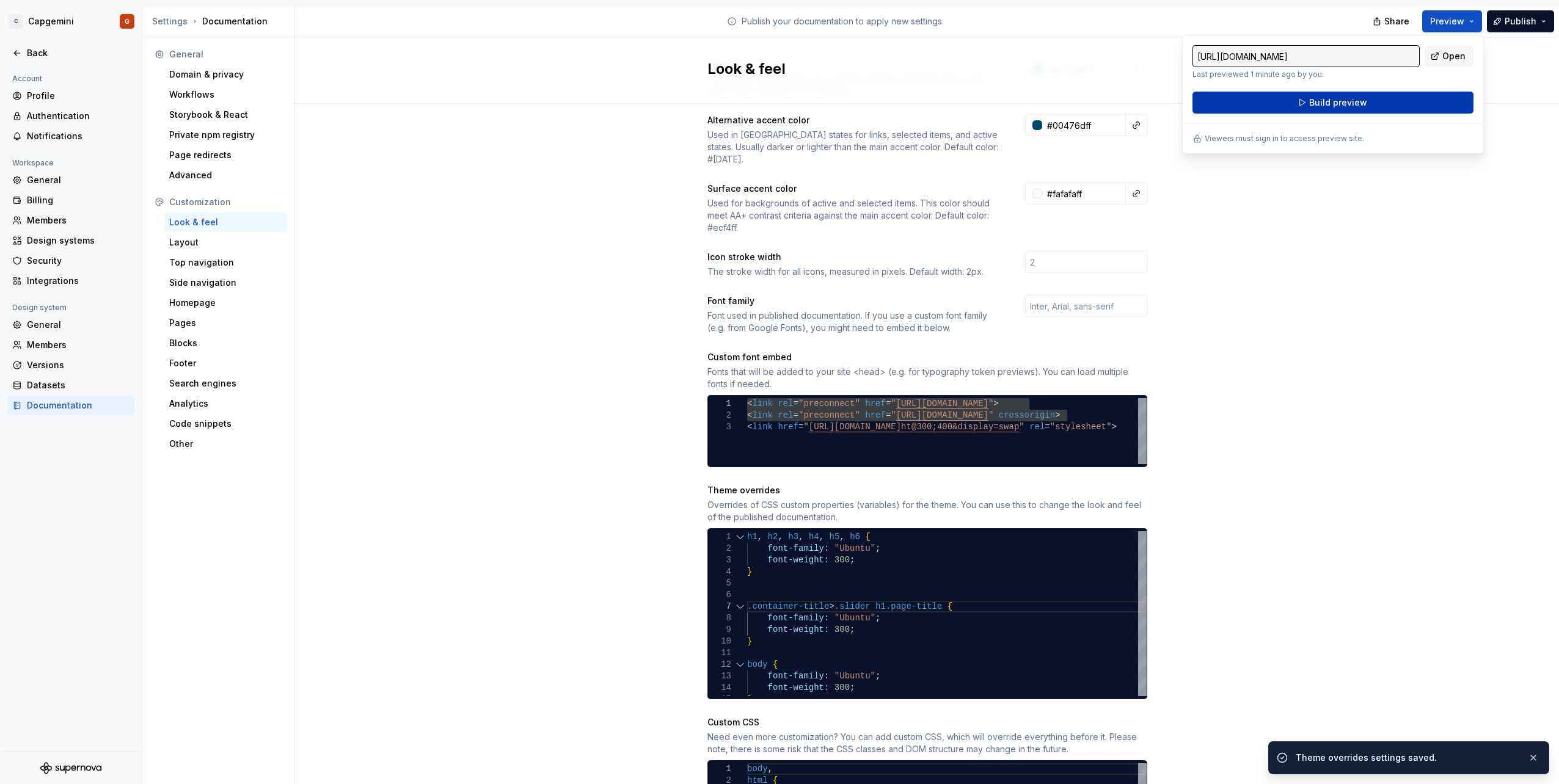
drag, startPoint x: 1470, startPoint y: 21, endPoint x: 1377, endPoint y: 100, distance: 122.0
click at [1377, 100] on button "Build preview" at bounding box center [1333, 102] width 281 height 22
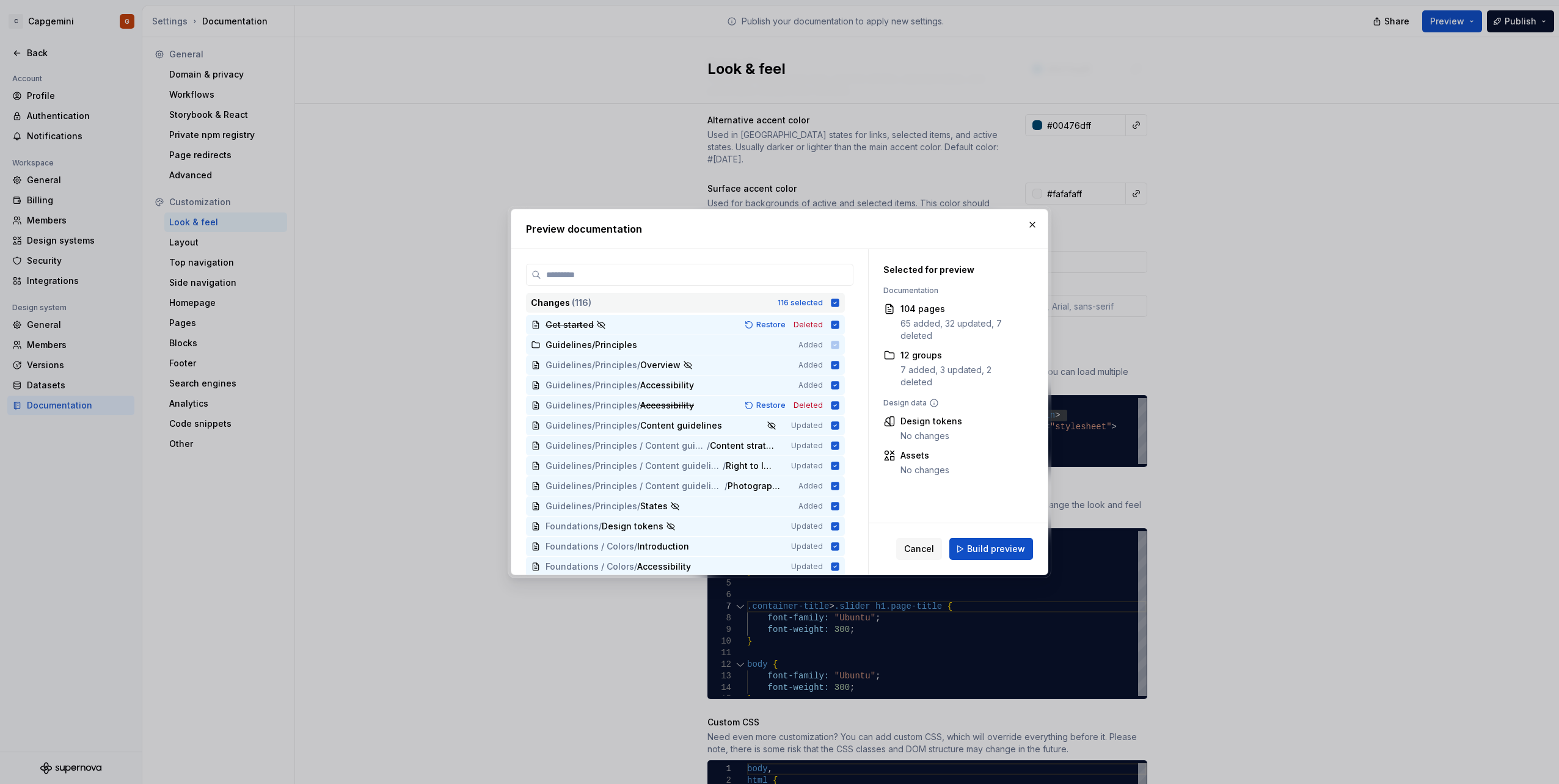
click at [832, 299] on icon at bounding box center [835, 303] width 8 height 8
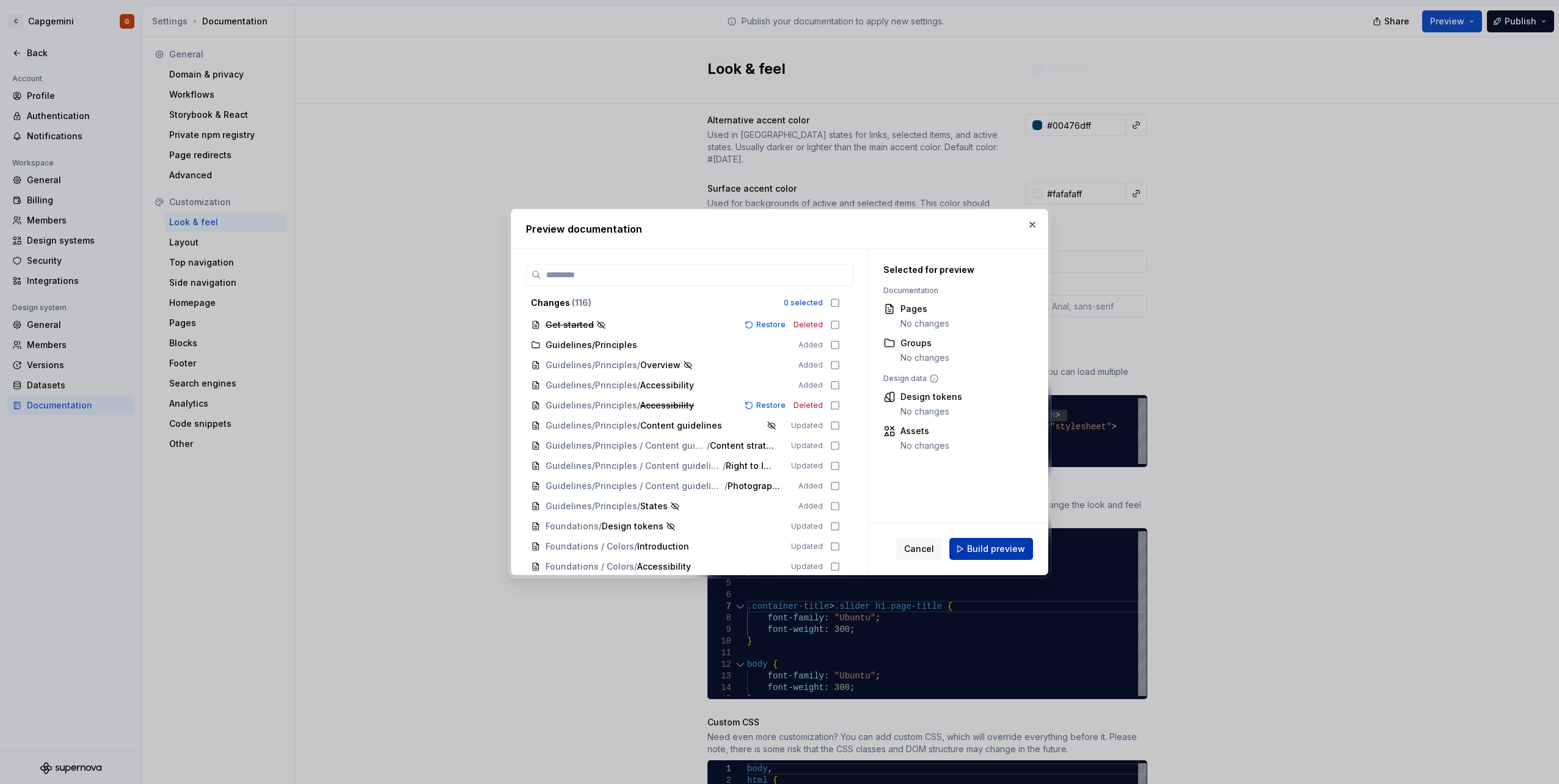
click at [1017, 545] on span "Build preview" at bounding box center [995, 549] width 58 height 12
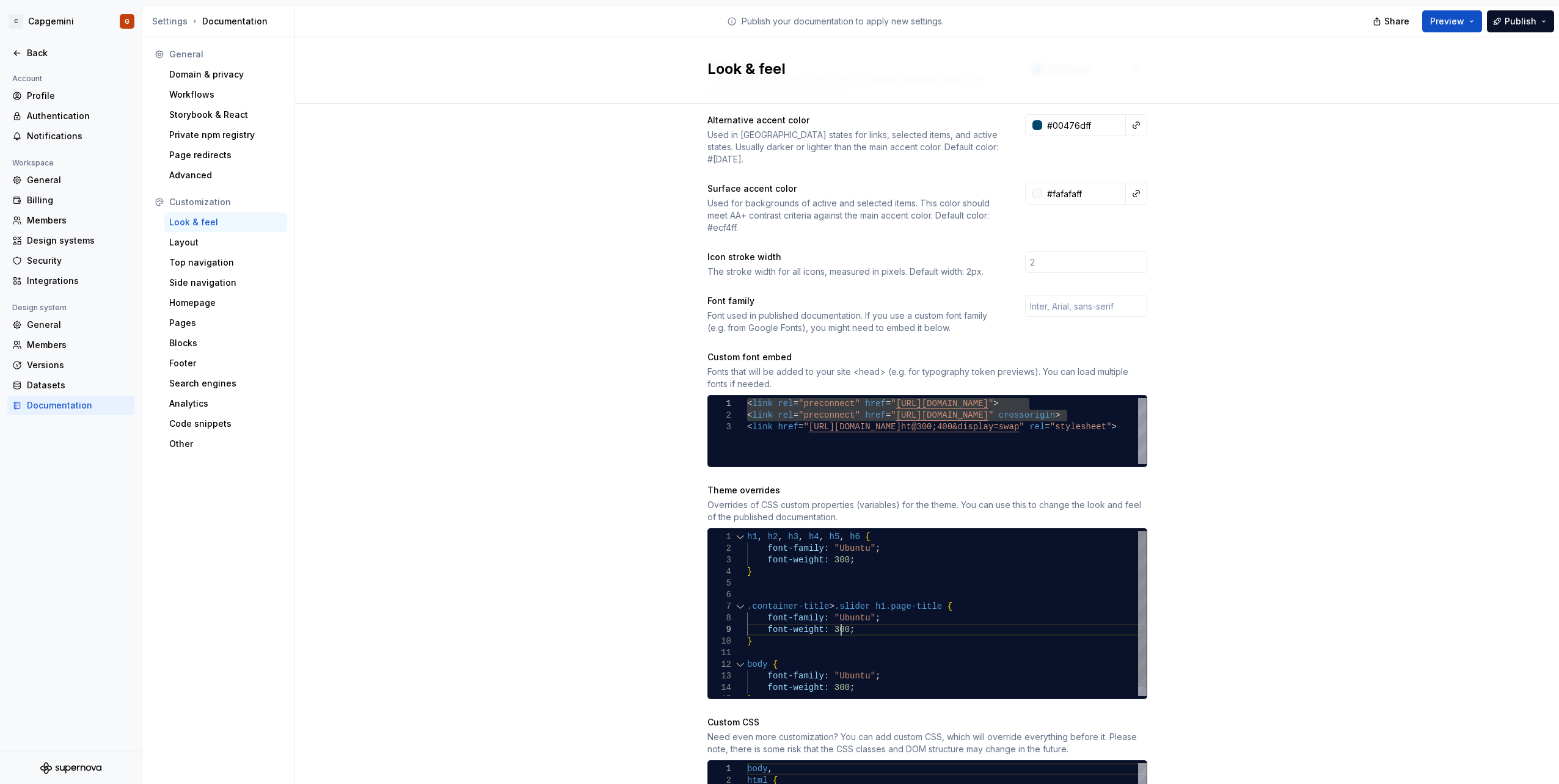
click at [836, 620] on div "} body { font-weight: 300 ; font-family: "Ubuntu" ; font-weight: 300 ; } font-f…" at bounding box center [947, 618] width 399 height 174
click at [824, 619] on div "} body { font-weight: 300 ; font-family: "Ubuntu" ; font-weight: 300 ; } font-f…" at bounding box center [947, 618] width 399 height 174
click at [1461, 25] on span "Preview" at bounding box center [1447, 21] width 34 height 12
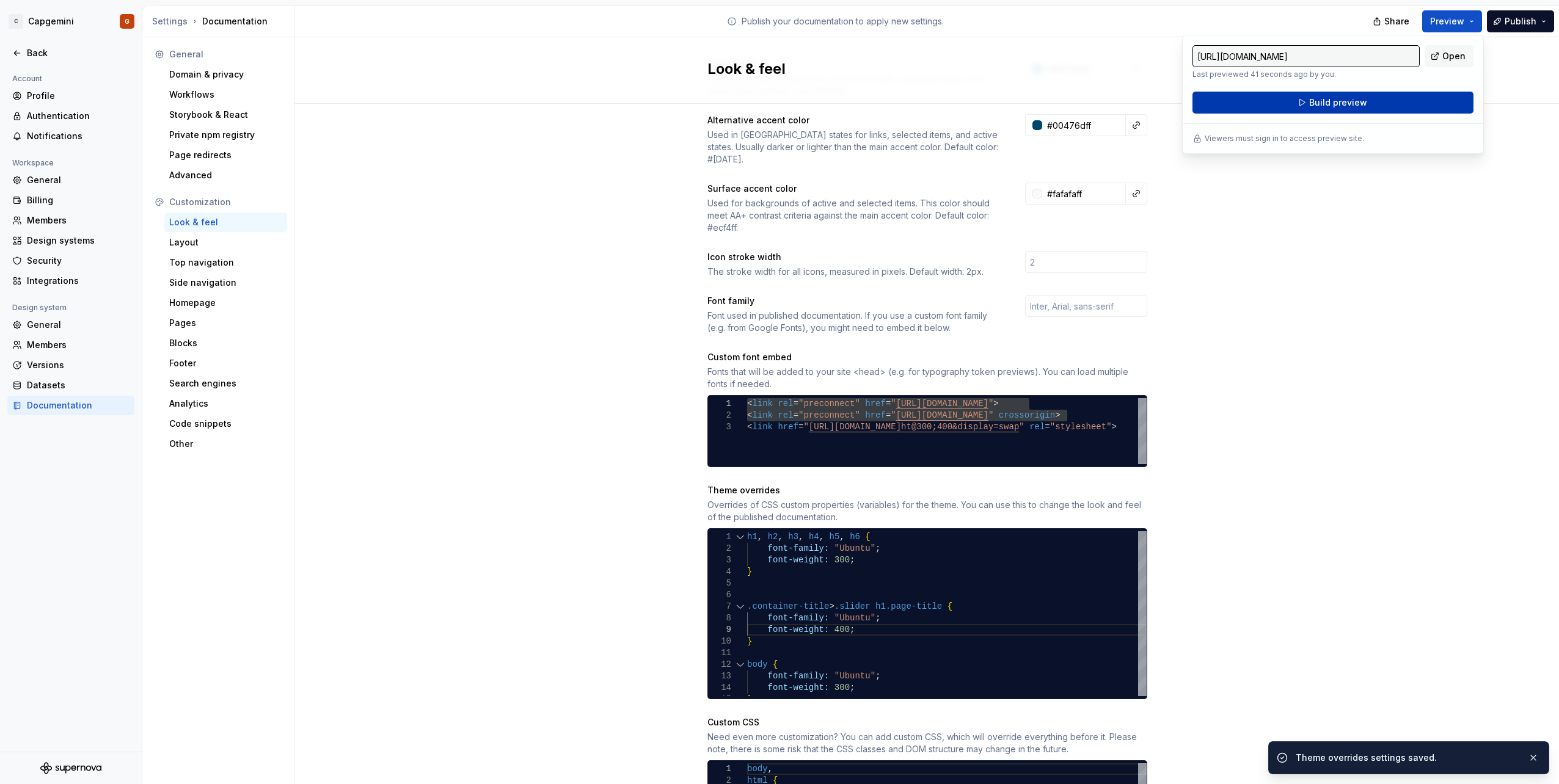
click at [1327, 98] on span "Build preview" at bounding box center [1337, 102] width 58 height 12
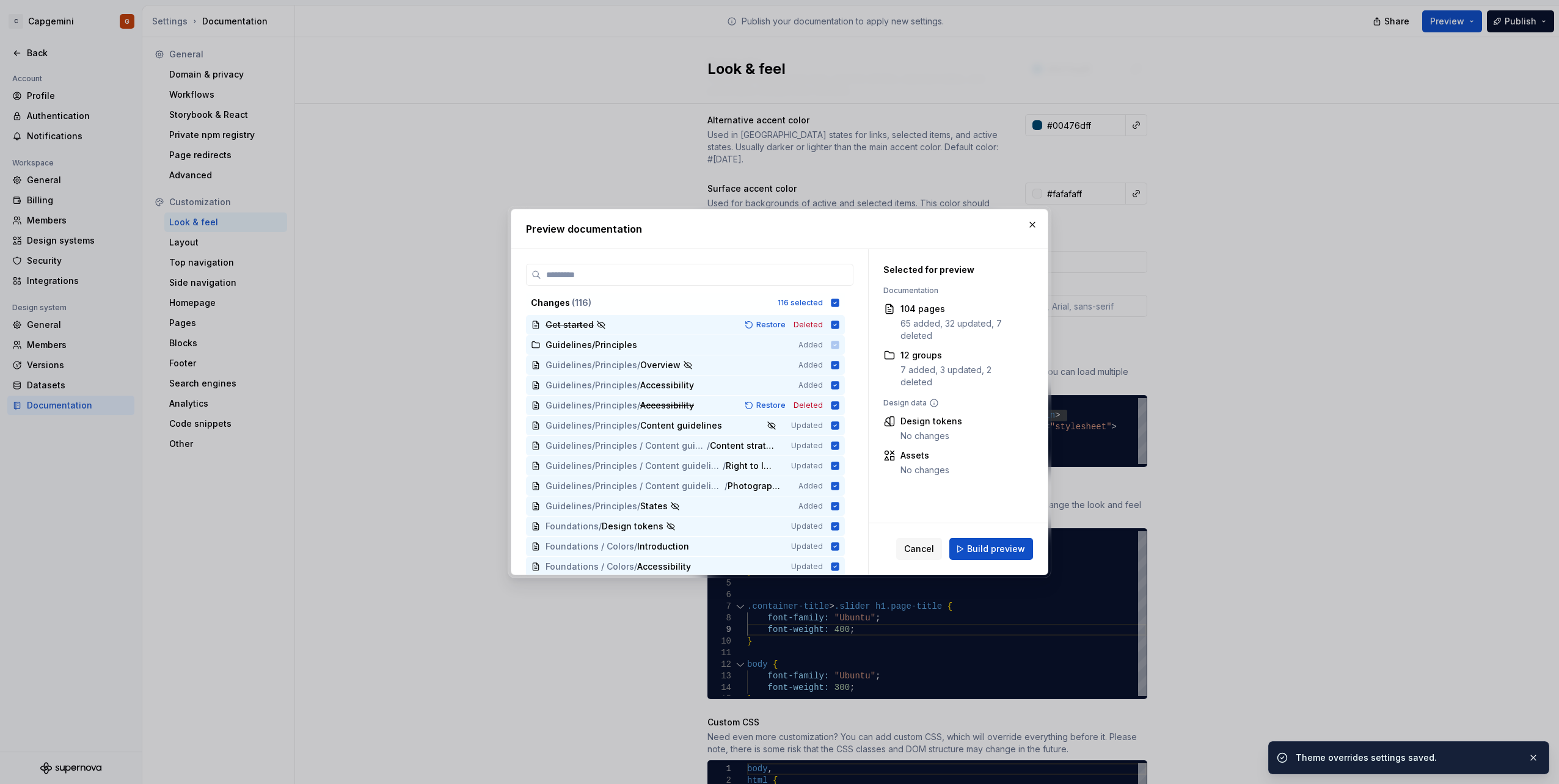
click at [830, 308] on div "Changes ( 116 ) 116 selected" at bounding box center [685, 303] width 319 height 19
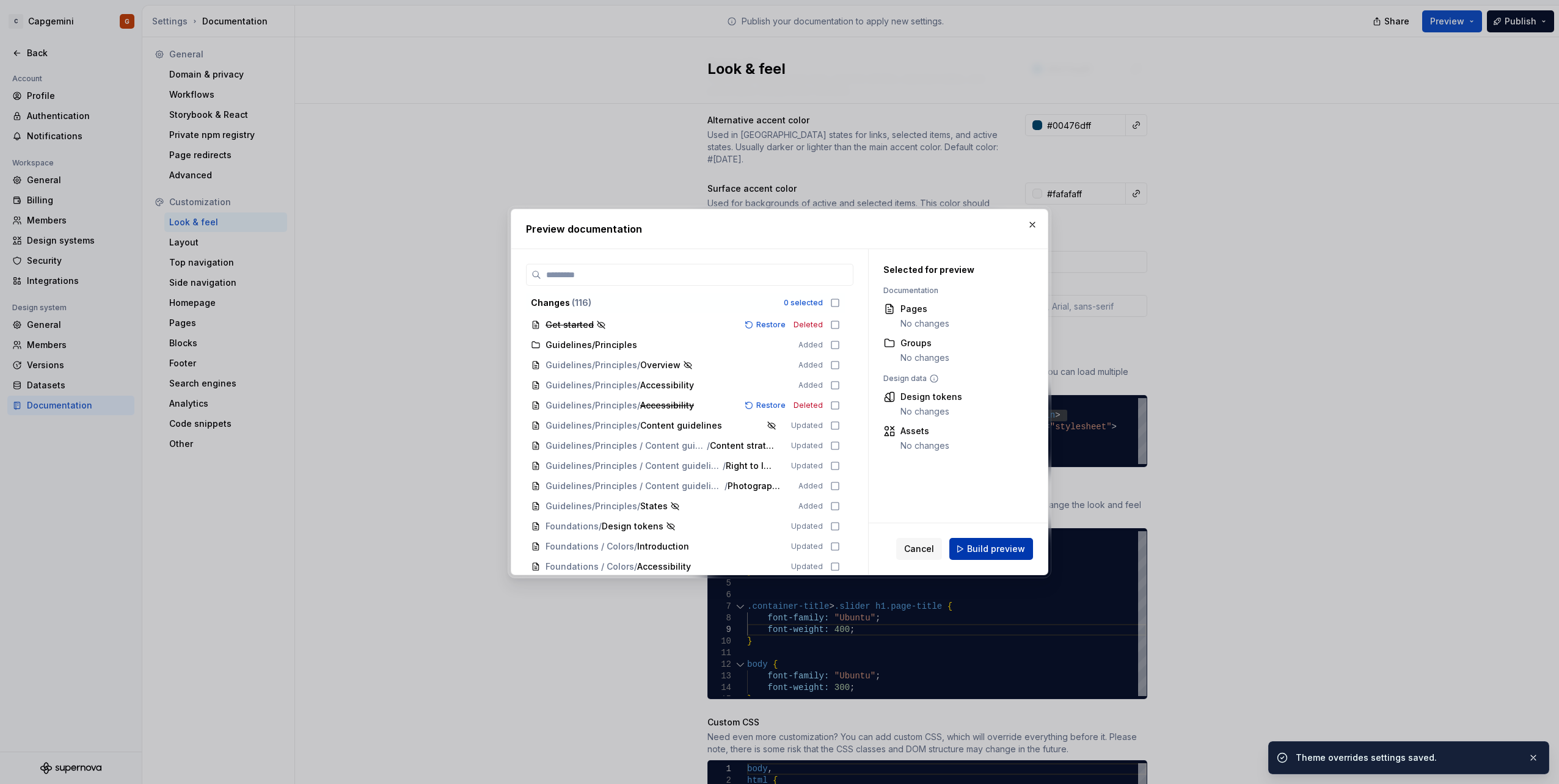
click at [996, 541] on button "Build preview" at bounding box center [991, 549] width 84 height 22
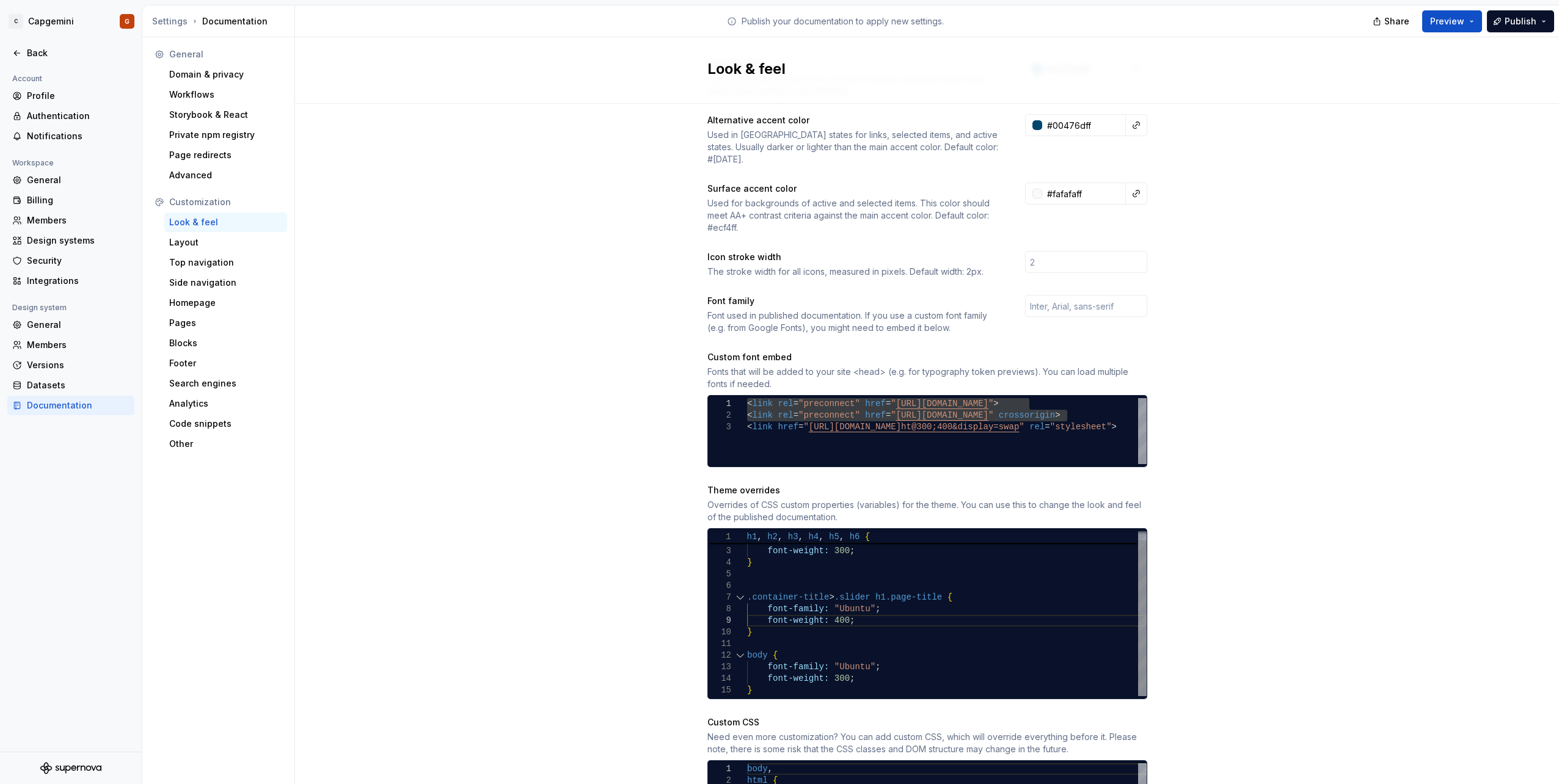
click at [792, 570] on div "} body { font-weight: 300 ; font-family: "Ubuntu" ; font-weight: 400 ; } font-f…" at bounding box center [947, 609] width 399 height 174
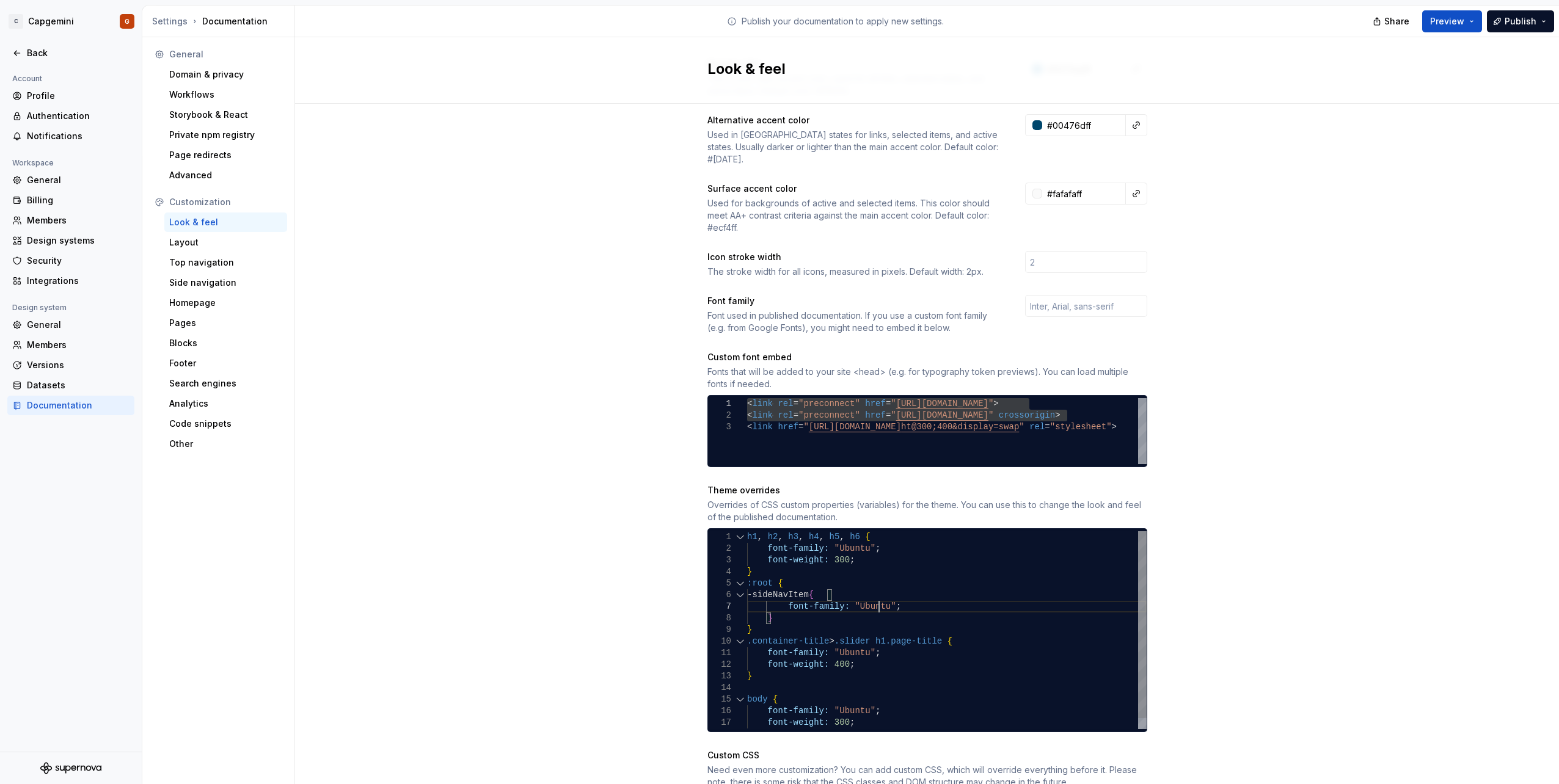
scroll to position [70, 131]
click at [822, 553] on div "} body { font-weight: 300 ; font-family: "Ubuntu" ; font-weight: 400 ; } font-f…" at bounding box center [947, 636] width 399 height 209
drag, startPoint x: 878, startPoint y: 595, endPoint x: 820, endPoint y: 596, distance: 58.0
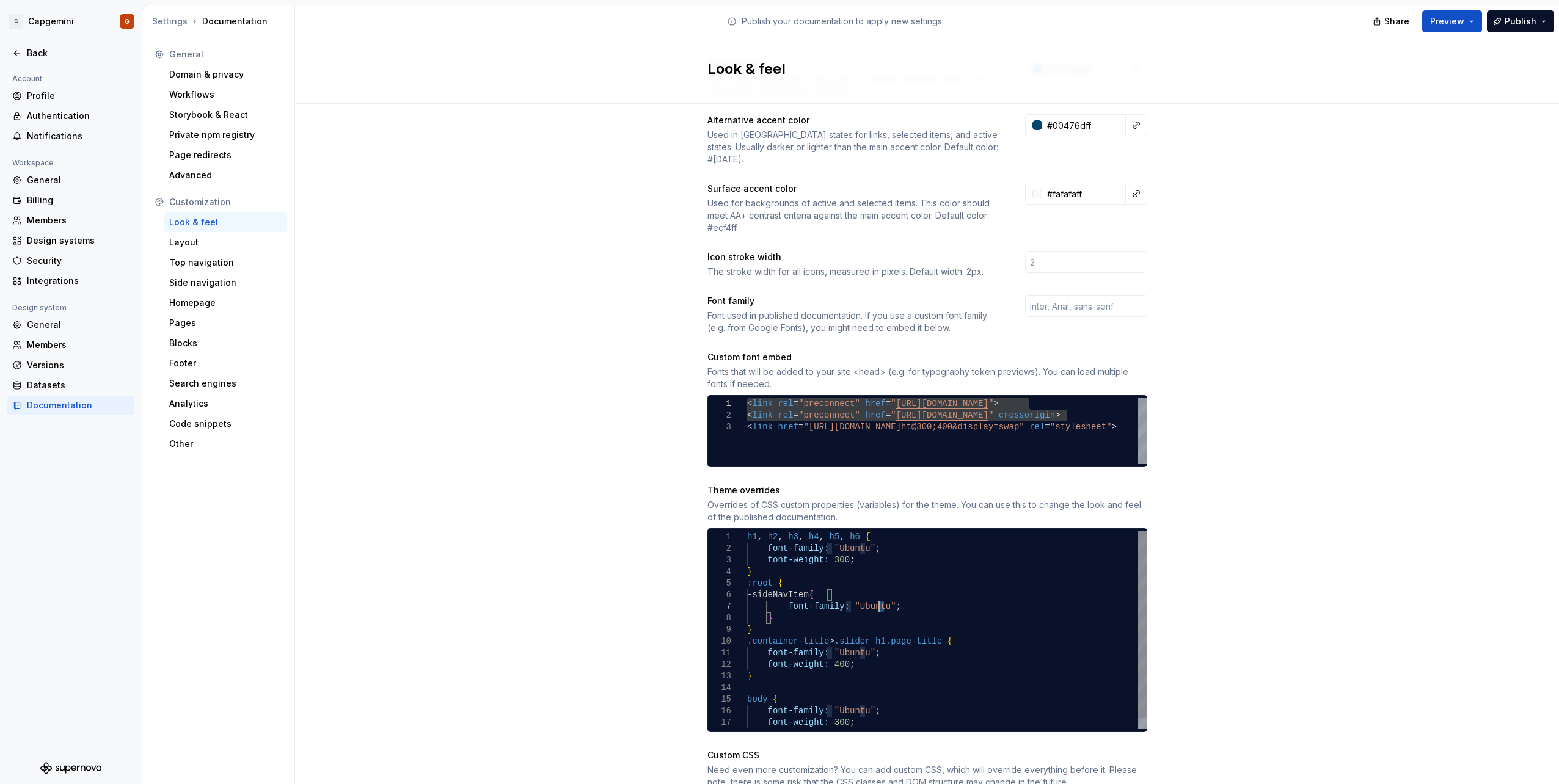
click at [824, 595] on div "} body { font-weight: 300 ; font-family: "Ubuntu" ; font-weight: 400 ; } font-f…" at bounding box center [947, 636] width 399 height 209
click at [818, 596] on div "} body { font-weight: 300 ; font-family: "Ubuntu" ; font-weight: 400 ; } font-f…" at bounding box center [947, 636] width 399 height 209
click at [830, 592] on div "} body { font-weight: 300 ; font-family: "Ubuntu" ; font-weight: 400 ; } font-f…" at bounding box center [947, 636] width 399 height 209
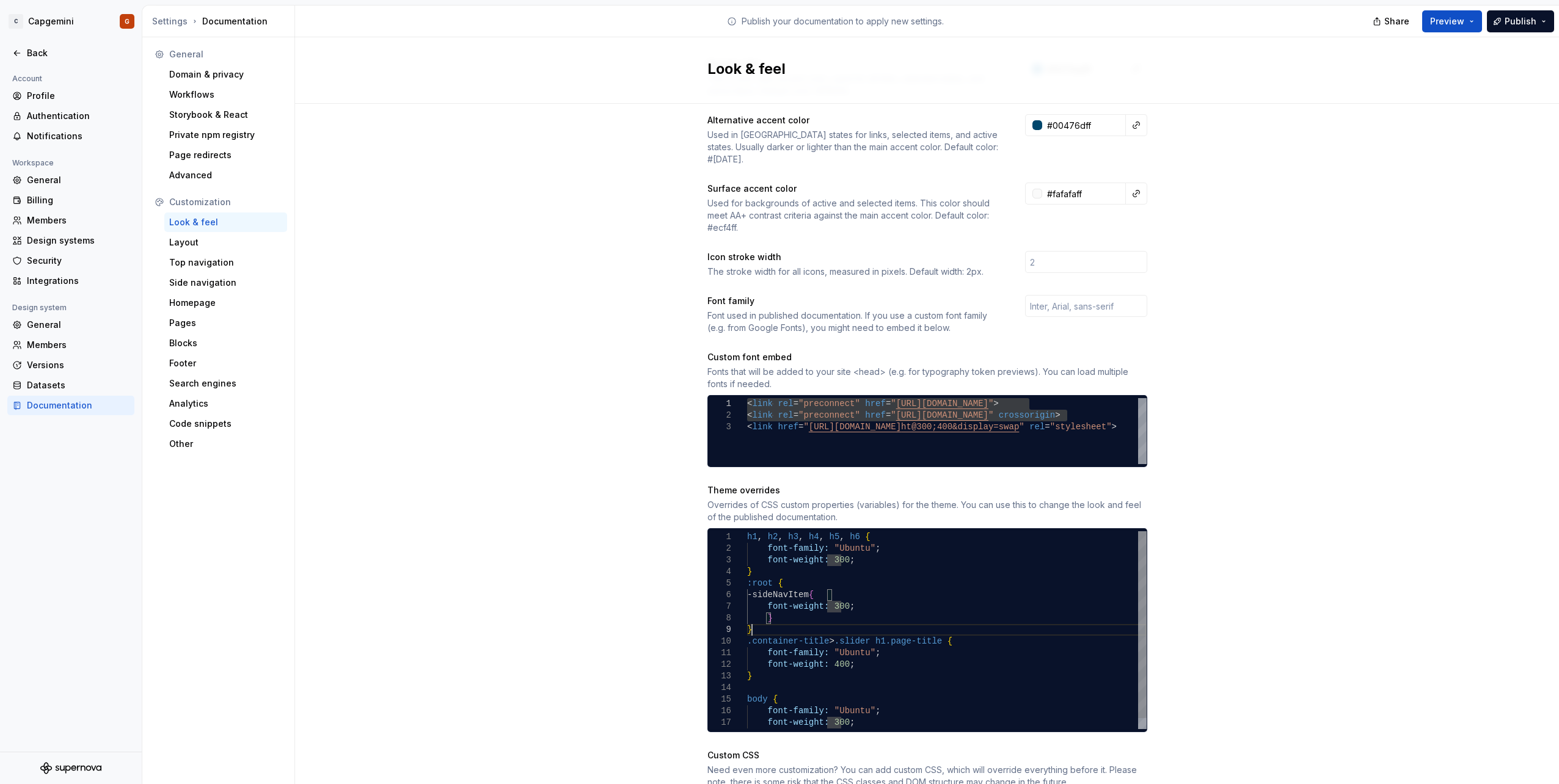
click at [821, 612] on div "} body { font-weight: 300 ; font-family: "Ubuntu" ; font-weight: 400 ; } font-f…" at bounding box center [947, 636] width 399 height 209
click at [802, 608] on div "} body { font-weight: 300 ; font-family: "Ubuntu" ; font-weight: 400 ; } font-f…" at bounding box center [947, 636] width 399 height 209
click at [822, 575] on div "} body { font-weight: 300 ; font-family: "Ubuntu" ; font-weight: 400 ; } font-f…" at bounding box center [947, 636] width 399 height 209
click at [811, 616] on div "} body { font-weight: 300 ; font-family: "Ubuntu" ; font-weight: 400 ; } font-f…" at bounding box center [947, 636] width 399 height 209
click at [1474, 24] on button "Preview" at bounding box center [1452, 21] width 60 height 22
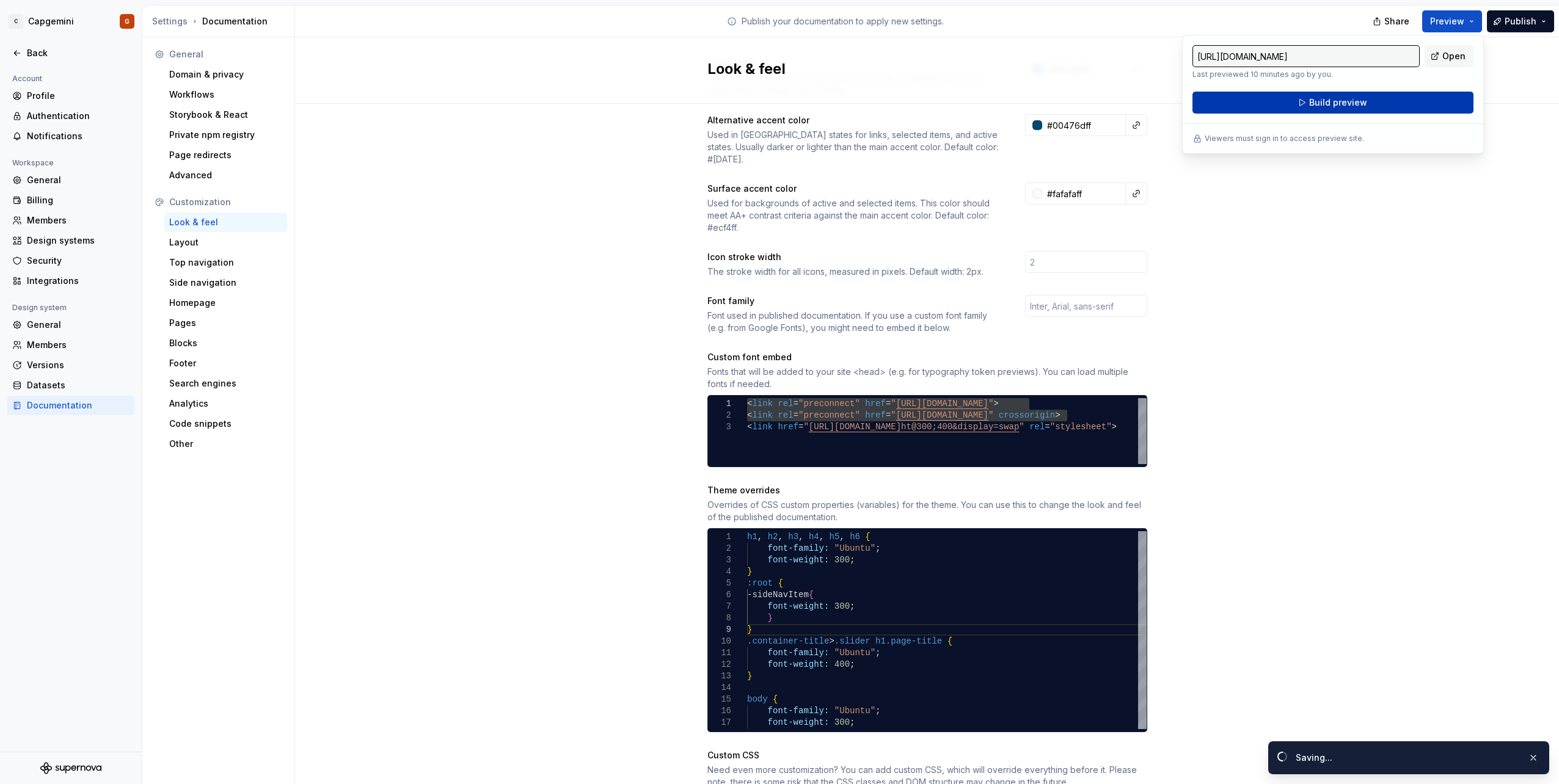
click at [1338, 104] on span "Build preview" at bounding box center [1337, 102] width 58 height 12
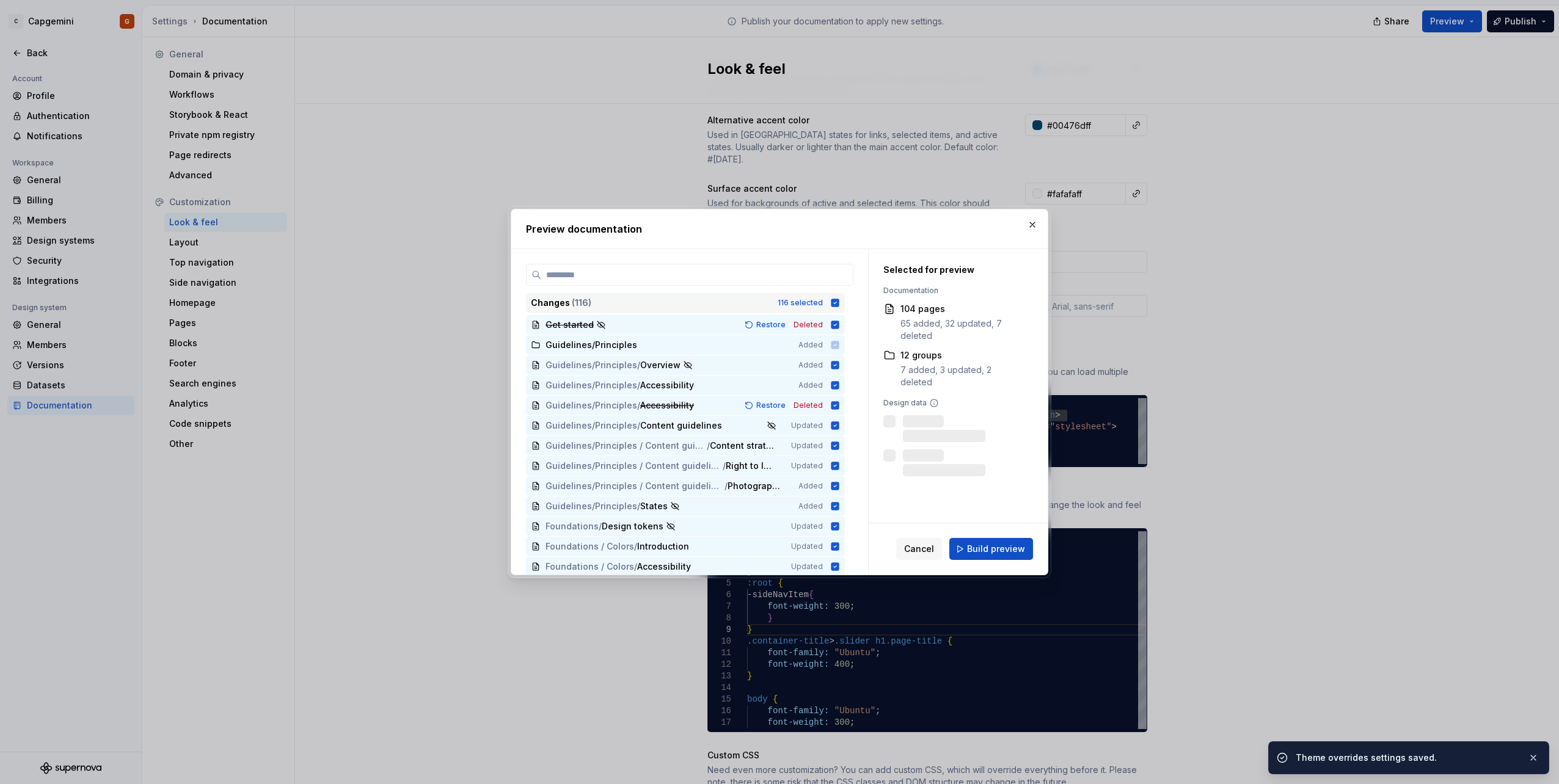
click at [830, 301] on icon at bounding box center [834, 303] width 10 height 10
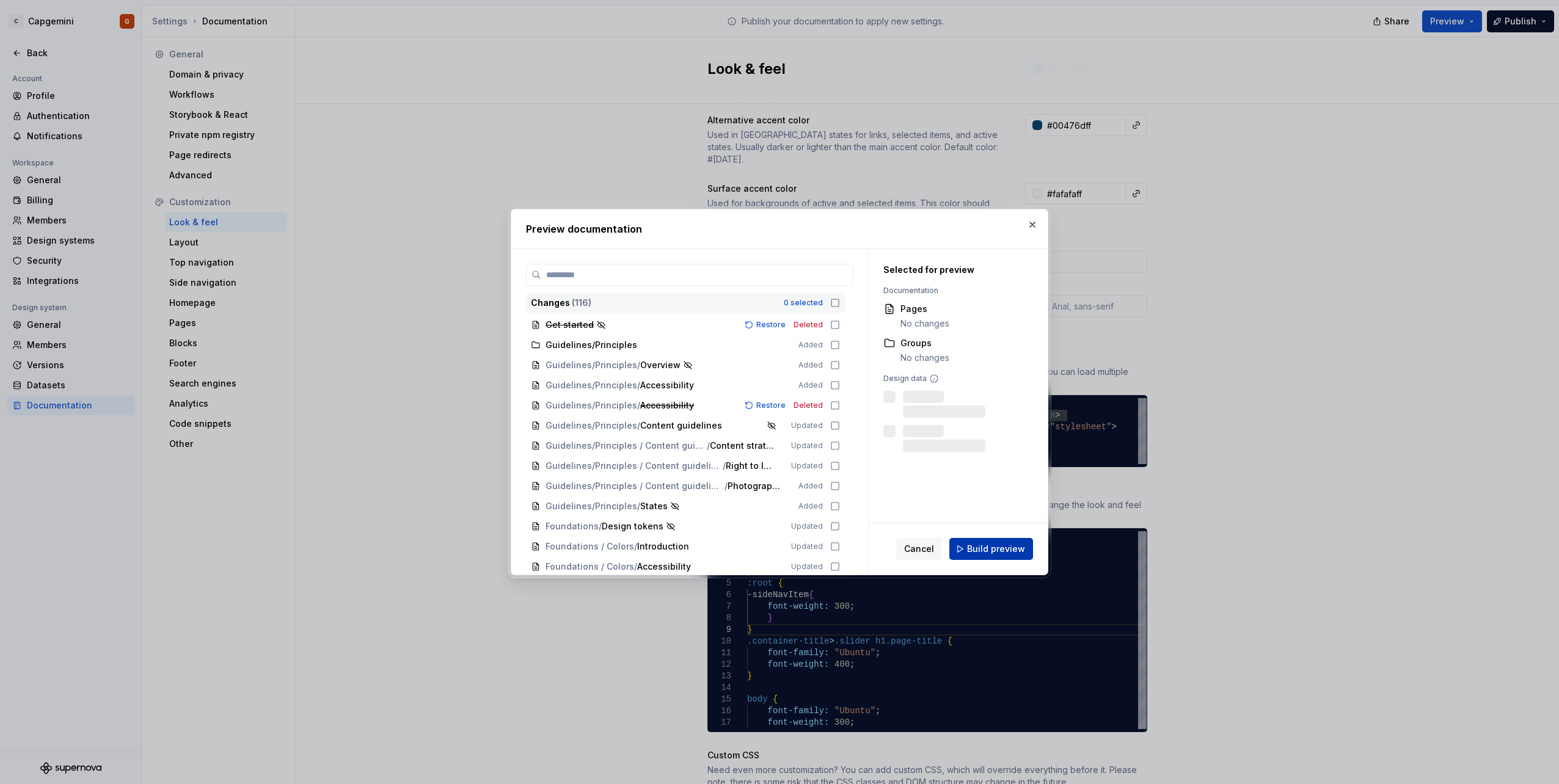
click at [989, 541] on button "Build preview" at bounding box center [991, 549] width 84 height 22
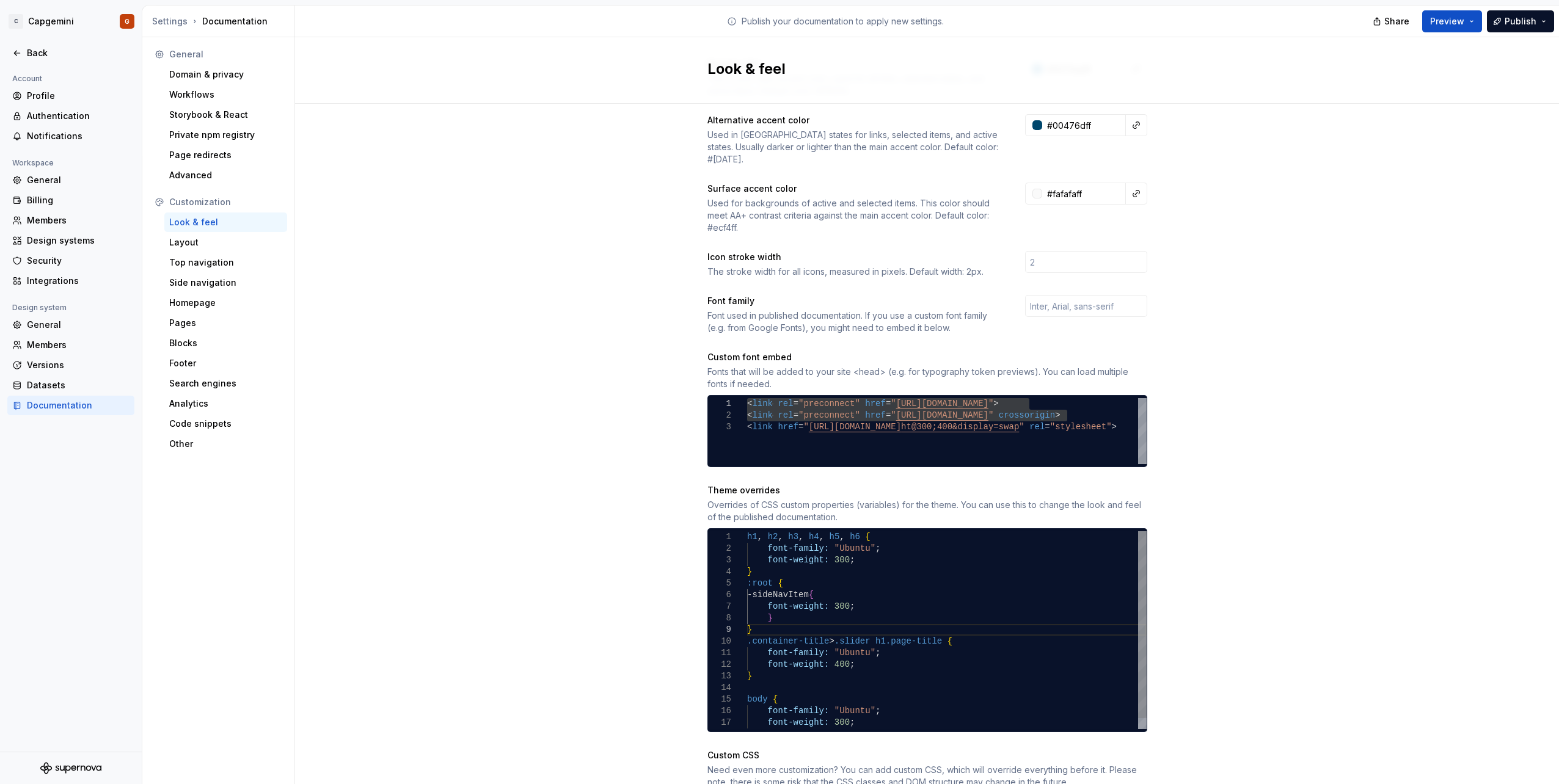
scroll to position [70, 4]
drag, startPoint x: 761, startPoint y: 616, endPoint x: 687, endPoint y: 574, distance: 85.1
click at [747, 574] on div "} body { font-weight: 300 ; font-family: "Ubuntu" ; font-weight: 400 ; } font-f…" at bounding box center [947, 636] width 399 height 209
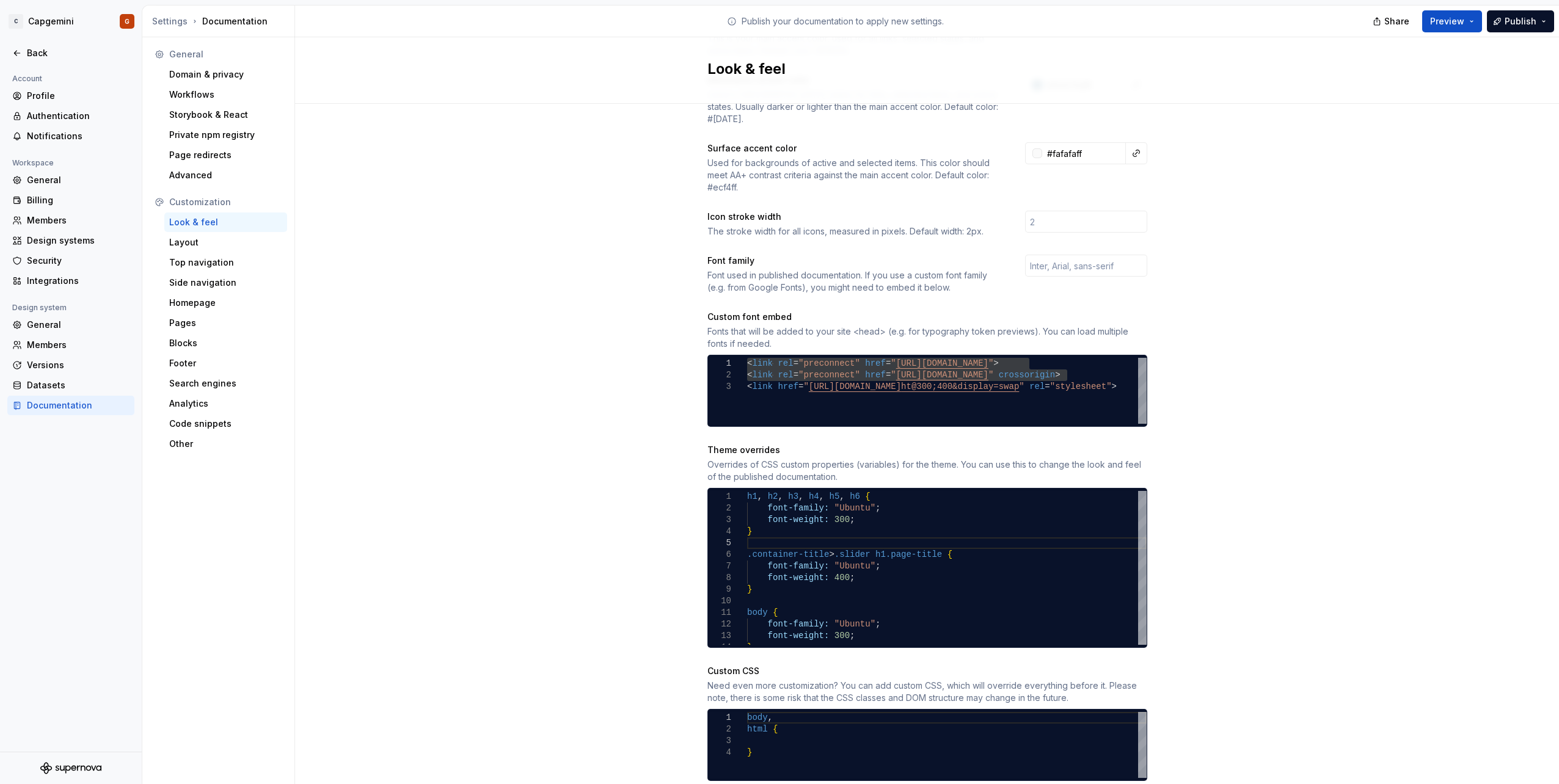
scroll to position [334, 0]
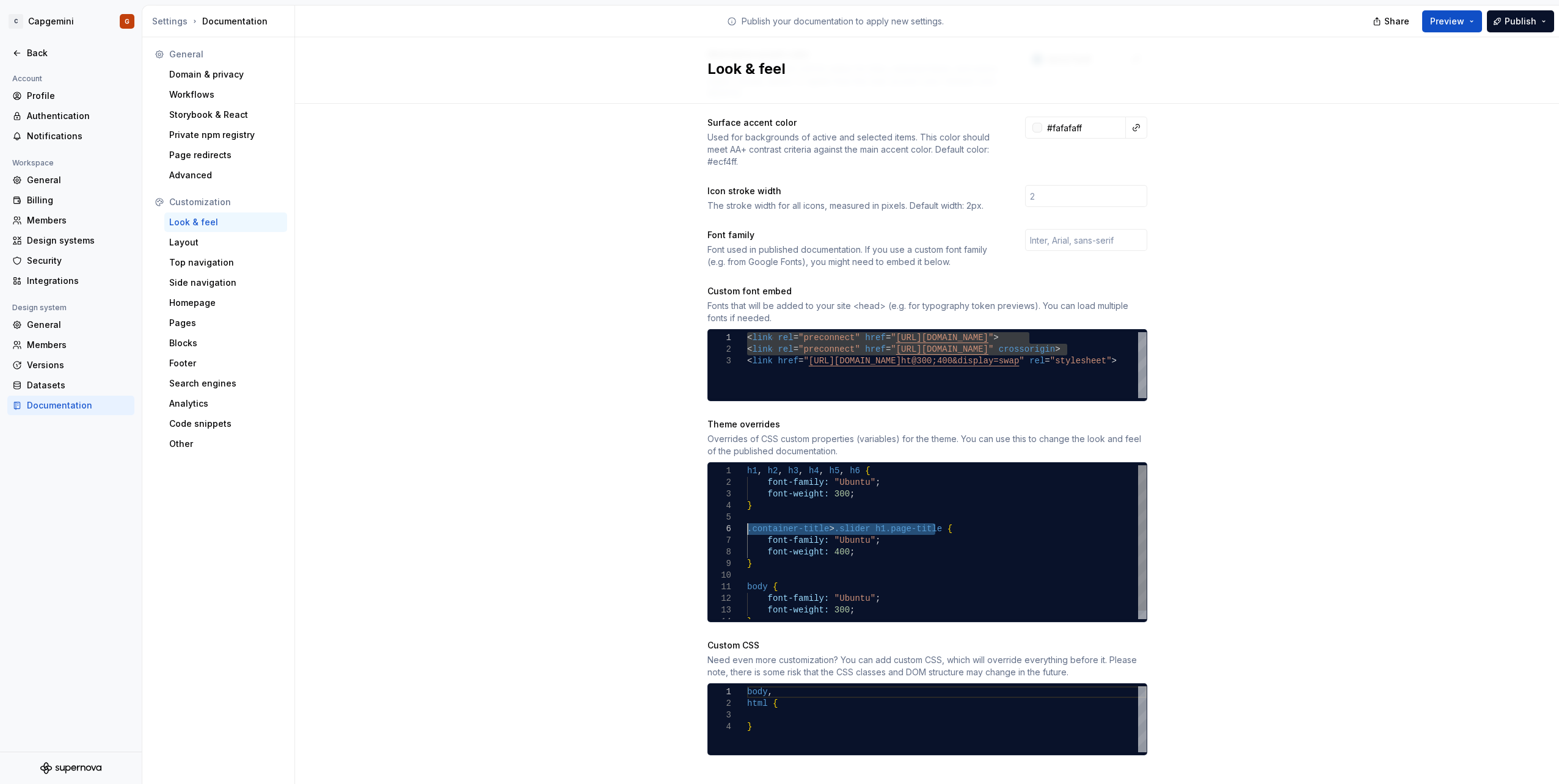
drag, startPoint x: 934, startPoint y: 517, endPoint x: 735, endPoint y: 517, distance: 199.0
click at [747, 517] on div "} body { font-weight: 300 ; font-family: "Ubuntu" ; font-weight: 400 ; } font-f…" at bounding box center [947, 546] width 399 height 162
click at [806, 505] on div "} body { font-weight: 300 ; font-family: "Ubuntu" ; font-weight: 400 ; } font-f…" at bounding box center [947, 546] width 399 height 162
click at [792, 553] on div "} body { font-weight: 300 ; font-family: "Ubuntu" ; font-weight: 400 ; } font-f…" at bounding box center [947, 546] width 399 height 162
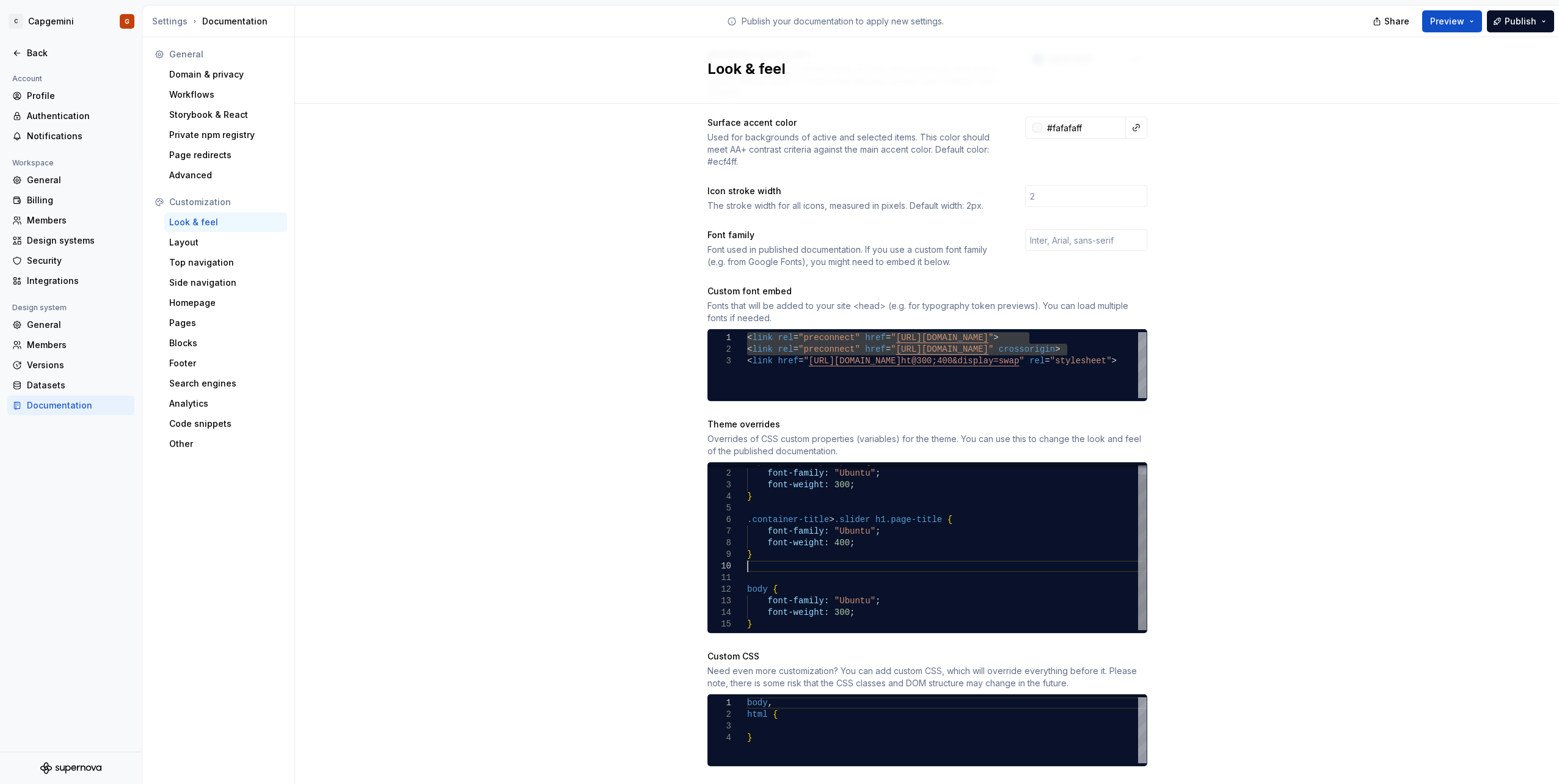
scroll to position [105, 0]
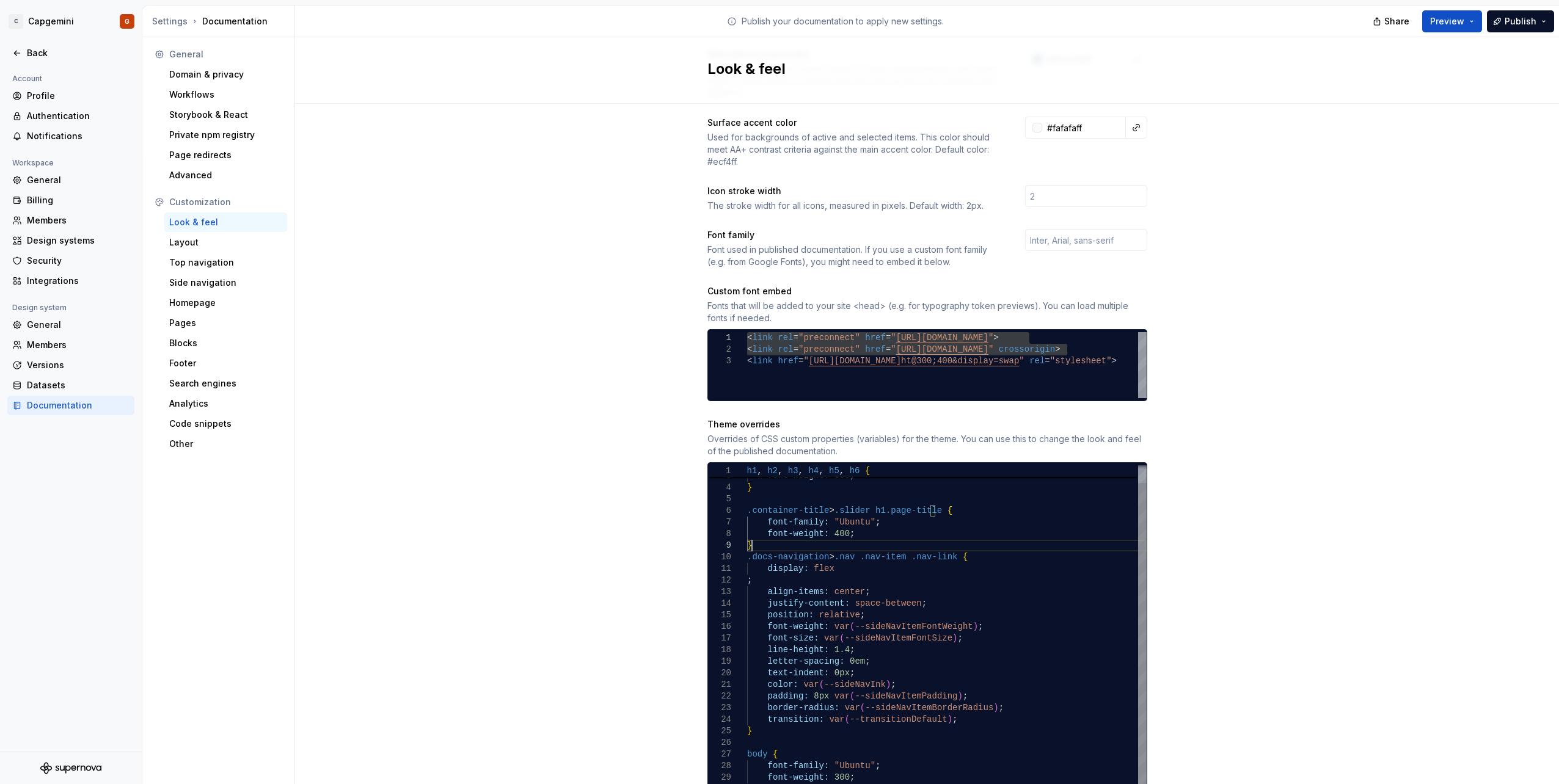
click at [765, 536] on div "font-weight: var ( --sideNavItemFontWeight ) ; font-size: var ( --sideNavItemFo…" at bounding box center [947, 620] width 399 height 348
click at [808, 708] on div "font-weight: var ( --sideNavItemFontWeight ) ; font-size: var ( --sideNavItemFo…" at bounding box center [947, 626] width 399 height 360
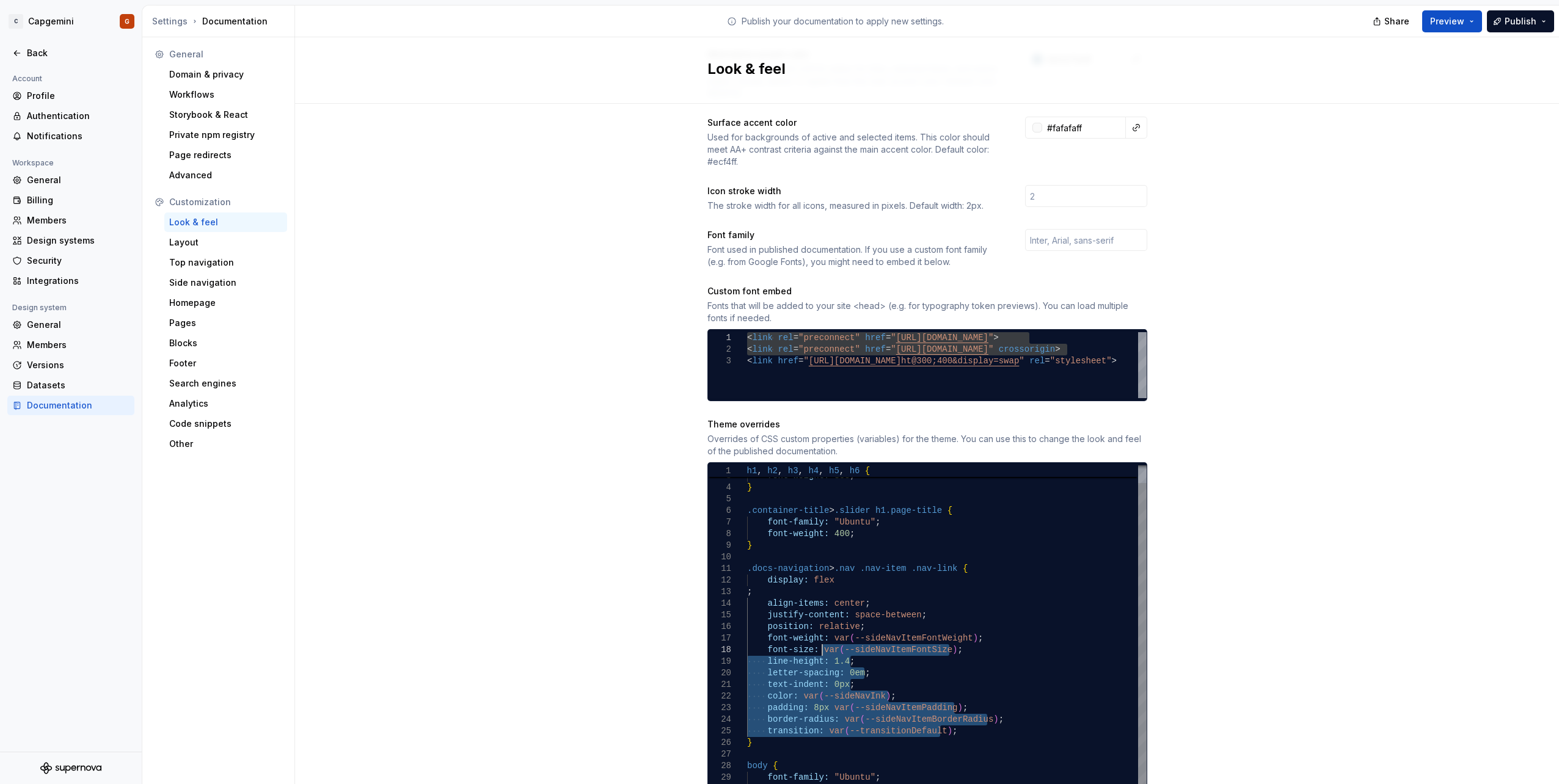
drag, startPoint x: 945, startPoint y: 721, endPoint x: 816, endPoint y: 634, distance: 155.6
click at [816, 634] on div "font-weight: var ( --sideNavItemFontWeight ) ; font-size: var ( --sideNavItemFo…" at bounding box center [947, 626] width 399 height 360
click at [805, 614] on div "font-weight: var ( --sideNavItemFontWeight ) ; font-size: var ( --sideNavItemFo…" at bounding box center [947, 626] width 399 height 360
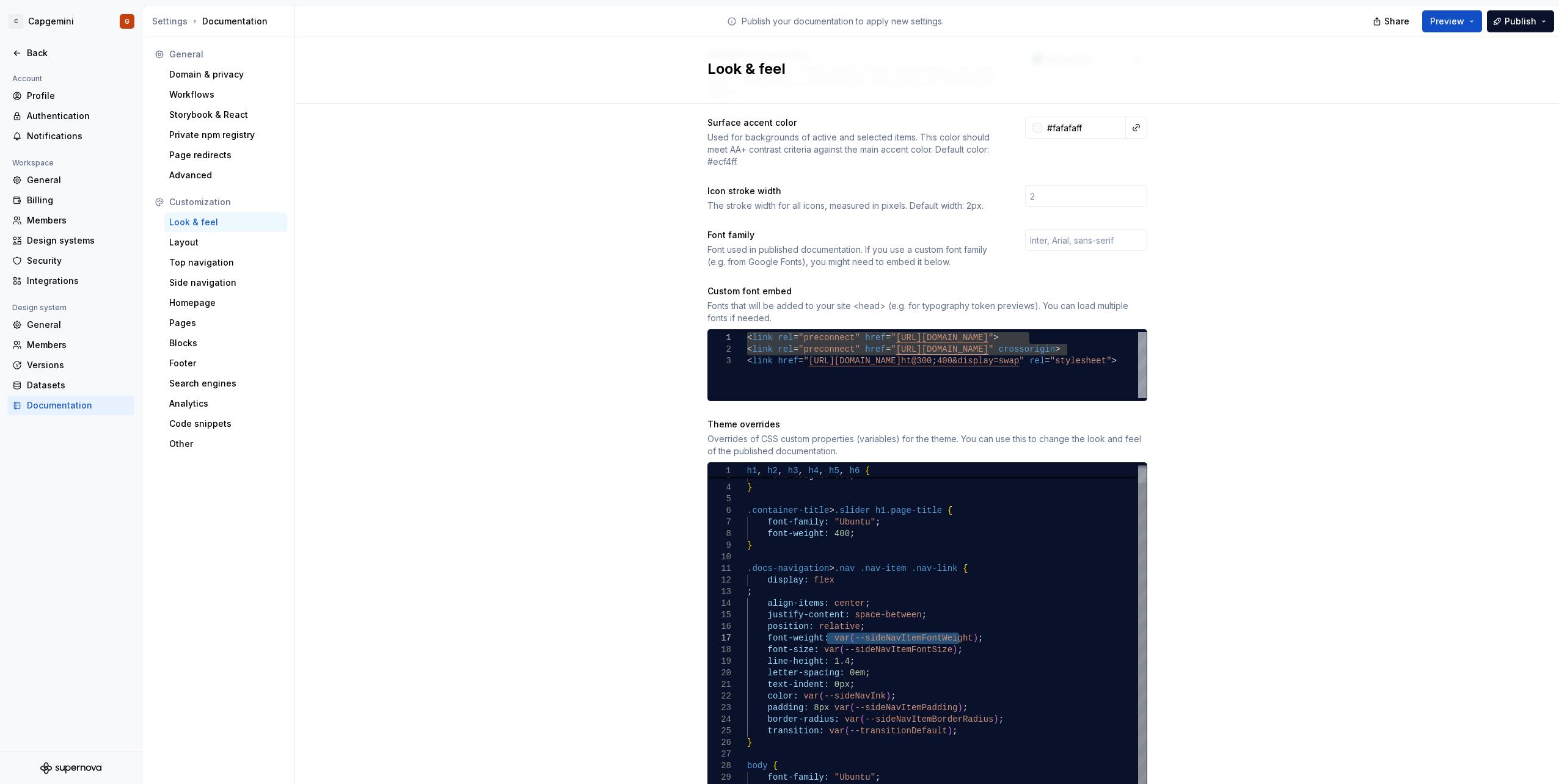
drag, startPoint x: 822, startPoint y: 628, endPoint x: 955, endPoint y: 623, distance: 133.1
click at [955, 623] on div "font-weight: var ( --sideNavItemFontWeight ) ; font-size: var ( --sideNavItemFo…" at bounding box center [947, 626] width 399 height 360
click at [902, 665] on div "font-weight: 400 ; font-size: var ( --sideNavItemFontSize ) ; line-height: 1.4 …" at bounding box center [947, 626] width 399 height 360
click at [971, 719] on div "font-weight: 400 ; font-size: var ( --sideNavItemFontSize ) ; line-height: 1.4 …" at bounding box center [947, 626] width 399 height 360
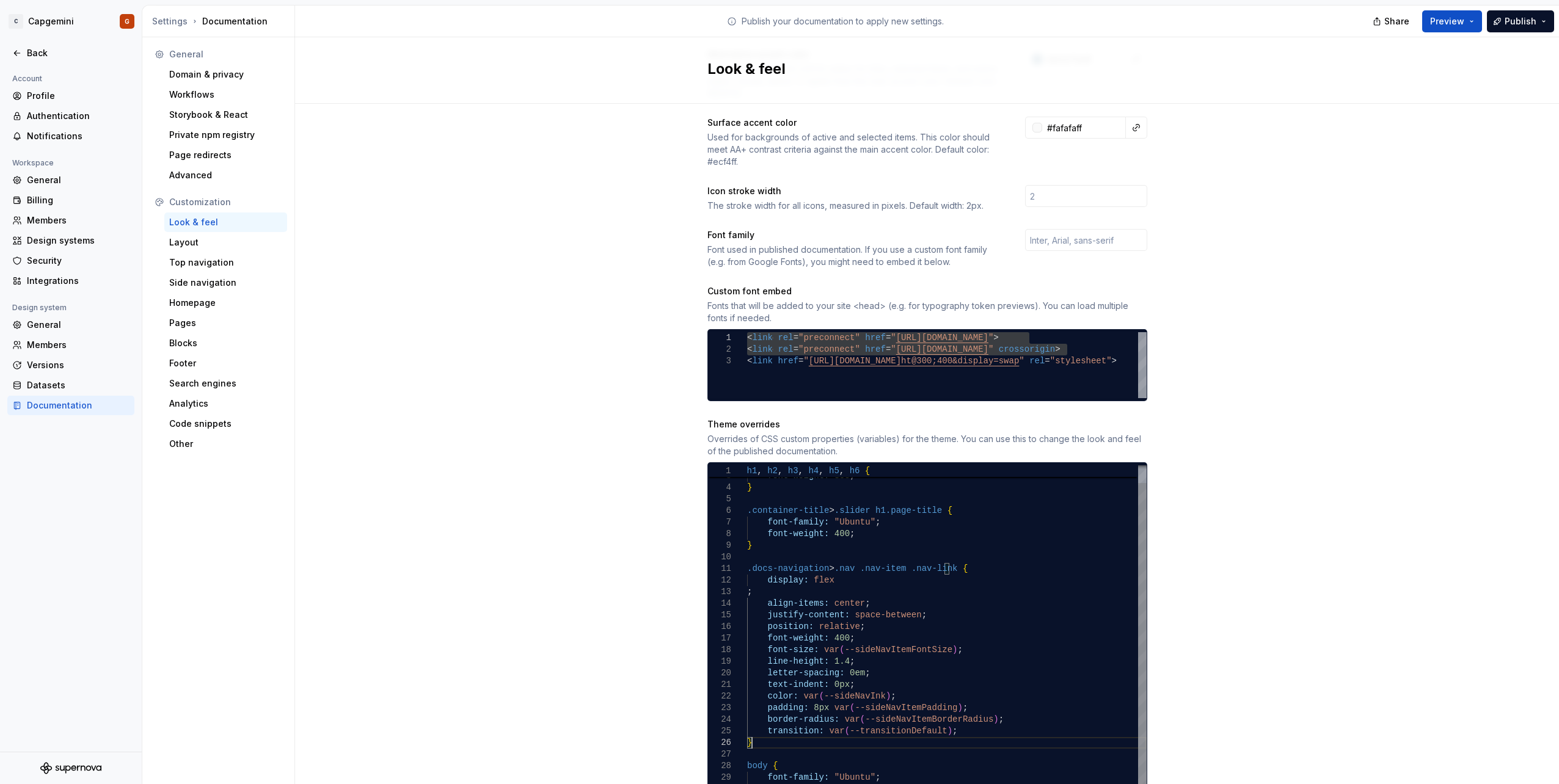
click at [786, 726] on div "font-weight: 400 ; font-size: var ( --sideNavItemFontSize ) ; line-height: 1.4 …" at bounding box center [947, 626] width 399 height 360
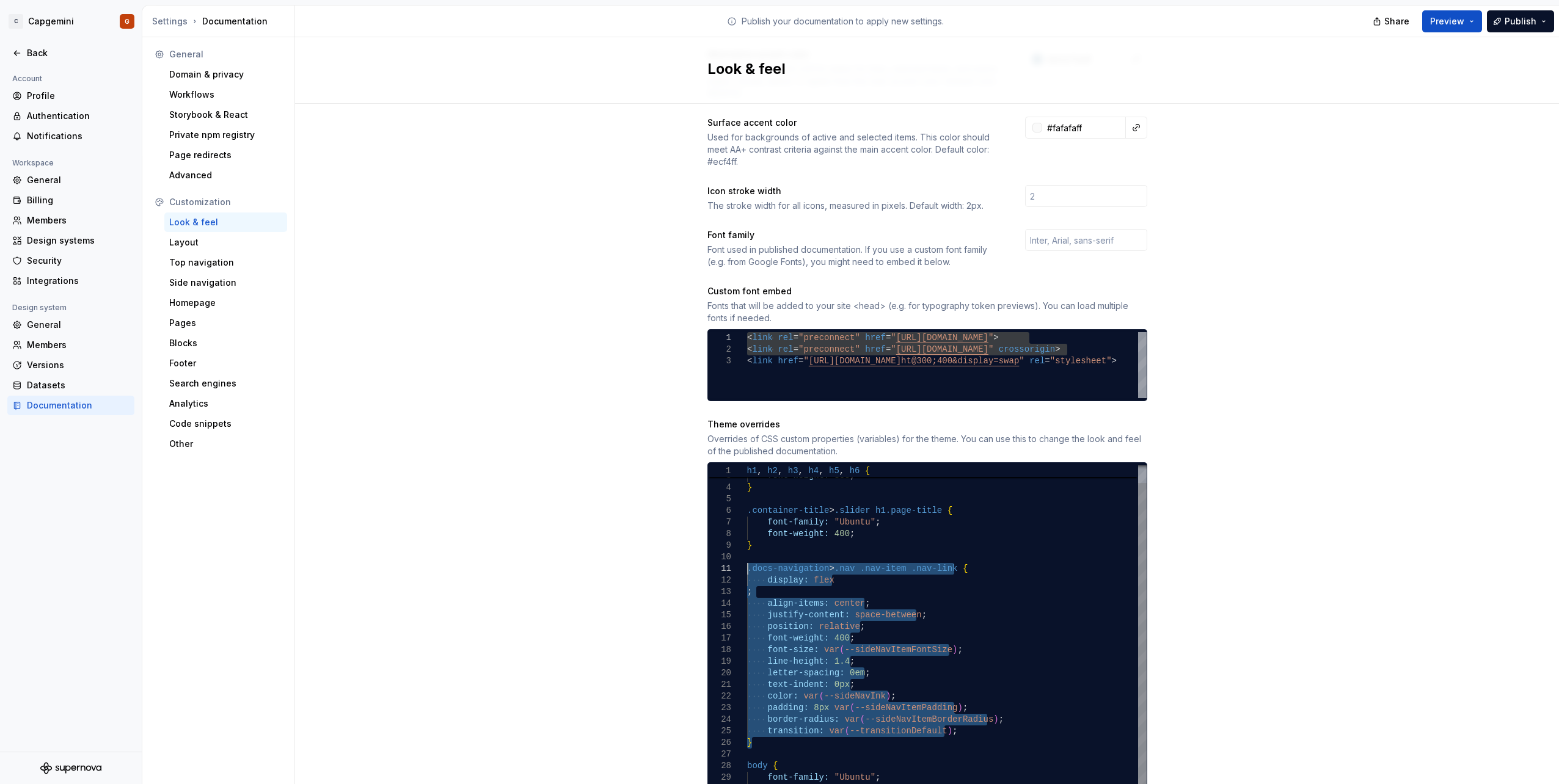
drag, startPoint x: 760, startPoint y: 728, endPoint x: 675, endPoint y: 559, distance: 189.2
click at [747, 559] on div "font-weight: 400 ; font-size: var ( --sideNavItemFontSize ) ; line-height: 1.4 …" at bounding box center [947, 626] width 399 height 360
click at [816, 693] on div "font-weight: 400 ; font-size: var ( --sideNavItemFontSize ) ; line-height: 1.4 …" at bounding box center [947, 626] width 399 height 360
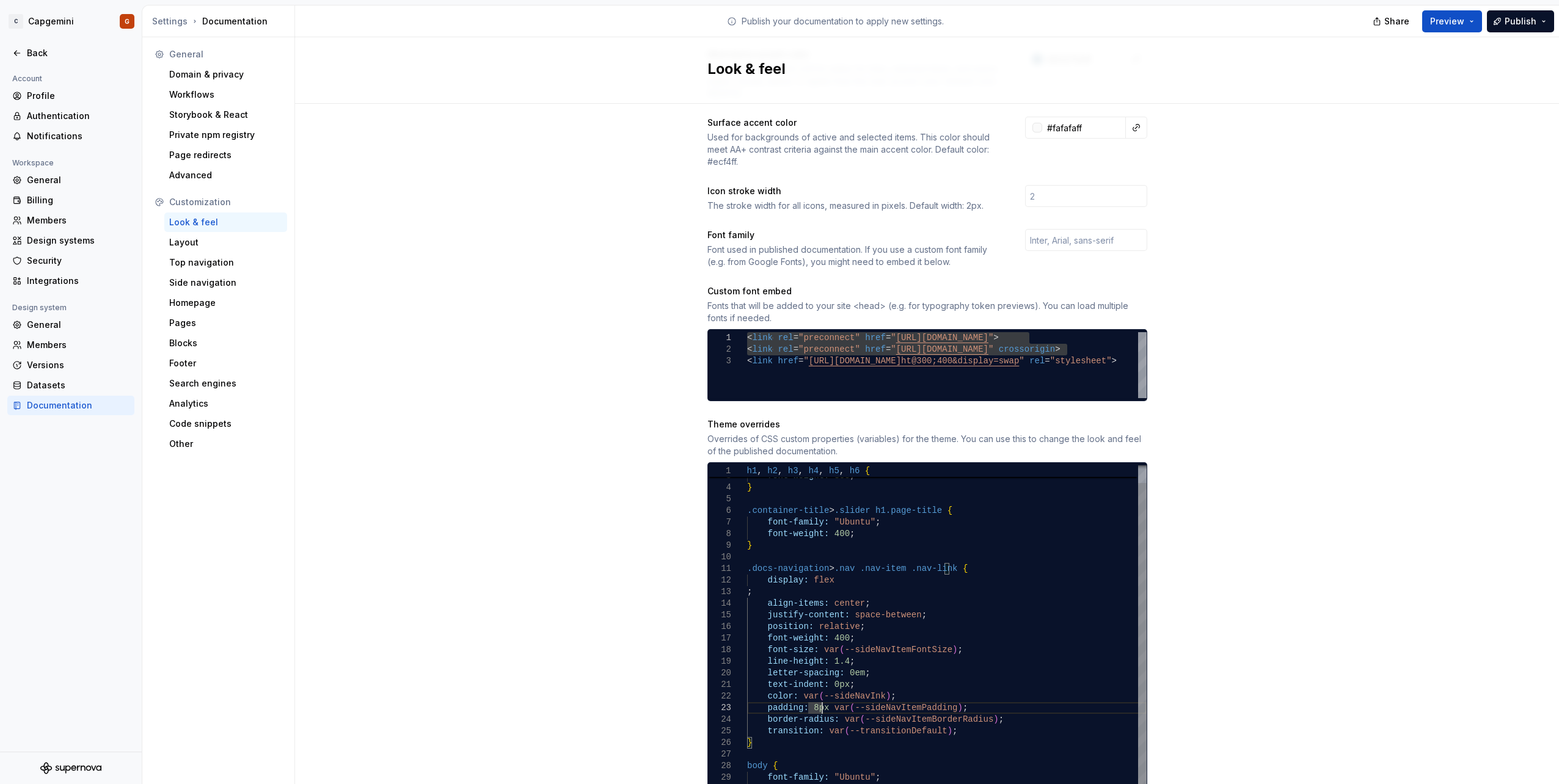
click at [844, 569] on div "font-weight: 400 ; font-size: var ( --sideNavItemFontSize ) ; line-height: 1.4 …" at bounding box center [947, 626] width 399 height 360
drag, startPoint x: 851, startPoint y: 615, endPoint x: 693, endPoint y: 584, distance: 161.0
click at [747, 584] on div "font-weight: 400 ; font-size: var ( --sideNavItemFontSize ) ; line-height: 1.4 …" at bounding box center [947, 631] width 399 height 348
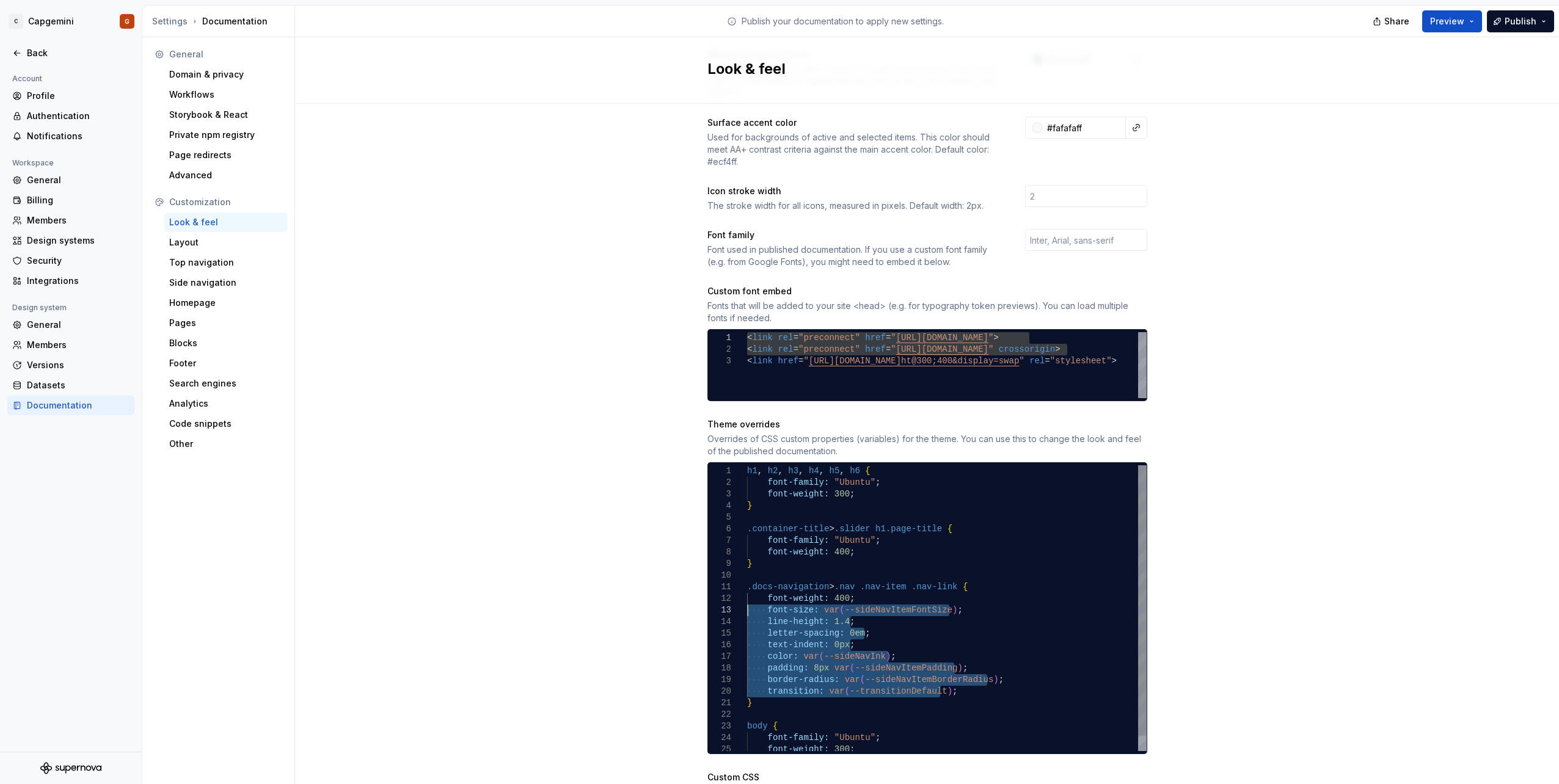
drag, startPoint x: 948, startPoint y: 678, endPoint x: 659, endPoint y: 598, distance: 299.9
click at [747, 598] on div "font-weight: 400 ; font-size: var ( --sideNavItemFontSize ) ; line-height: 1.4 …" at bounding box center [947, 615] width 399 height 301
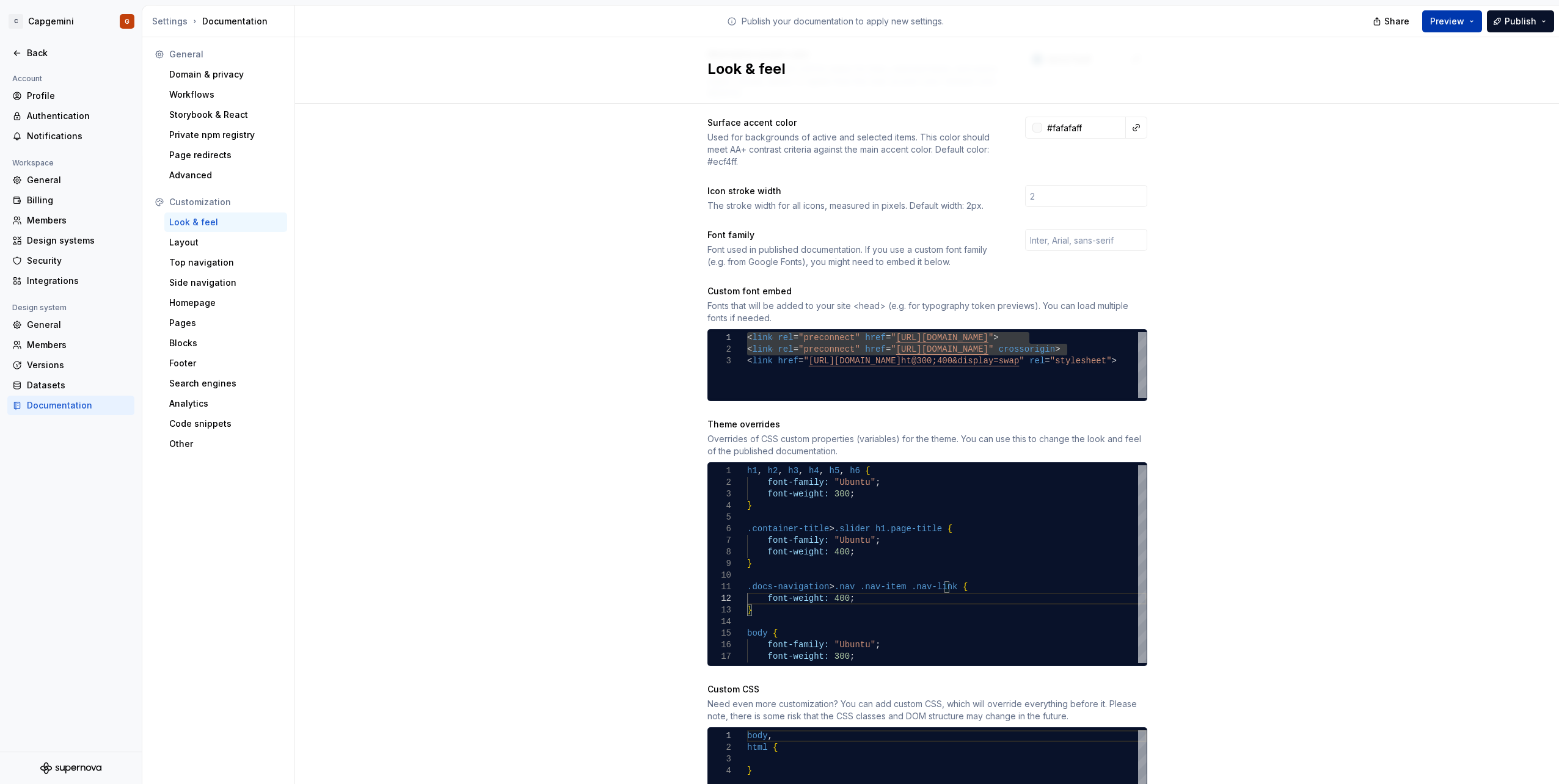
click at [1464, 22] on span "Preview" at bounding box center [1447, 21] width 34 height 12
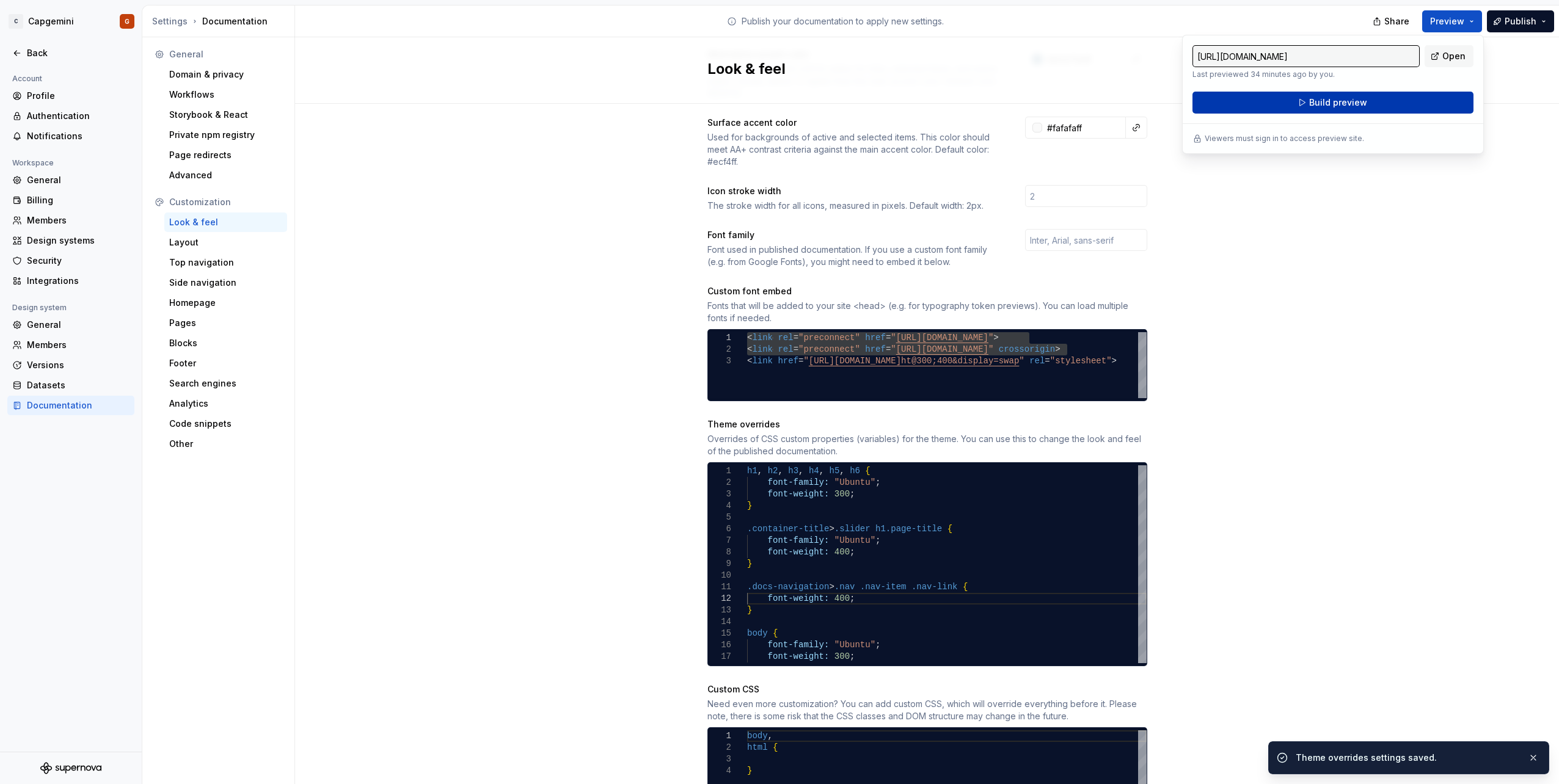
click at [1329, 100] on span "Build preview" at bounding box center [1337, 102] width 58 height 12
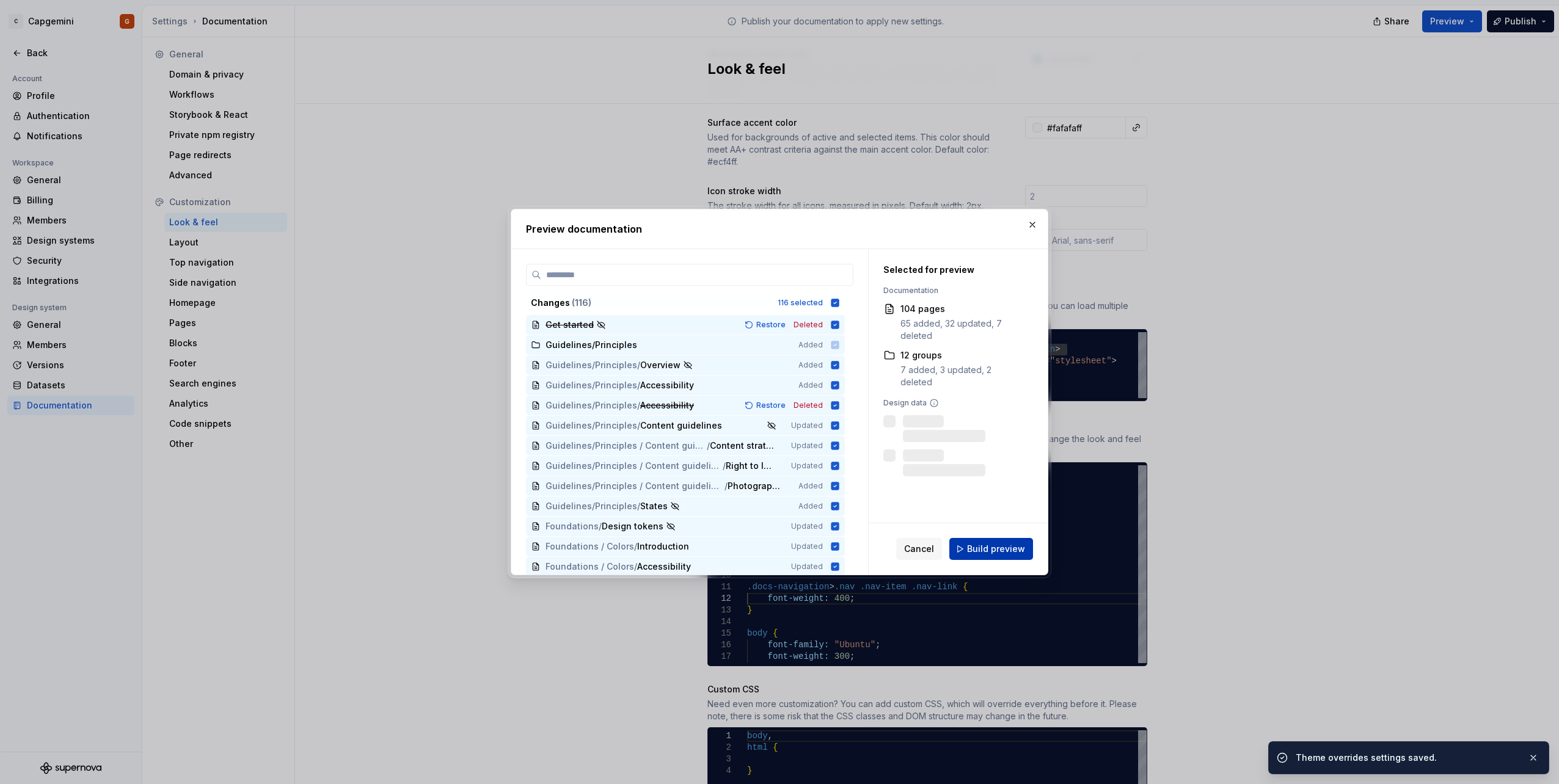
click at [985, 545] on span "Build preview" at bounding box center [995, 549] width 58 height 12
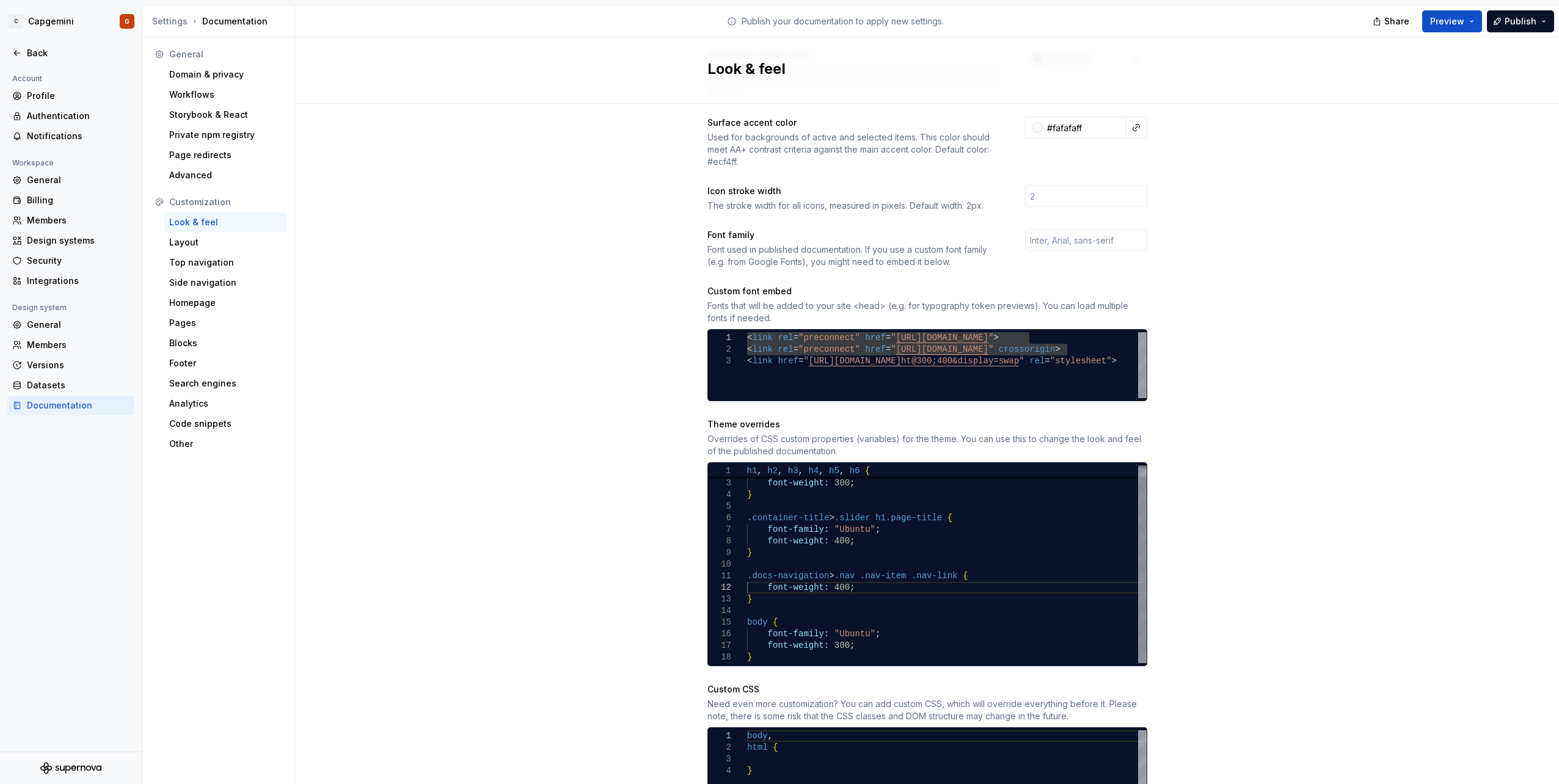
click at [779, 590] on div "font-weight: 400 ; } body { font-family: "Ubuntu" ; font-weight: 300 ; font-fam…" at bounding box center [947, 559] width 399 height 209
drag, startPoint x: 787, startPoint y: 583, endPoint x: 725, endPoint y: 569, distance: 63.6
click at [747, 569] on div "font-weight: 400 ; } body { font-family: "Ubuntu" ; font-weight: 300 ; font-fam…" at bounding box center [947, 559] width 399 height 209
click at [892, 563] on div "font-weight: 400 ; } body { font-family: "Ubuntu" ; font-weight: 300 ; font-fam…" at bounding box center [947, 559] width 399 height 209
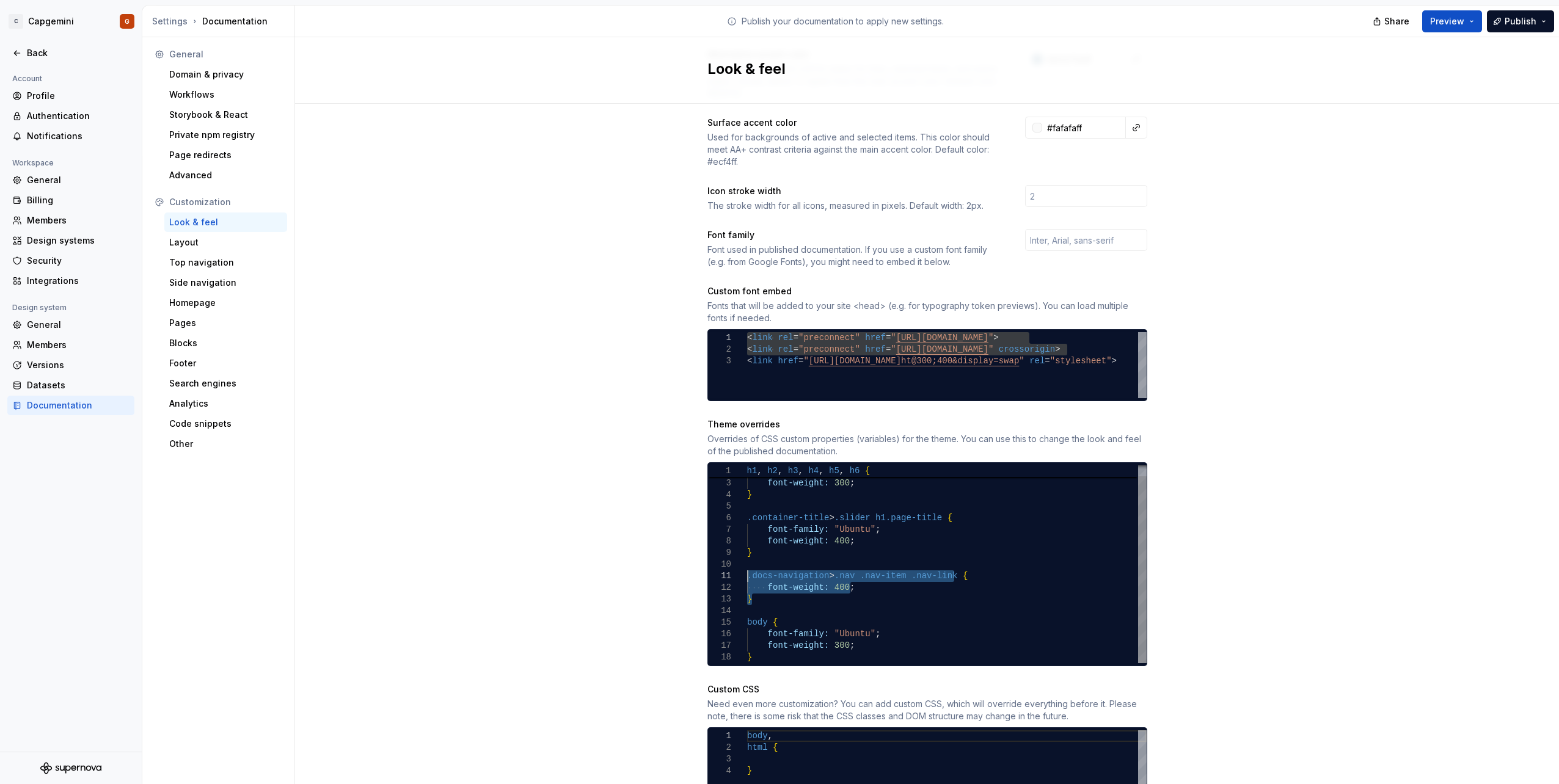
click at [866, 566] on div "font-weight: 400 ; } body { font-family: "Ubuntu" ; font-weight: 300 ; font-fam…" at bounding box center [947, 559] width 399 height 209
click at [825, 569] on div "font-weight: 400 ; } body { font-family: "Ubuntu" ; font-weight: 300 ; font-fam…" at bounding box center [947, 559] width 399 height 209
click at [816, 564] on div "font-weight: 400 ; } body { font-family: "Ubuntu" ; font-weight: 300 ; font-fam…" at bounding box center [947, 559] width 399 height 209
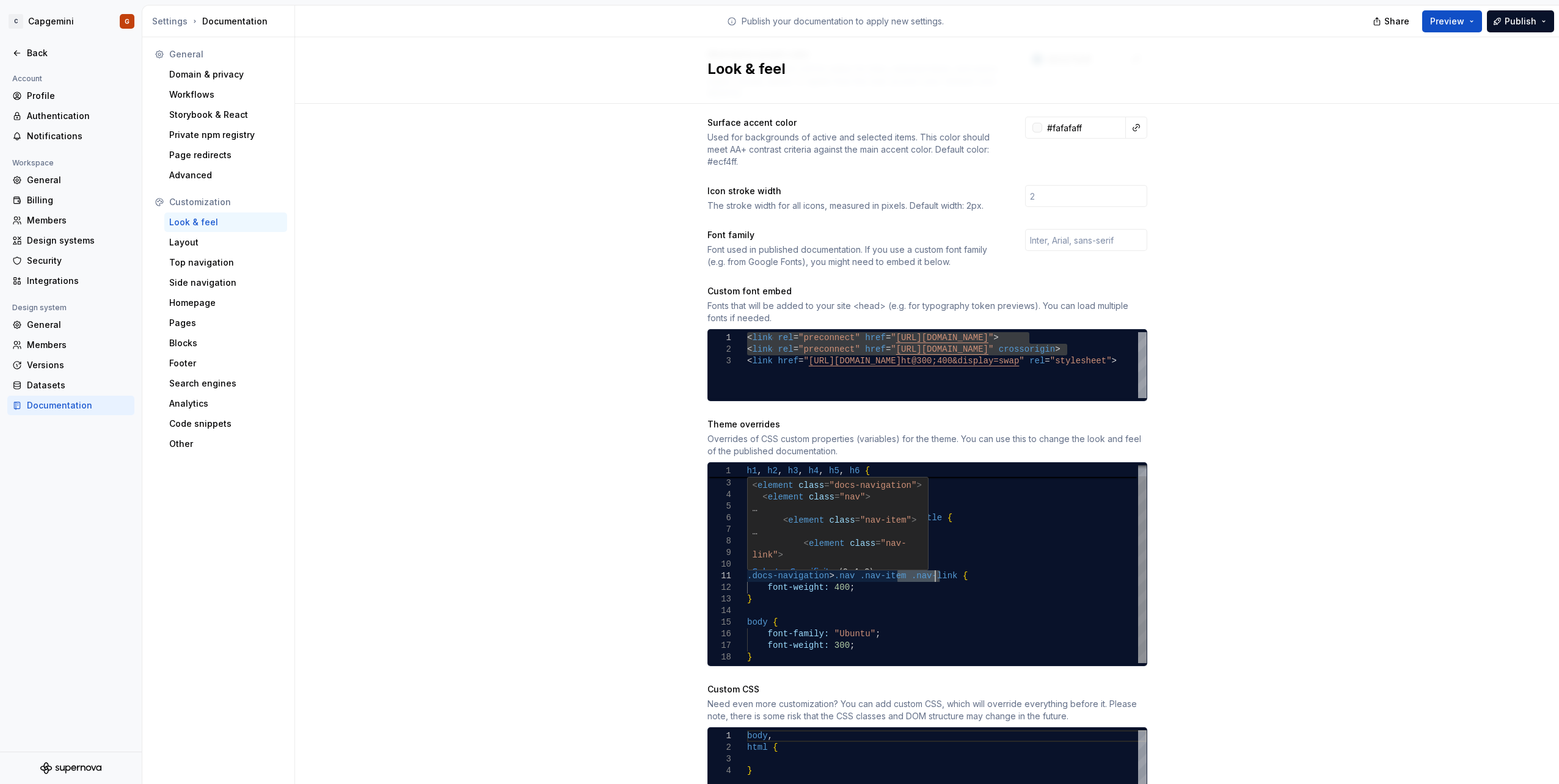
drag, startPoint x: 892, startPoint y: 561, endPoint x: 932, endPoint y: 561, distance: 40.0
click at [932, 561] on div "font-weight: 400 ; } body { font-family: "Ubuntu" ; font-weight: 300 ; font-fam…" at bounding box center [947, 559] width 399 height 209
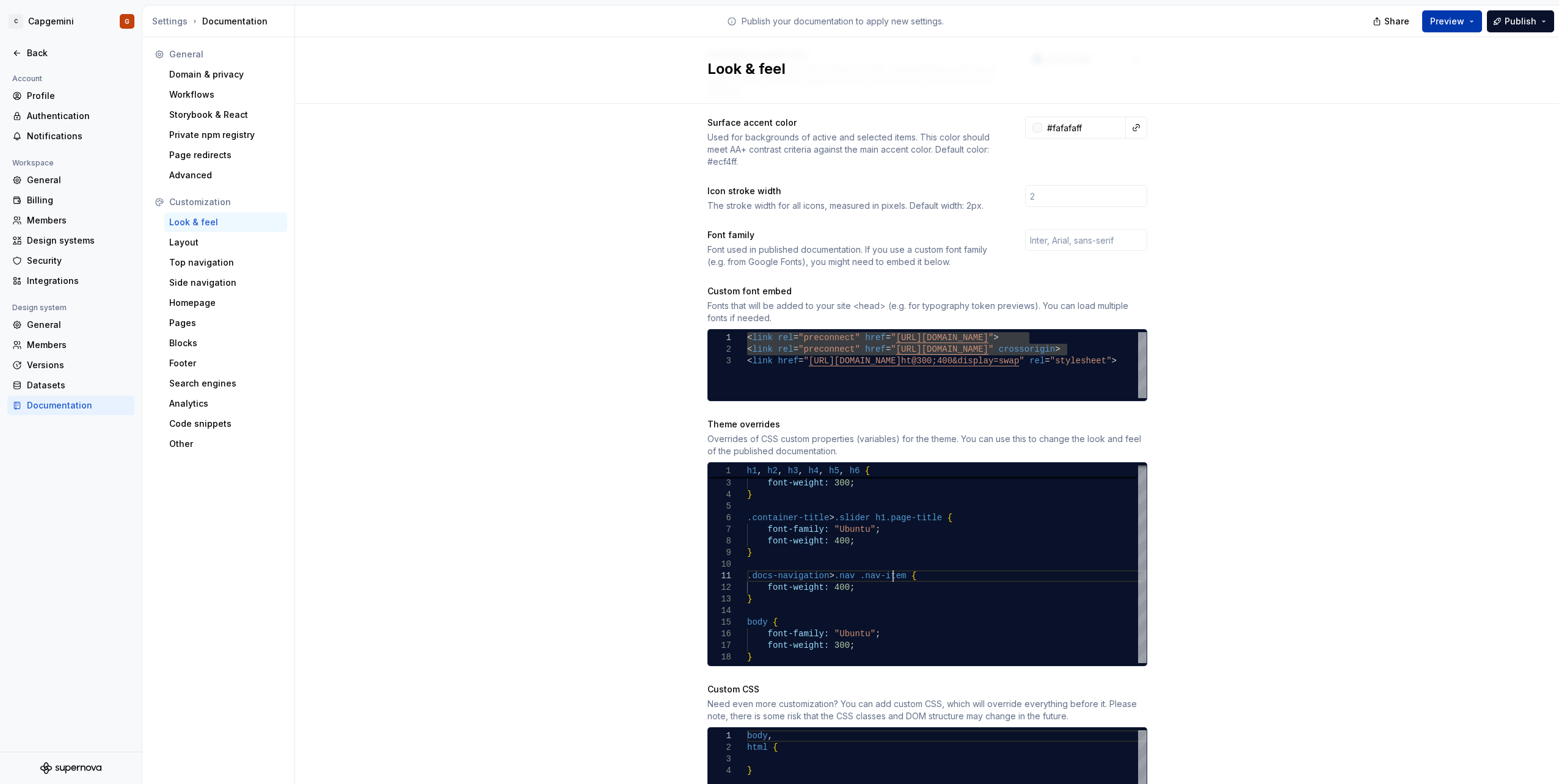
click at [1457, 25] on span "Preview" at bounding box center [1447, 21] width 34 height 12
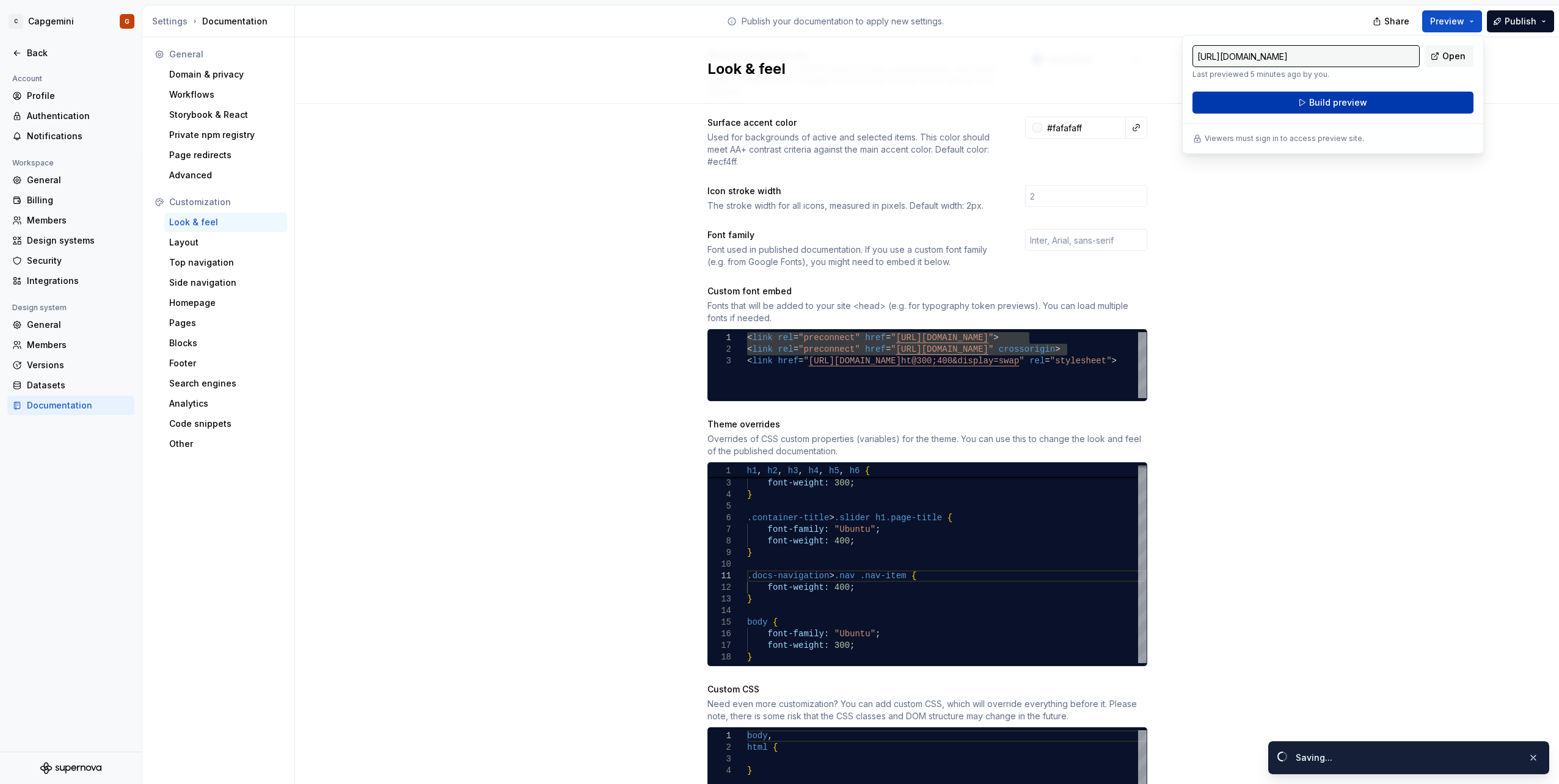
drag, startPoint x: 1457, startPoint y: 25, endPoint x: 1369, endPoint y: 98, distance: 114.3
click at [1369, 98] on button "Build preview" at bounding box center [1333, 102] width 281 height 22
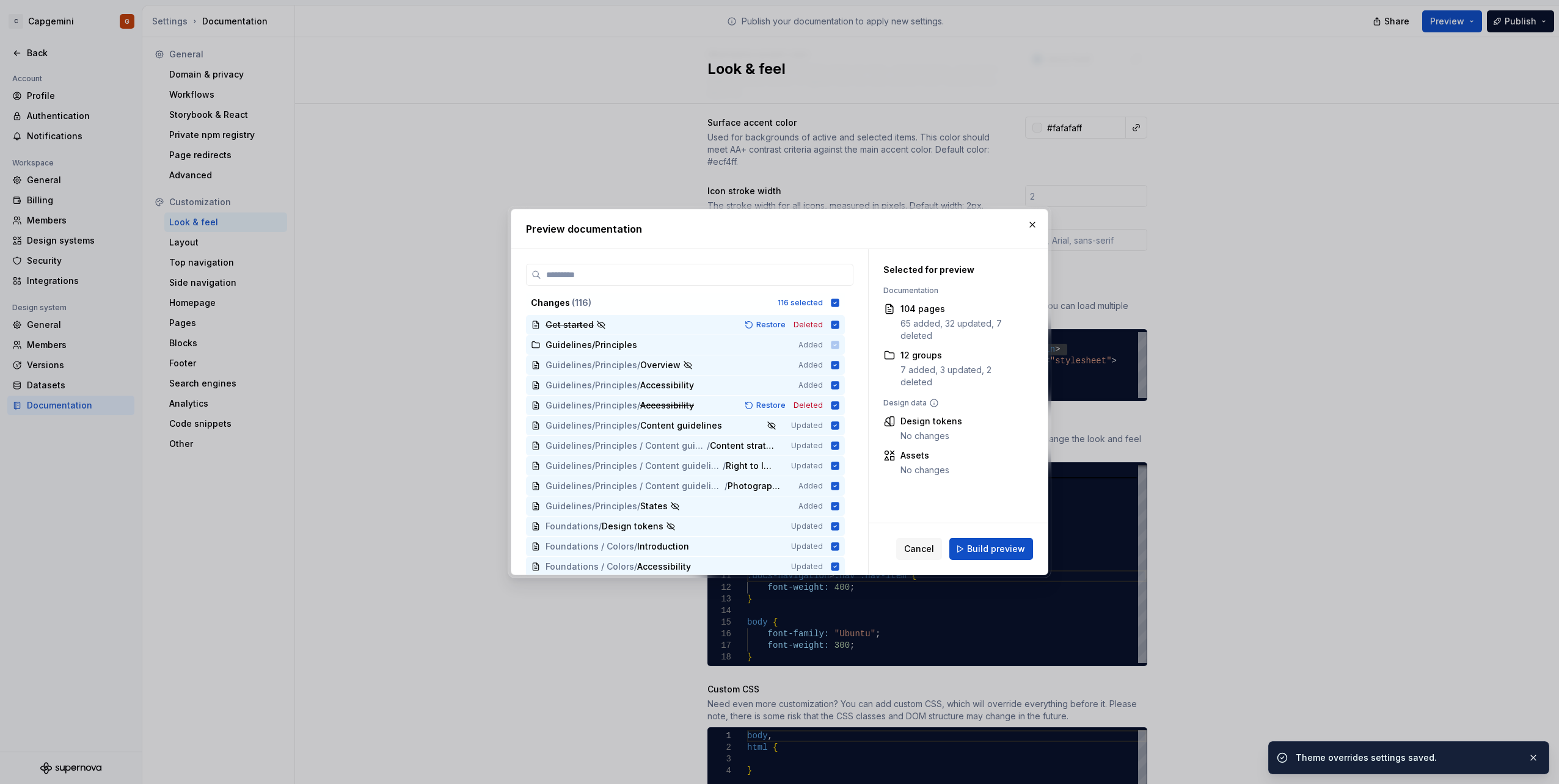
click at [840, 299] on div "Changes ( 116 ) 116 selected" at bounding box center [685, 303] width 319 height 19
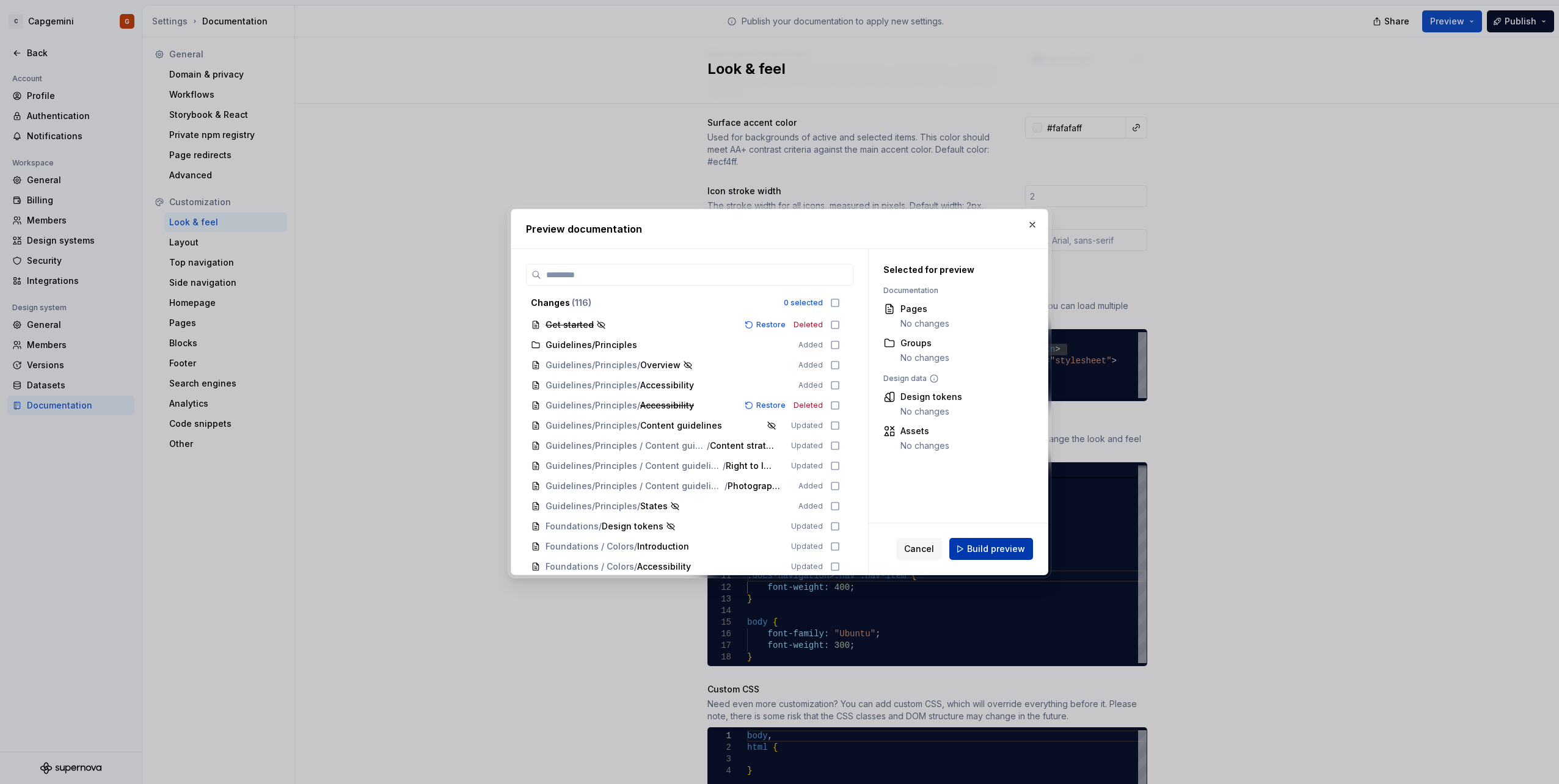
click at [1011, 551] on span "Build preview" at bounding box center [995, 549] width 58 height 12
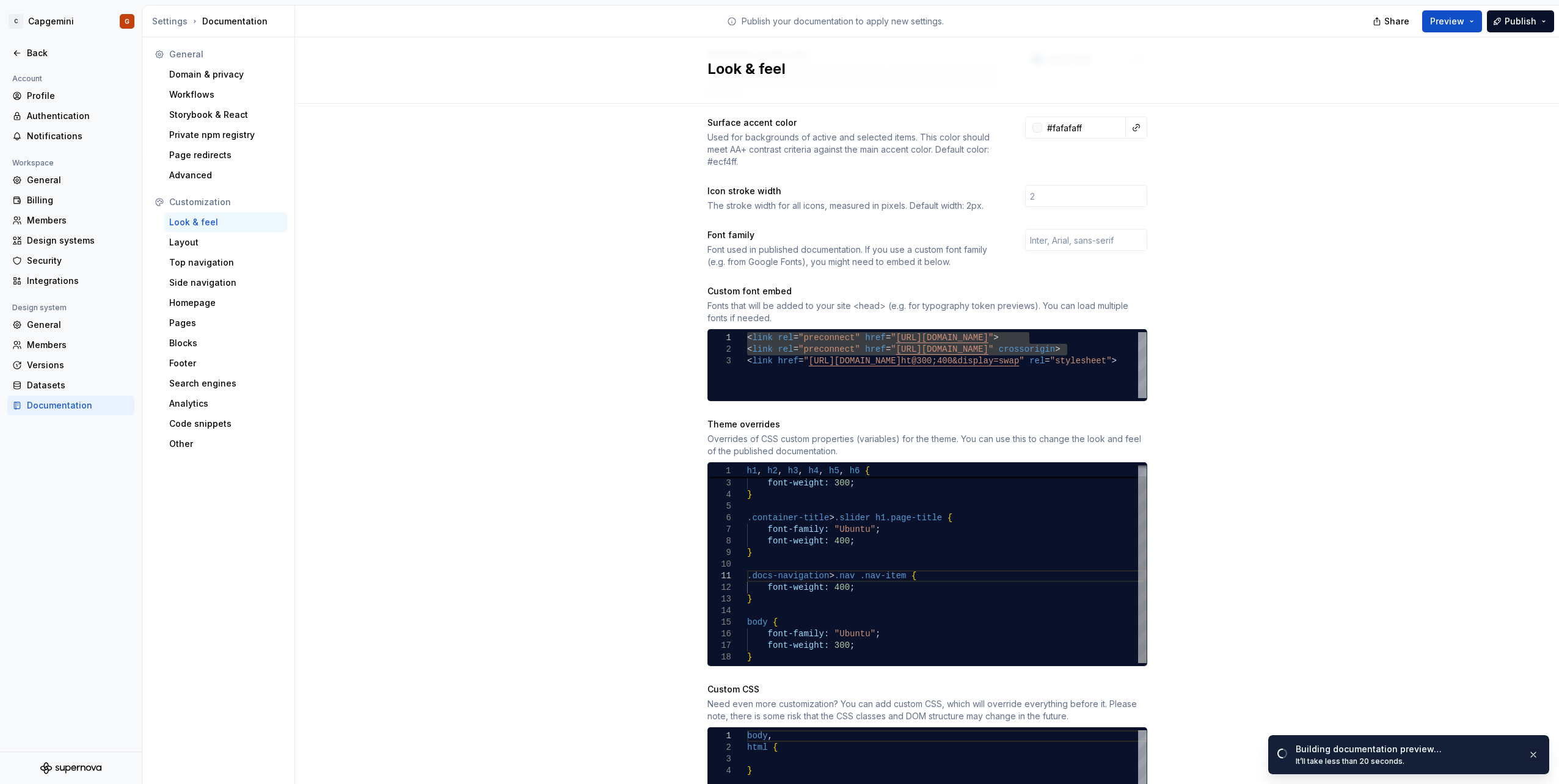
click at [904, 560] on div "font-weight: 400 ; } body { font-family: "Ubuntu" ; font-weight: 300 ; font-fam…" at bounding box center [947, 559] width 399 height 209
click at [892, 565] on div "font-weight: 400 ; } body { font-family: "Ubuntu" ; font-weight: 300 ; font-fam…" at bounding box center [947, 559] width 399 height 209
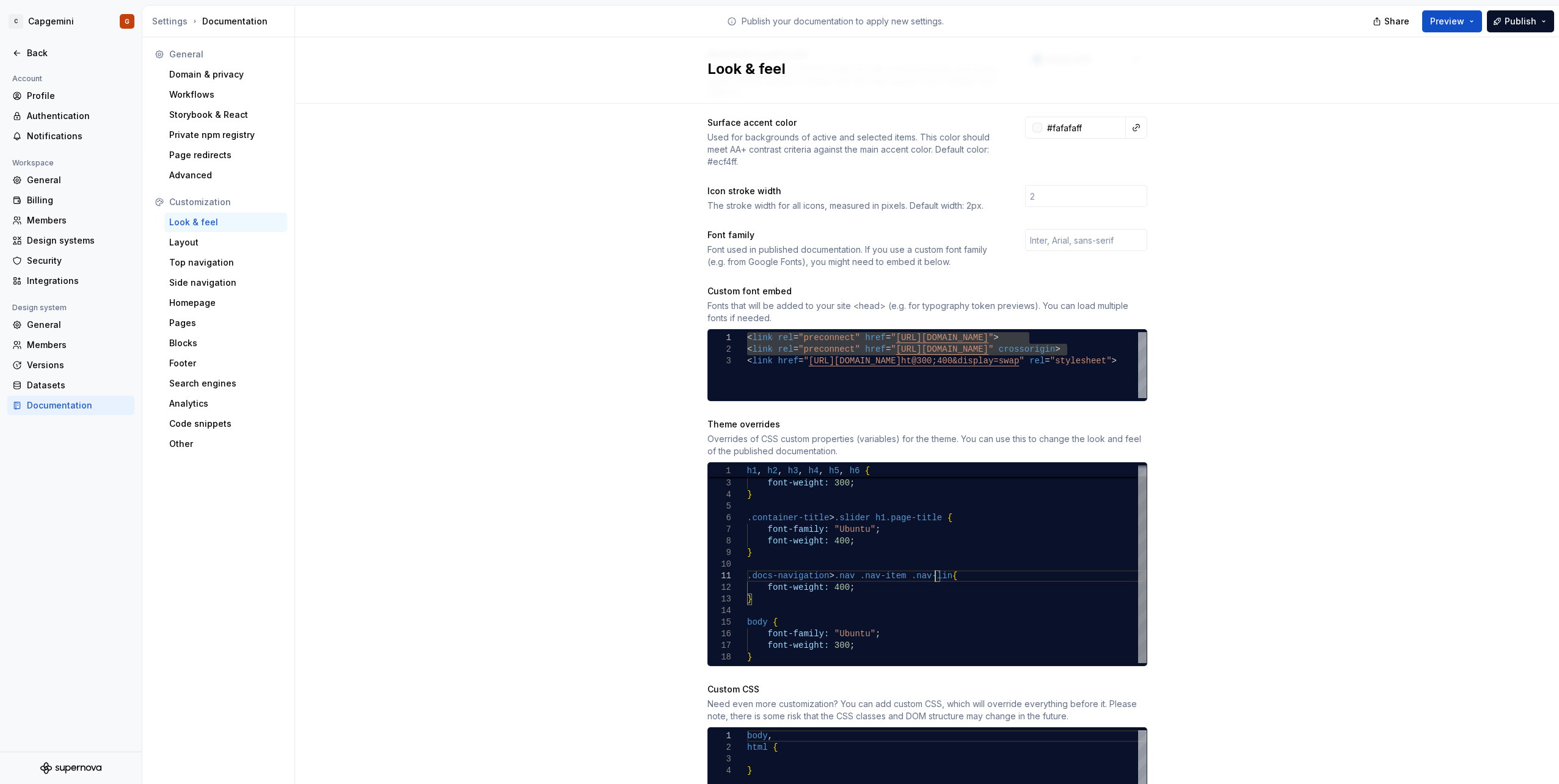
scroll to position [11, 192]
click at [868, 541] on div "font-weight: 400 ; } body { font-family: "Ubuntu" ; font-weight: 300 ; font-fam…" at bounding box center [947, 559] width 399 height 209
click at [838, 584] on div "font-weight: 400 ; } body { font-family: "Ubuntu" ; font-weight: 300 ; font-fam…" at bounding box center [947, 559] width 399 height 209
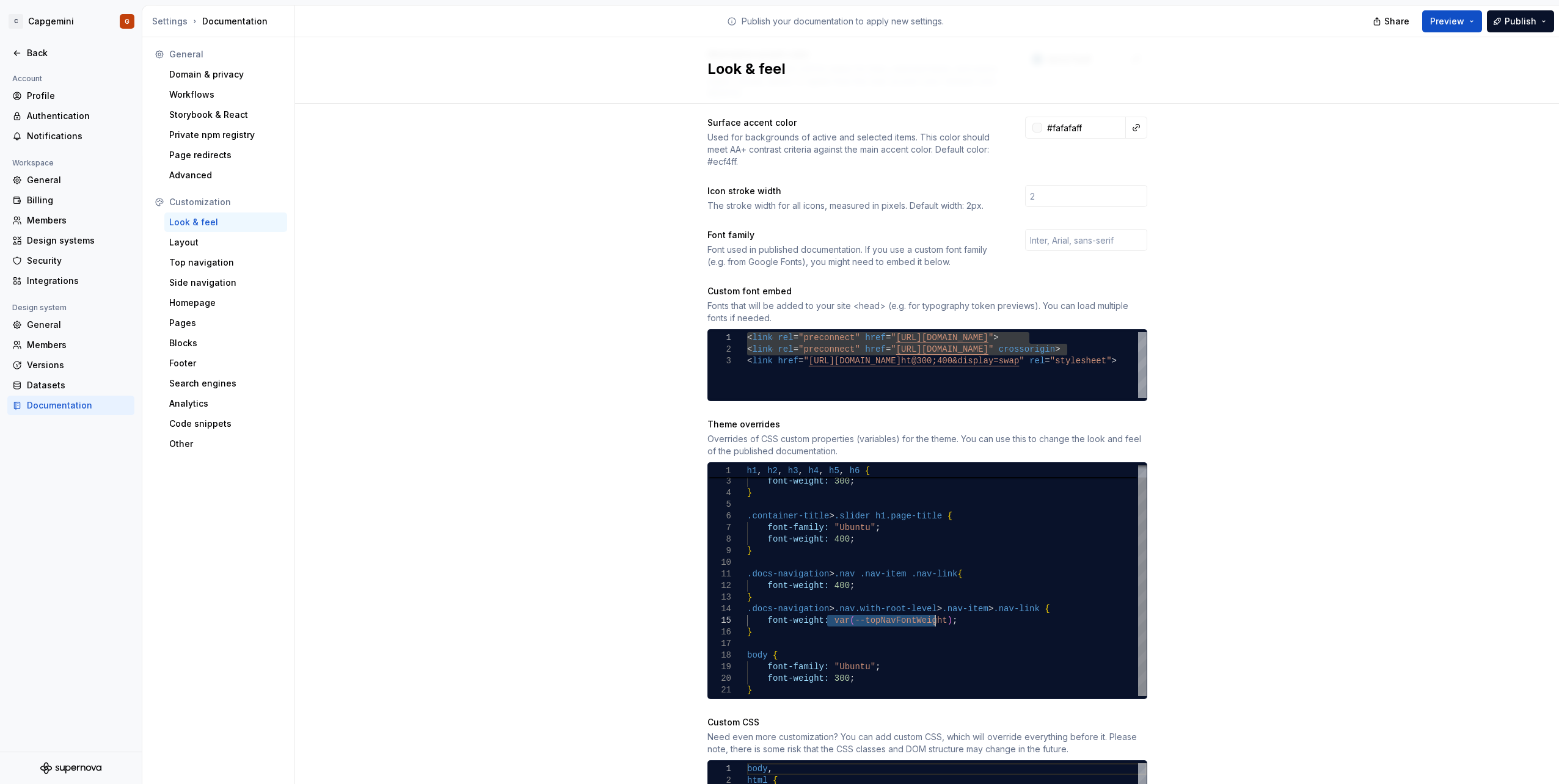
drag, startPoint x: 823, startPoint y: 611, endPoint x: 928, endPoint y: 611, distance: 105.0
click at [928, 611] on div "font-weight: 400 ; } body { font-family: "Ubuntu" ; } .container-title > .slide…" at bounding box center [947, 574] width 399 height 243
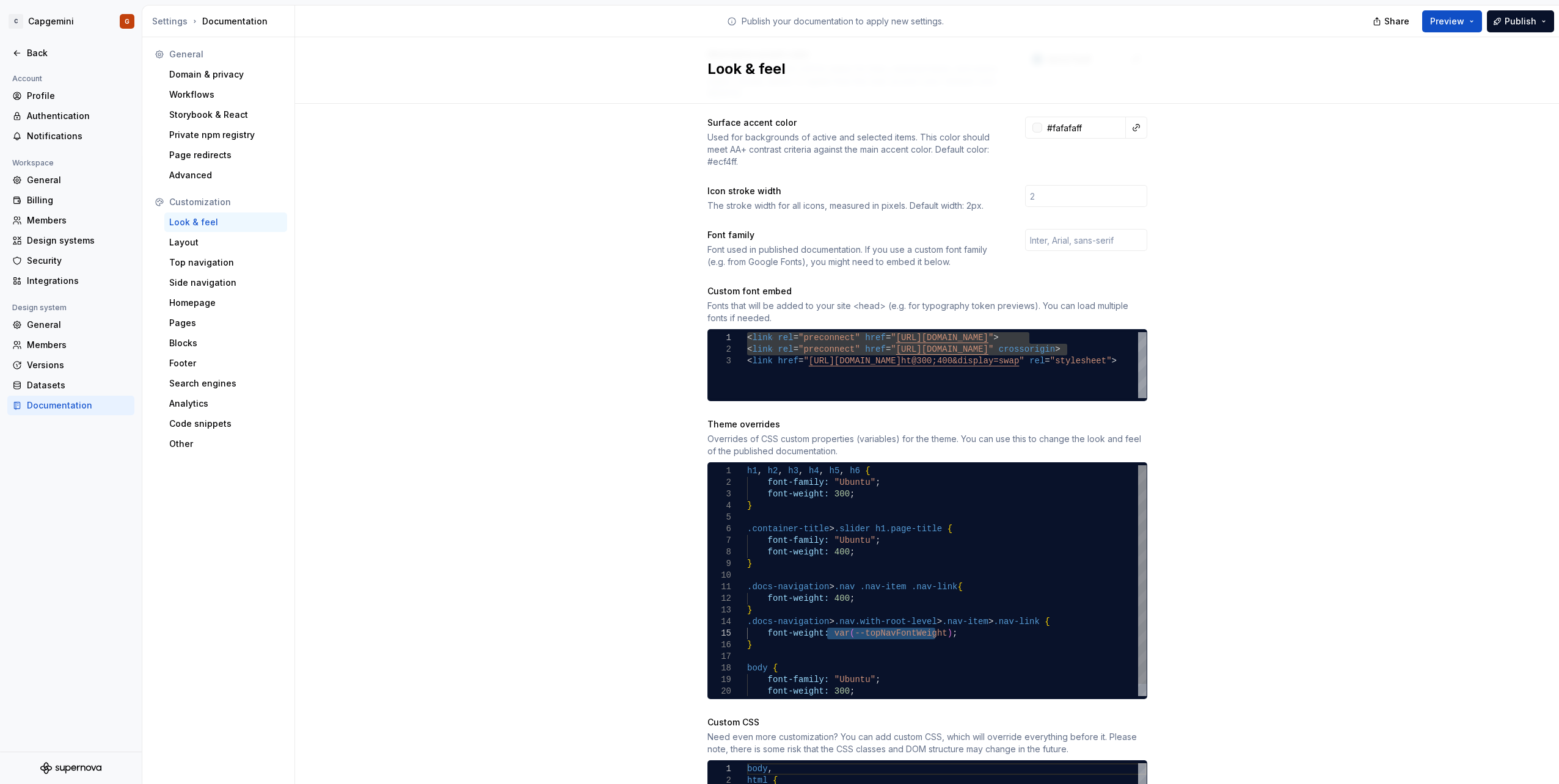
click at [747, 465] on div "font-weight: 400 ; } body { font-family: "Ubuntu" ; } .container-title > .slide…" at bounding box center [947, 587] width 399 height 243
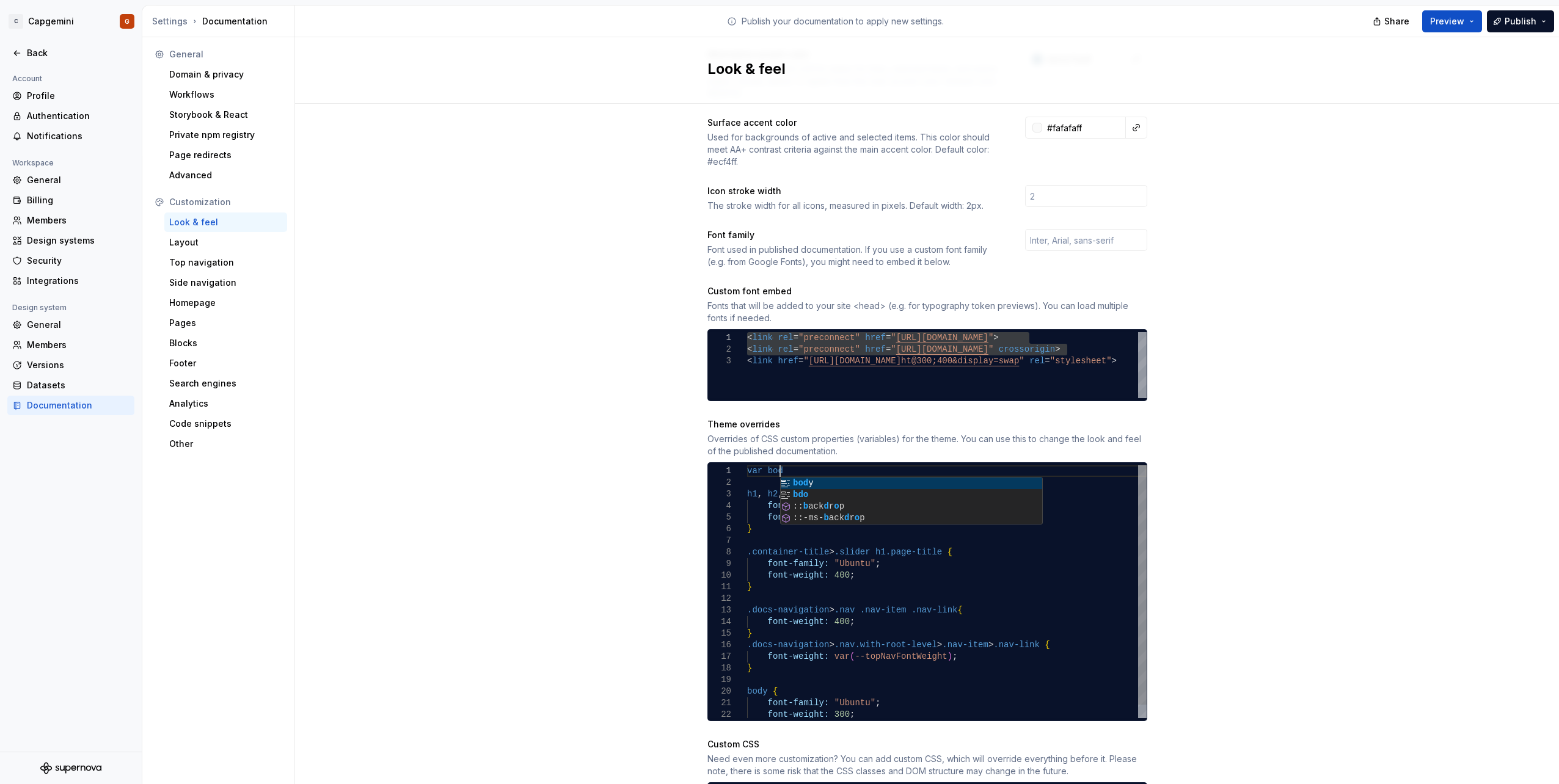
scroll to position [11, 37]
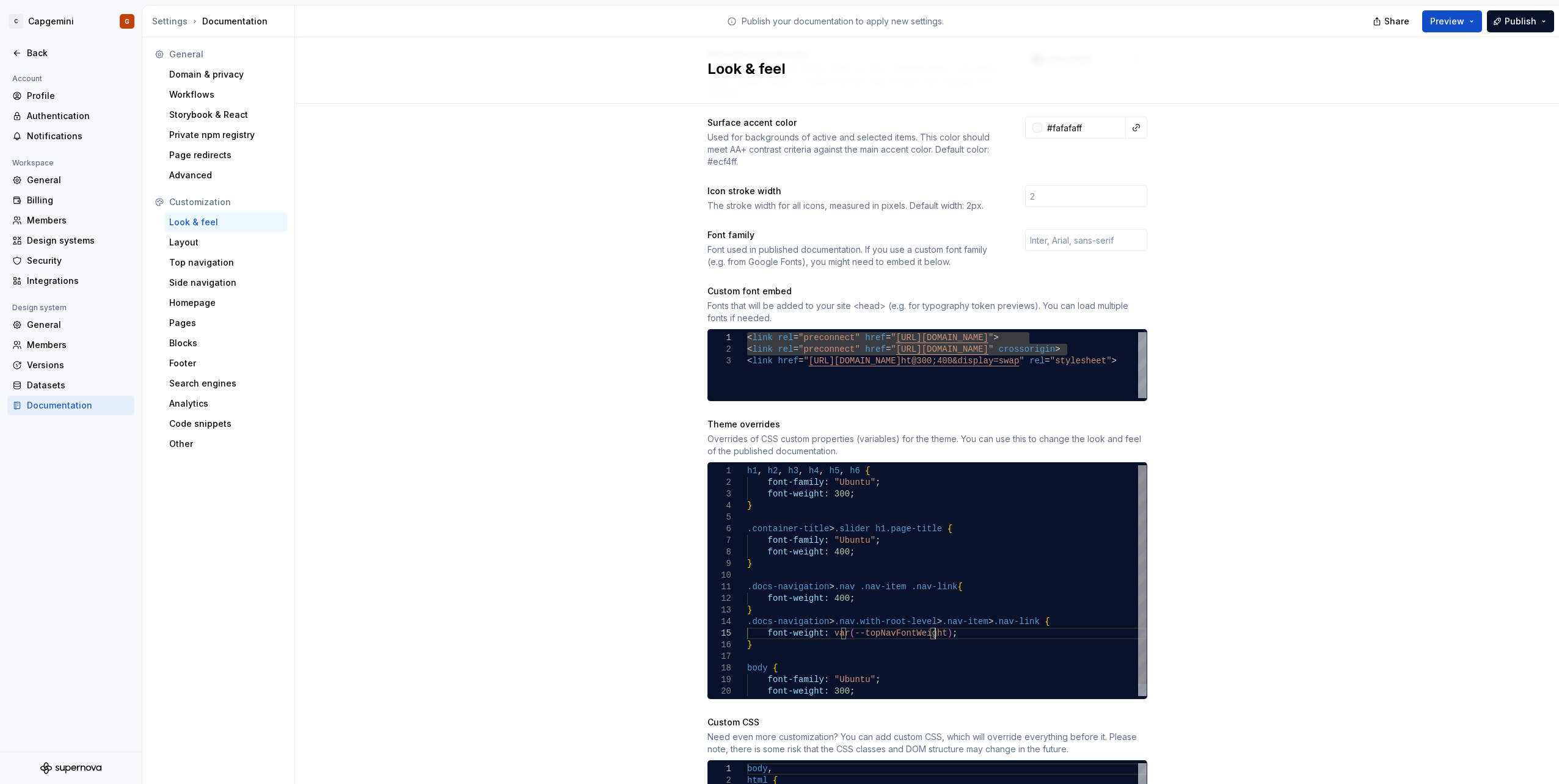
click at [928, 623] on div "font-weight: 400 ; } body { font-family: "Ubuntu" ; } .container-title > .slide…" at bounding box center [947, 587] width 399 height 243
click at [747, 465] on div "font-weight: 400 ; } body { font-family: "Ubuntu" ; } .container-title > .slide…" at bounding box center [947, 587] width 399 height 243
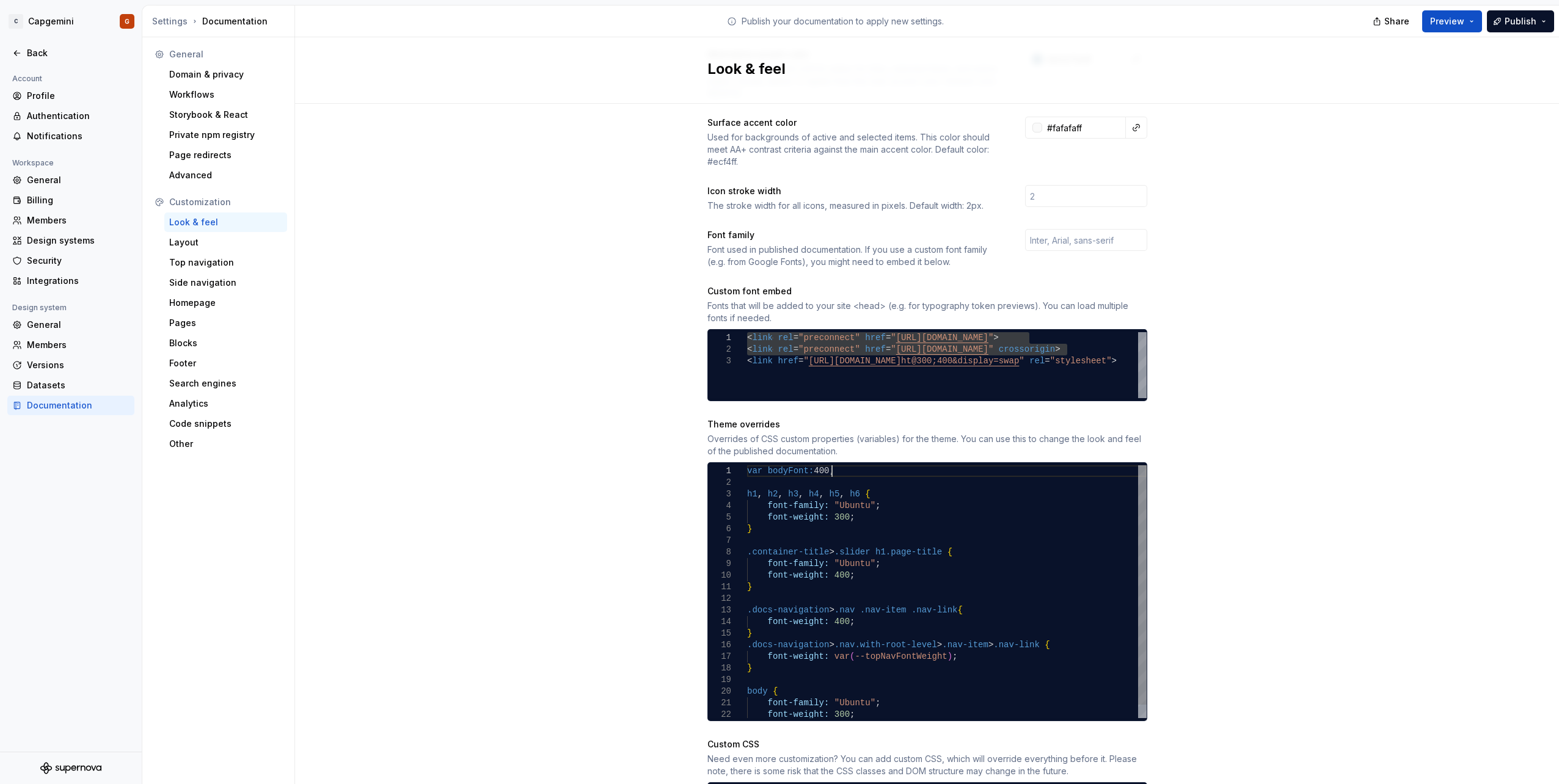
scroll to position [11, 84]
click at [897, 549] on div "font-weight: 400 ; } body { font-family: "Ubuntu" ; } .container-title > .slide…" at bounding box center [947, 598] width 399 height 267
click at [884, 584] on div "font-weight: 400 ; } body { font-family: "Ubuntu" ; } .container-title > .slide…" at bounding box center [947, 598] width 399 height 267
click at [757, 465] on div "font-weight: 400 ; } body { font-family: "Ubuntu" ; } .container-title > .slide…" at bounding box center [947, 598] width 399 height 267
click at [759, 465] on div "font-weight: 400 ; } body { font-family: "Ubuntu" ; } .container-title > .slide…" at bounding box center [947, 598] width 399 height 267
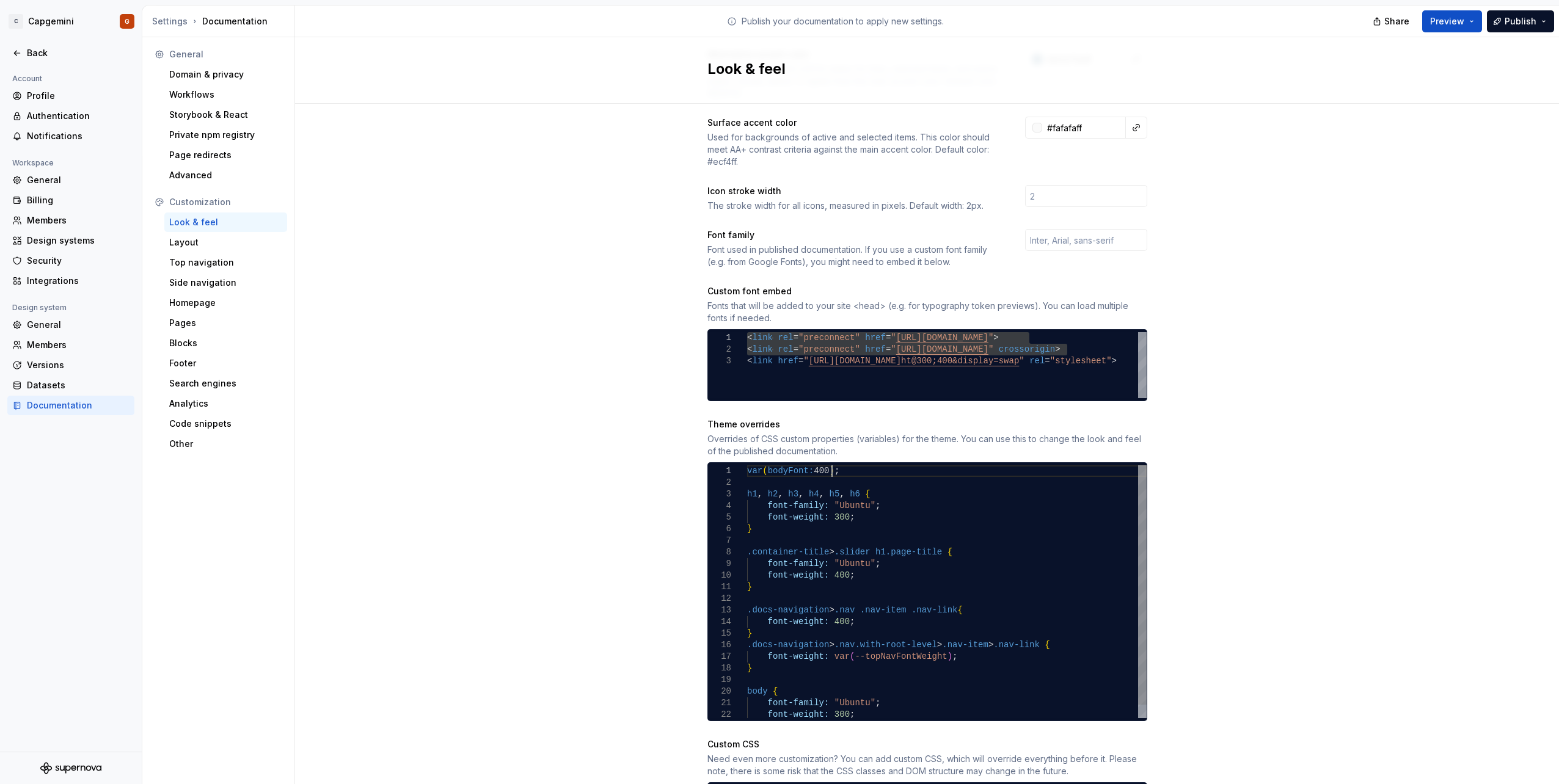
scroll to position [11, 85]
click at [793, 487] on div "font-weight: 400 ; } body { font-family: "Ubuntu" ; } .container-title > .slide…" at bounding box center [947, 598] width 399 height 267
click at [769, 465] on div "font-weight: 400 ; } body { font-family: "Ubuntu" ; } .container-title > .slide…" at bounding box center [947, 598] width 399 height 267
click at [787, 465] on div "font-weight: 400 ; } body { font-family: "Ubuntu" ; } .container-title > .slide…" at bounding box center [947, 598] width 399 height 267
click at [822, 465] on div "font-weight: 400 ; } body { font-family: "Ubuntu" ; } .container-title > .slide…" at bounding box center [947, 598] width 399 height 267
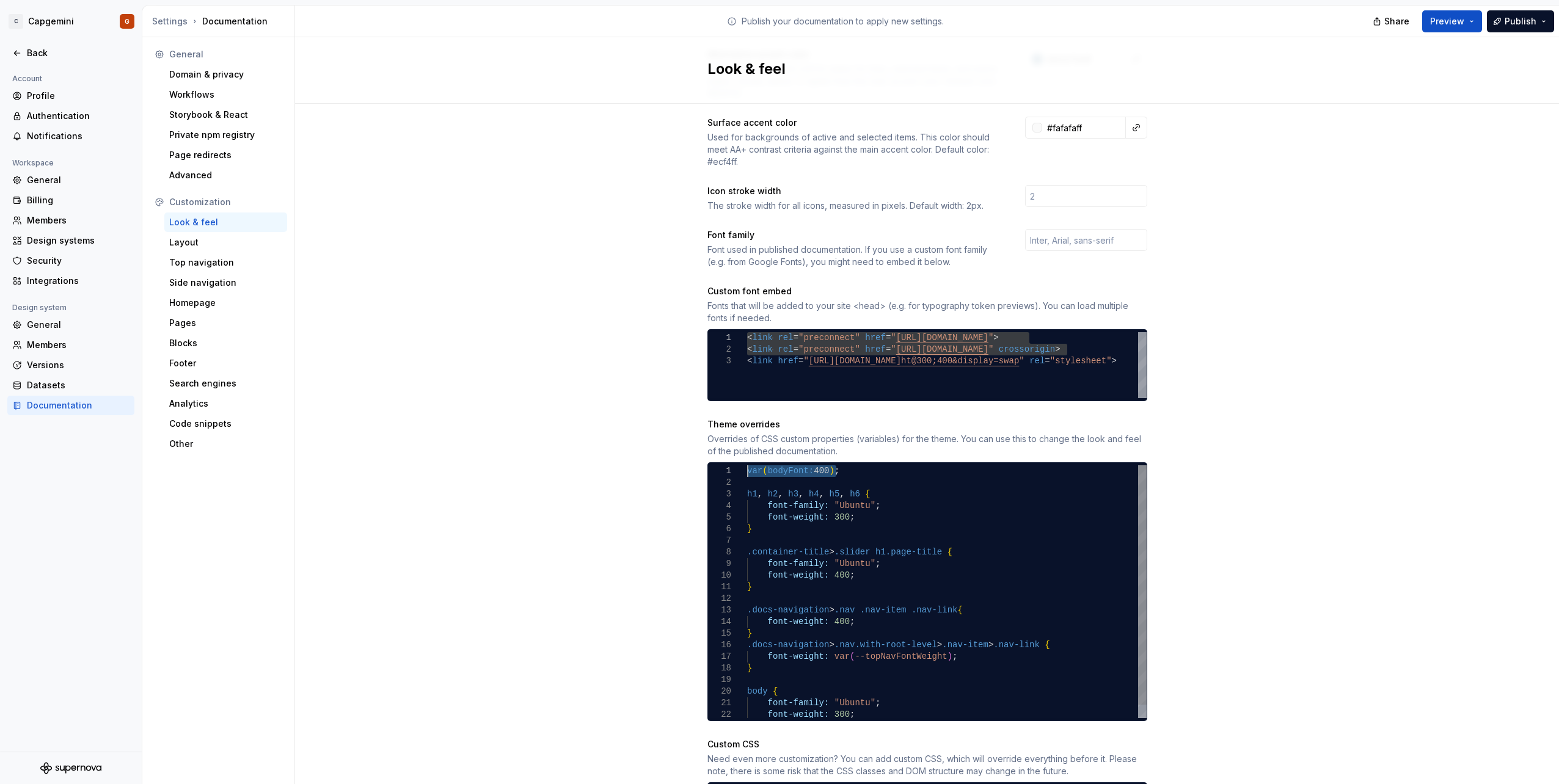
drag, startPoint x: 836, startPoint y: 459, endPoint x: 741, endPoint y: 460, distance: 95.0
click at [747, 465] on div "font-weight: 400 ; } body { font-family: "Ubuntu" ; } .container-title > .slide…" at bounding box center [947, 598] width 399 height 267
click at [762, 475] on div "font-weight: 400 ; } body { font-family: "Ubuntu" ; } .container-title > .slide…" at bounding box center [947, 598] width 399 height 267
drag, startPoint x: 842, startPoint y: 459, endPoint x: 732, endPoint y: 457, distance: 110.0
click at [747, 465] on div "font-weight: 400 ; } body { font-family: "Ubuntu" ; } .container-title > .slide…" at bounding box center [947, 598] width 399 height 267
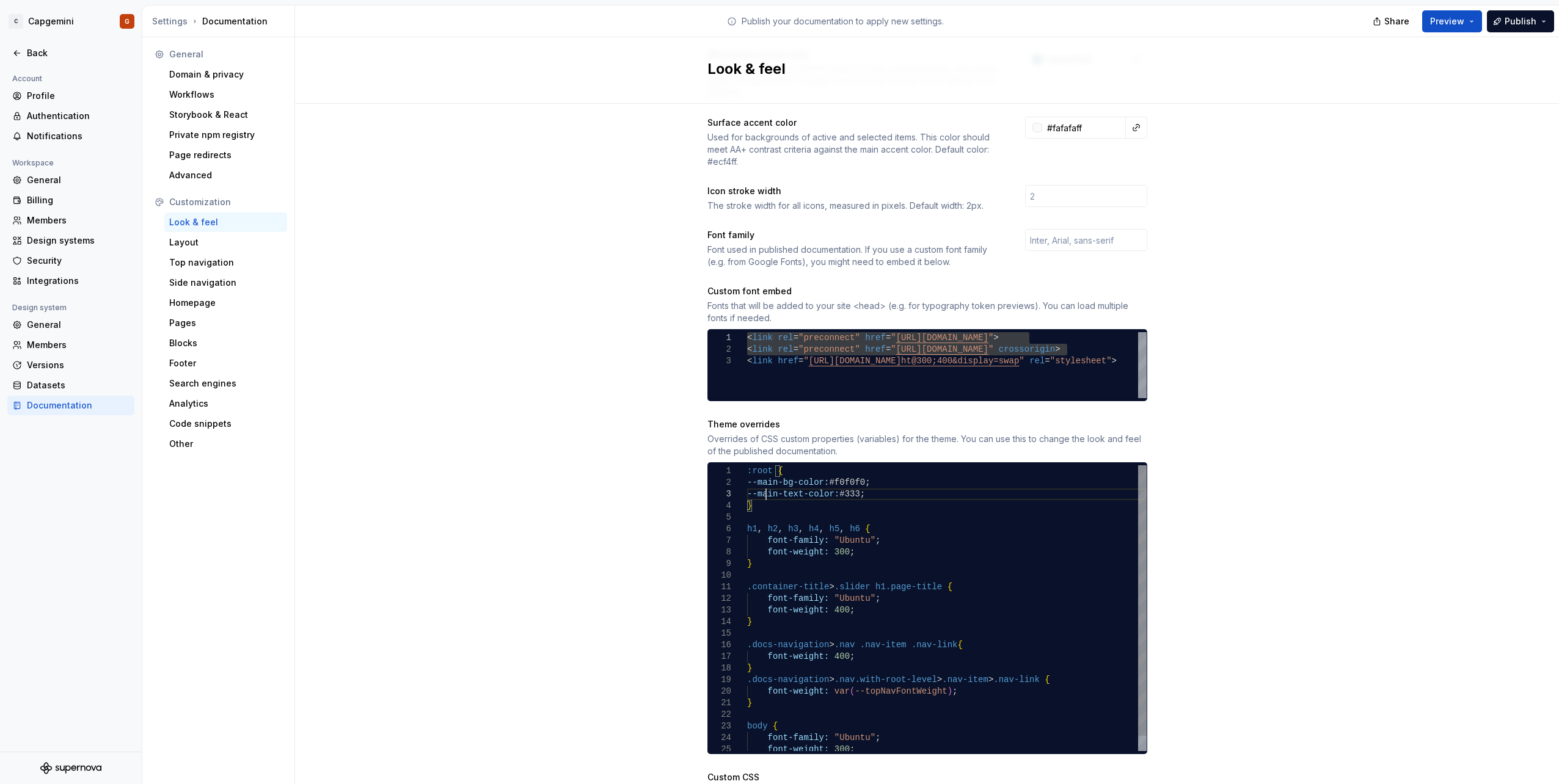
click at [763, 483] on div "font-weight: 400 ; } } .container-title > .slider h1.page-title { font-family: …" at bounding box center [947, 615] width 399 height 301
drag, startPoint x: 811, startPoint y: 471, endPoint x: 776, endPoint y: 469, distance: 35.1
click at [776, 469] on div "font-weight: 400 ; } } .container-title > .slider h1.page-title { font-family: …" at bounding box center [947, 615] width 399 height 301
click at [784, 465] on div "font-weight: 400 ; } } .container-title > .slider h1.page-title { font-family: …" at bounding box center [947, 615] width 399 height 301
click at [773, 469] on div "font-weight: 400 ; } } .container-title > .slider h1.page-title { font-family: …" at bounding box center [947, 615] width 399 height 301
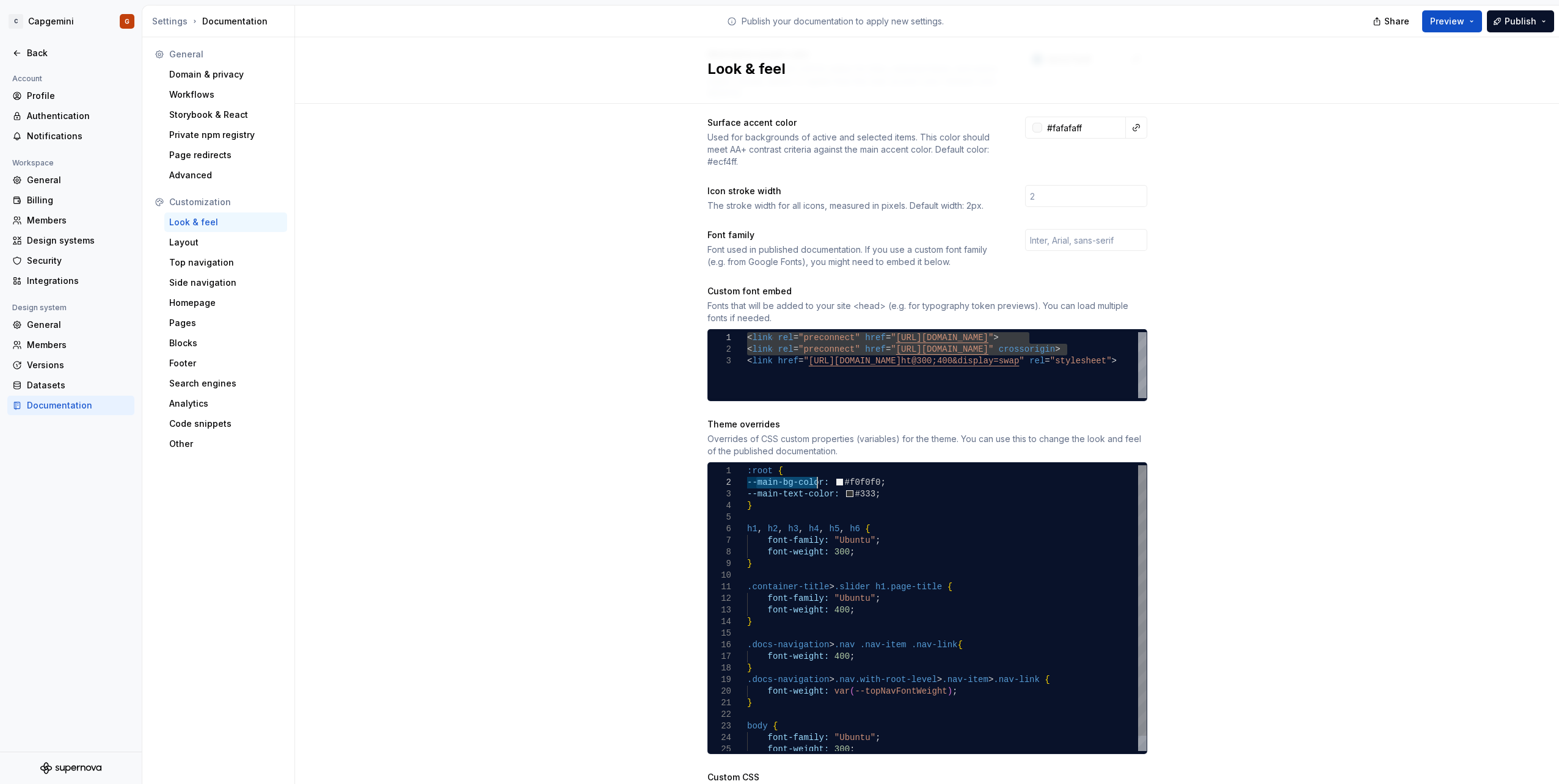
drag, startPoint x: 751, startPoint y: 471, endPoint x: 810, endPoint y: 469, distance: 59.0
click at [810, 469] on div "font-weight: 400 ; } } .container-title > .slider h1.page-title { font-family: …" at bounding box center [947, 615] width 399 height 301
drag, startPoint x: 806, startPoint y: 466, endPoint x: 775, endPoint y: 470, distance: 31.3
click at [775, 470] on div "font-weight: 400 ; } } .container-title > .slider h1.page-title { font-family: …" at bounding box center [947, 615] width 399 height 301
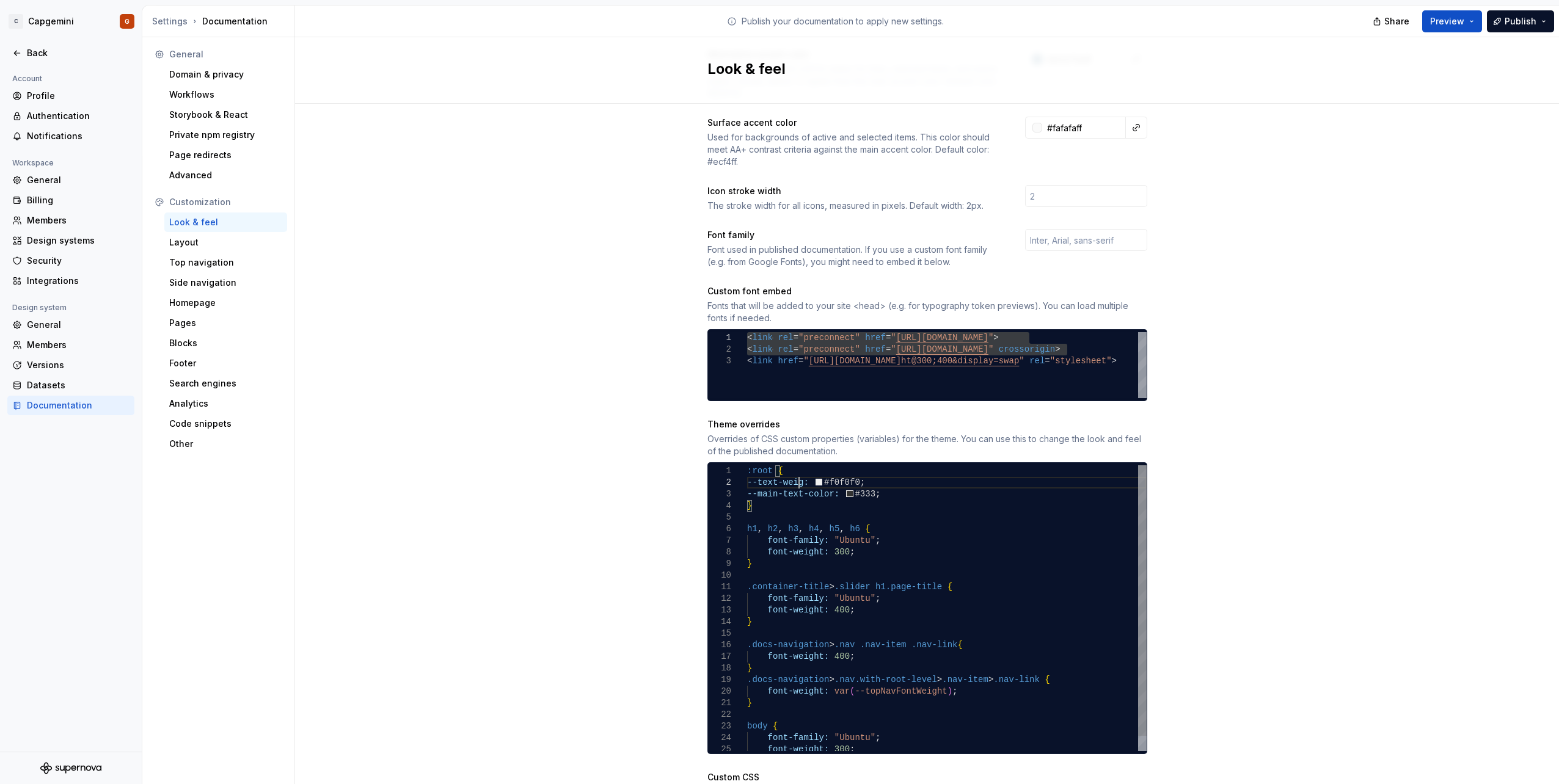
scroll to position [12, 61]
click at [790, 478] on div "font-weight: 400 ; } } .container-title > .slider h1.page-title { font-family: …" at bounding box center [947, 615] width 399 height 301
drag, startPoint x: 754, startPoint y: 471, endPoint x: 801, endPoint y: 471, distance: 47.0
click at [801, 471] on div "font-weight: 400 ; } } .container-title > .slider h1.page-title { font-family: …" at bounding box center [947, 615] width 399 height 301
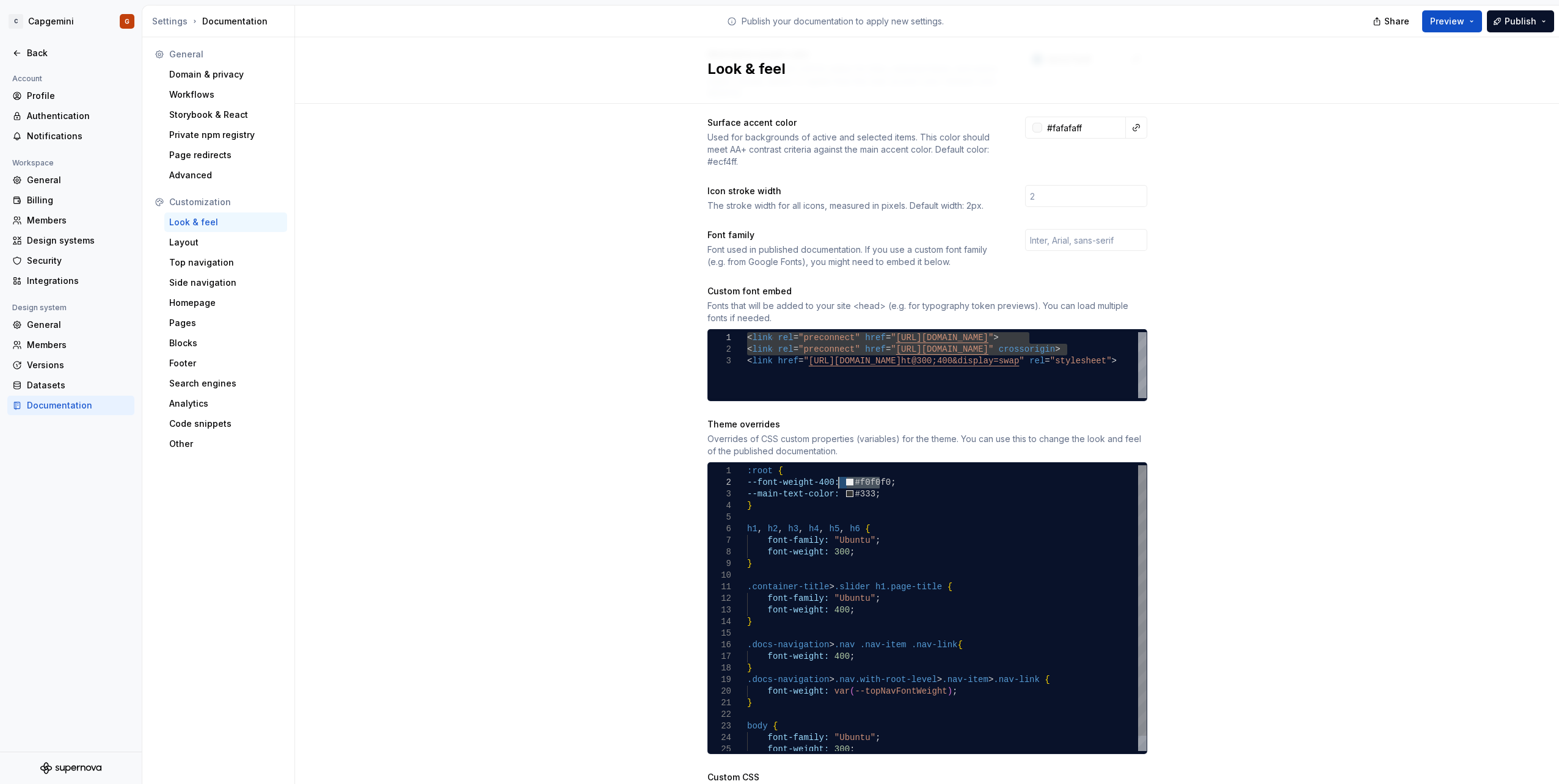
drag, startPoint x: 875, startPoint y: 471, endPoint x: 833, endPoint y: 475, distance: 42.2
click at [833, 475] on div "font-weight: 400 ; } } .container-title > .slider h1.page-title { font-family: …" at bounding box center [947, 615] width 399 height 301
drag, startPoint x: 855, startPoint y: 472, endPoint x: 737, endPoint y: 475, distance: 118.0
click at [747, 475] on div "font-weight: 400 ; } } .container-title > .slider h1.page-title { font-family: …" at bounding box center [947, 615] width 399 height 301
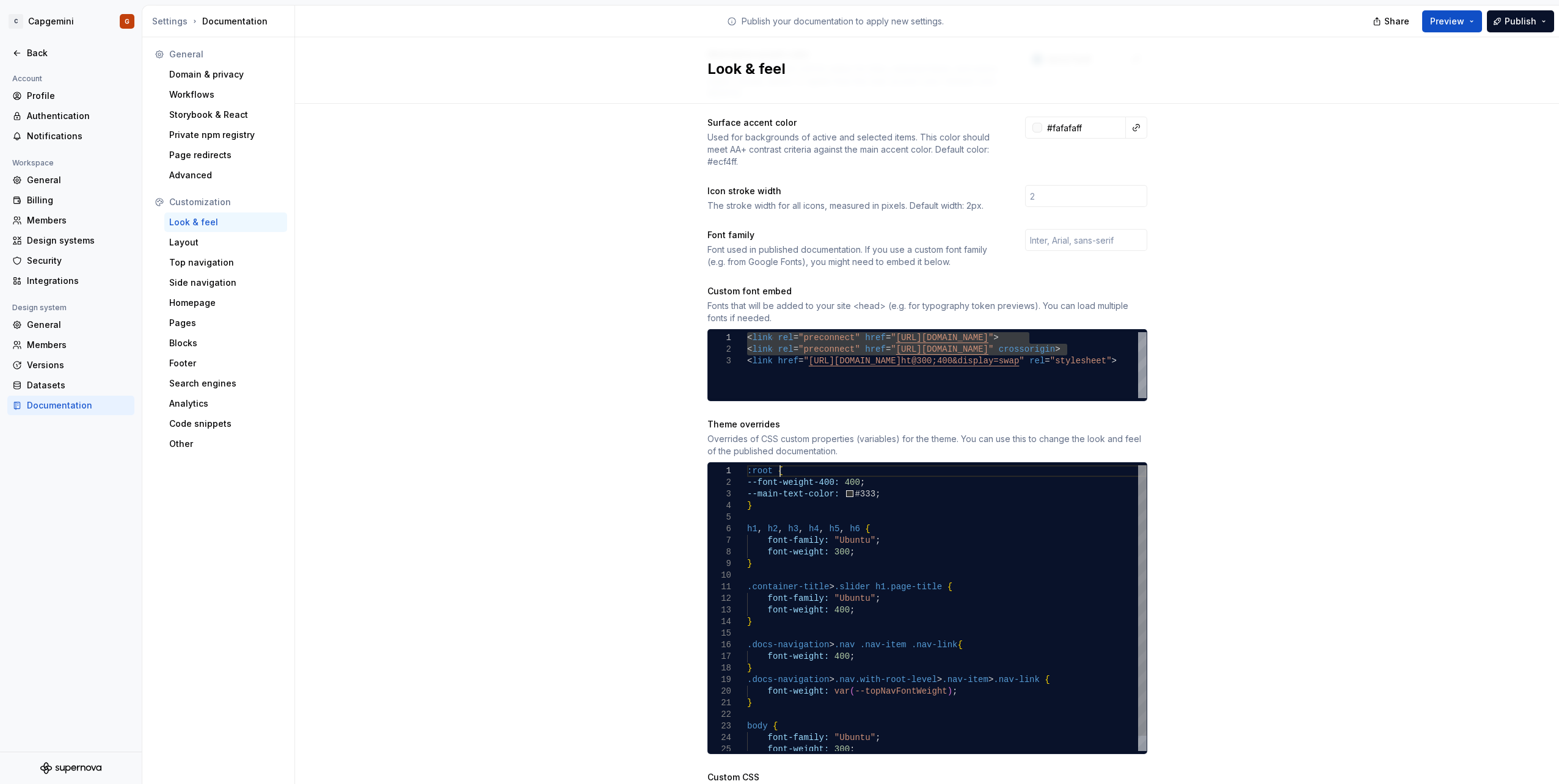
click at [788, 465] on div "font-weight: 400 ; } } .container-title > .slider h1.page-title { font-family: …" at bounding box center [947, 615] width 399 height 301
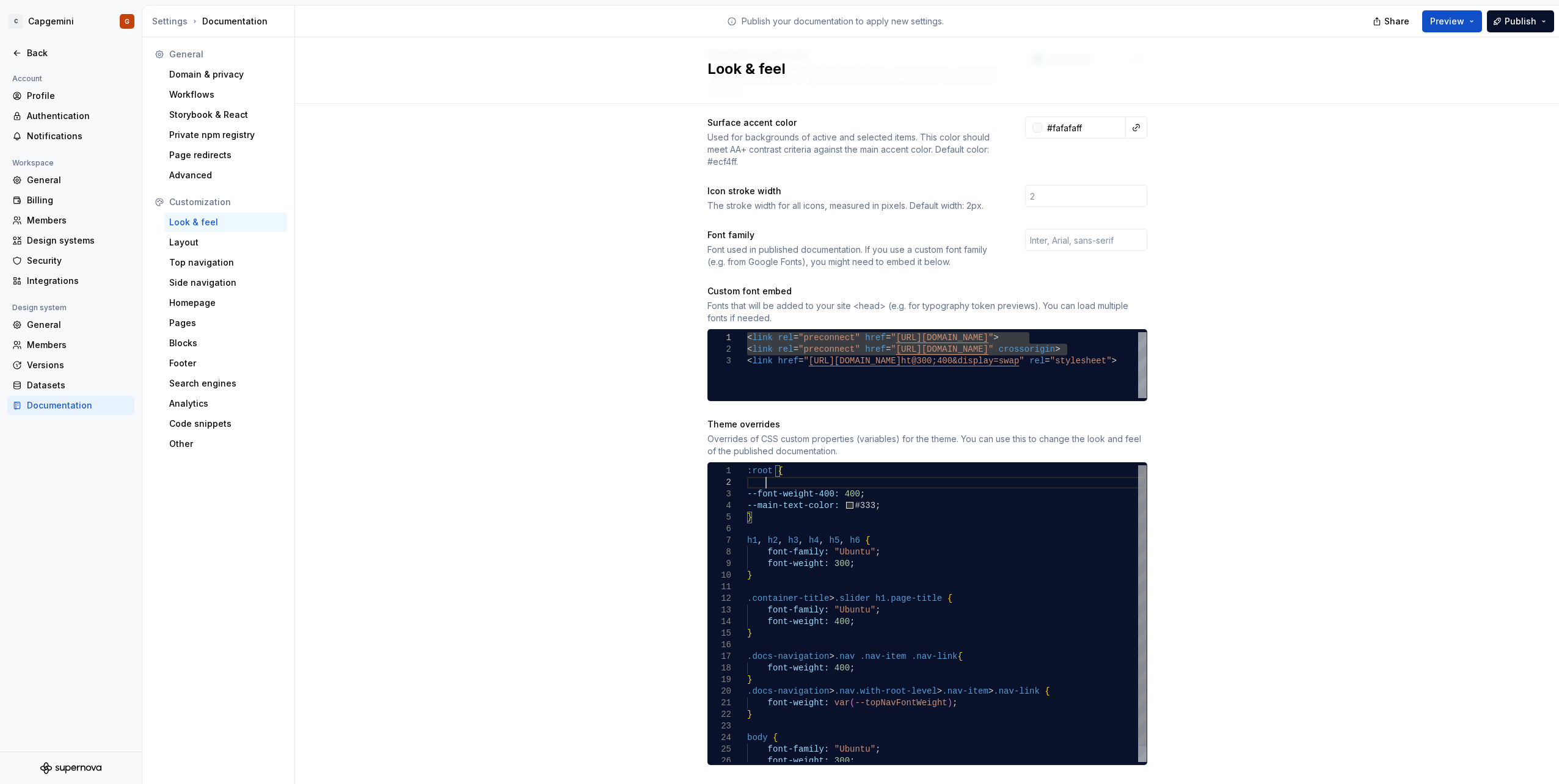
scroll to position [12, 18]
click at [761, 472] on div "font-weight: 400 ; } } .container-title > .slider h1.page-title { font-family: …" at bounding box center [947, 621] width 399 height 313
click at [812, 469] on div "font-weight: 400 ; } } .container-title > .slider h1.page-title { font-family: …" at bounding box center [947, 621] width 399 height 313
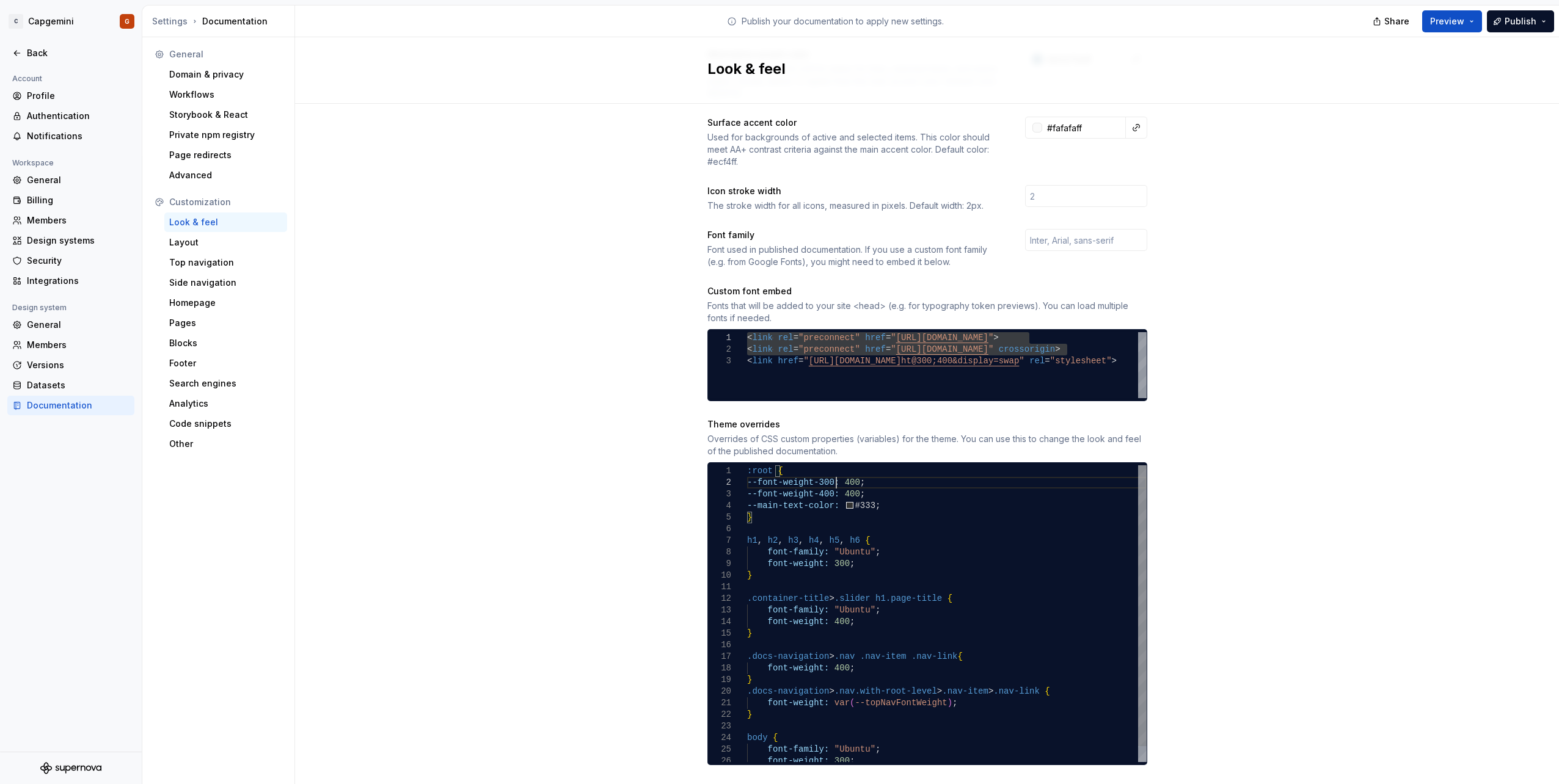
click at [832, 472] on div "font-weight: 400 ; } } .container-title > .slider h1.page-title { font-family: …" at bounding box center [947, 621] width 399 height 313
click at [837, 491] on div "font-weight: 400 ; } } .container-title > .slider h1.page-title { font-family: …" at bounding box center [947, 621] width 399 height 313
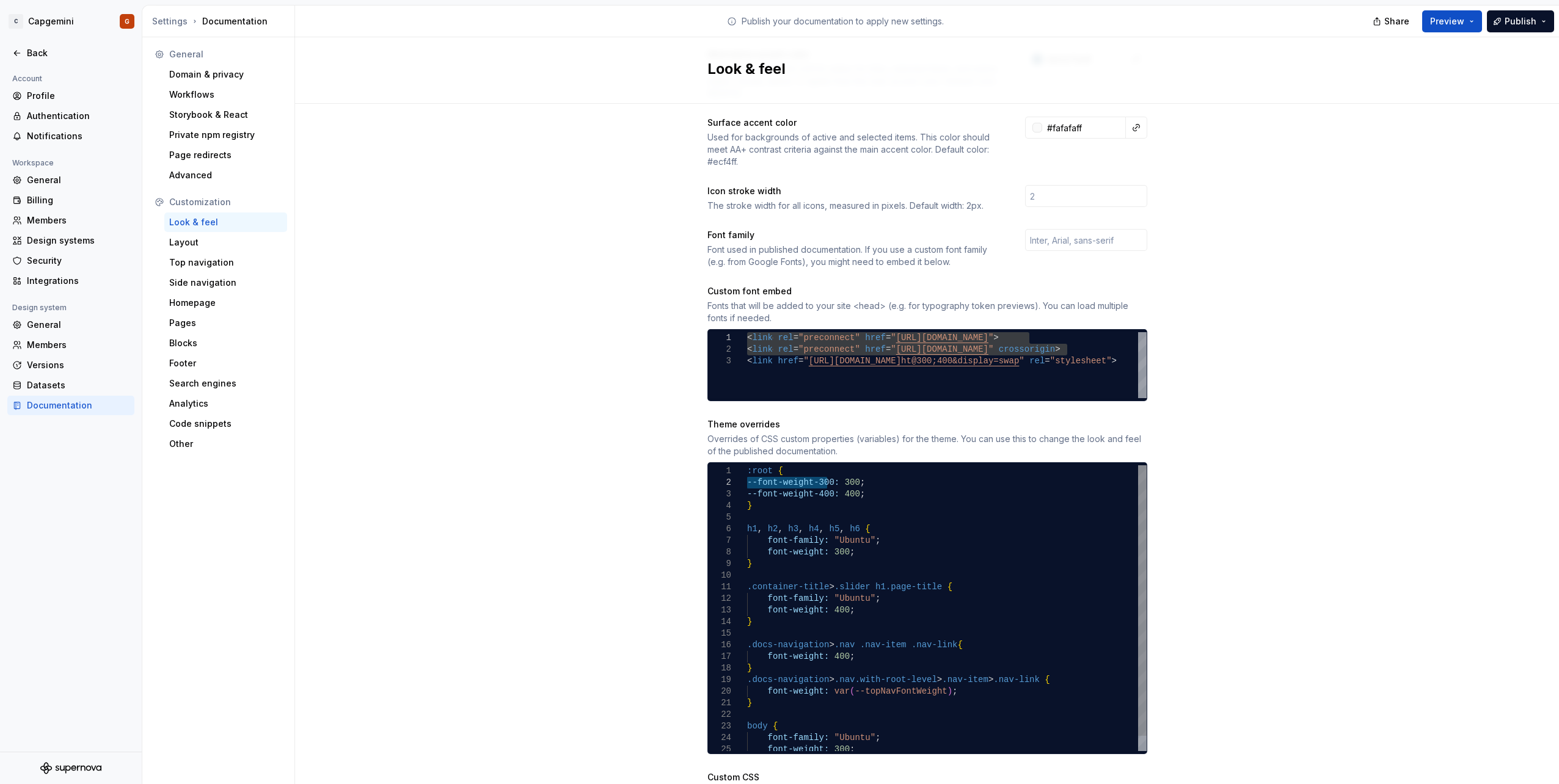
drag, startPoint x: 822, startPoint y: 470, endPoint x: 743, endPoint y: 473, distance: 79.1
click at [747, 473] on div "font-weight: 400 ; } } .container-title > .slider h1.page-title { font-family: …" at bounding box center [947, 615] width 399 height 301
click at [837, 539] on div "font-weight: 400 ; } } .container-title > .slider h1.page-title { font-family: …" at bounding box center [947, 615] width 399 height 301
drag, startPoint x: 822, startPoint y: 481, endPoint x: 745, endPoint y: 483, distance: 77.0
click at [747, 483] on div "font-weight: 400 ; } } .container-title > .slider h1.page-title { font-family: …" at bounding box center [947, 615] width 399 height 301
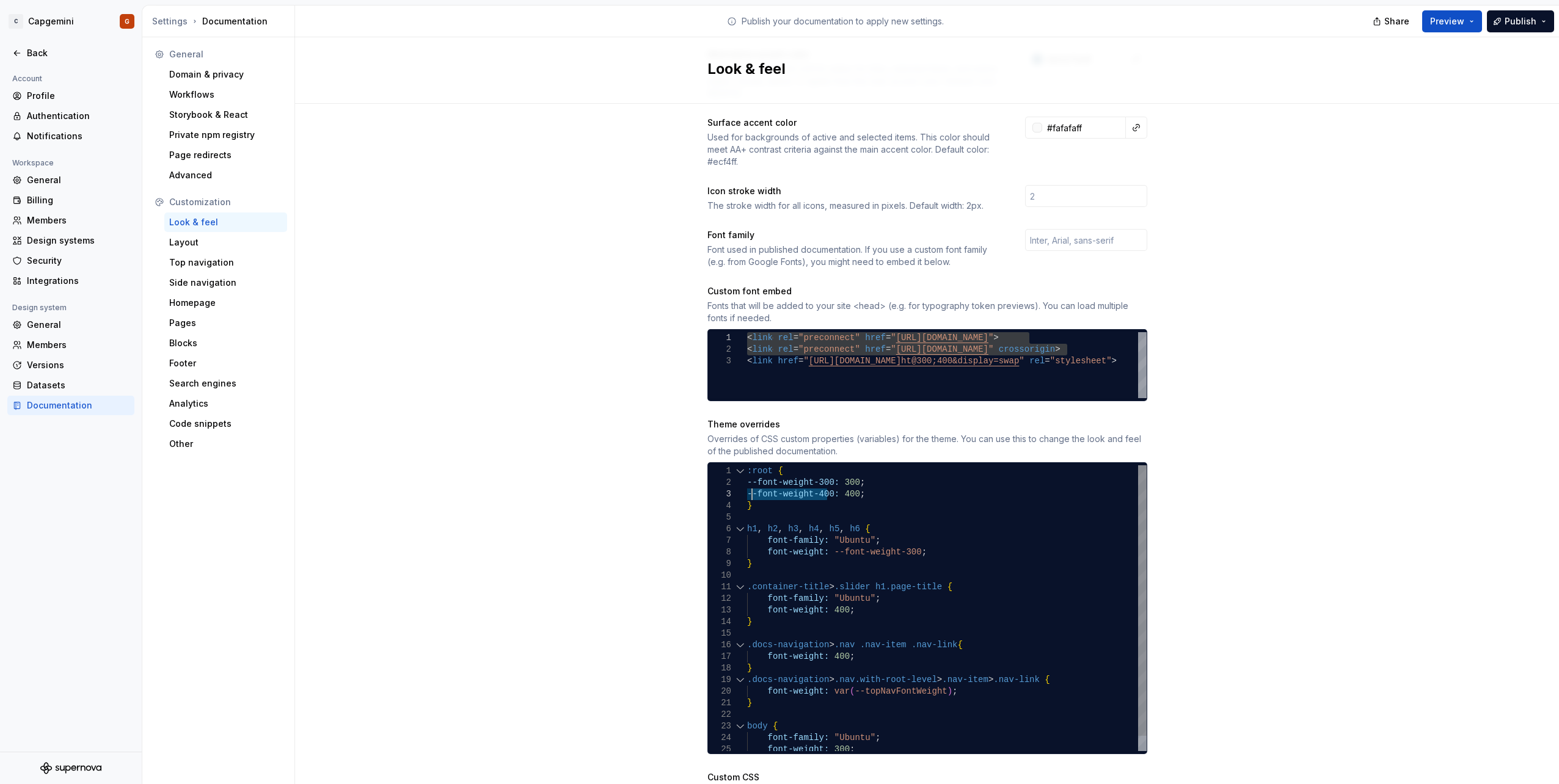
click at [741, 488] on div at bounding box center [727, 493] width 39 height 11
drag, startPoint x: 744, startPoint y: 481, endPoint x: 822, endPoint y: 482, distance: 78.0
click at [822, 482] on div "font-weight: 400 ; } } .container-title > .slider h1.page-title { font-family: …" at bounding box center [947, 615] width 399 height 301
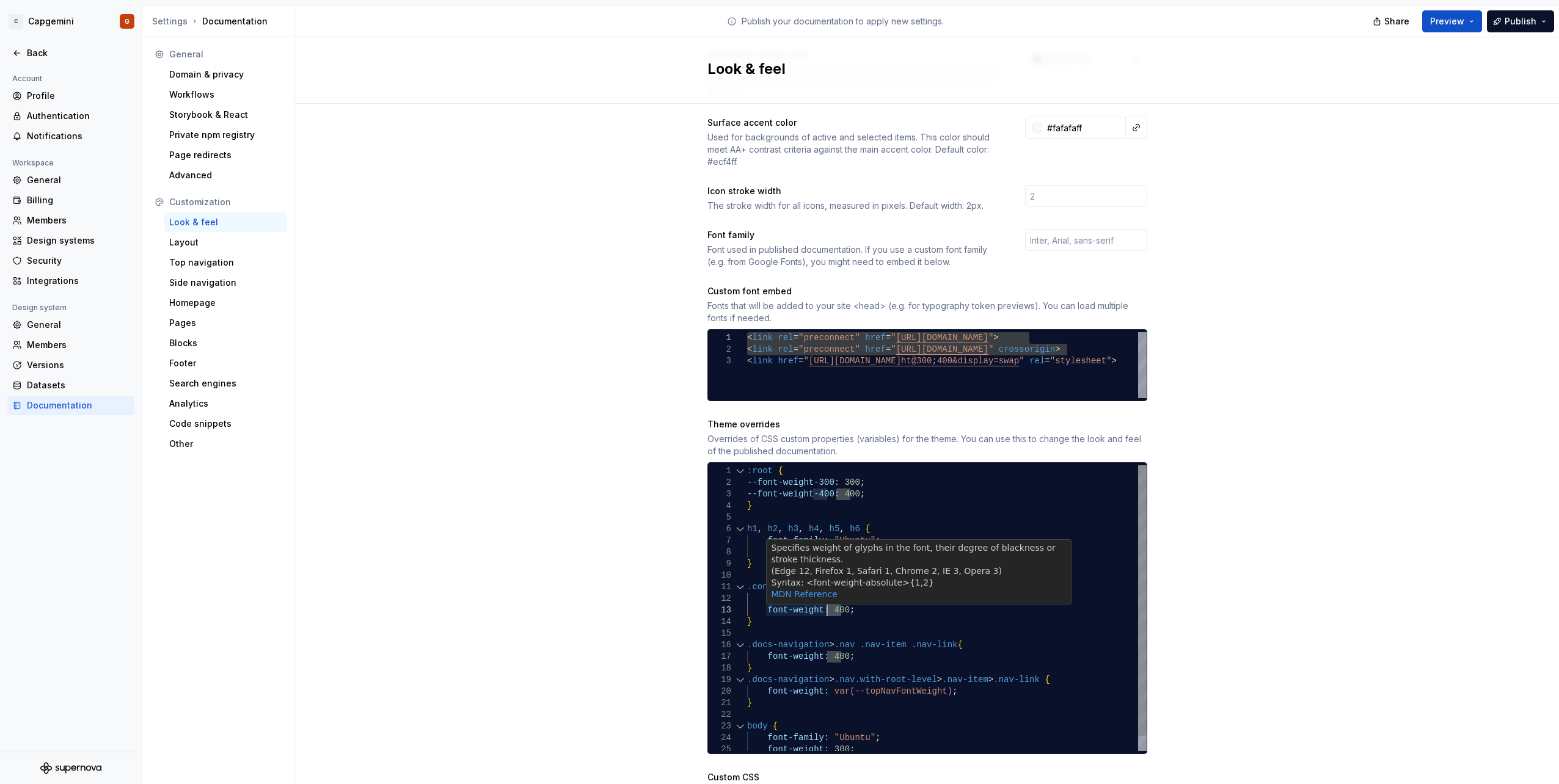
drag, startPoint x: 836, startPoint y: 599, endPoint x: 822, endPoint y: 598, distance: 14.0
click at [822, 598] on div "font-weight: 400 ; } } .container-title > .slider h1.page-title { font-family: …" at bounding box center [947, 615] width 399 height 301
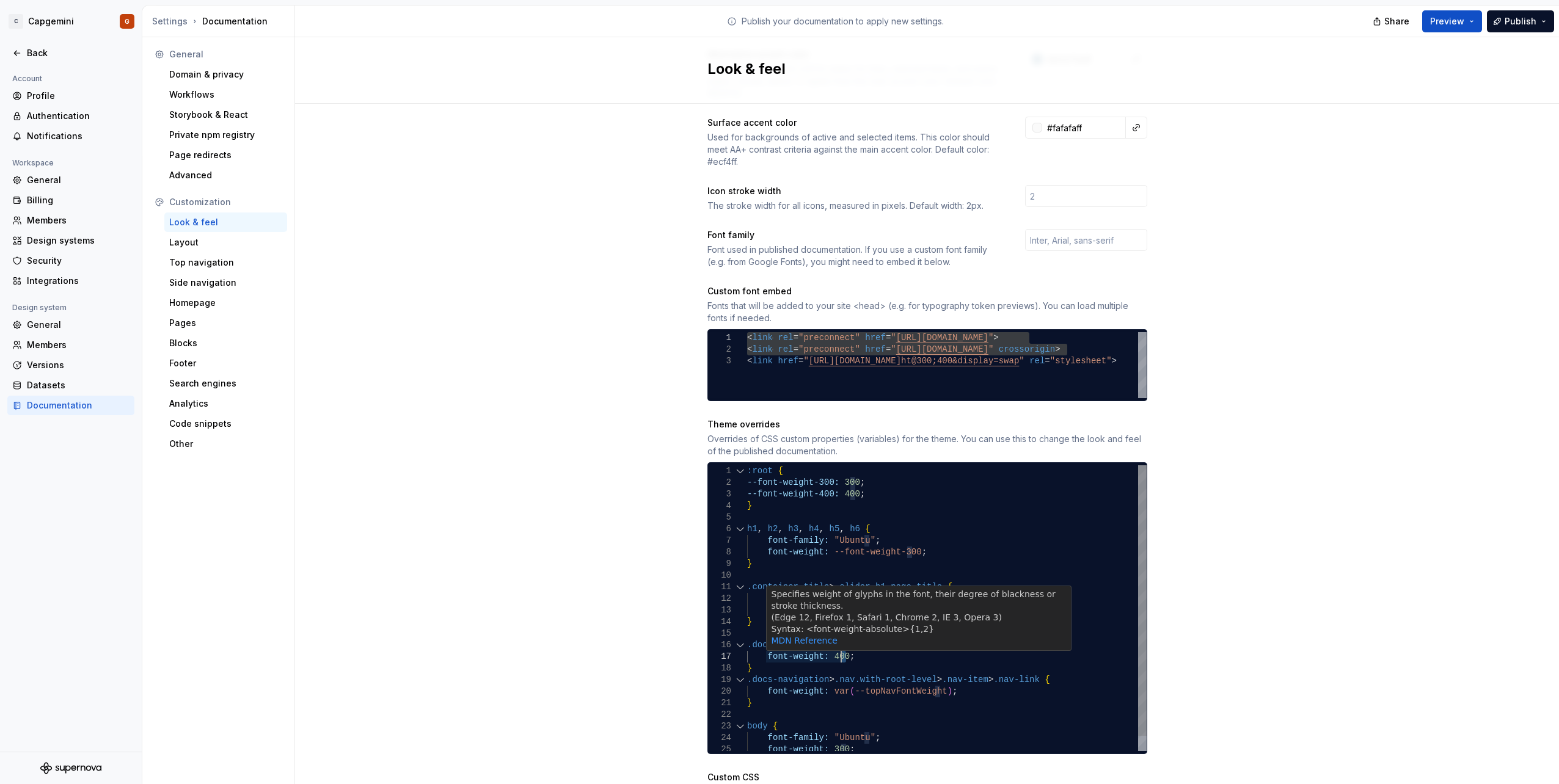
click at [834, 643] on div "font-weight: 400 ; } } .container-title > .slider h1.page-title { font-family: …" at bounding box center [947, 615] width 399 height 301
click at [834, 644] on div "font-weight: 400 ; } } .container-title > .slider h1.page-title { font-family: …" at bounding box center [947, 615] width 399 height 301
drag, startPoint x: 834, startPoint y: 644, endPoint x: 822, endPoint y: 643, distance: 12.0
click at [822, 643] on div "font-weight: 400 ; } } .container-title > .slider h1.page-title { font-family: …" at bounding box center [947, 615] width 399 height 301
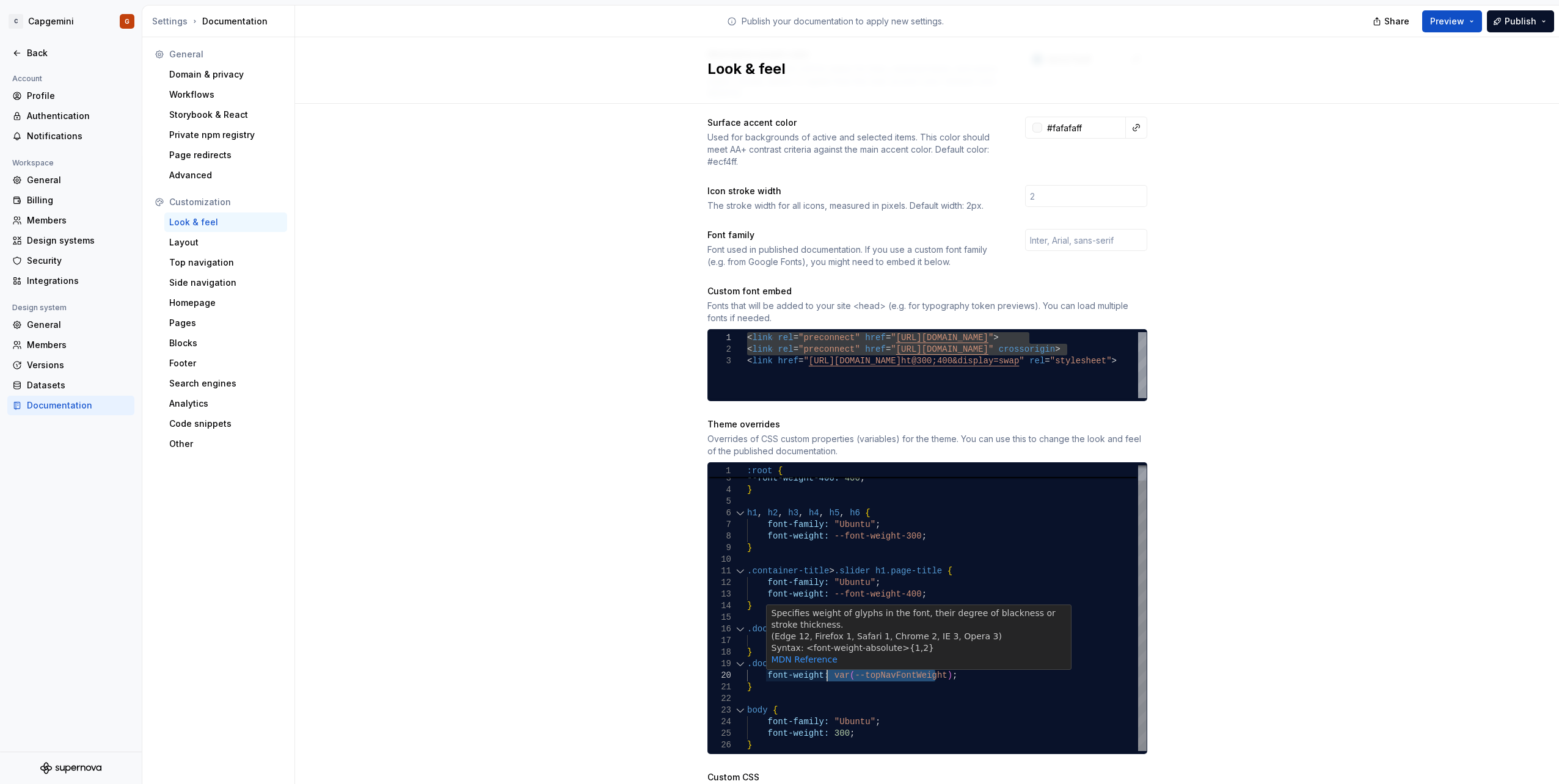
drag, startPoint x: 928, startPoint y: 666, endPoint x: 823, endPoint y: 664, distance: 105.0
click at [823, 664] on div "font-weight: --font-weight-400 ; } } .container-title > .slider h1.page-title {…" at bounding box center [947, 600] width 399 height 301
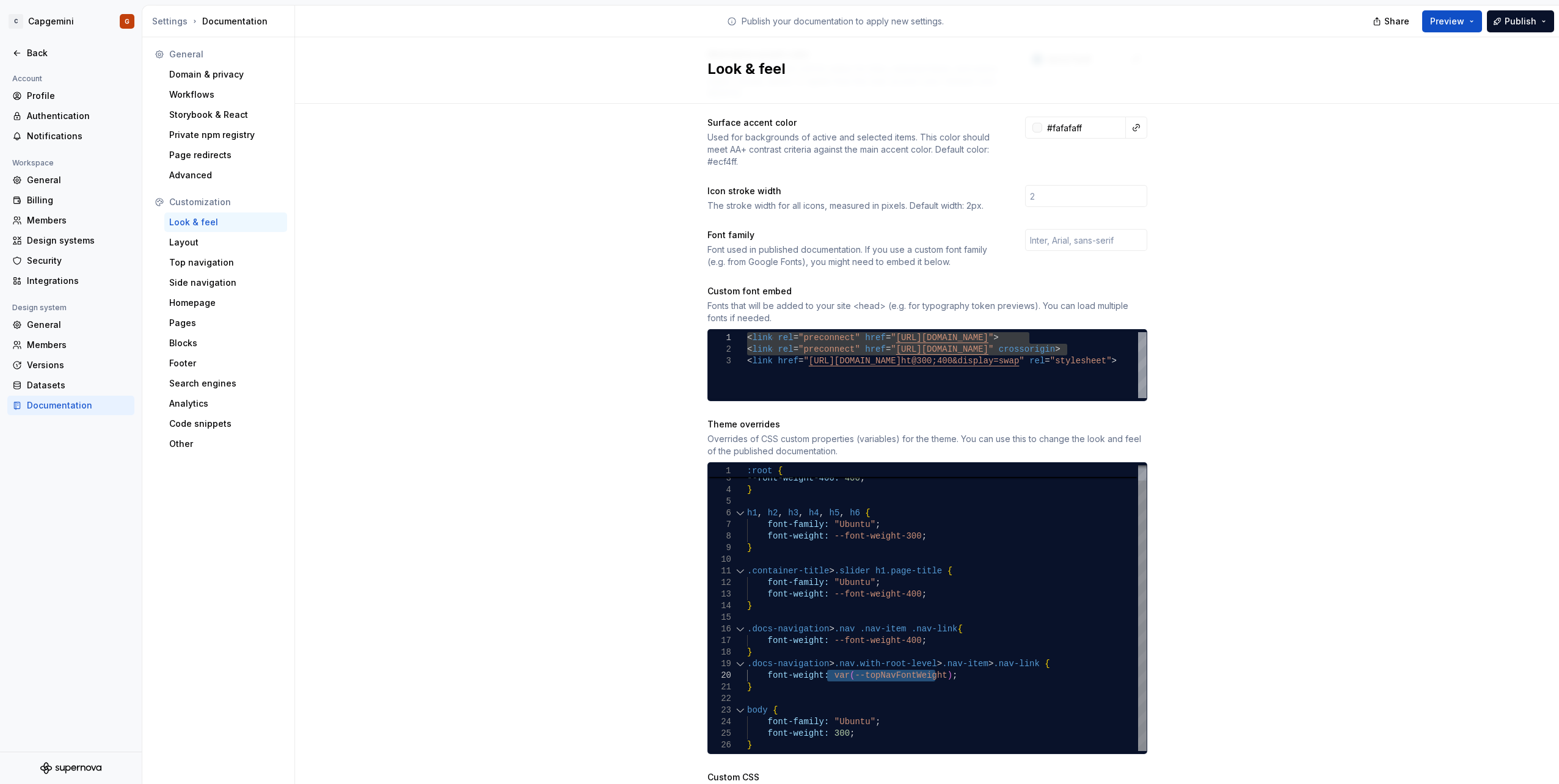
click at [845, 666] on div "font-weight: --font-weight-400 ; } } .container-title > .slider h1.page-title {…" at bounding box center [947, 600] width 399 height 301
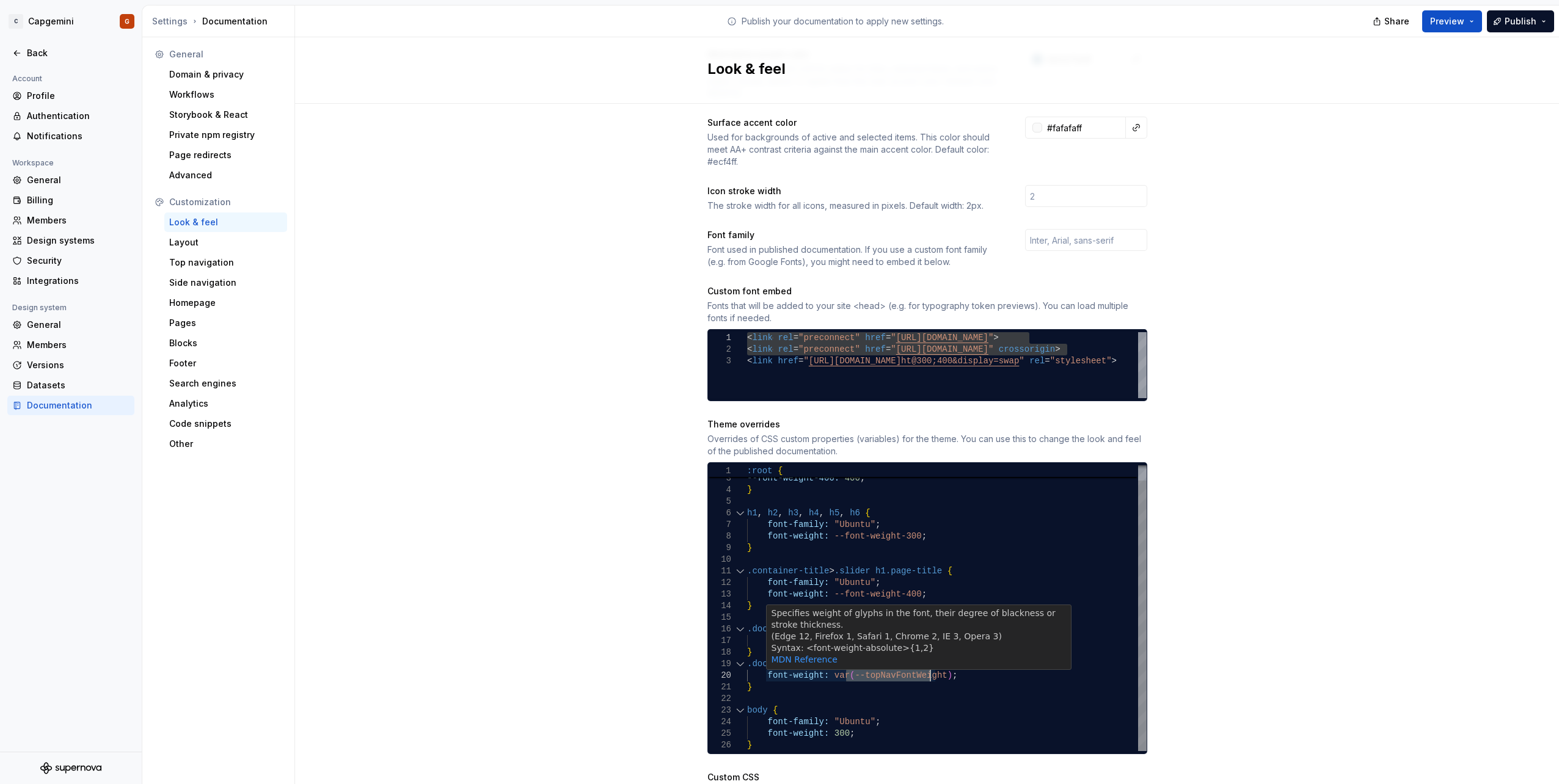
drag, startPoint x: 840, startPoint y: 664, endPoint x: 925, endPoint y: 666, distance: 85.0
click at [925, 666] on div "font-weight: --font-weight-400 ; } } .container-title > .slider h1.page-title {…" at bounding box center [947, 600] width 399 height 301
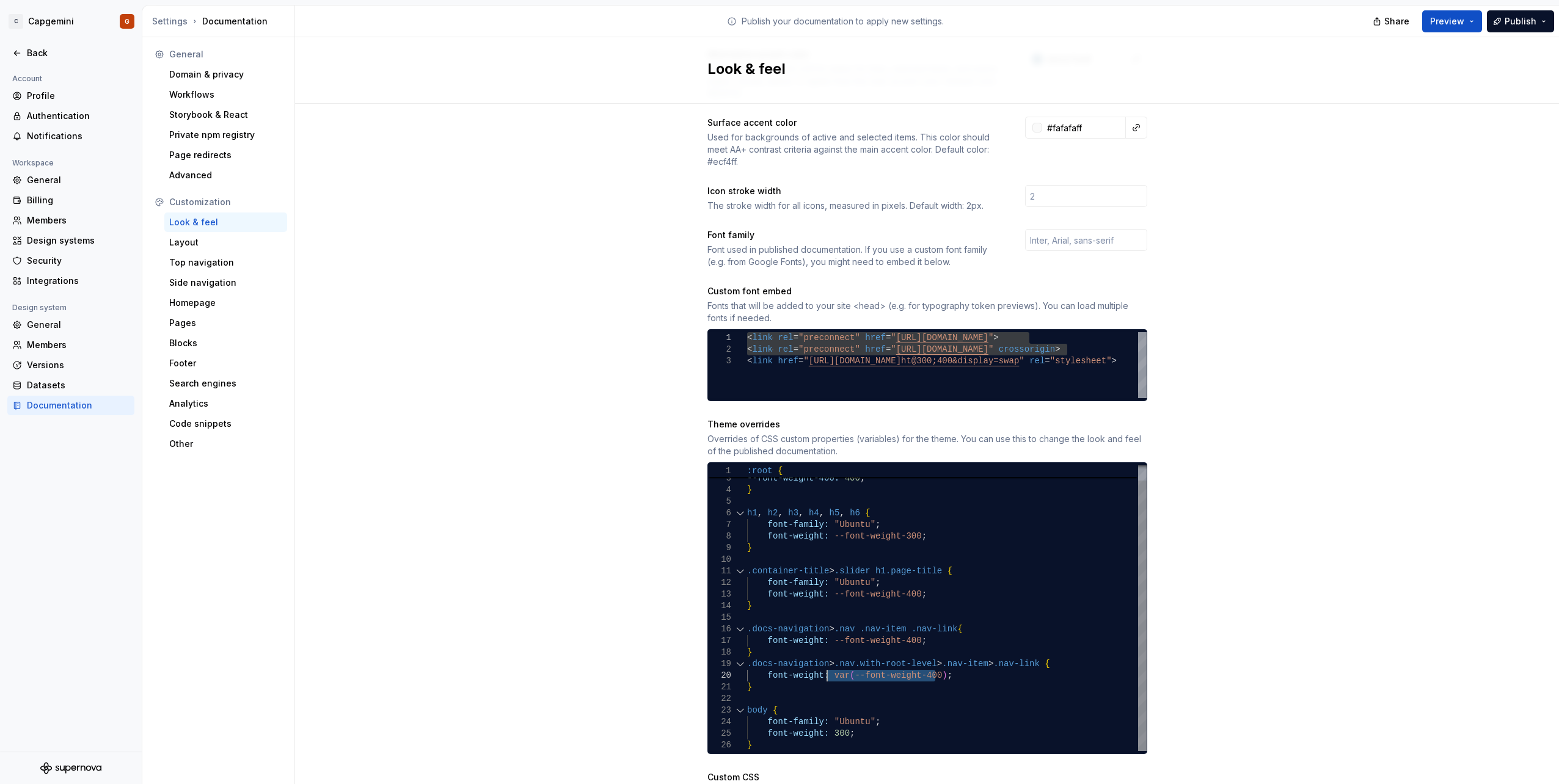
drag, startPoint x: 938, startPoint y: 666, endPoint x: 824, endPoint y: 666, distance: 114.0
click at [824, 666] on div "font-weight: --font-weight-400 ; } } .container-title > .slider h1.page-title {…" at bounding box center [947, 600] width 399 height 301
drag, startPoint x: 911, startPoint y: 628, endPoint x: 822, endPoint y: 630, distance: 89.0
click at [822, 630] on div "font-weight: --font-weight-400 ; } } .container-title > .slider h1.page-title {…" at bounding box center [947, 600] width 399 height 301
drag, startPoint x: 908, startPoint y: 579, endPoint x: 820, endPoint y: 584, distance: 88.1
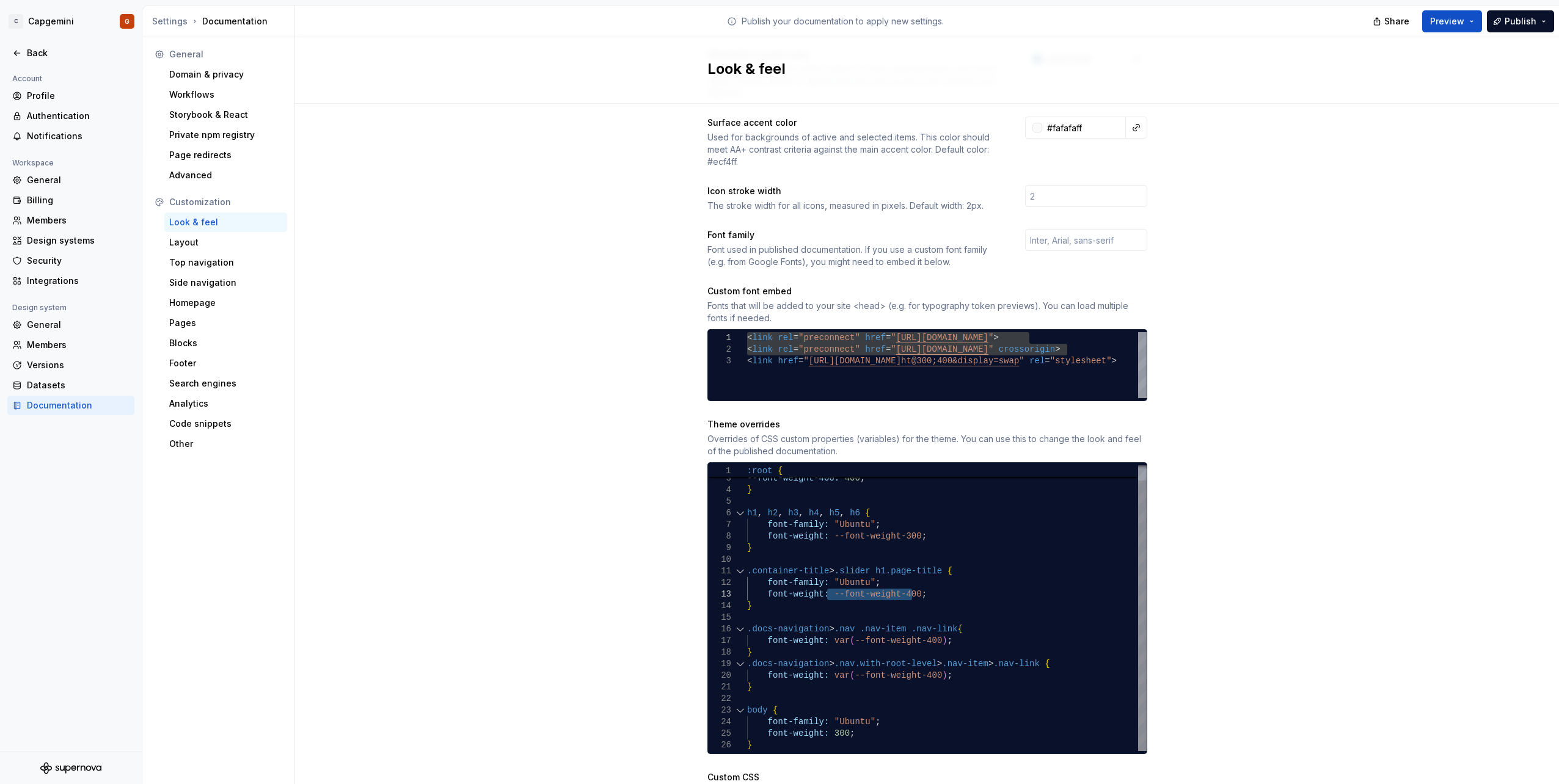
click at [820, 584] on div "font-weight: var ( --font-weight-400 ) ; } } .container-title > .slider h1.page…" at bounding box center [947, 600] width 399 height 301
drag, startPoint x: 906, startPoint y: 526, endPoint x: 823, endPoint y: 526, distance: 83.0
click at [823, 526] on div "font-weight: var ( --font-weight-400 ) ; } } .container-title > .slider h1.page…" at bounding box center [947, 600] width 399 height 301
click at [916, 527] on div "font-weight: var ( --font-weight-400 ) ; } } .container-title > .slider h1.page…" at bounding box center [947, 600] width 399 height 301
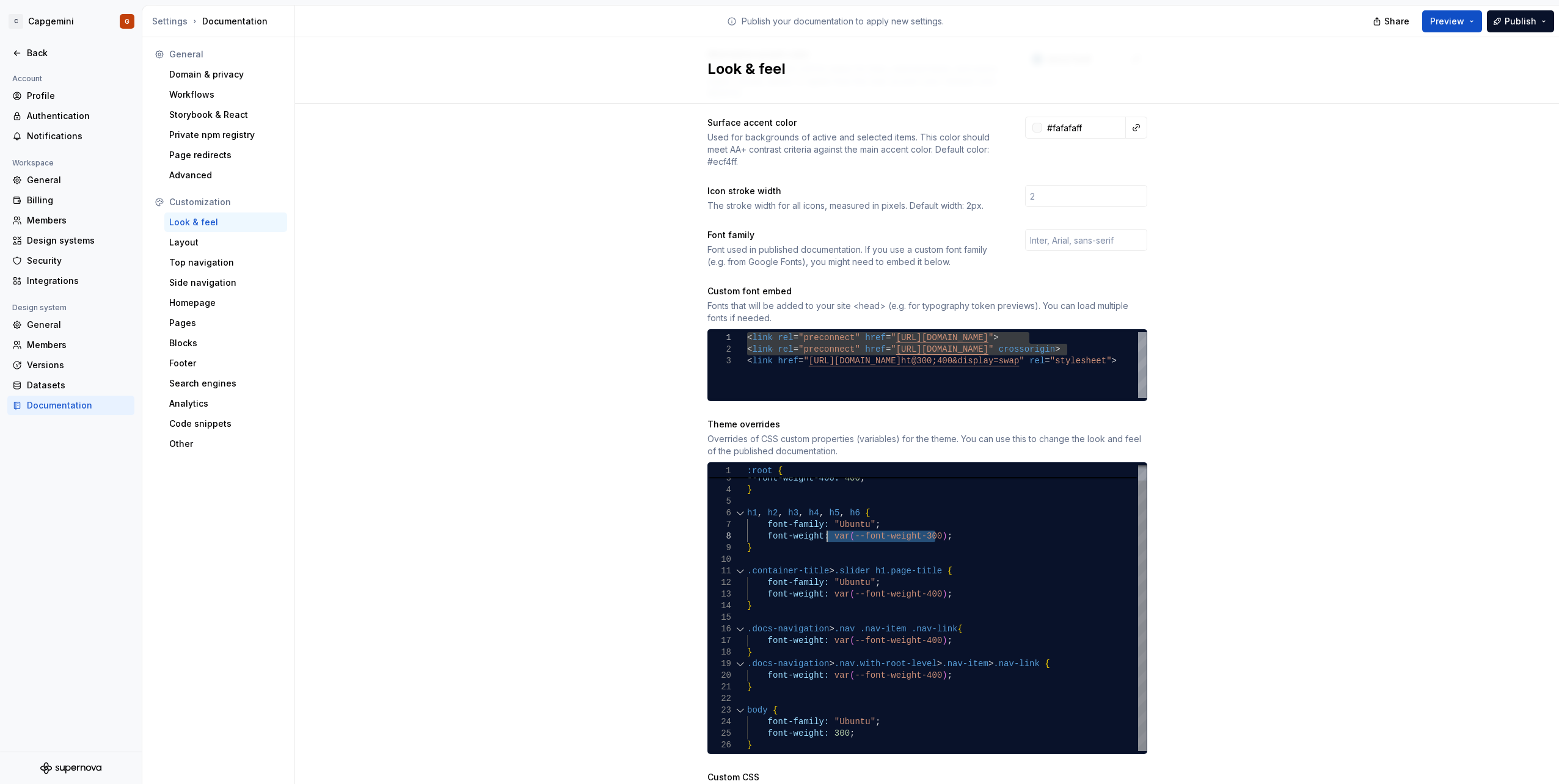
drag, startPoint x: 934, startPoint y: 525, endPoint x: 823, endPoint y: 528, distance: 111.0
click at [823, 528] on div "font-weight: var ( --font-weight-400 ) ; } } .container-title > .slider h1.page…" at bounding box center [947, 600] width 399 height 301
drag, startPoint x: 848, startPoint y: 721, endPoint x: 823, endPoint y: 719, distance: 25.1
click at [823, 719] on div "font-weight: var ( --font-weight-400 ) ; } } .container-title > .slider h1.page…" at bounding box center [947, 600] width 399 height 301
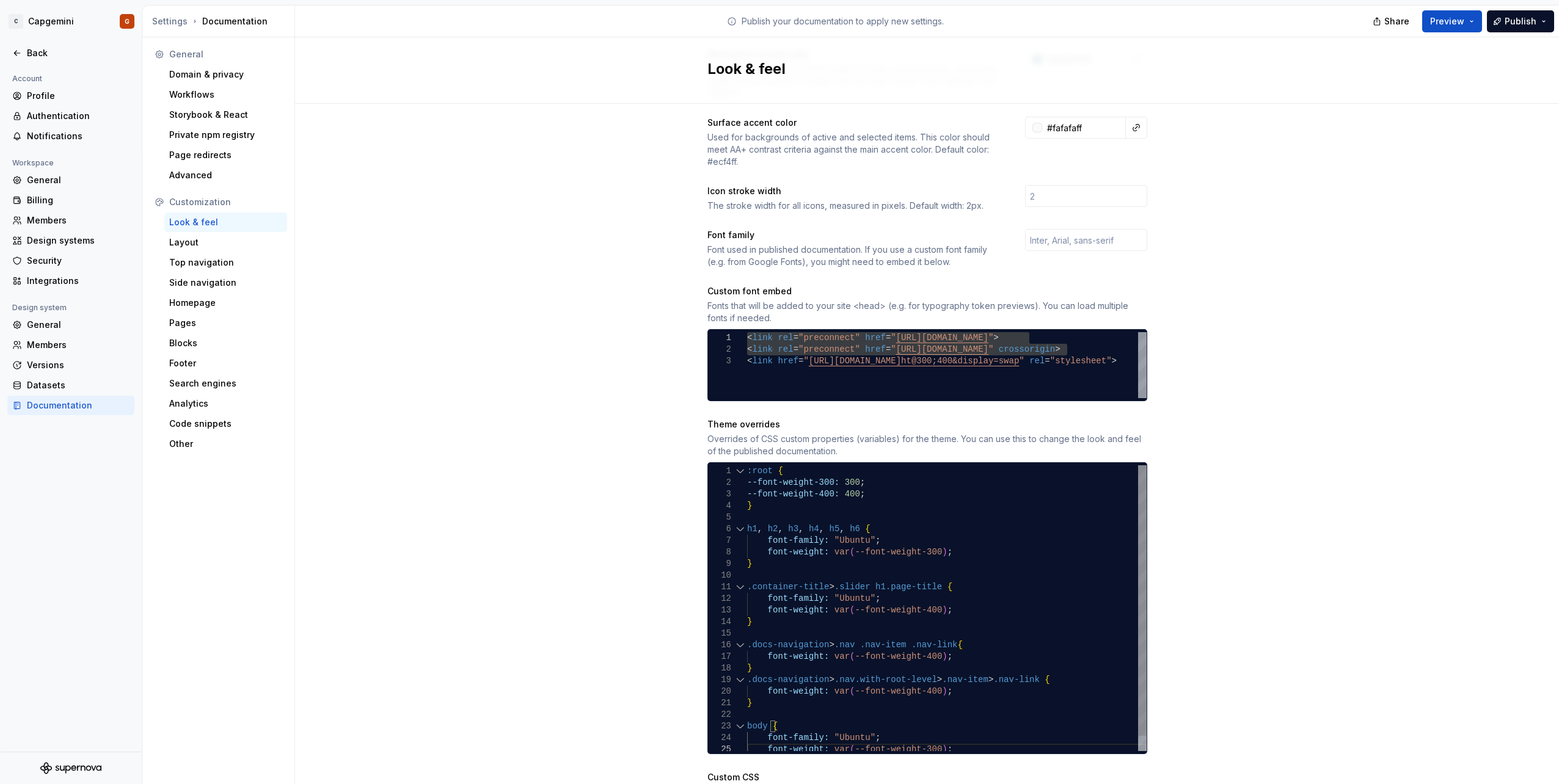
click at [818, 491] on div "font-weight: var ( --font-weight-400 ) ; } } .container-title > .slider h1.page…" at bounding box center [947, 615] width 399 height 301
click at [798, 465] on div "font-weight: var ( --font-weight-400 ) ; } } .container-title > .slider h1.page…" at bounding box center [947, 615] width 399 height 301
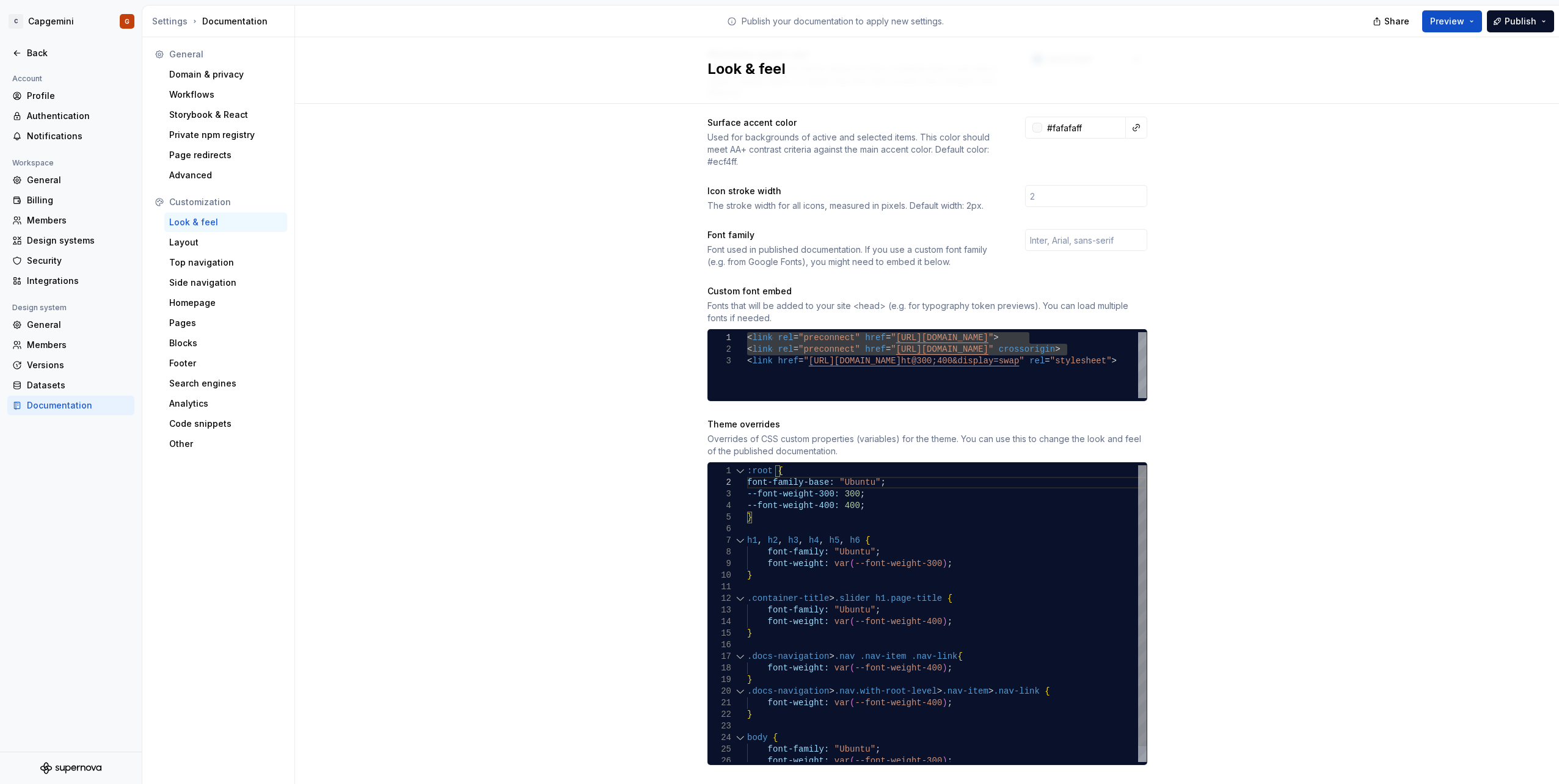
scroll to position [22, 9]
click at [747, 487] on div "font-weight: var ( --font-weight-400 ) ; } } .container-title > .slider h1.page…" at bounding box center [947, 621] width 399 height 313
drag, startPoint x: 897, startPoint y: 469, endPoint x: 733, endPoint y: 467, distance: 164.0
click at [747, 467] on div "font-weight: var ( --font-weight-400 ) ; } } .container-title > .slider h1.page…" at bounding box center [947, 621] width 399 height 313
drag, startPoint x: 872, startPoint y: 540, endPoint x: 824, endPoint y: 536, distance: 48.2
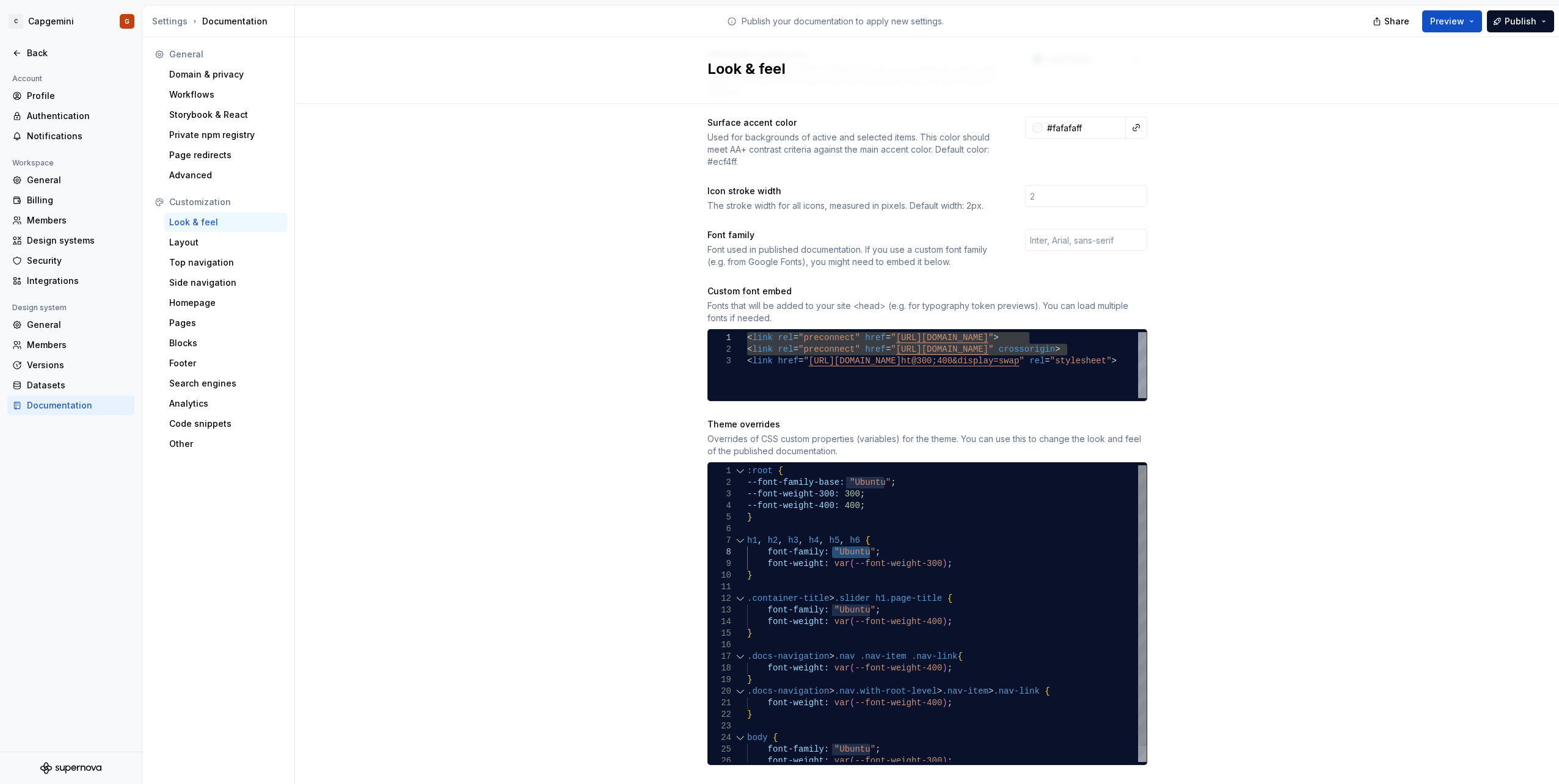
click at [824, 536] on div "font-weight: var ( --font-weight-400 ) ; } } .container-title > .slider h1.page…" at bounding box center [947, 621] width 399 height 313
click at [846, 547] on div "font-weight: var ( --font-weight-400 ) ; } } .container-title > .slider h1.page…" at bounding box center [947, 621] width 399 height 313
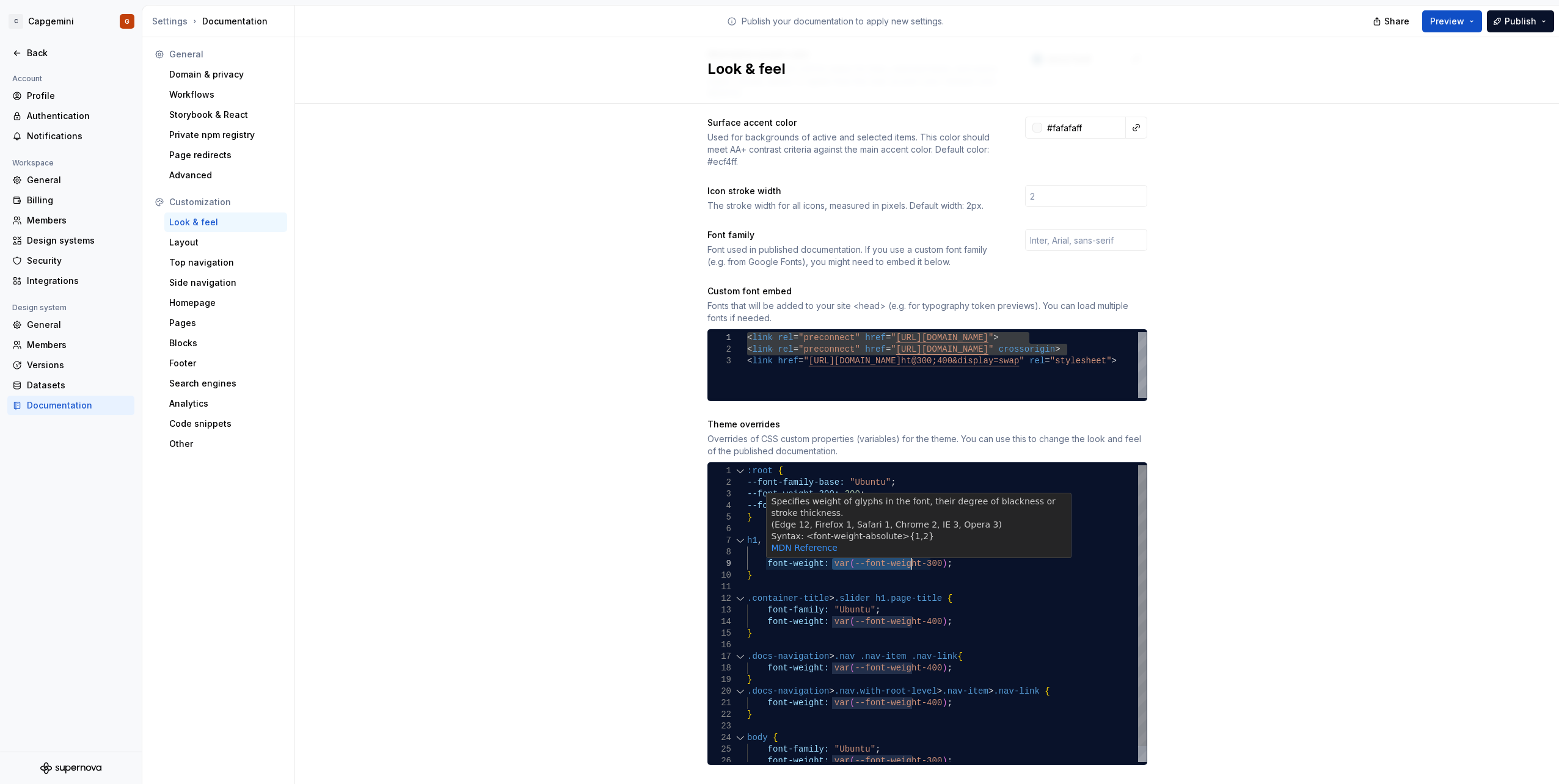
drag, startPoint x: 824, startPoint y: 551, endPoint x: 916, endPoint y: 548, distance: 92.0
click at [916, 548] on div "font-weight: var ( --font-weight-400 ) ; } } .container-title > .slider h1.page…" at bounding box center [947, 621] width 399 height 313
click at [917, 548] on div "font-weight: var ( --font-weight-400 ) ; } } .container-title > .slider h1.page…" at bounding box center [947, 621] width 399 height 313
drag, startPoint x: 927, startPoint y: 551, endPoint x: 822, endPoint y: 551, distance: 105.0
click at [822, 551] on div "font-weight: var ( --font-weight-400 ) ; } } .container-title > .slider h1.page…" at bounding box center [947, 621] width 399 height 313
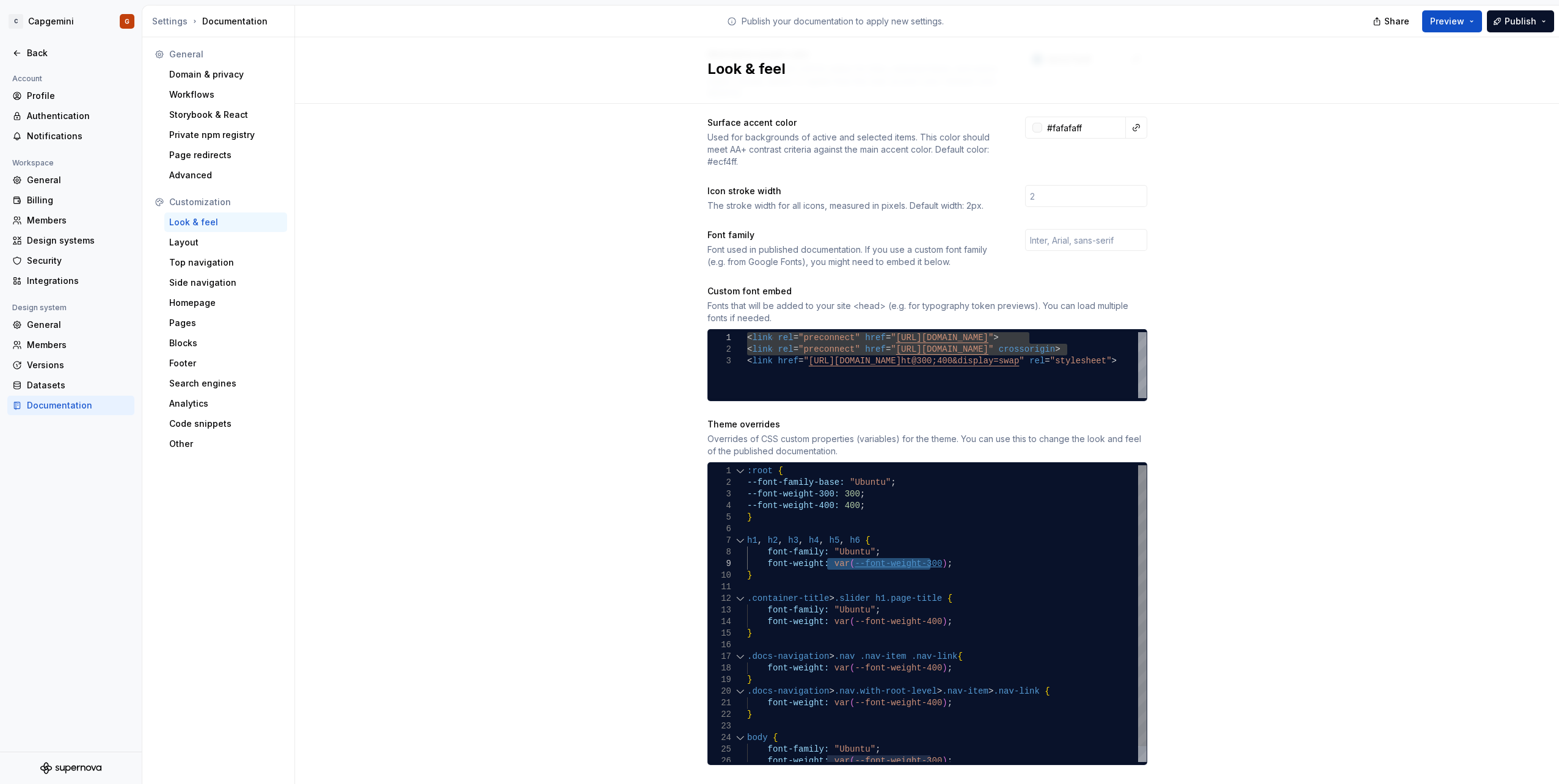
click at [847, 555] on div "font-weight: var ( --font-weight-400 ) ; } } .container-title > .slider h1.page…" at bounding box center [947, 621] width 399 height 313
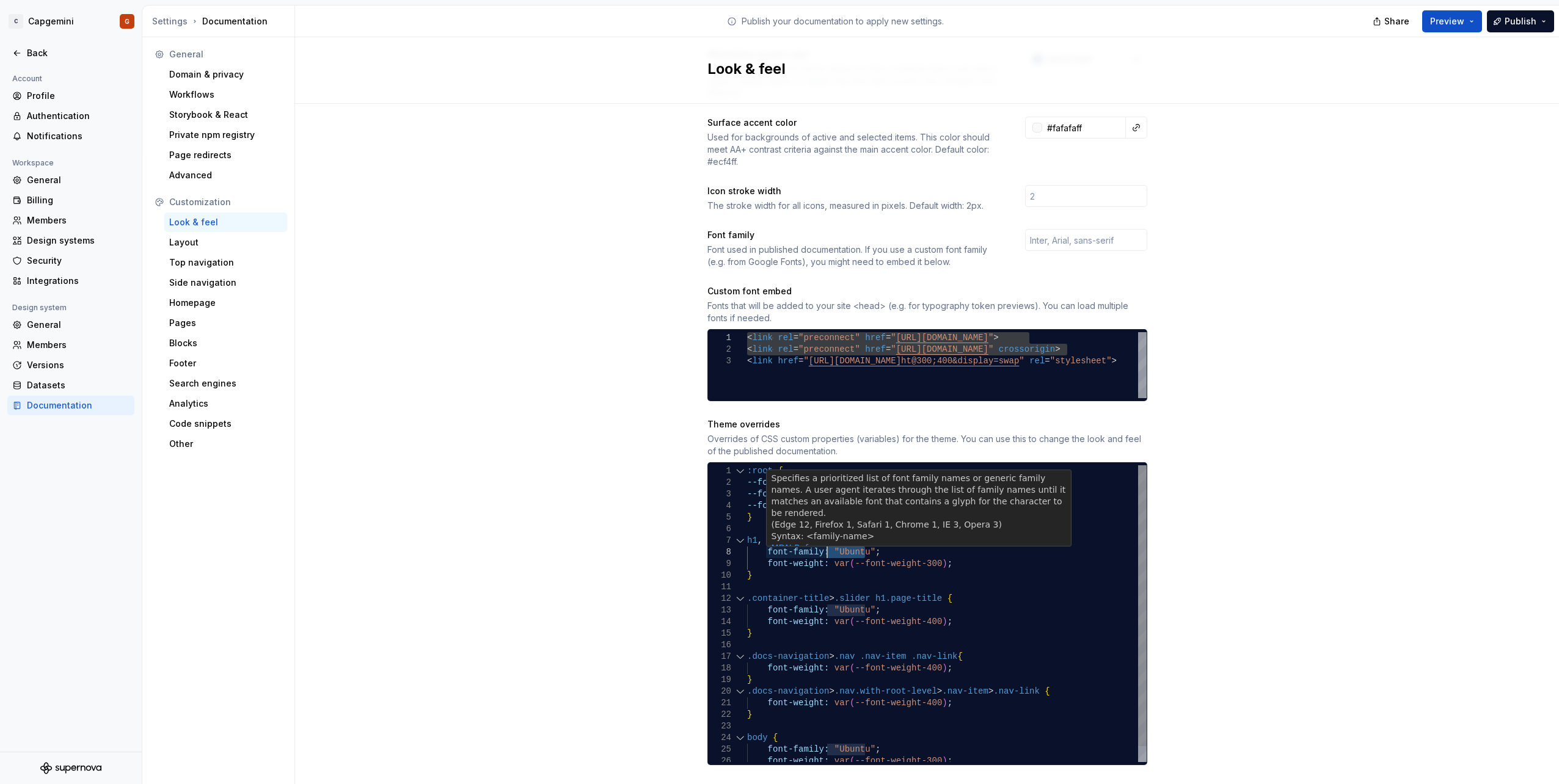
drag, startPoint x: 860, startPoint y: 539, endPoint x: 823, endPoint y: 541, distance: 37.1
click at [823, 541] on div "font-weight: var ( --font-weight-400 ) ; } } .container-title > .slider h1.page…" at bounding box center [947, 621] width 399 height 313
drag, startPoint x: 875, startPoint y: 539, endPoint x: 920, endPoint y: 537, distance: 45.0
click at [920, 537] on div "font-weight: var ( --font-weight-400 ) ; } } .container-title > .slider h1.page…" at bounding box center [947, 621] width 399 height 313
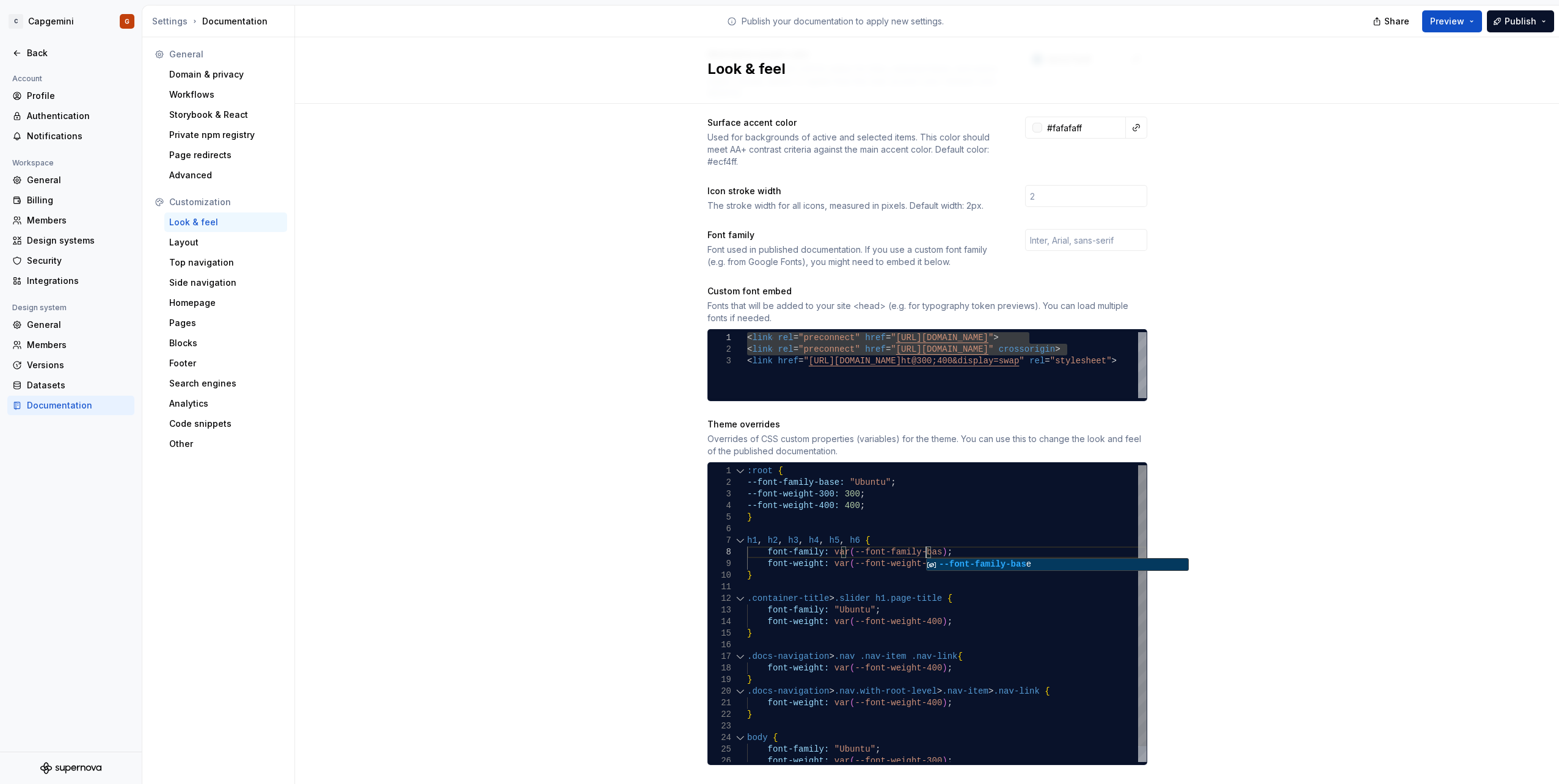
scroll to position [82, 183]
drag, startPoint x: 942, startPoint y: 541, endPoint x: 824, endPoint y: 541, distance: 118.0
click at [824, 541] on div "font-weight: var ( --font-weight-400 ) ; } } .container-title > .slider h1.page…" at bounding box center [947, 621] width 399 height 313
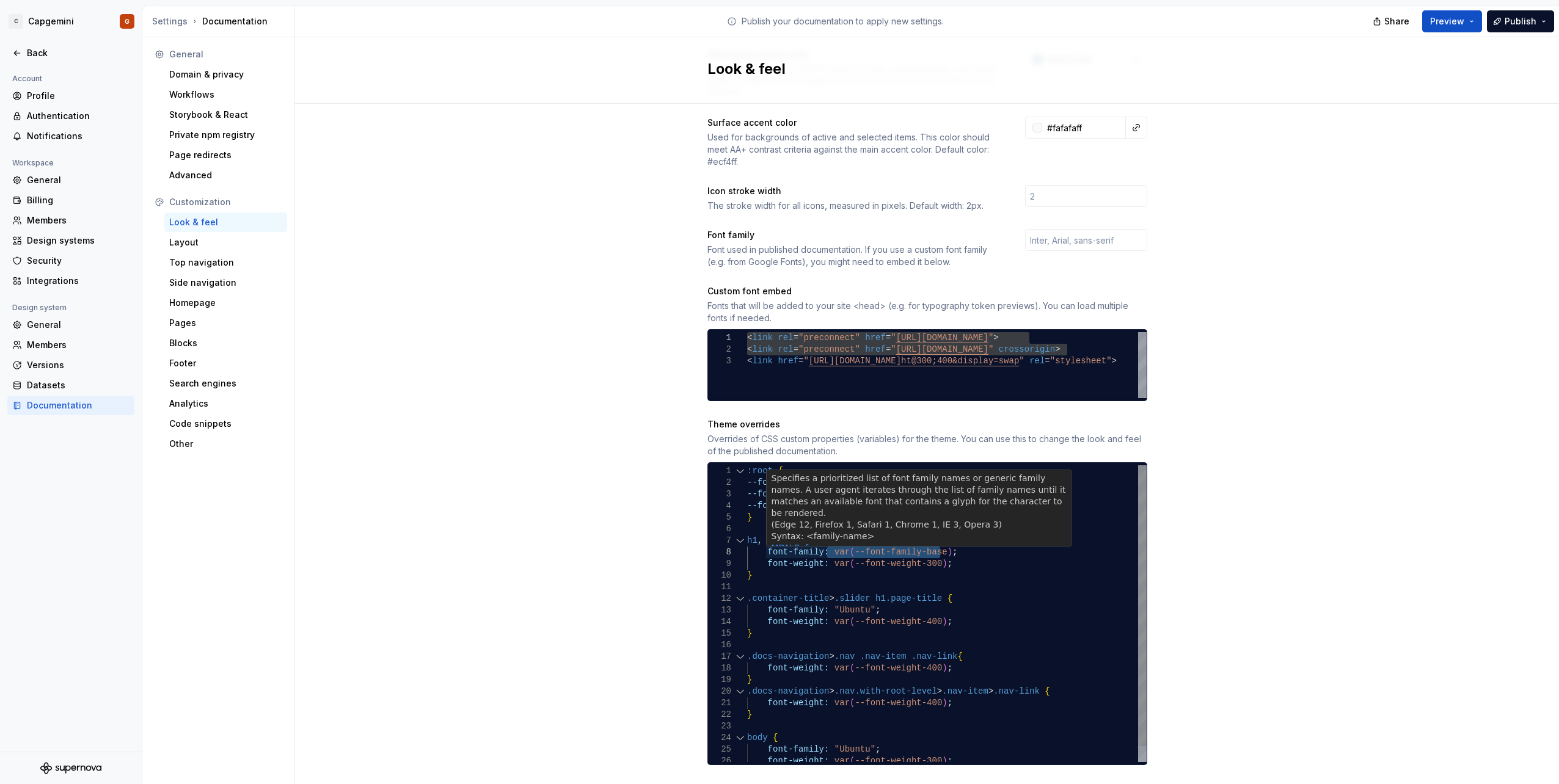
click at [824, 541] on div "font-weight: var ( --font-weight-400 ) ; } } .container-title > .slider h1.page…" at bounding box center [947, 621] width 399 height 313
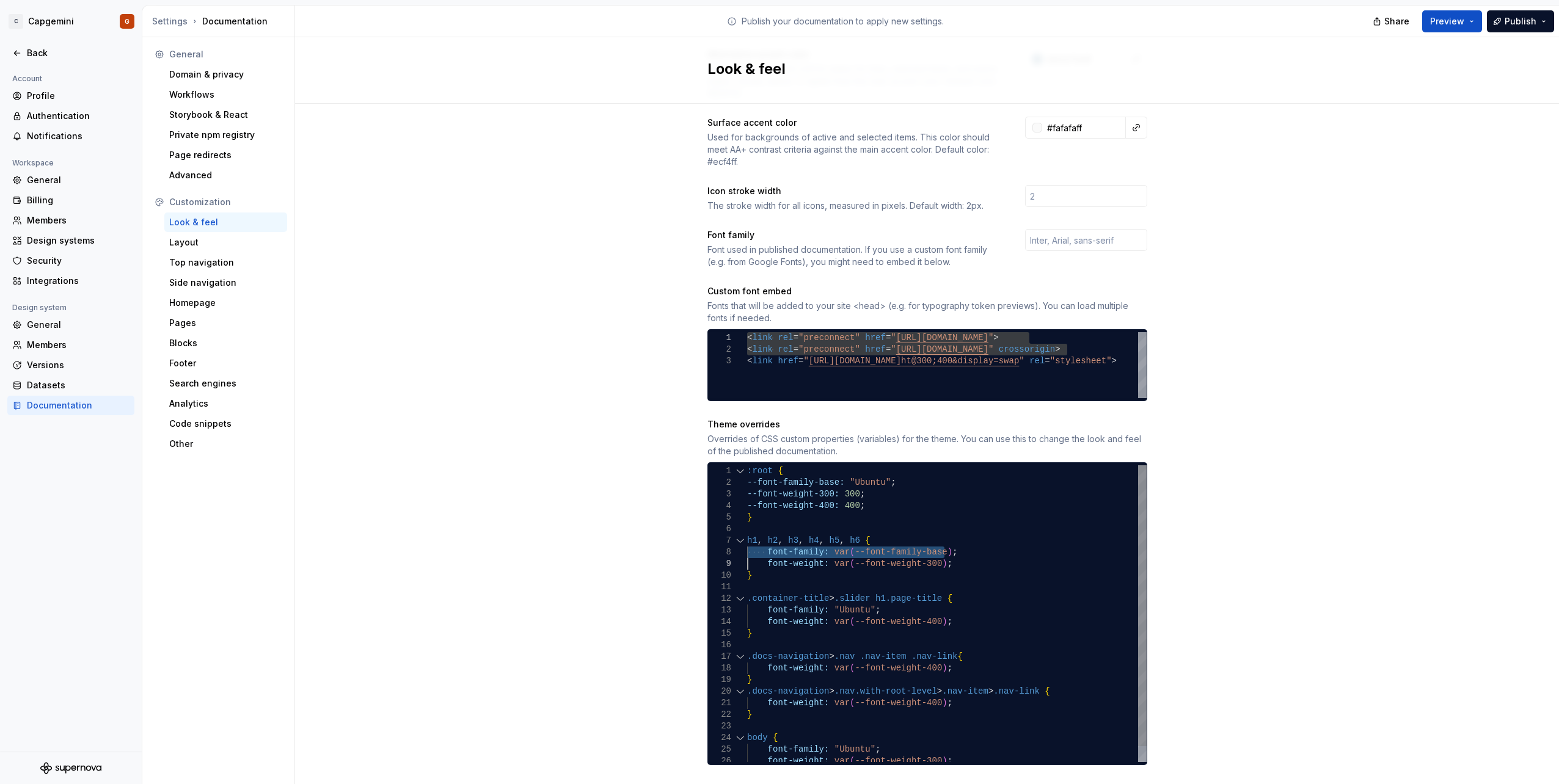
click at [806, 595] on div "font-weight: var ( --font-weight-400 ) ; } } .container-title > .slider h1.page…" at bounding box center [947, 621] width 399 height 313
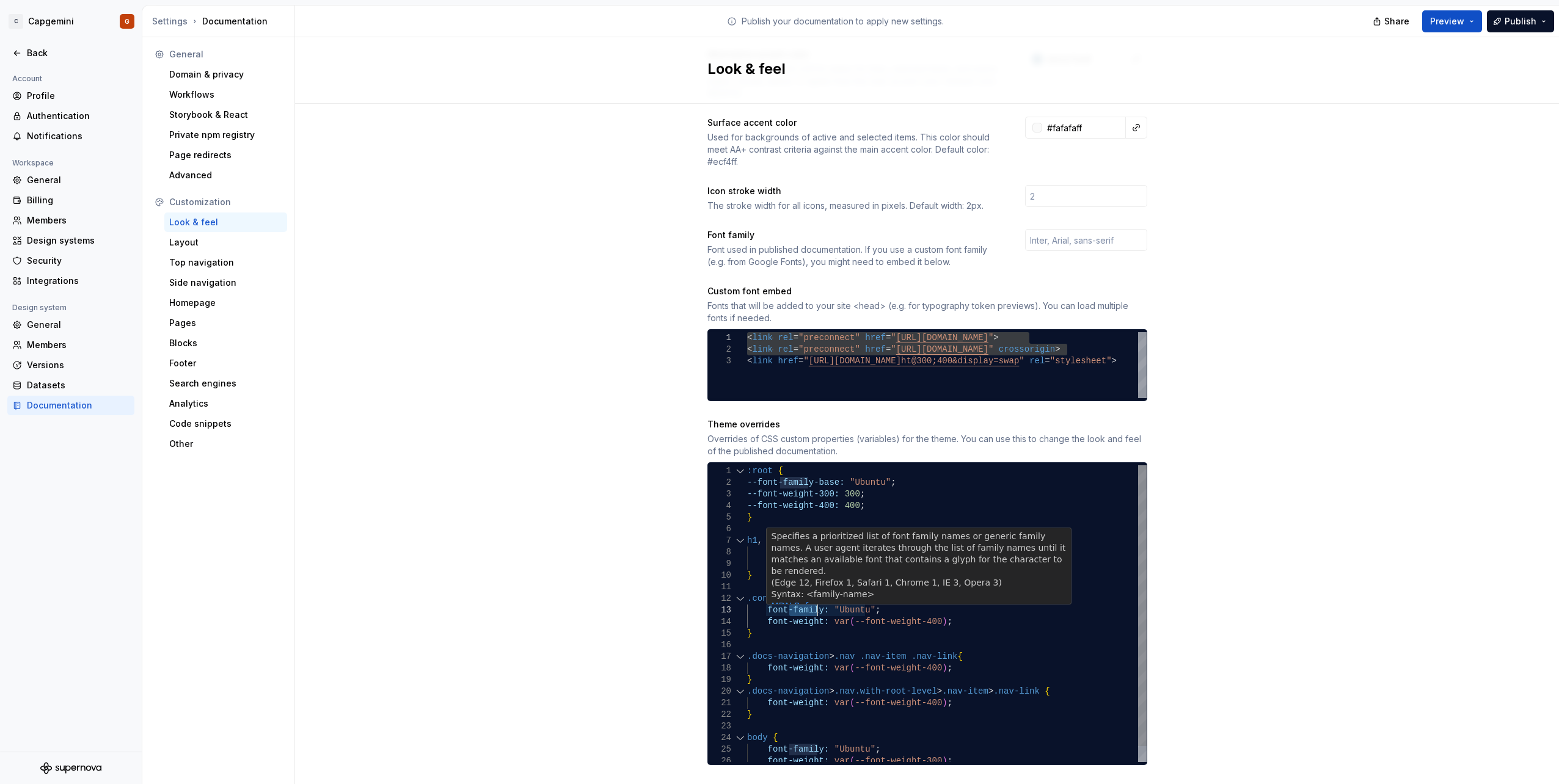
click at [806, 595] on div "font-weight: var ( --font-weight-400 ) ; } } .container-title > .slider h1.page…" at bounding box center [947, 621] width 399 height 313
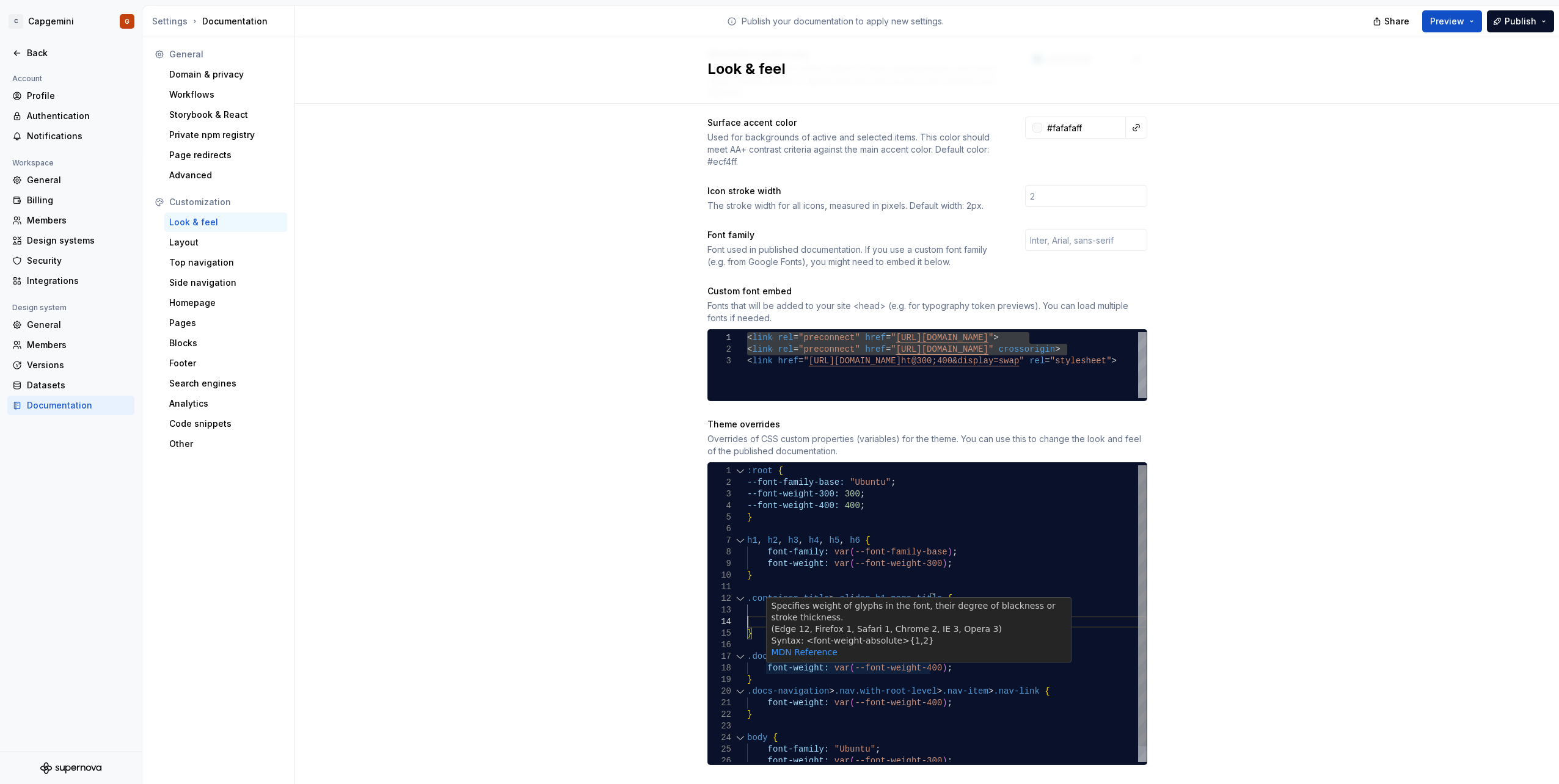
click at [792, 658] on div "font-weight: var ( --font-weight-400 ) ; } } .container-title > .slider h1.page…" at bounding box center [947, 621] width 399 height 313
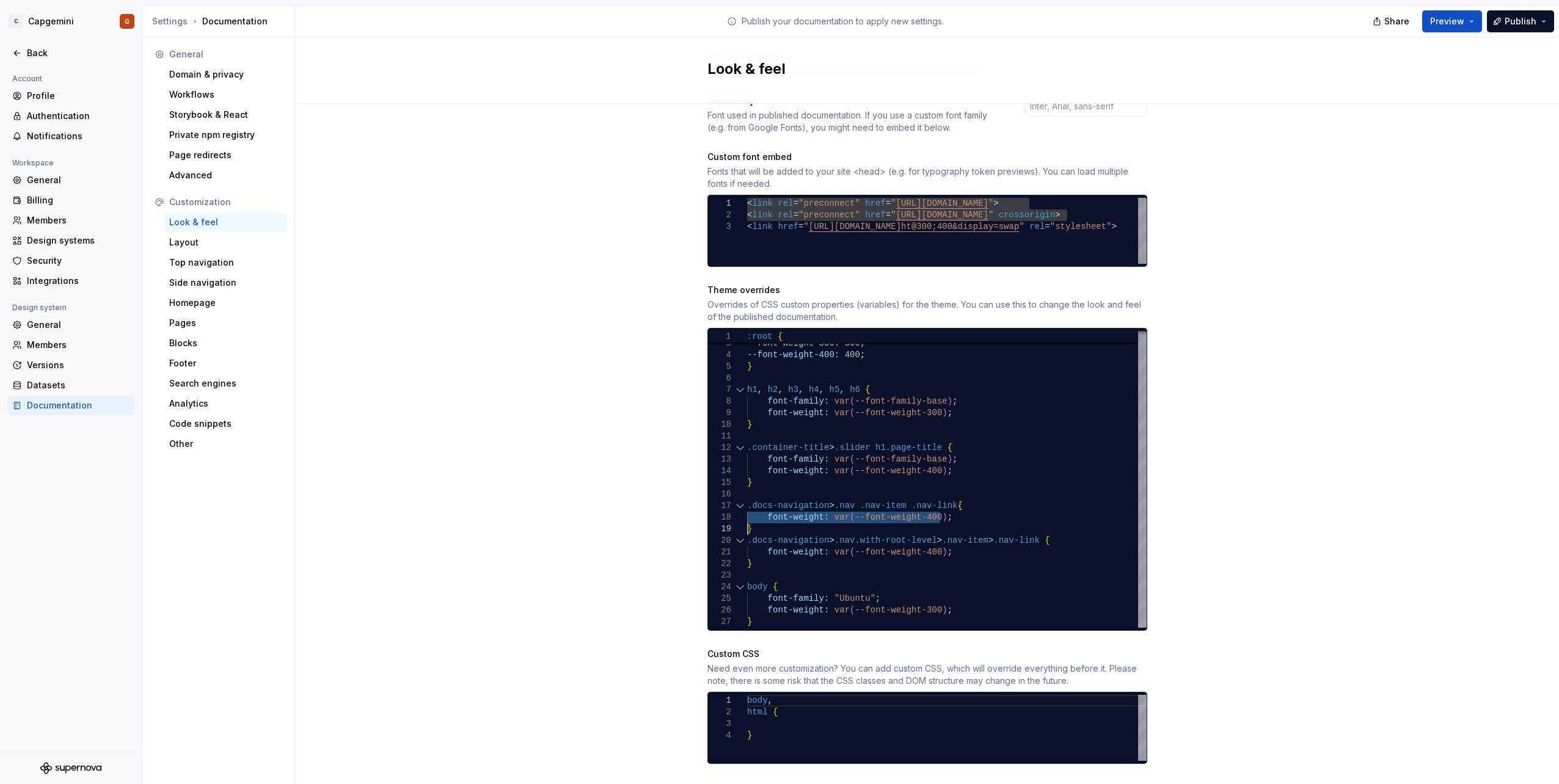
scroll to position [477, 0]
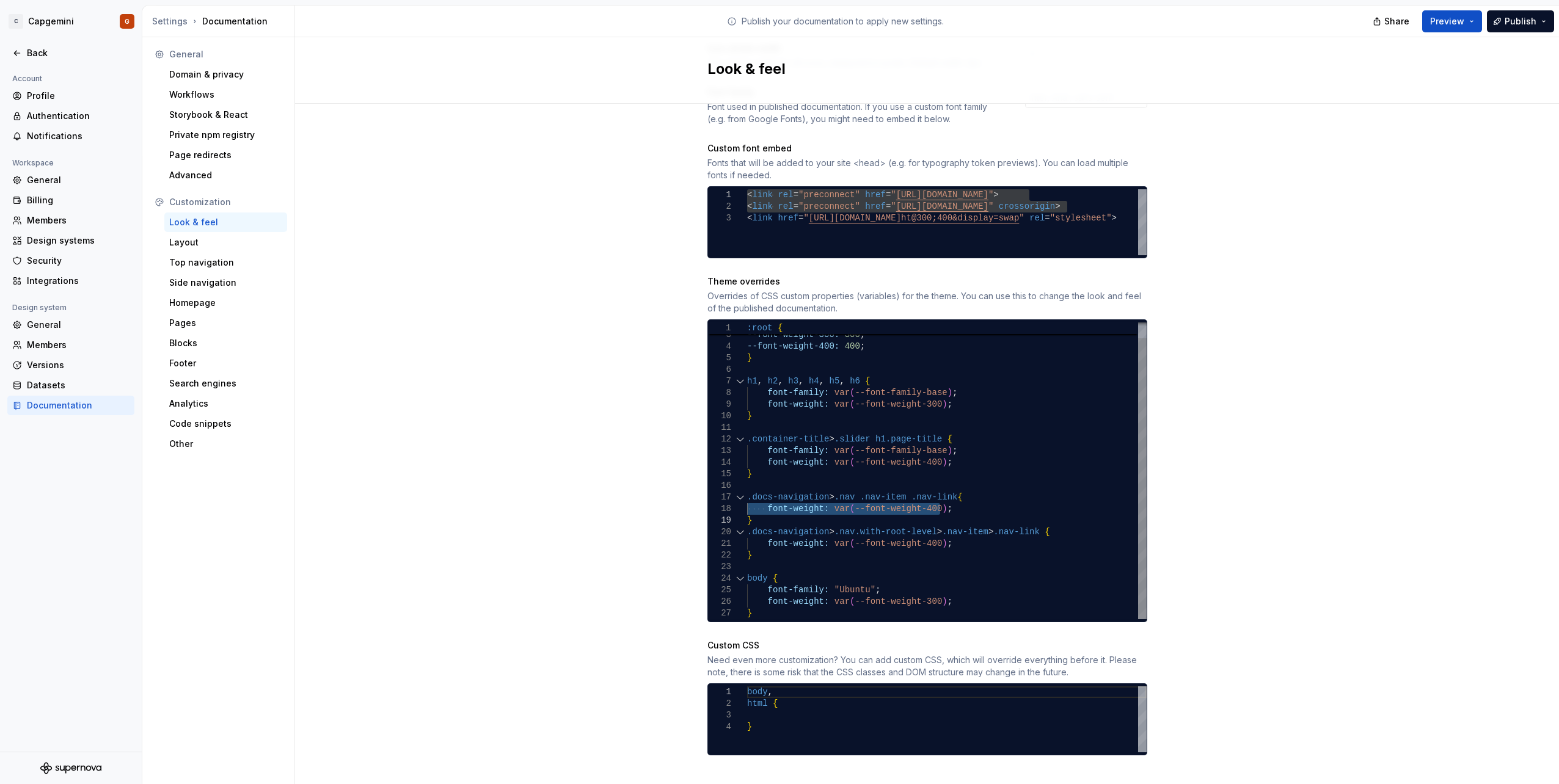
click at [795, 583] on div "font-weight: var ( --font-weight-400 ) ; } } .container-title > .slider h1.page…" at bounding box center [947, 462] width 399 height 313
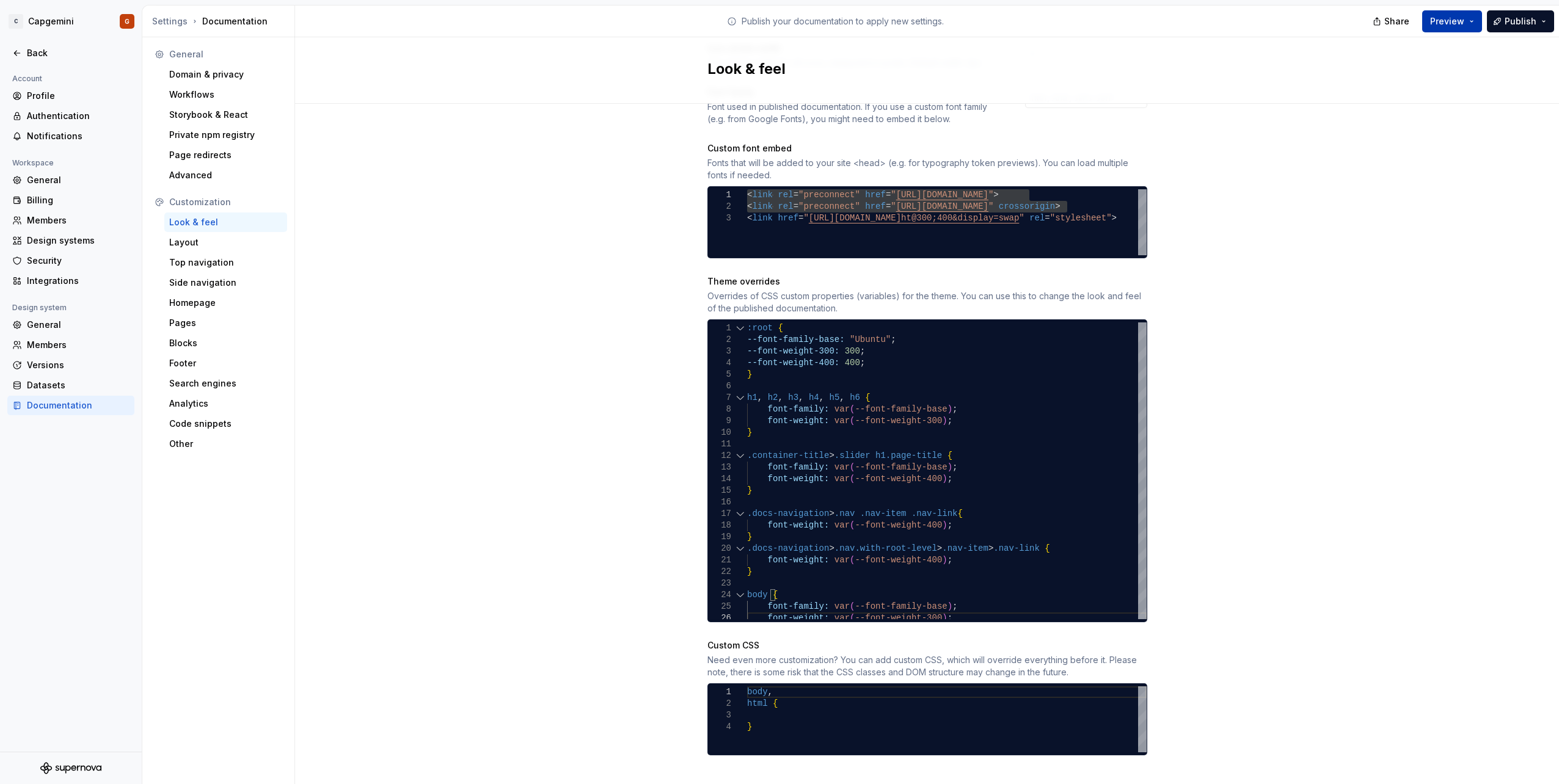
click at [1468, 19] on button "Preview" at bounding box center [1452, 21] width 60 height 22
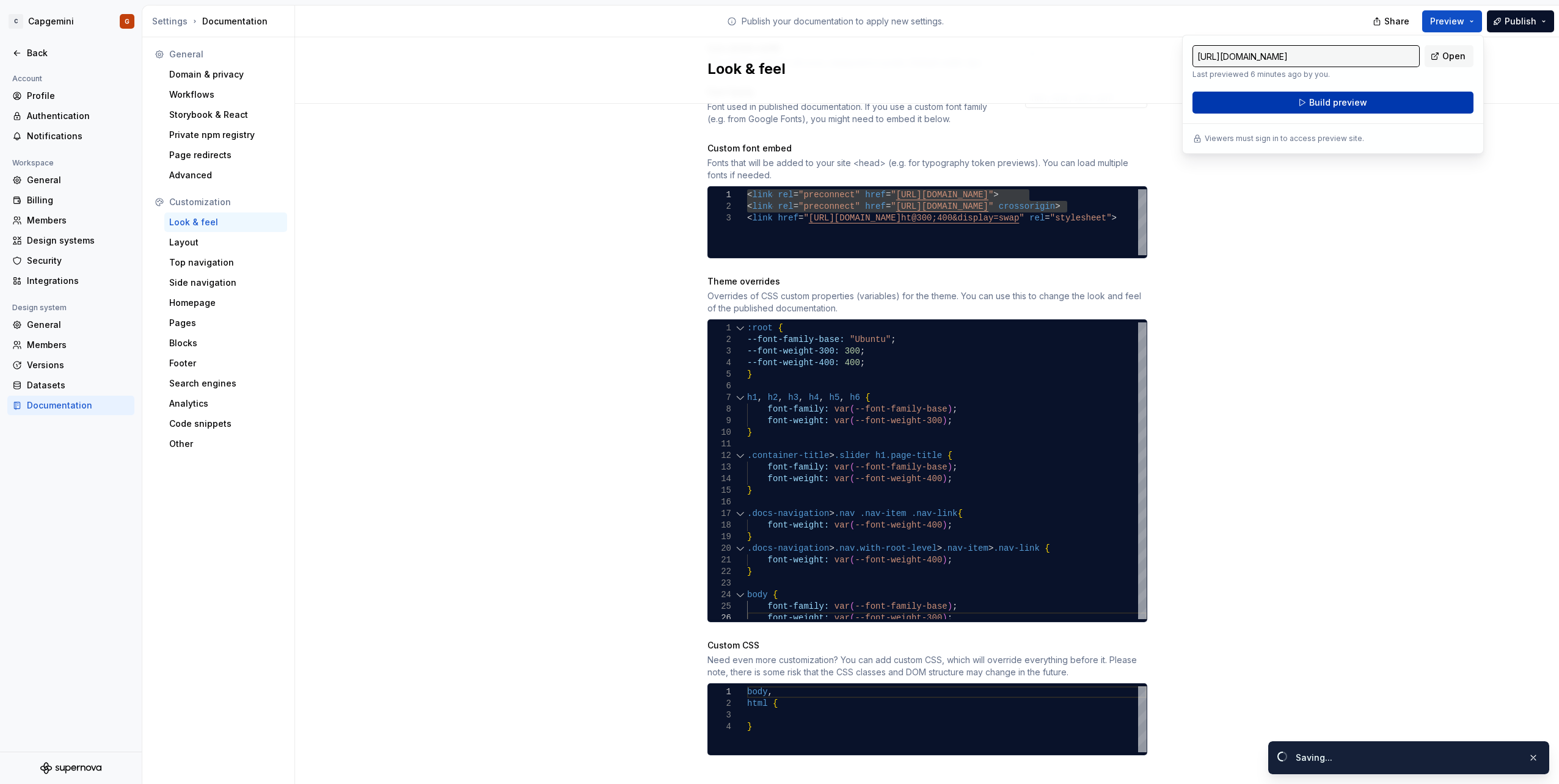
click at [1365, 104] on button "Build preview" at bounding box center [1333, 102] width 281 height 22
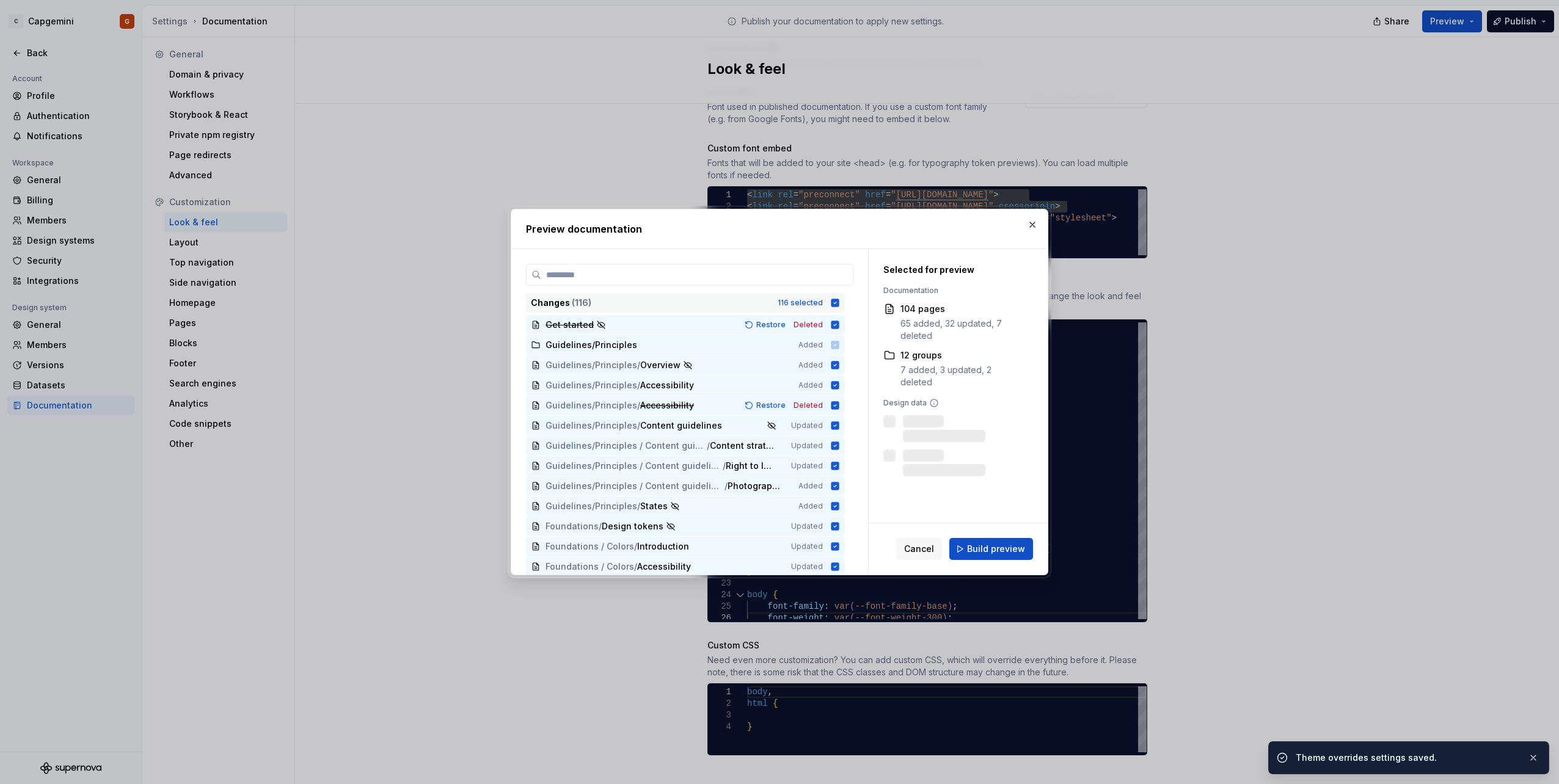
click at [836, 302] on icon at bounding box center [834, 303] width 10 height 10
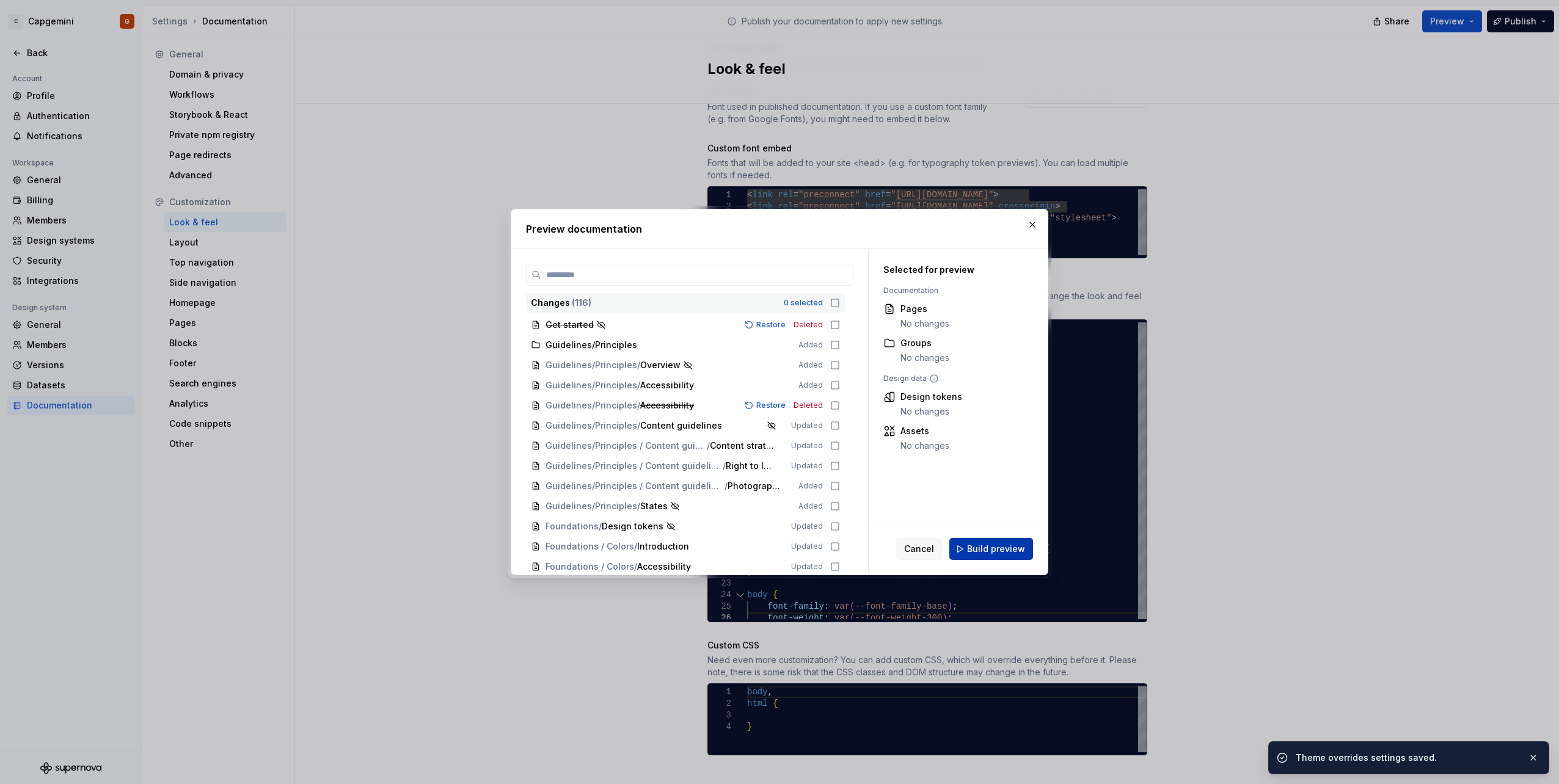
click at [981, 543] on span "Build preview" at bounding box center [995, 549] width 58 height 12
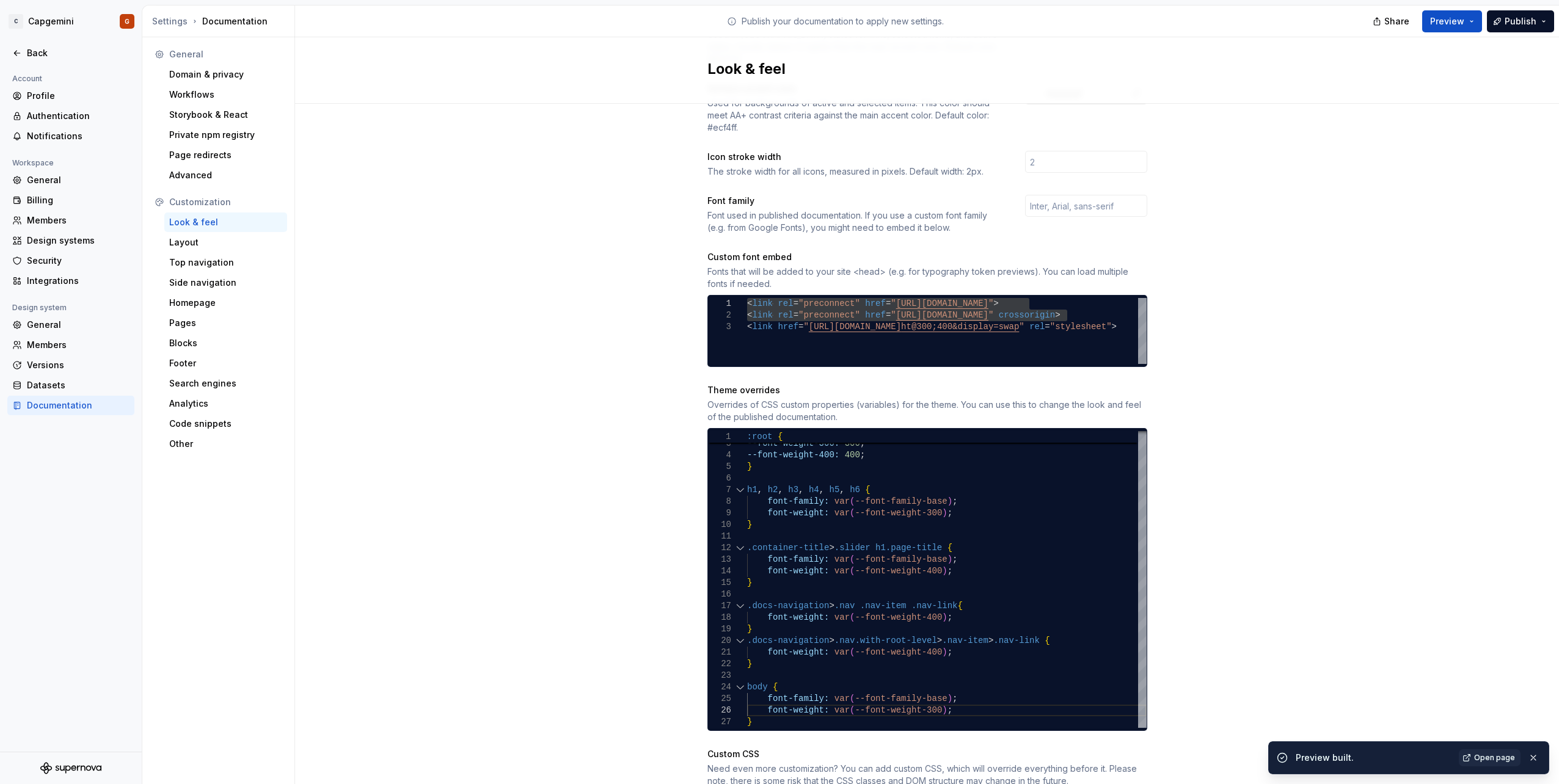
scroll to position [477, 0]
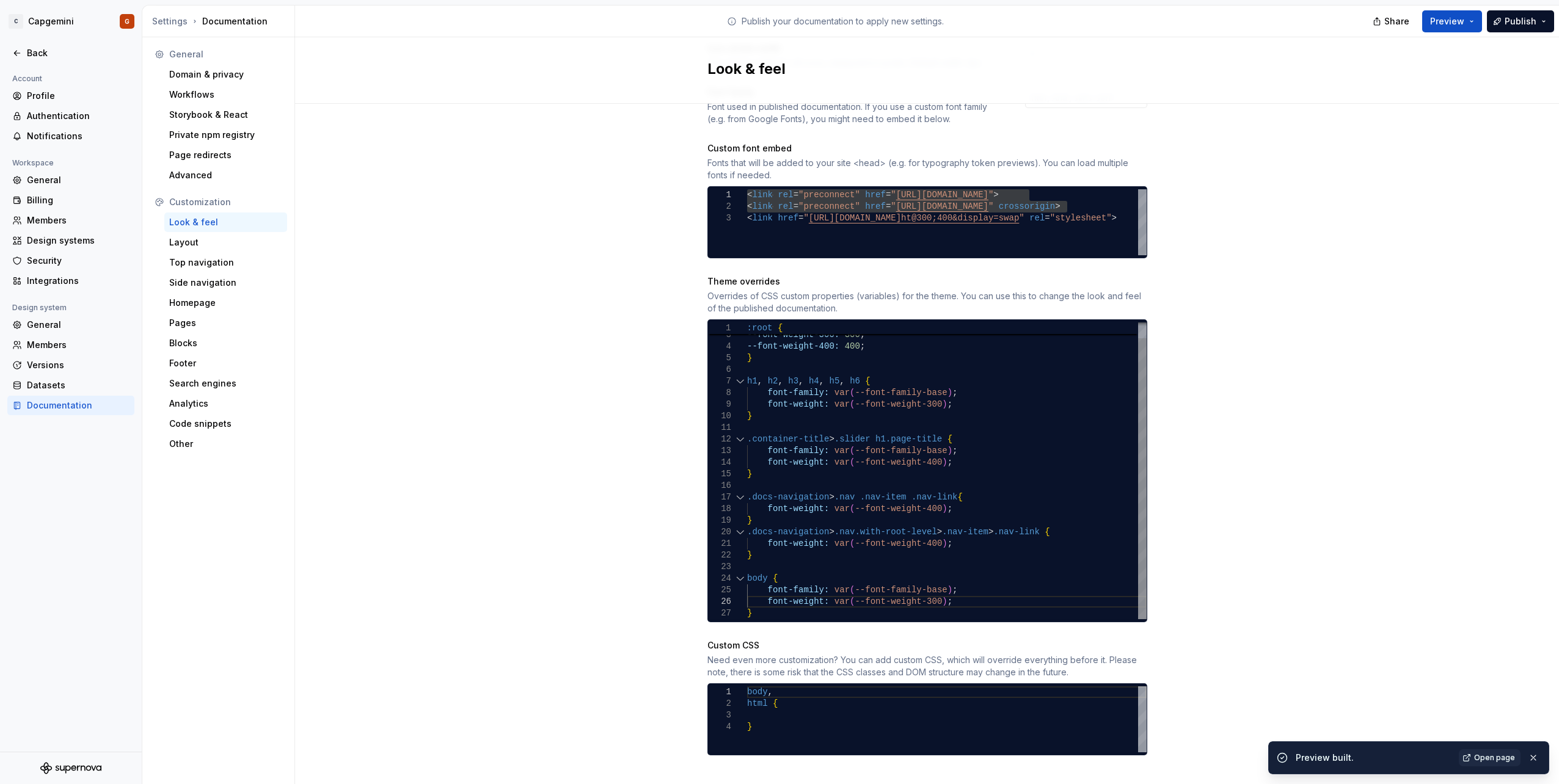
click at [961, 531] on div "font-weight: var ( --font-weight-400 ) ; } } .container-title > .slider h1.page…" at bounding box center [947, 462] width 399 height 313
click at [933, 547] on div "font-weight: var ( --font-weight-400 ) ; } } .container-title > .slider h1.page…" at bounding box center [947, 462] width 399 height 313
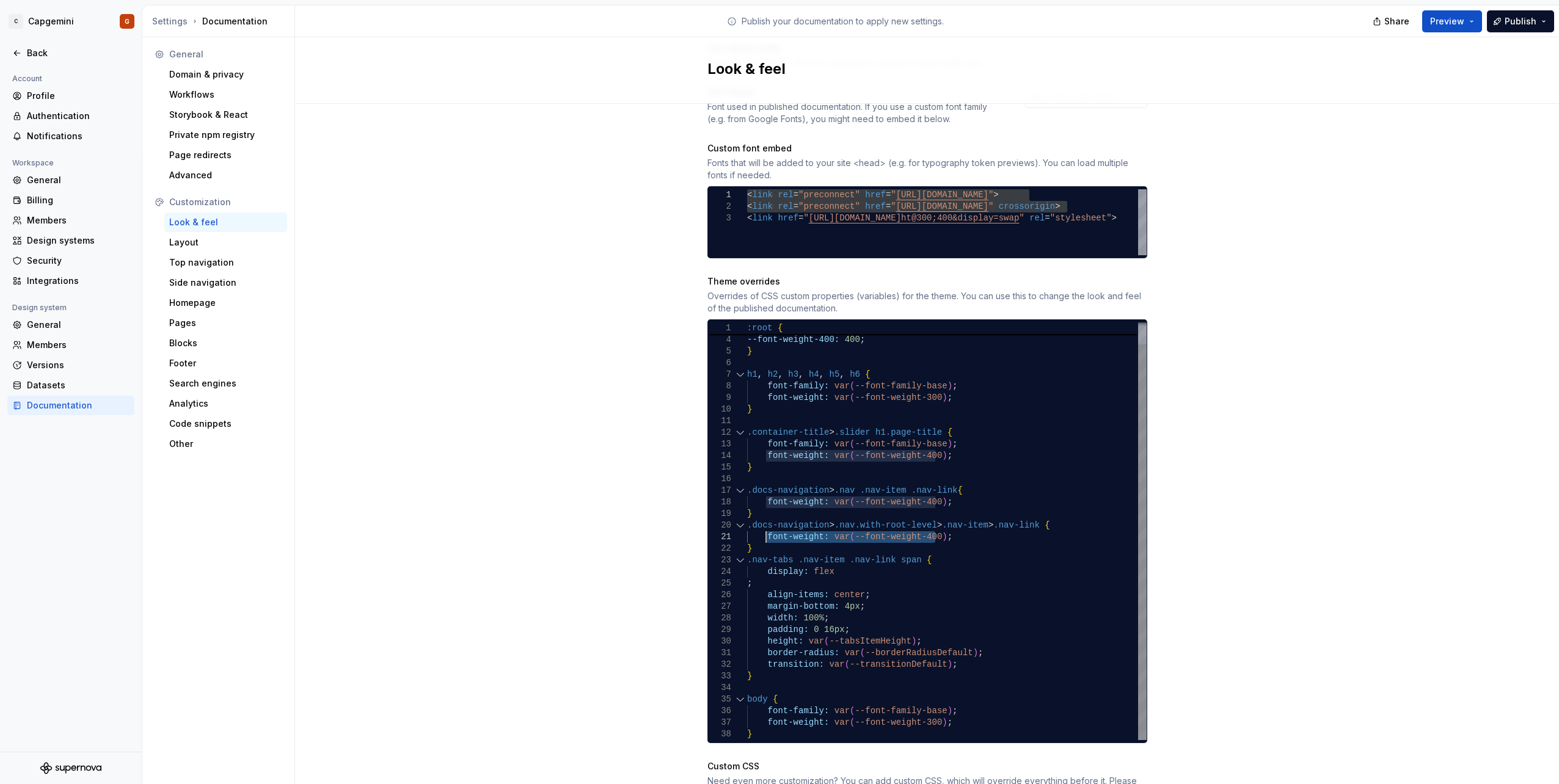
drag, startPoint x: 934, startPoint y: 525, endPoint x: 759, endPoint y: 523, distance: 175.0
click at [759, 523] on div "font-weight: var ( --font-weight-400 ) ; } .container-title > .slider h1.page-t…" at bounding box center [947, 519] width 399 height 441
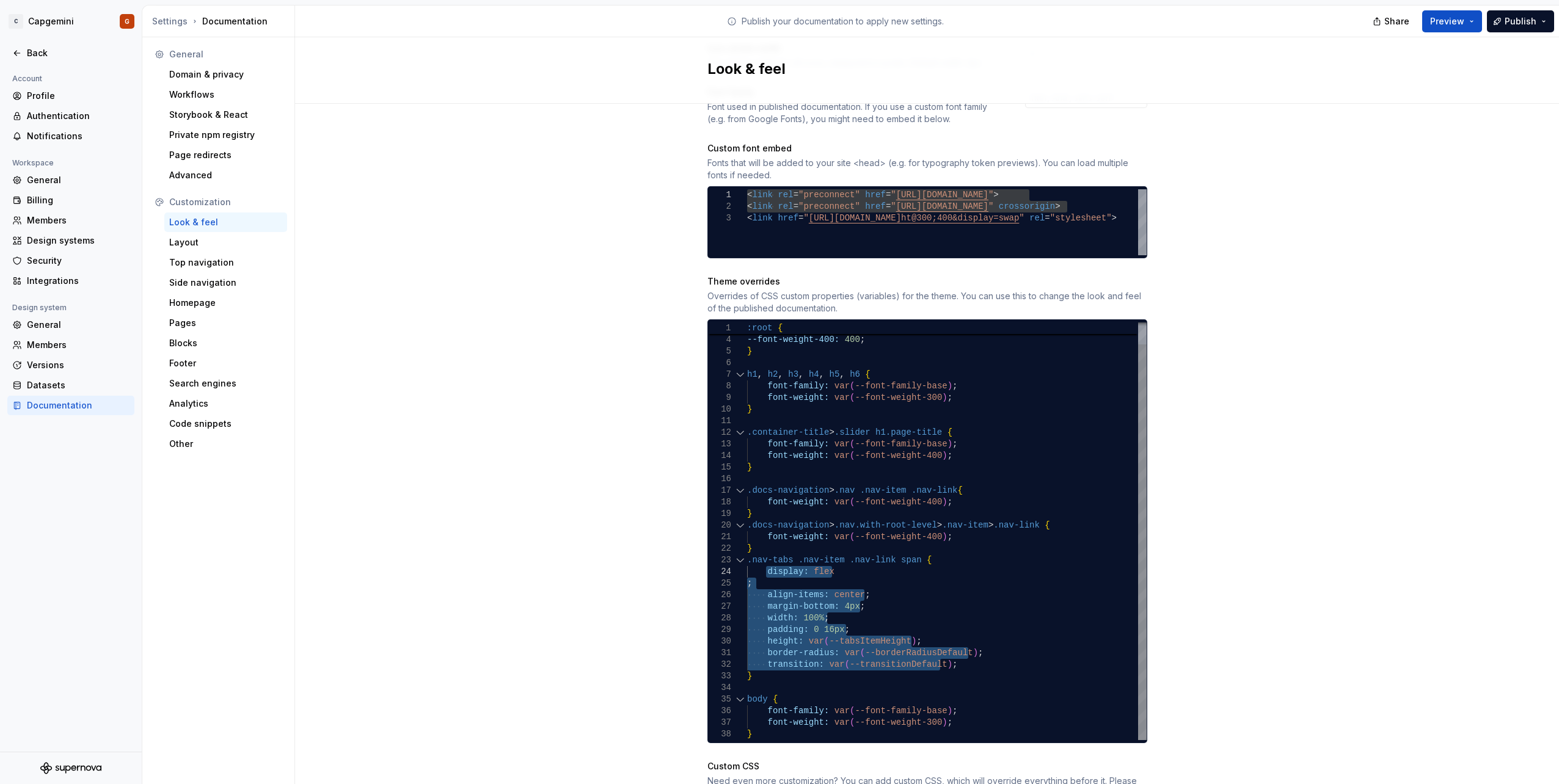
drag, startPoint x: 944, startPoint y: 655, endPoint x: 763, endPoint y: 563, distance: 203.0
click at [763, 563] on div "font-weight: var ( --font-weight-400 ) ; } .container-title > .slider h1.page-t…" at bounding box center [947, 519] width 399 height 441
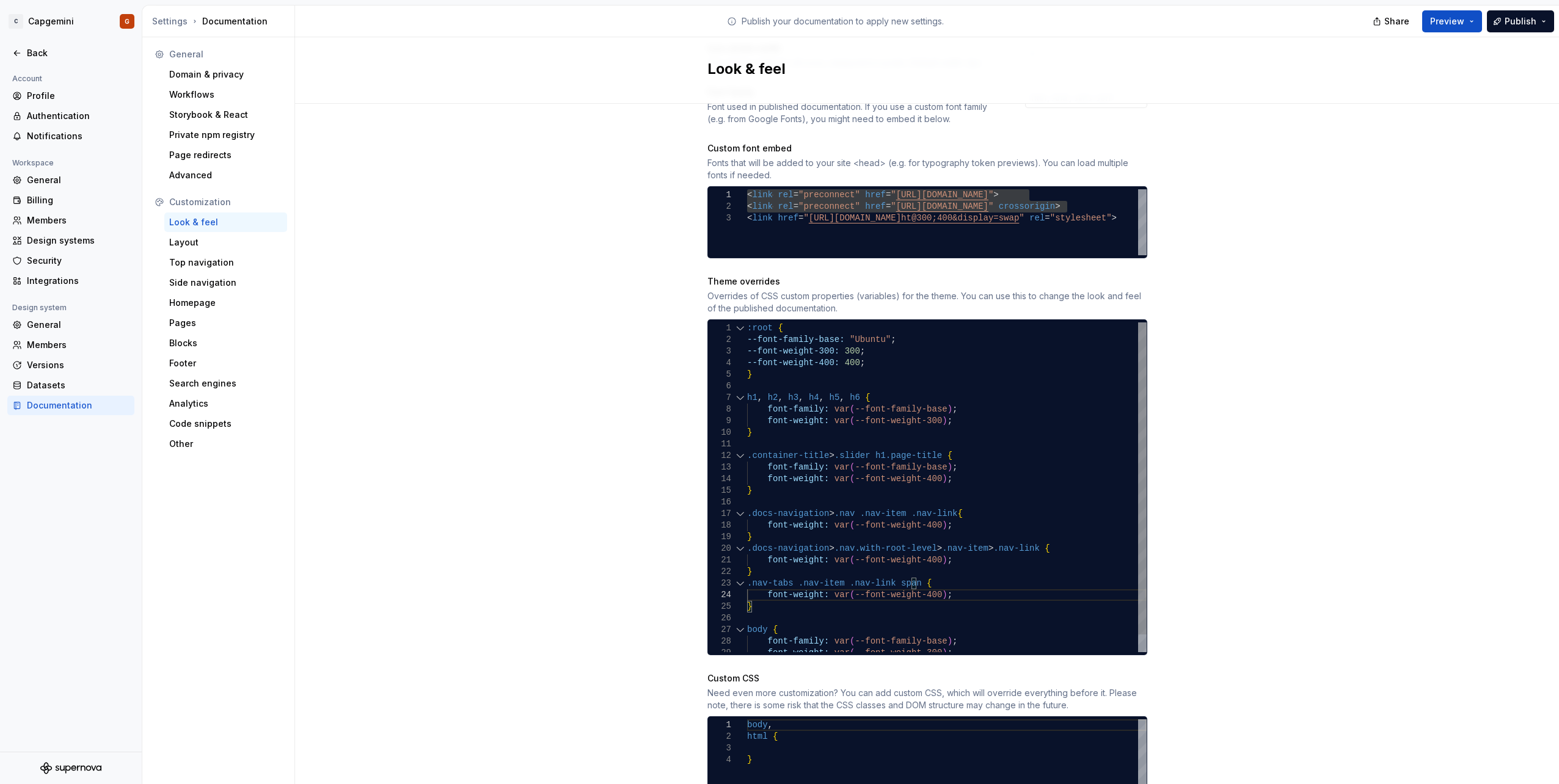
click at [754, 558] on div "font-weight: var ( --font-weight-400 ) ; } .container-title > .slider h1.page-t…" at bounding box center [947, 496] width 399 height 348
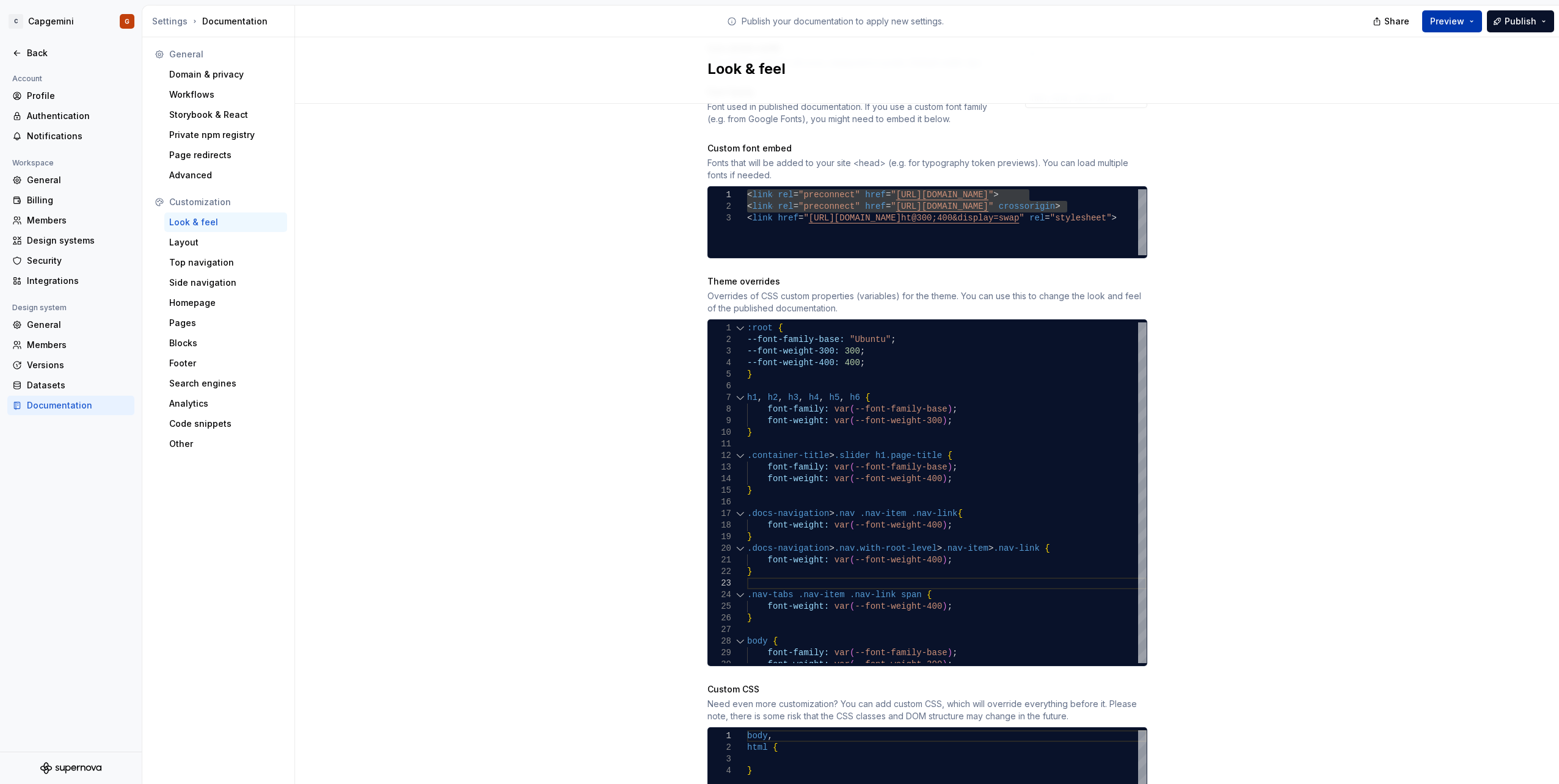
click at [1468, 15] on button "Preview" at bounding box center [1452, 21] width 60 height 22
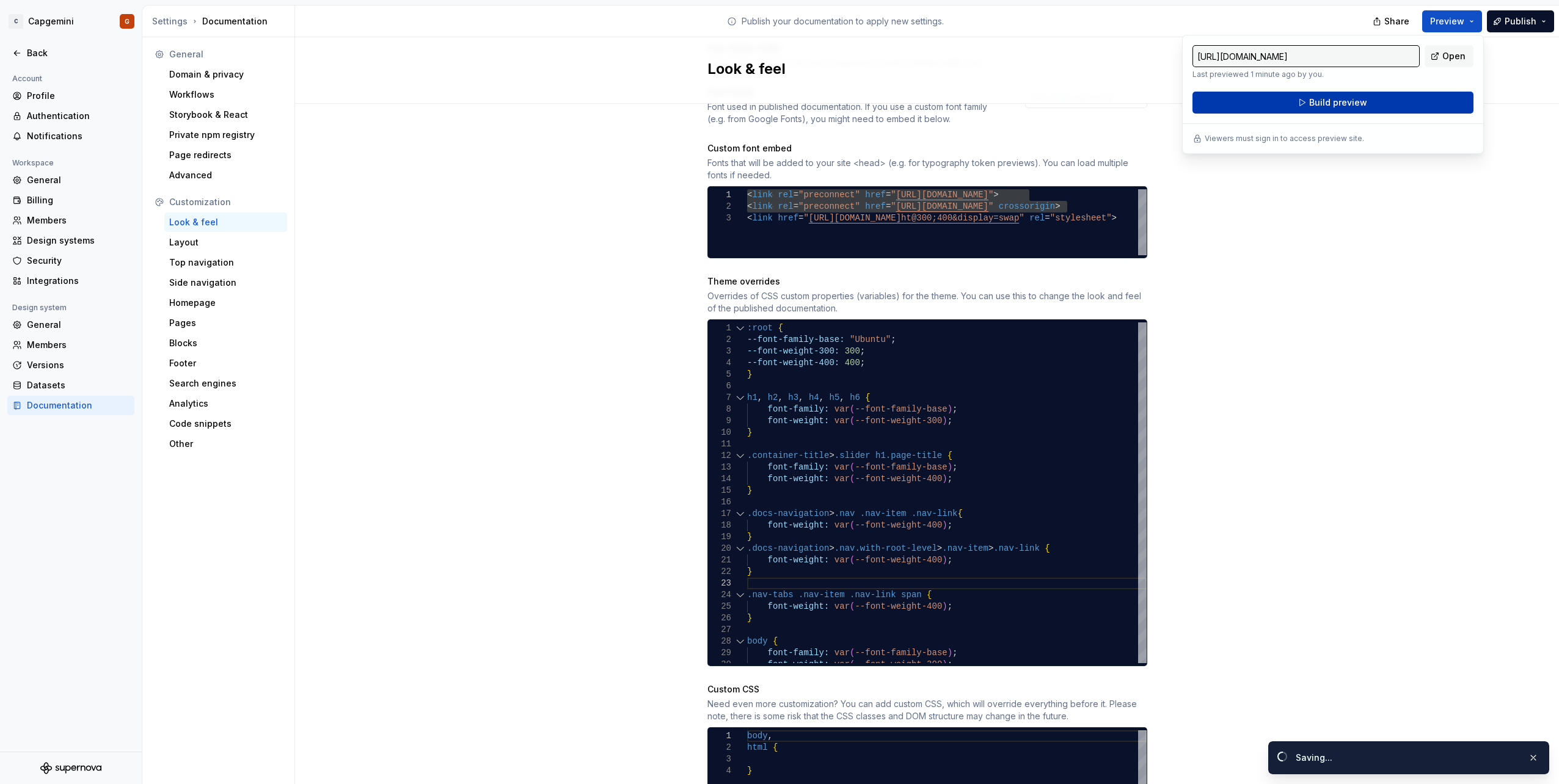
drag, startPoint x: 1468, startPoint y: 15, endPoint x: 1373, endPoint y: 99, distance: 126.8
click at [1373, 99] on button "Build preview" at bounding box center [1333, 102] width 281 height 22
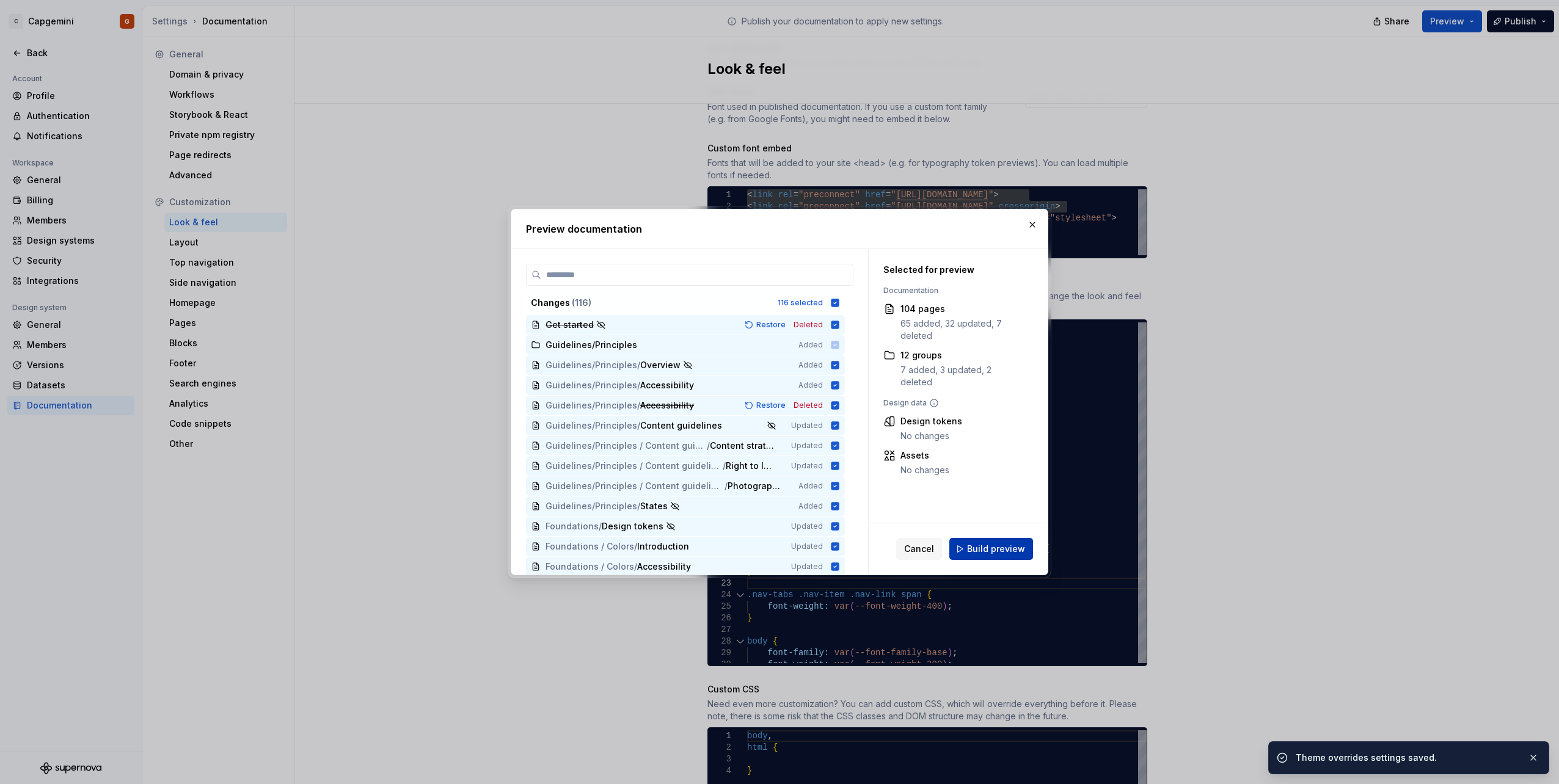
click at [996, 542] on button "Build preview" at bounding box center [991, 549] width 84 height 22
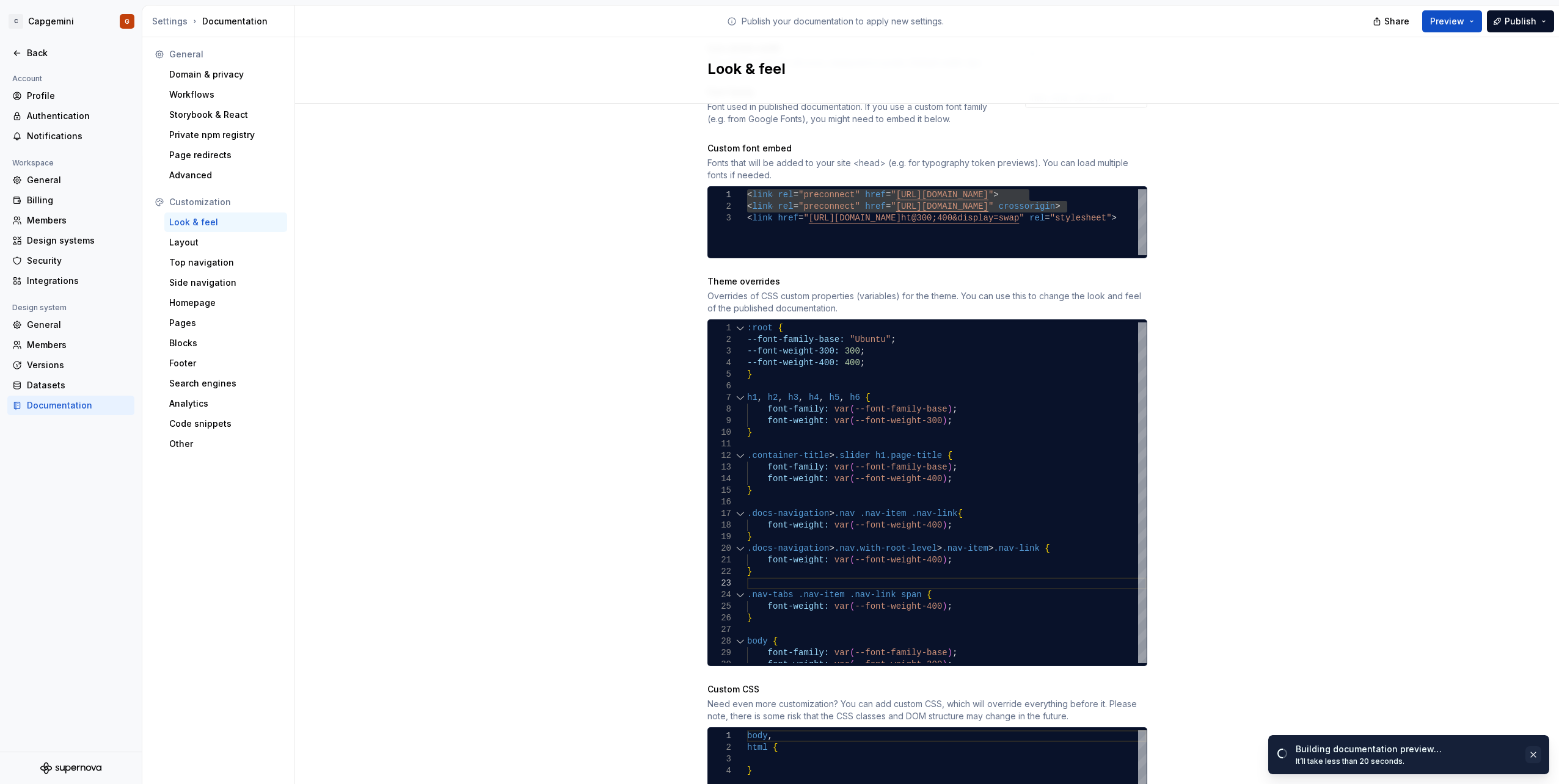
click at [1534, 759] on button "button" at bounding box center [1533, 755] width 16 height 17
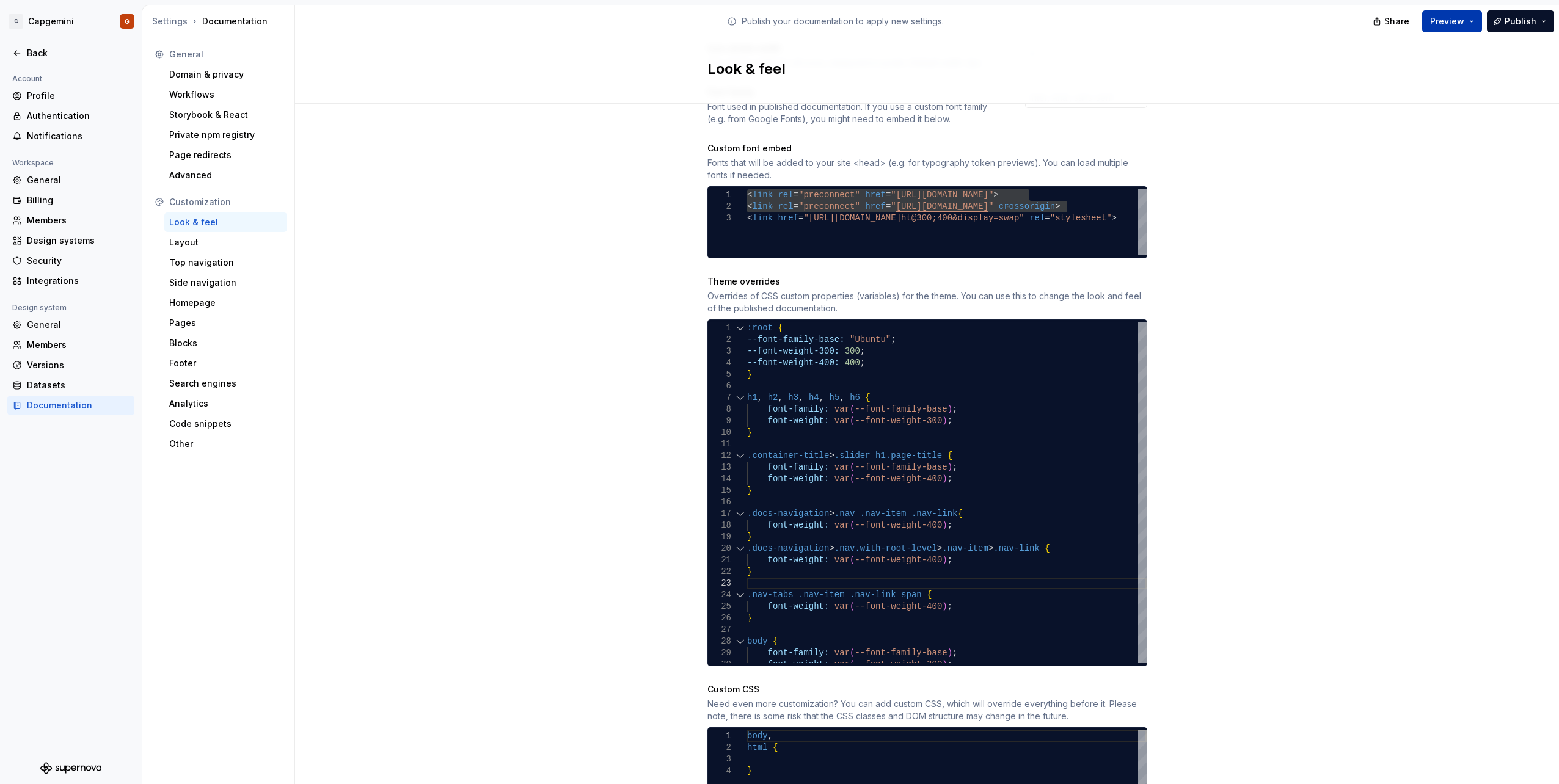
click at [1476, 23] on button "Preview" at bounding box center [1452, 21] width 60 height 22
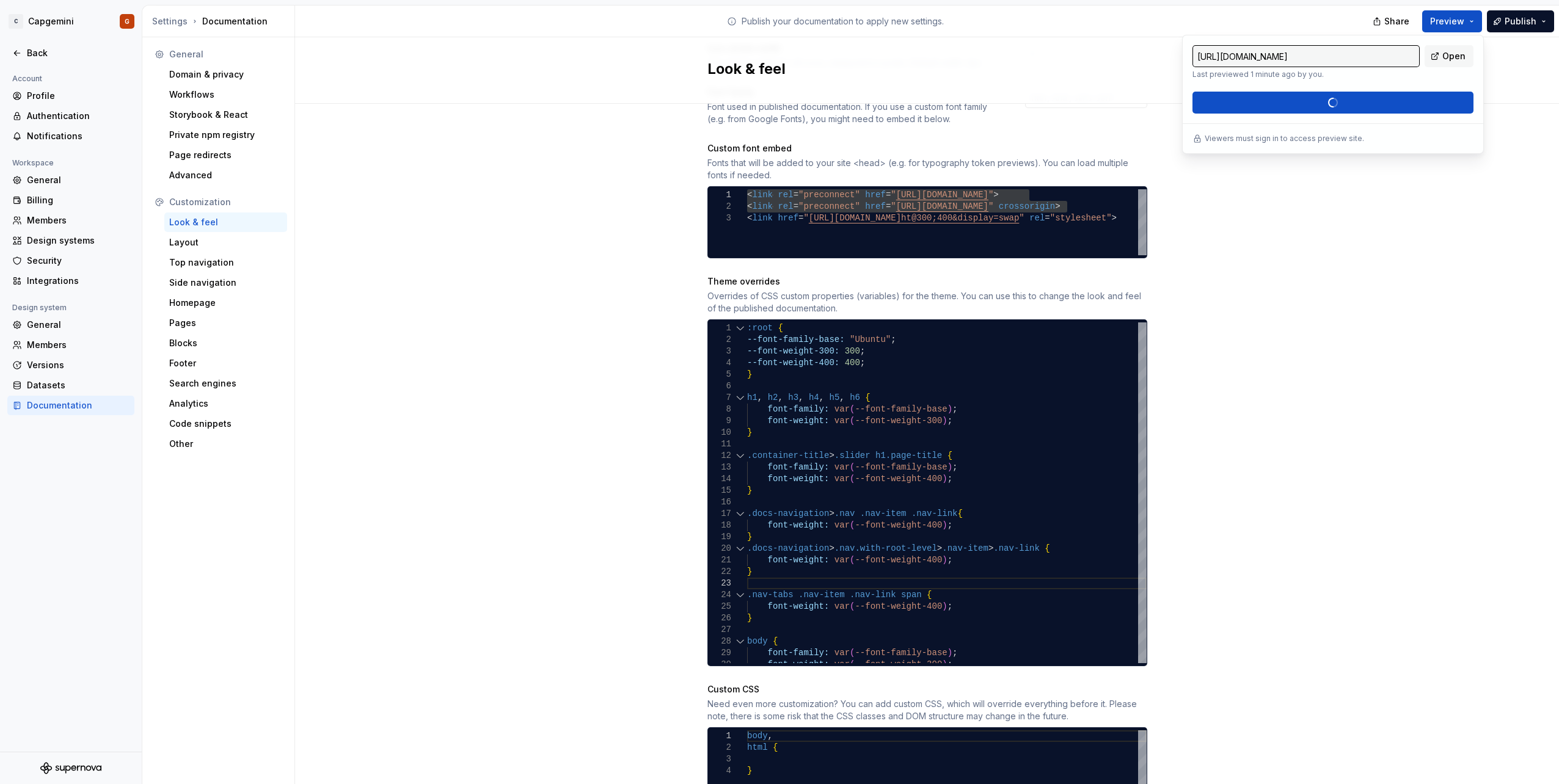
drag, startPoint x: 1278, startPoint y: 338, endPoint x: 1235, endPoint y: 323, distance: 45.5
click at [1278, 338] on div "Site logo A company logo that will be displayed on all pages on your documentat…" at bounding box center [926, 236] width 1264 height 1218
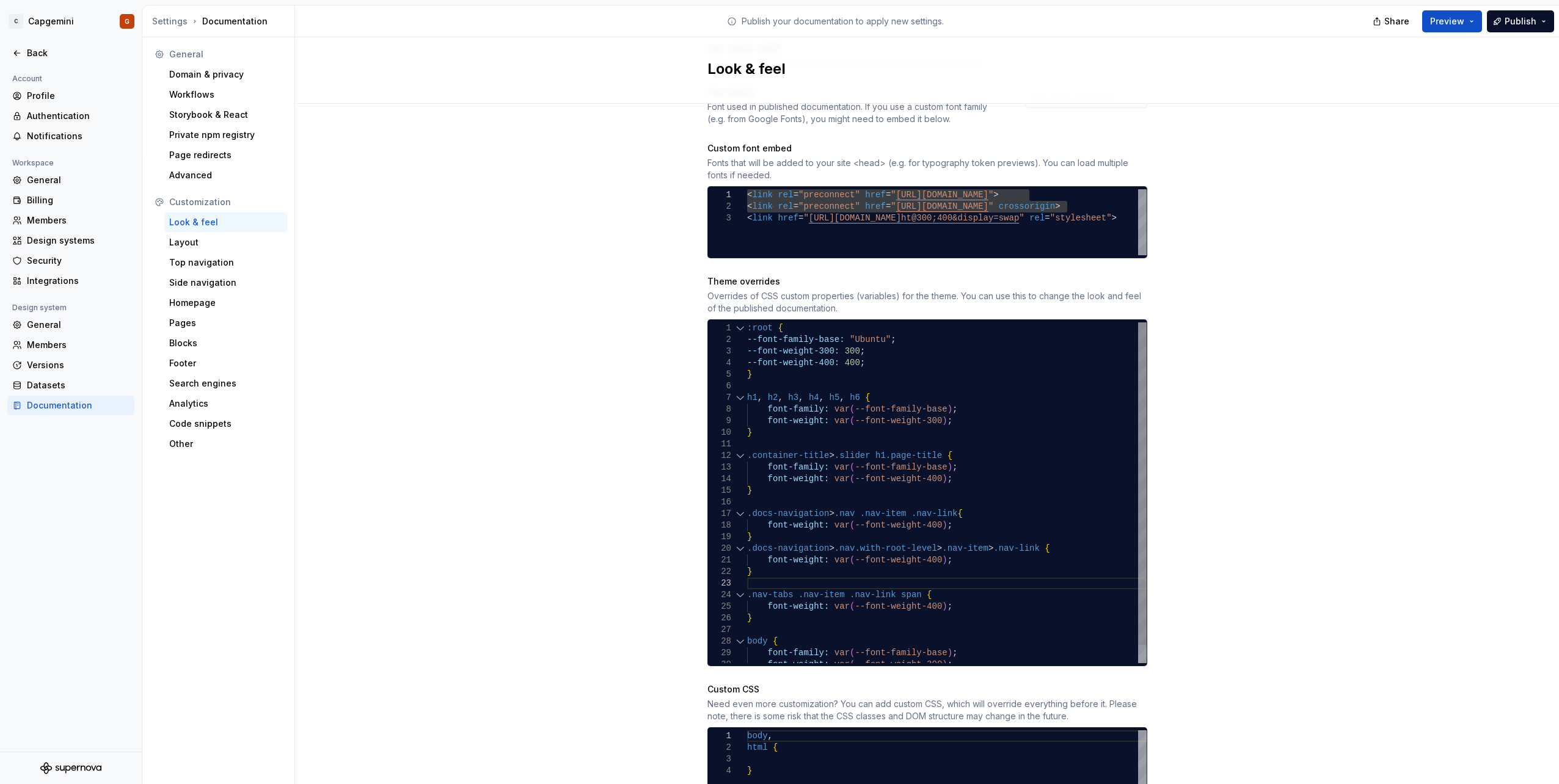
click at [782, 365] on div "font-weight: var ( --font-weight-400 ) ; } .container-title > .slider h1.page-t…" at bounding box center [947, 502] width 399 height 360
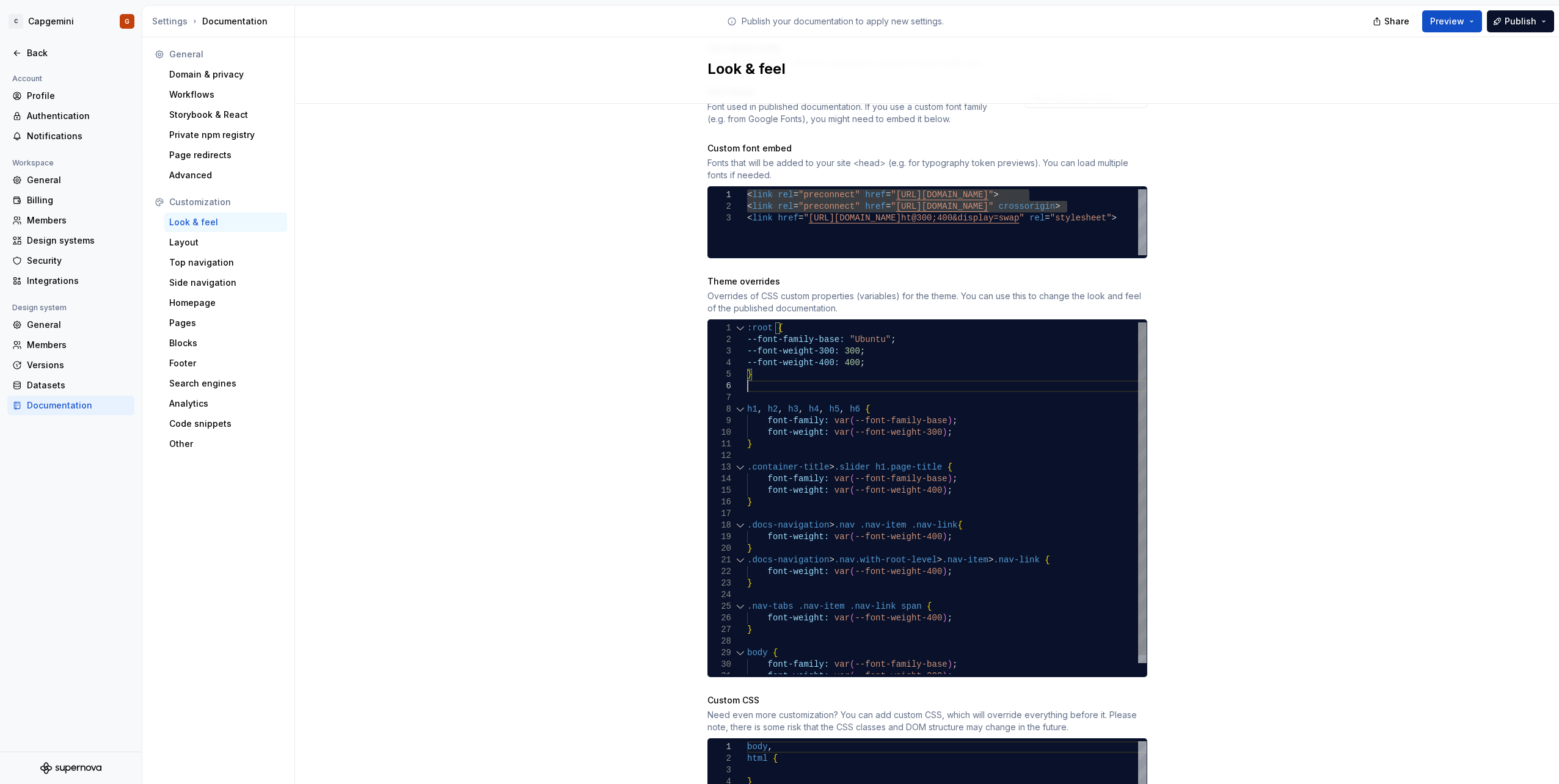
scroll to position [59, 0]
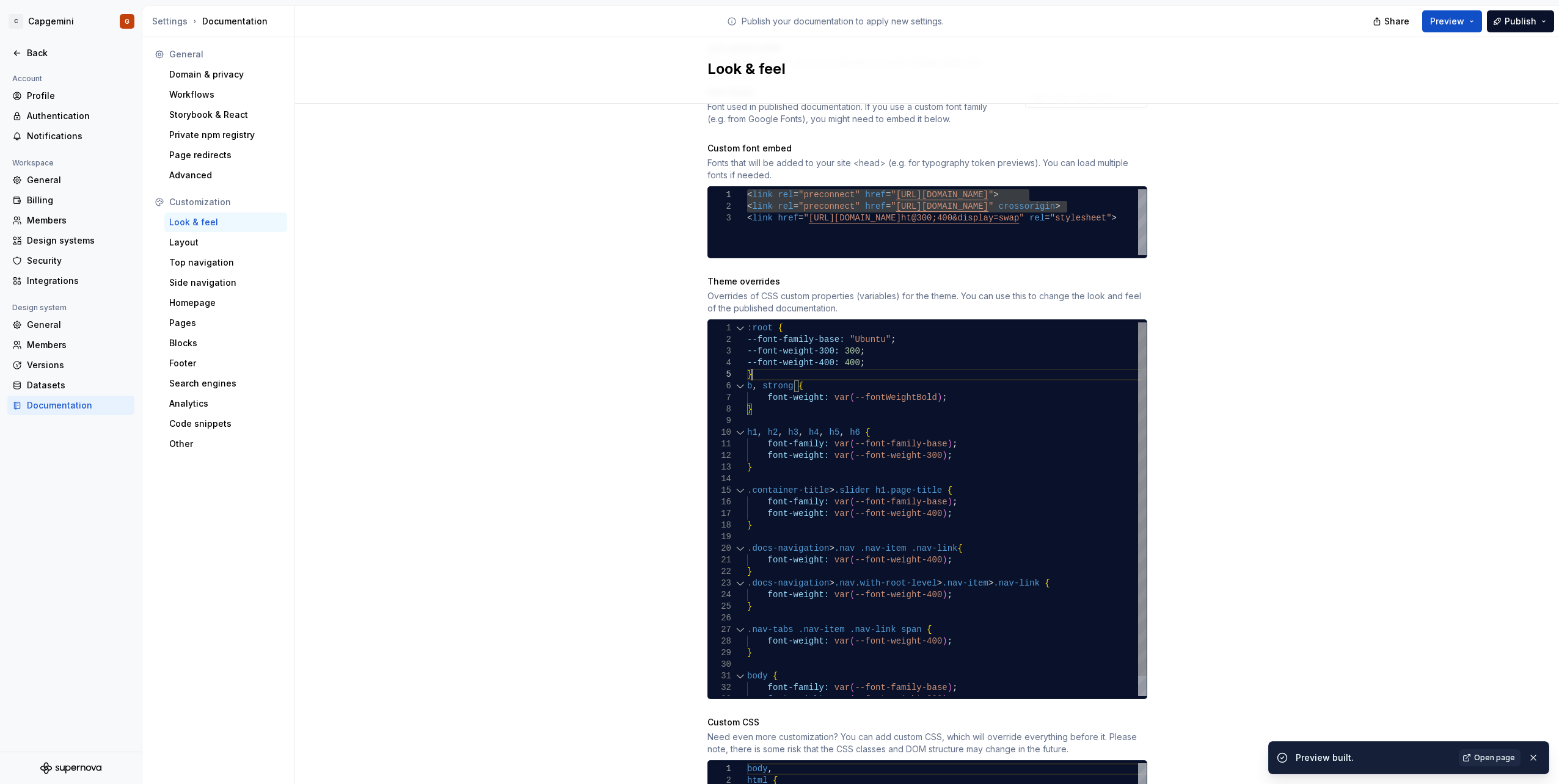
click at [790, 364] on div "font-weight: var ( --font-weight-400 ) ; } .container-title > .slider h1.page-t…" at bounding box center [947, 519] width 399 height 394
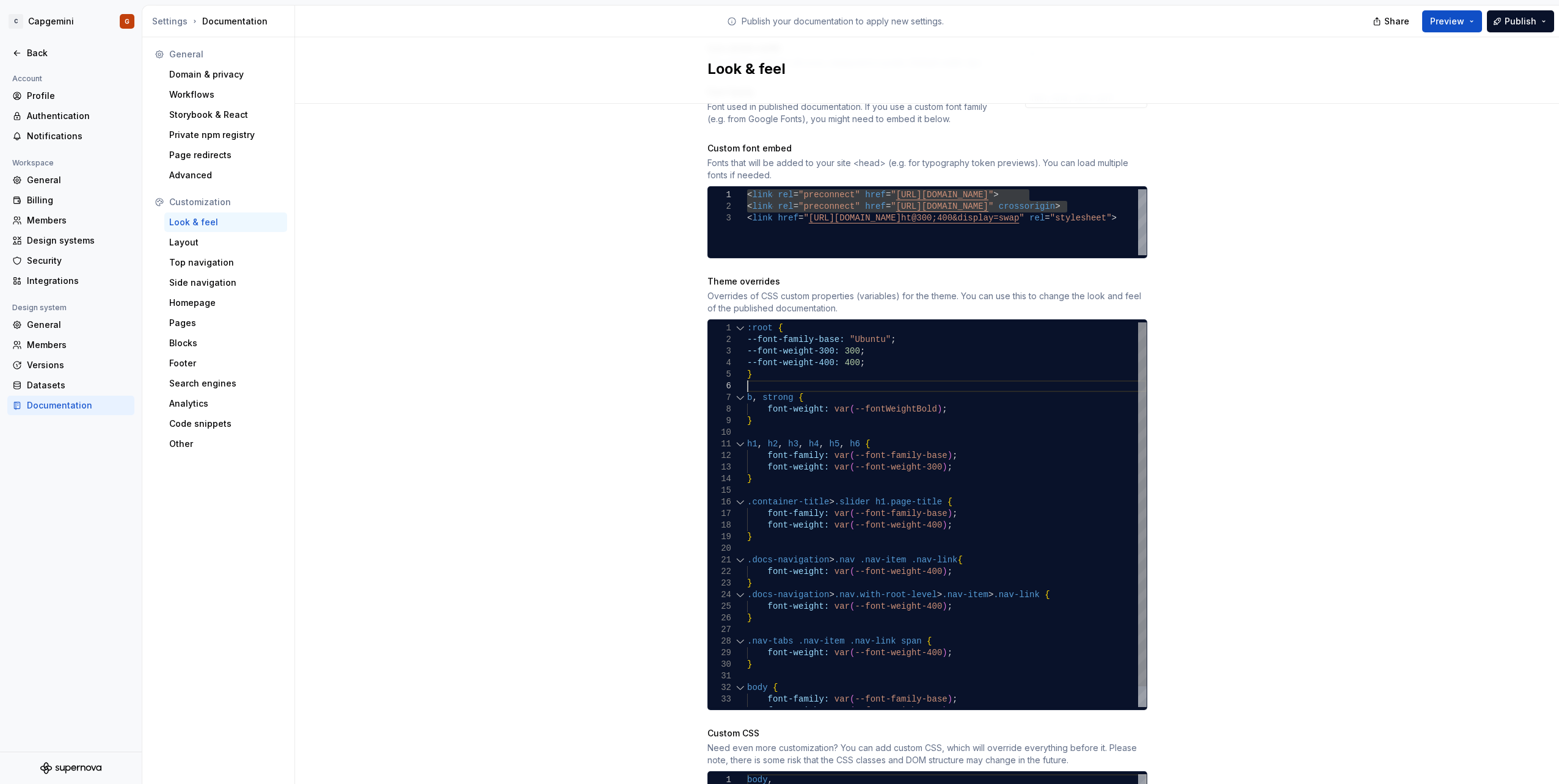
click at [889, 511] on div "font-weight: var ( --font-weight-400 ) ; } .container-title > .slider h1.page-t…" at bounding box center [947, 525] width 399 height 406
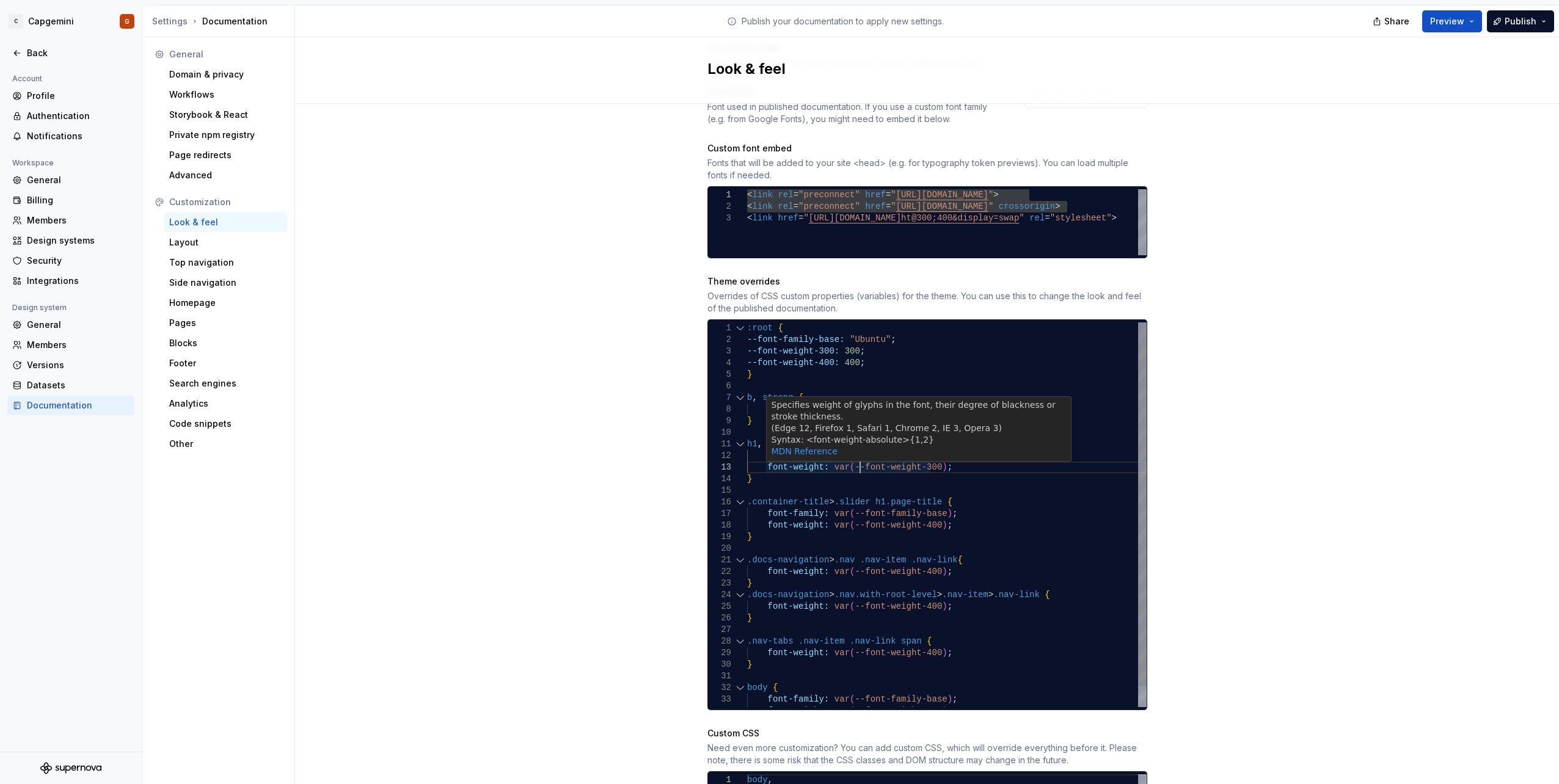
click at [856, 456] on div "font-weight: var ( --font-weight-400 ) ; } .container-title > .slider h1.page-t…" at bounding box center [947, 525] width 399 height 406
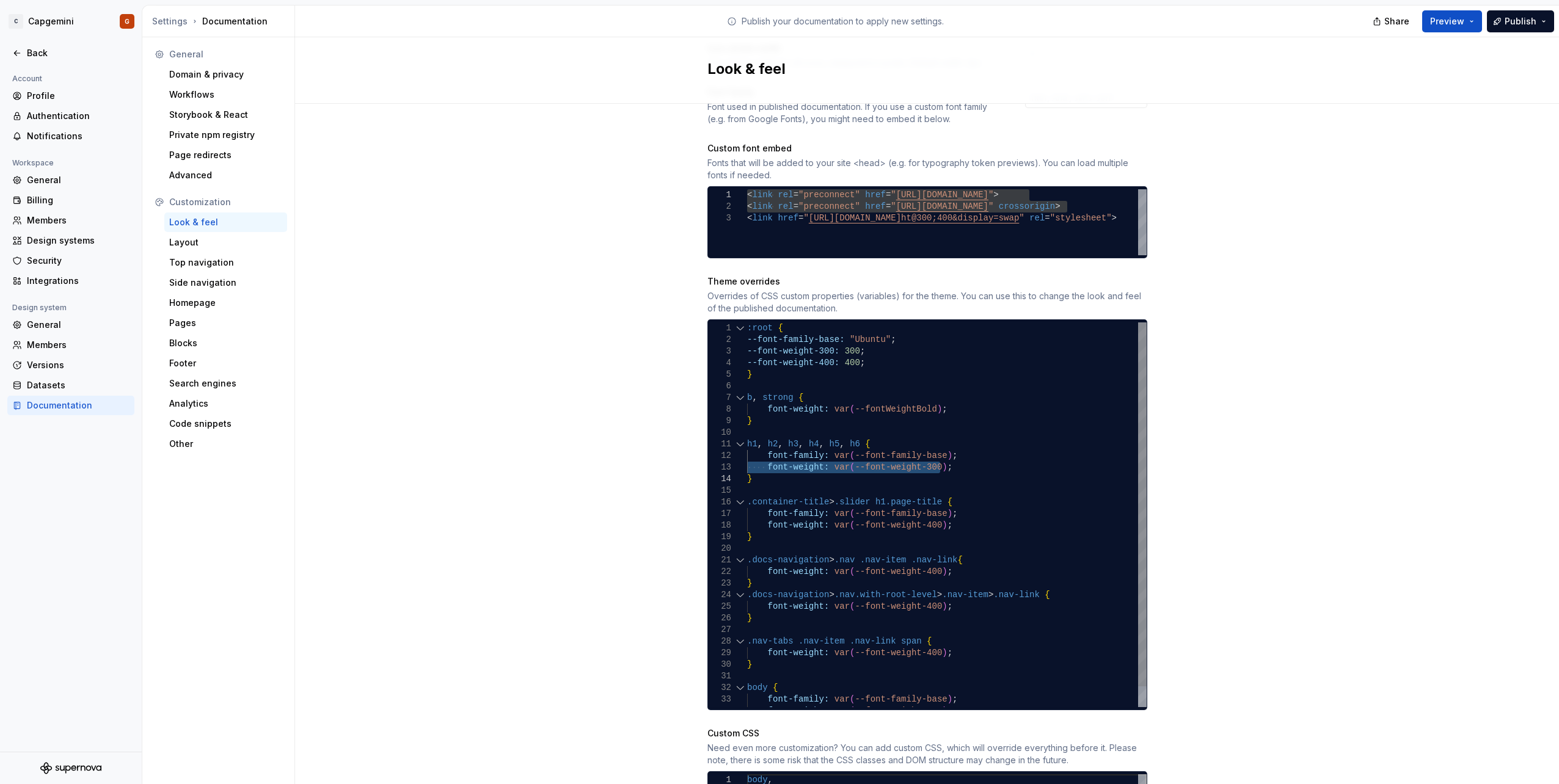
click at [811, 398] on div "font-weight: var ( --font-weight-400 ) ; } .container-title > .slider h1.page-t…" at bounding box center [947, 525] width 399 height 406
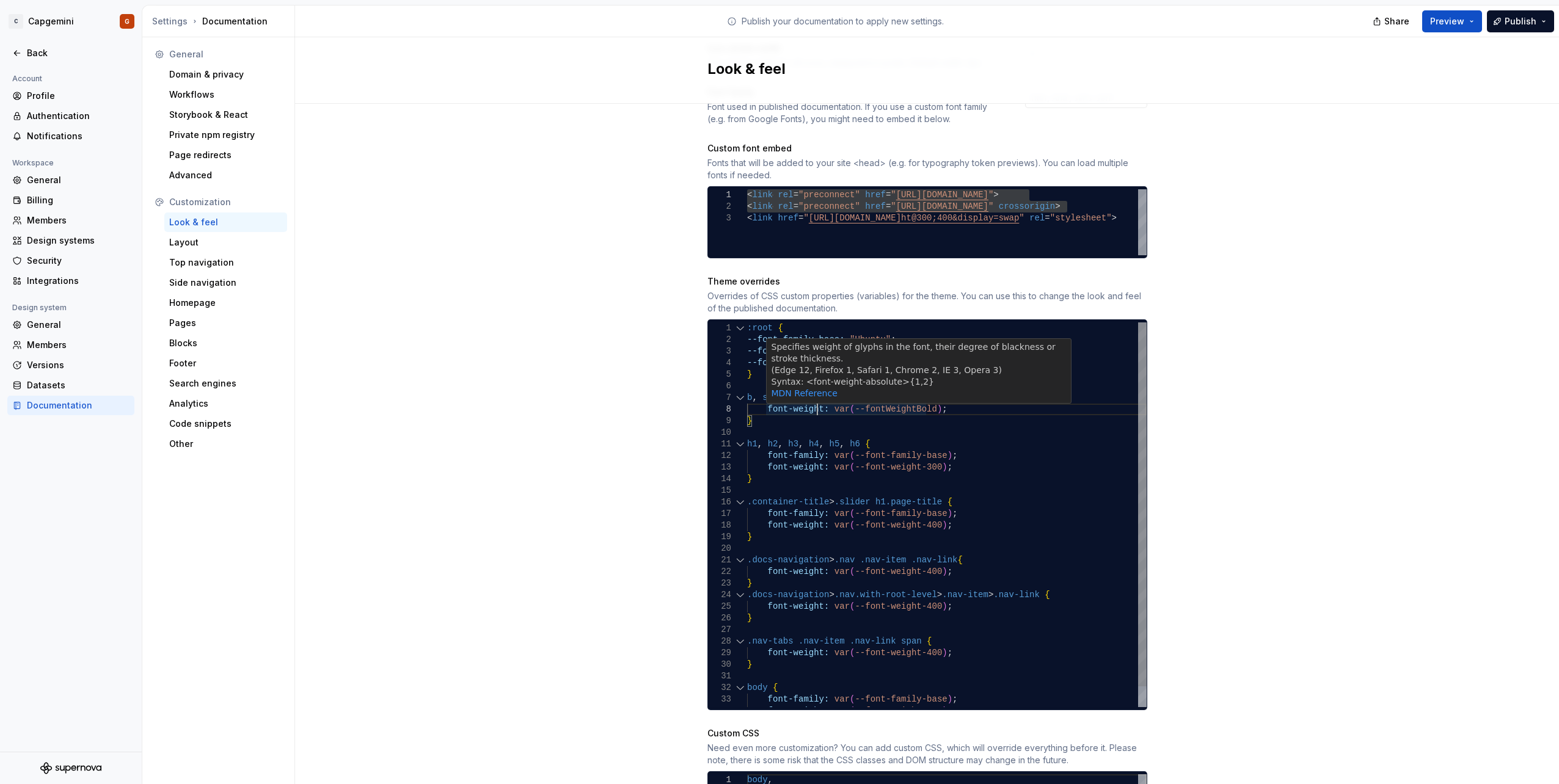
click at [811, 398] on div "font-weight: var ( --font-weight-400 ) ; } .container-title > .slider h1.page-t…" at bounding box center [947, 525] width 399 height 406
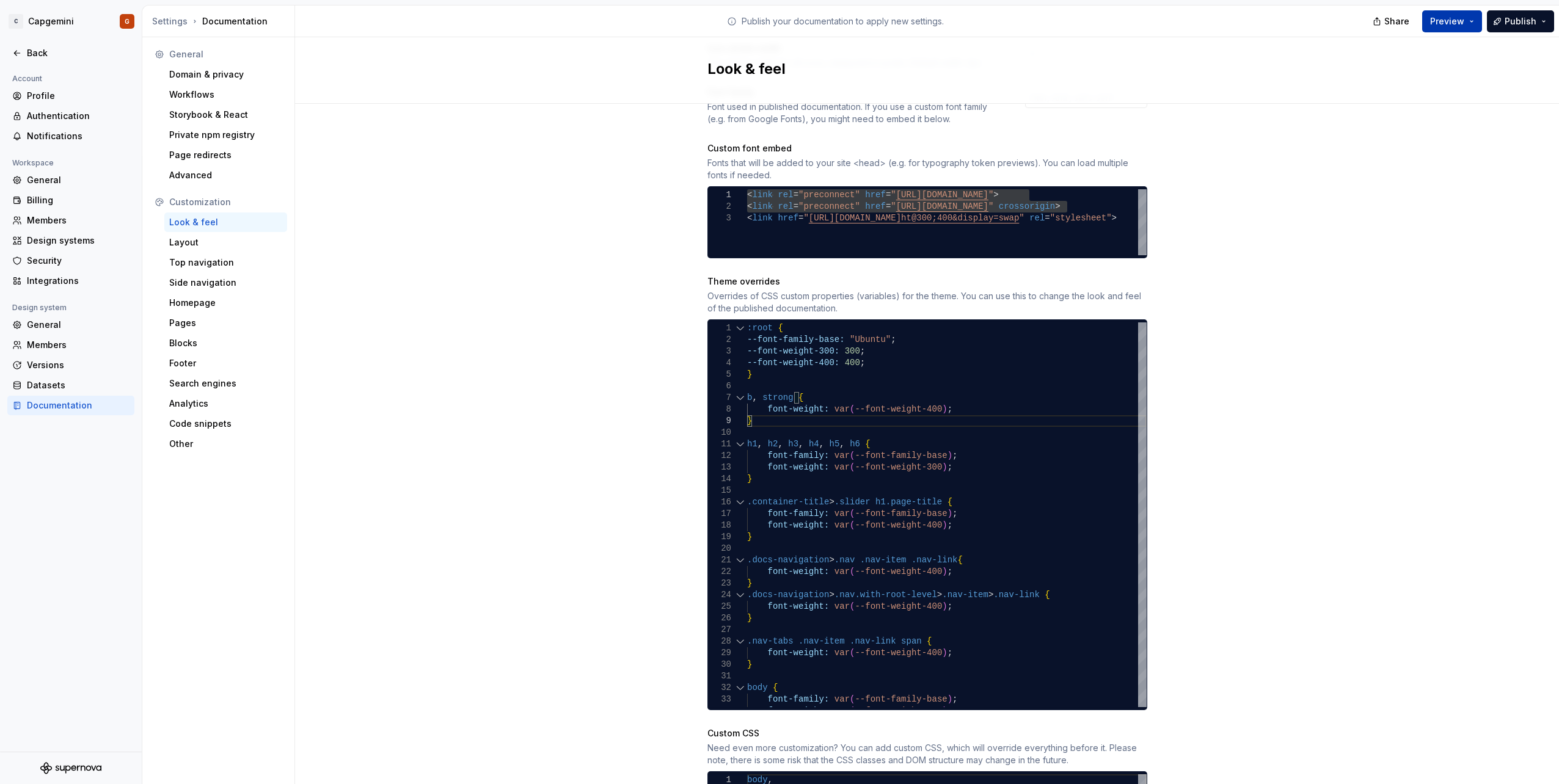
type textarea "**********"
click at [1476, 26] on button "Preview" at bounding box center [1452, 21] width 60 height 22
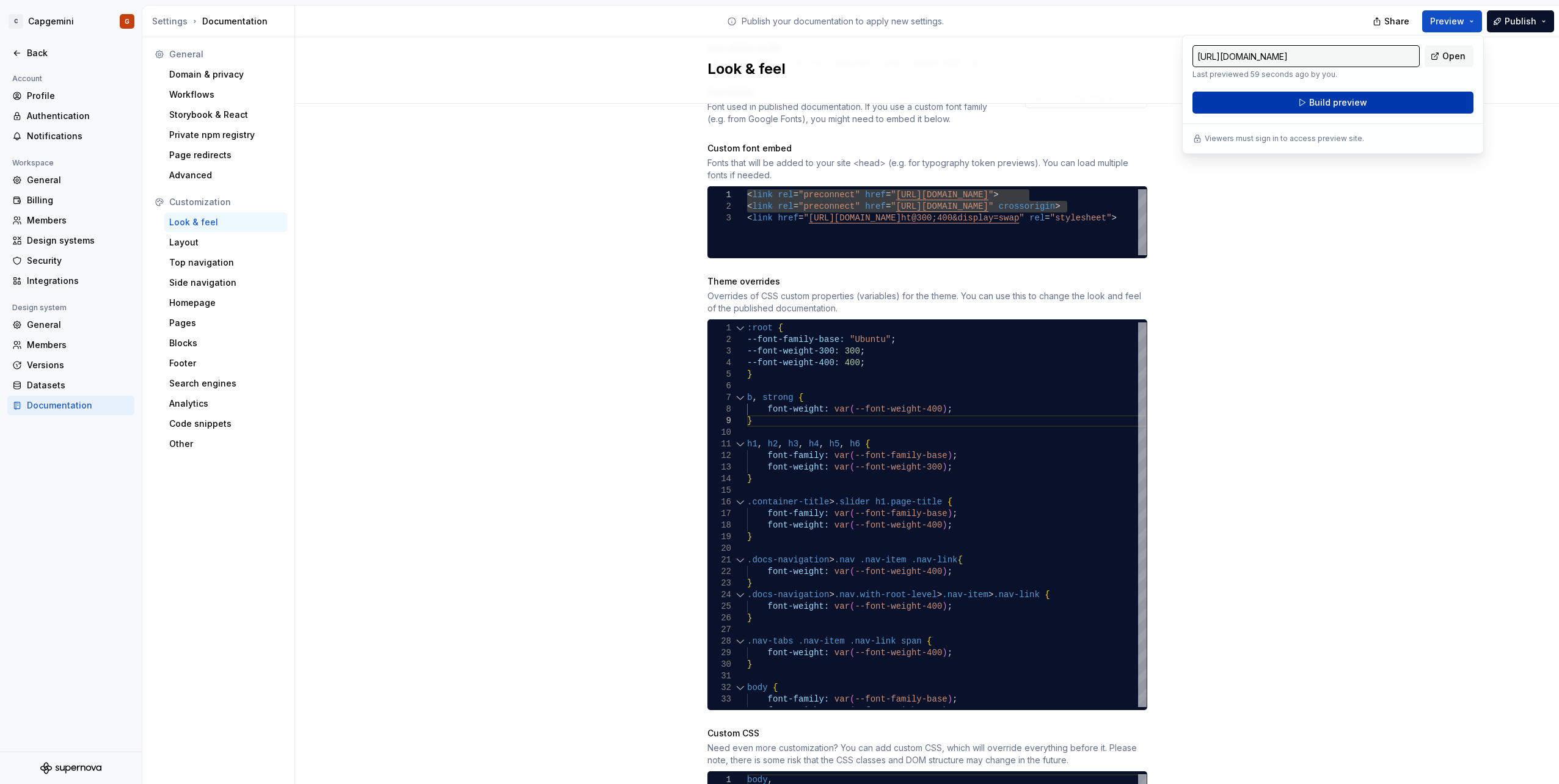
click at [1411, 97] on button "Build preview" at bounding box center [1333, 102] width 281 height 22
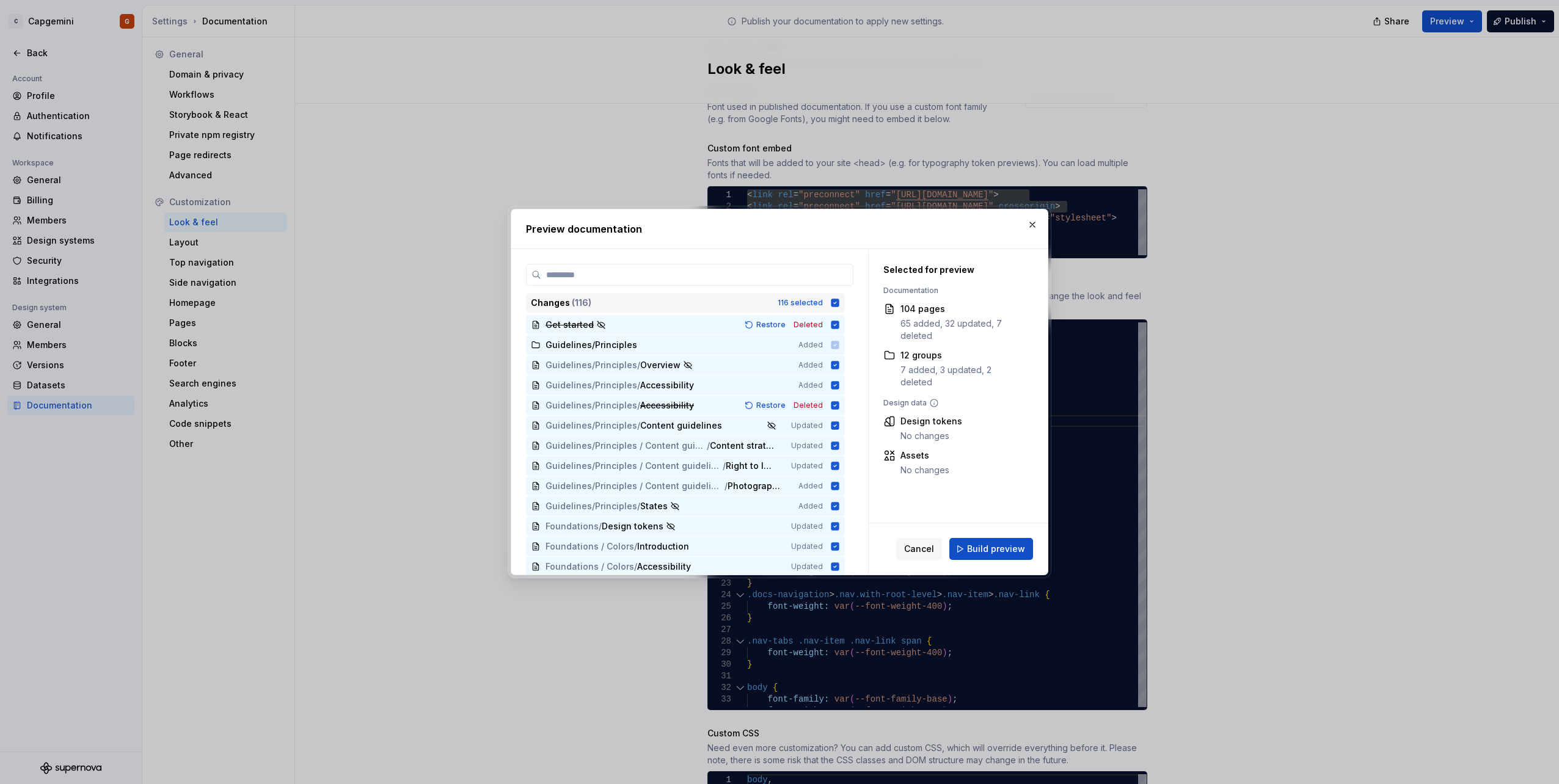
click at [834, 297] on div "Changes ( 116 ) 116 selected" at bounding box center [685, 303] width 319 height 19
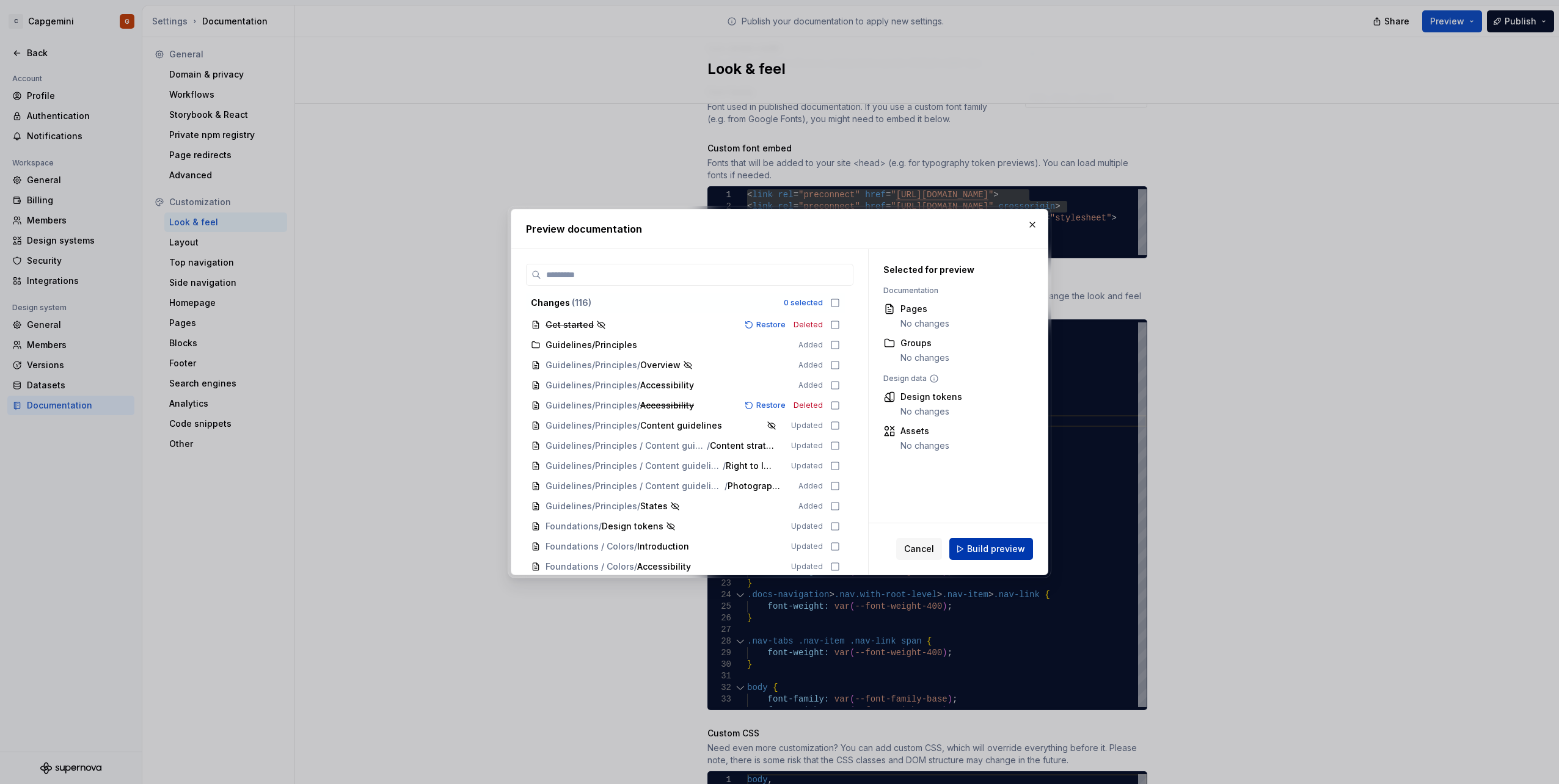
click at [997, 546] on span "Build preview" at bounding box center [995, 549] width 58 height 12
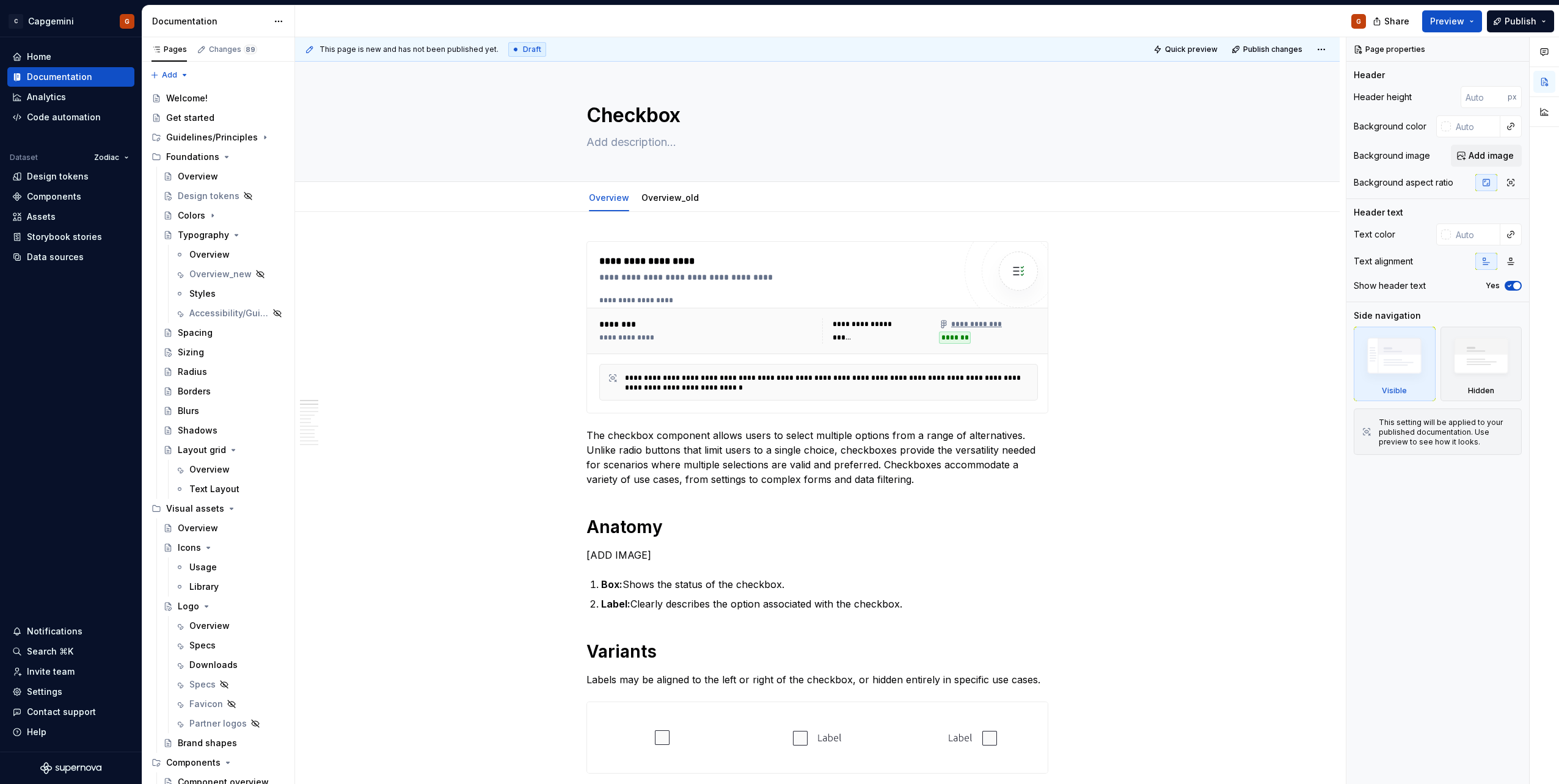
type textarea "*"
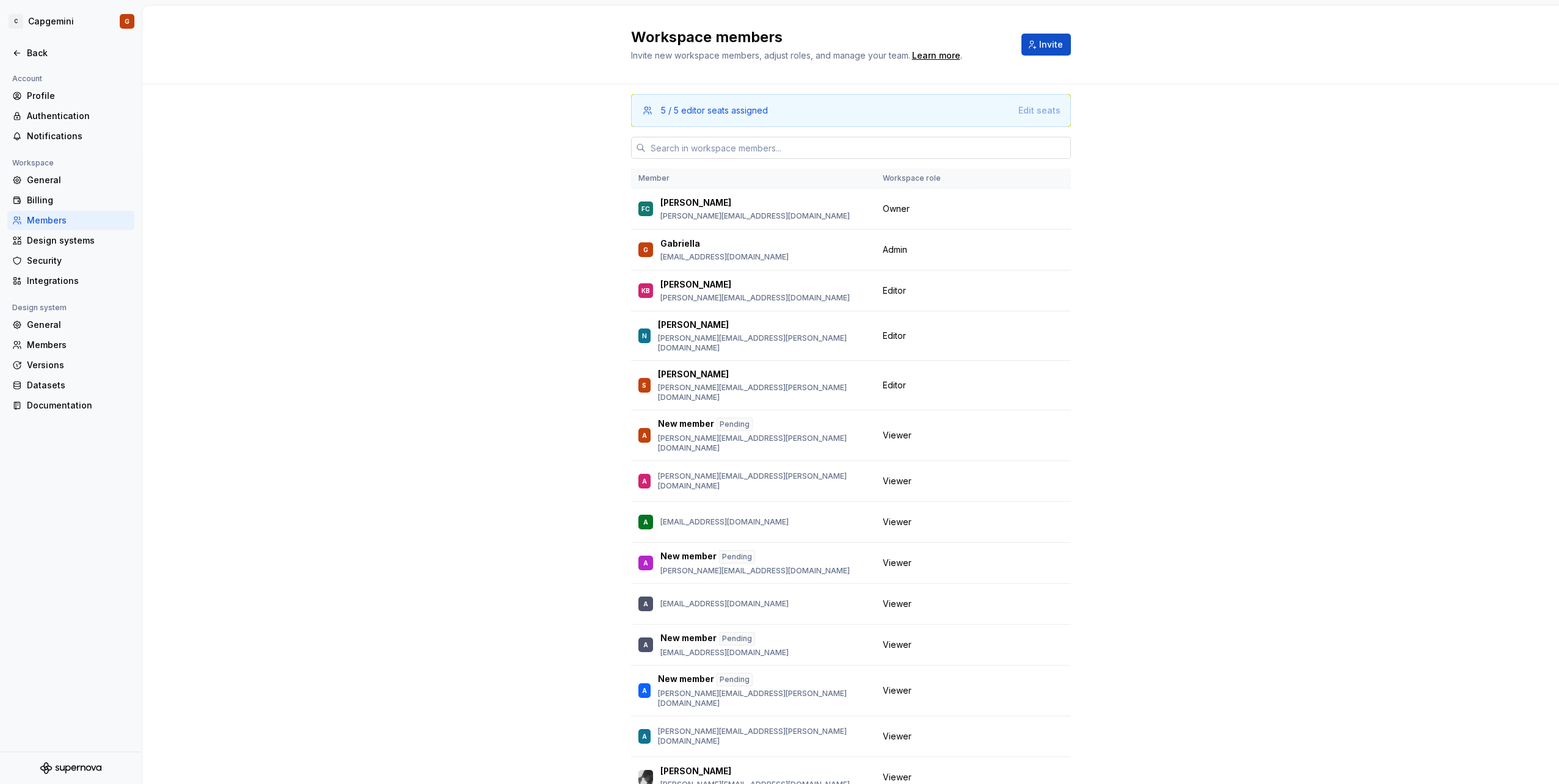
click at [703, 137] on input "text" at bounding box center [858, 148] width 425 height 22
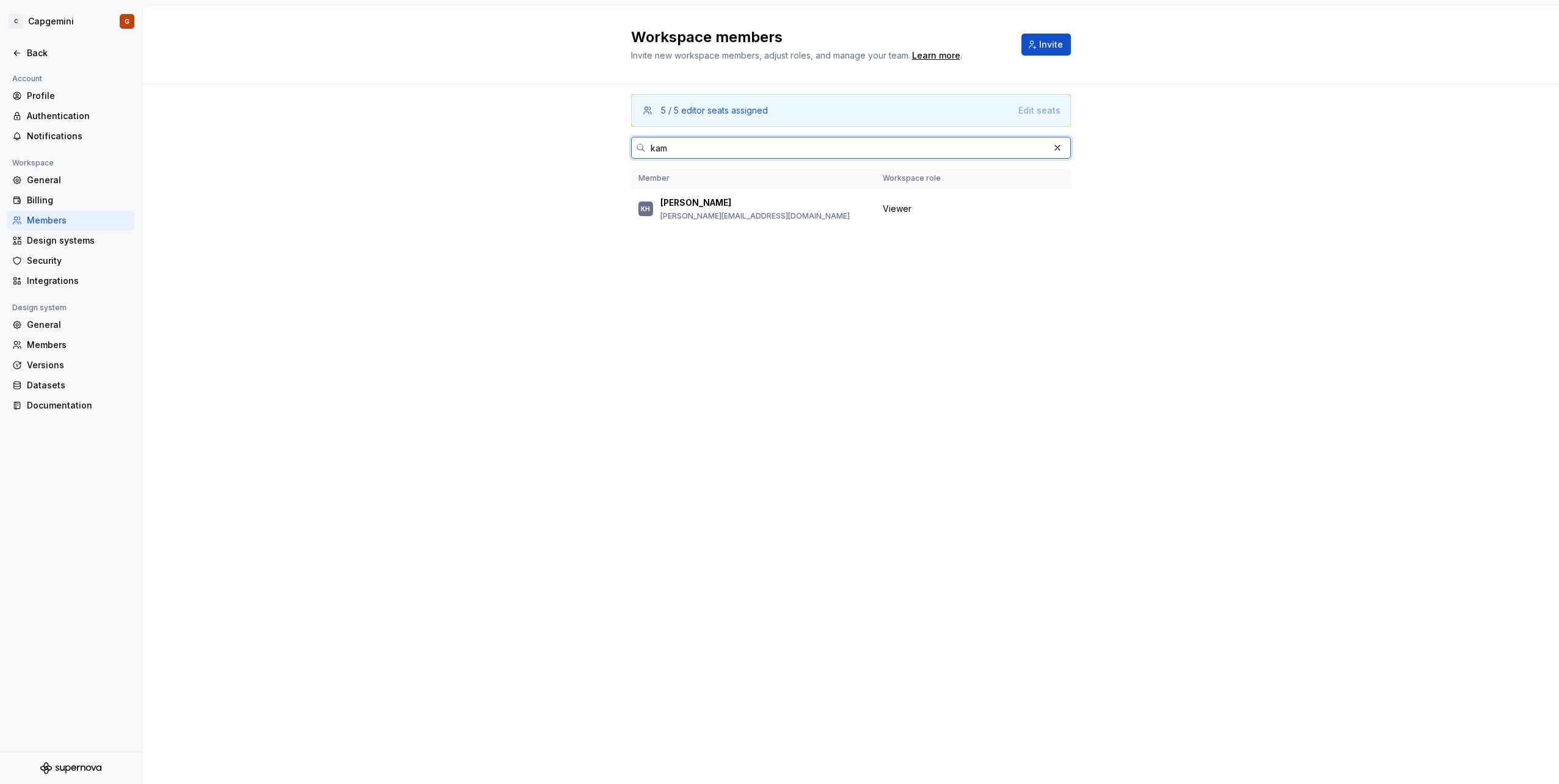
type input "kami"
